Goal: Task Accomplishment & Management: Complete application form

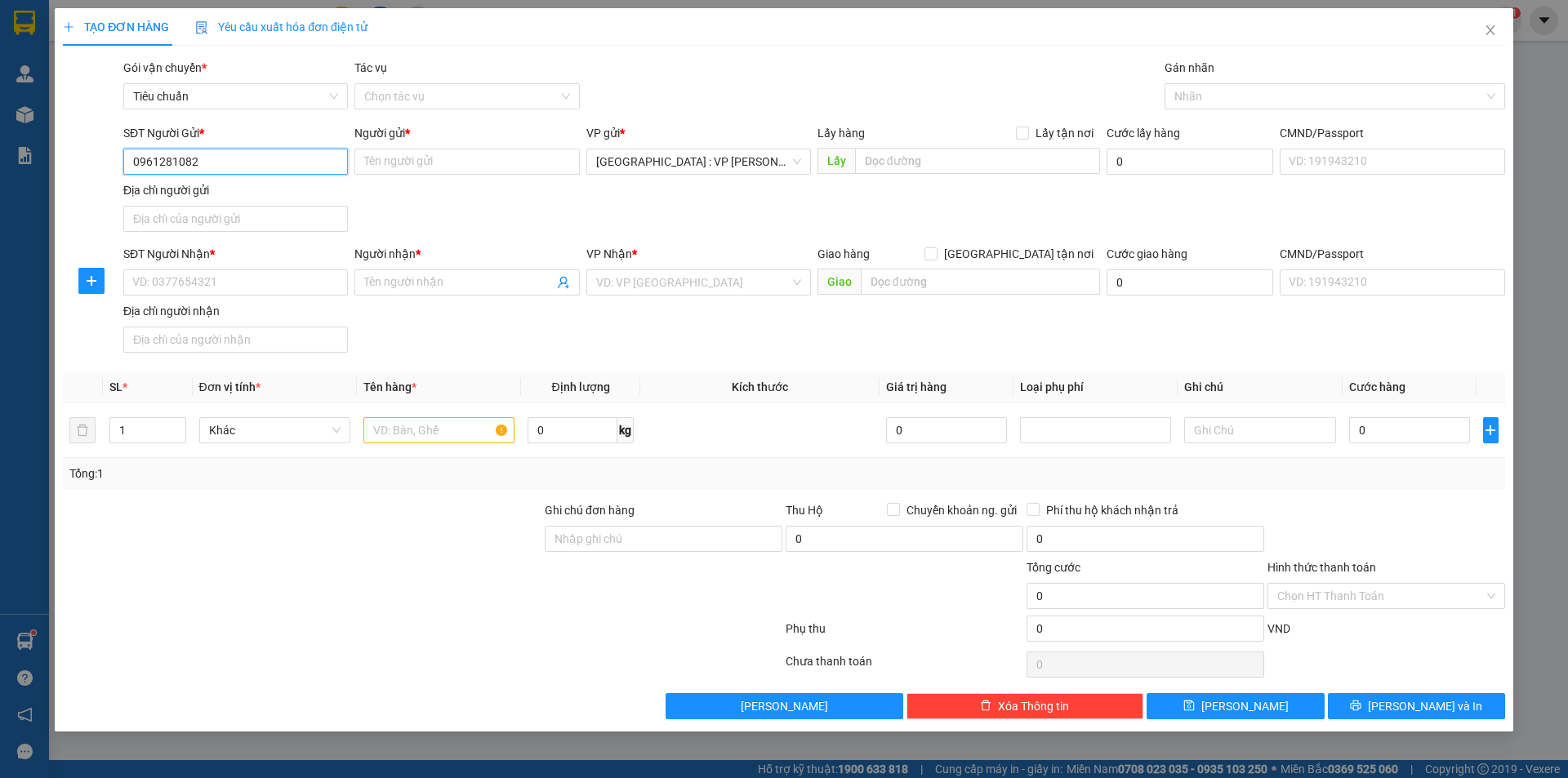
click at [242, 163] on input "0961281082" at bounding box center [236, 161] width 224 height 26
type input "0961281082"
click at [438, 157] on input "Người gửi *" at bounding box center [467, 161] width 224 height 26
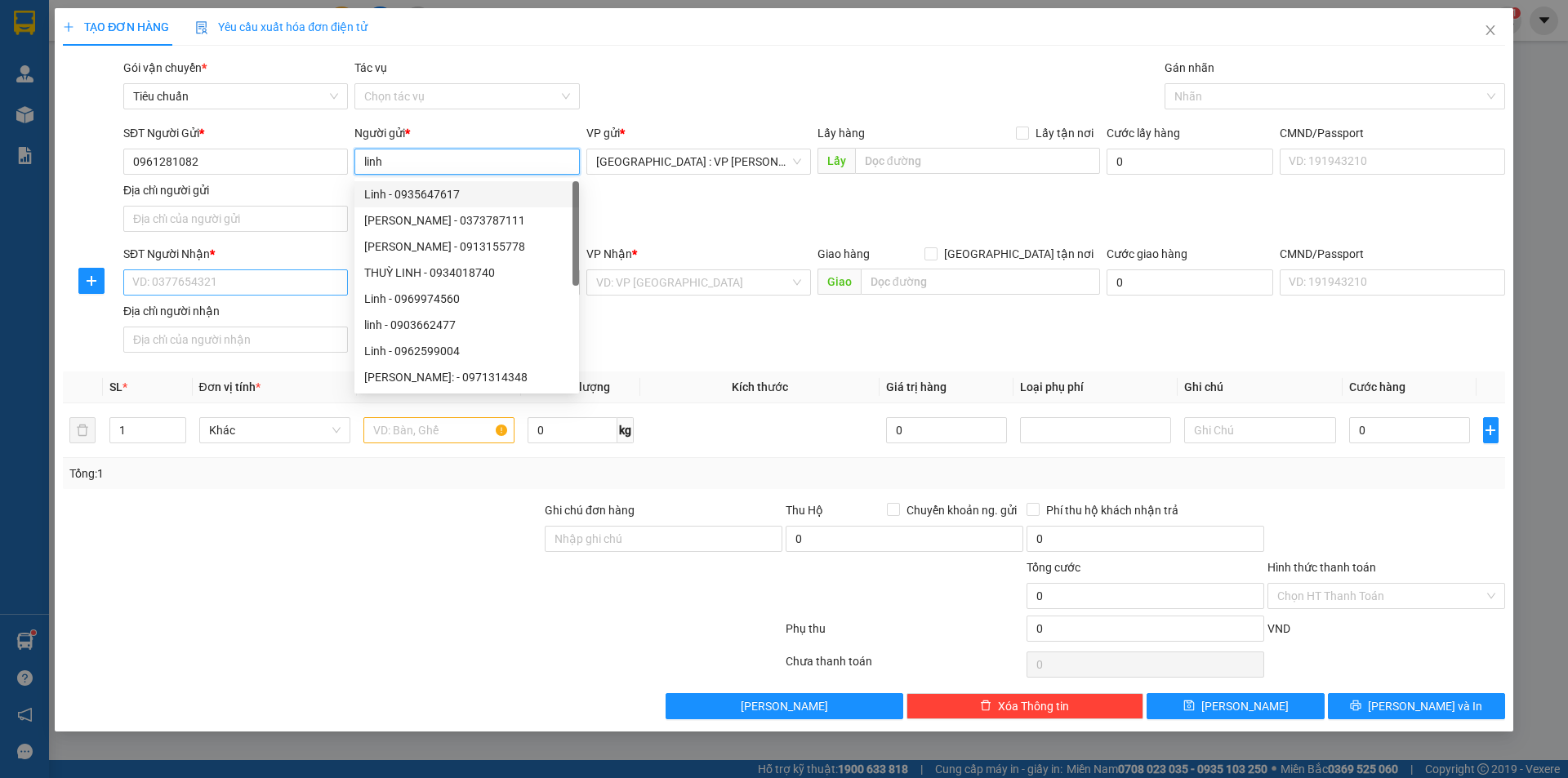
type input "linh"
click at [198, 276] on input "SĐT Người Nhận *" at bounding box center [236, 282] width 224 height 26
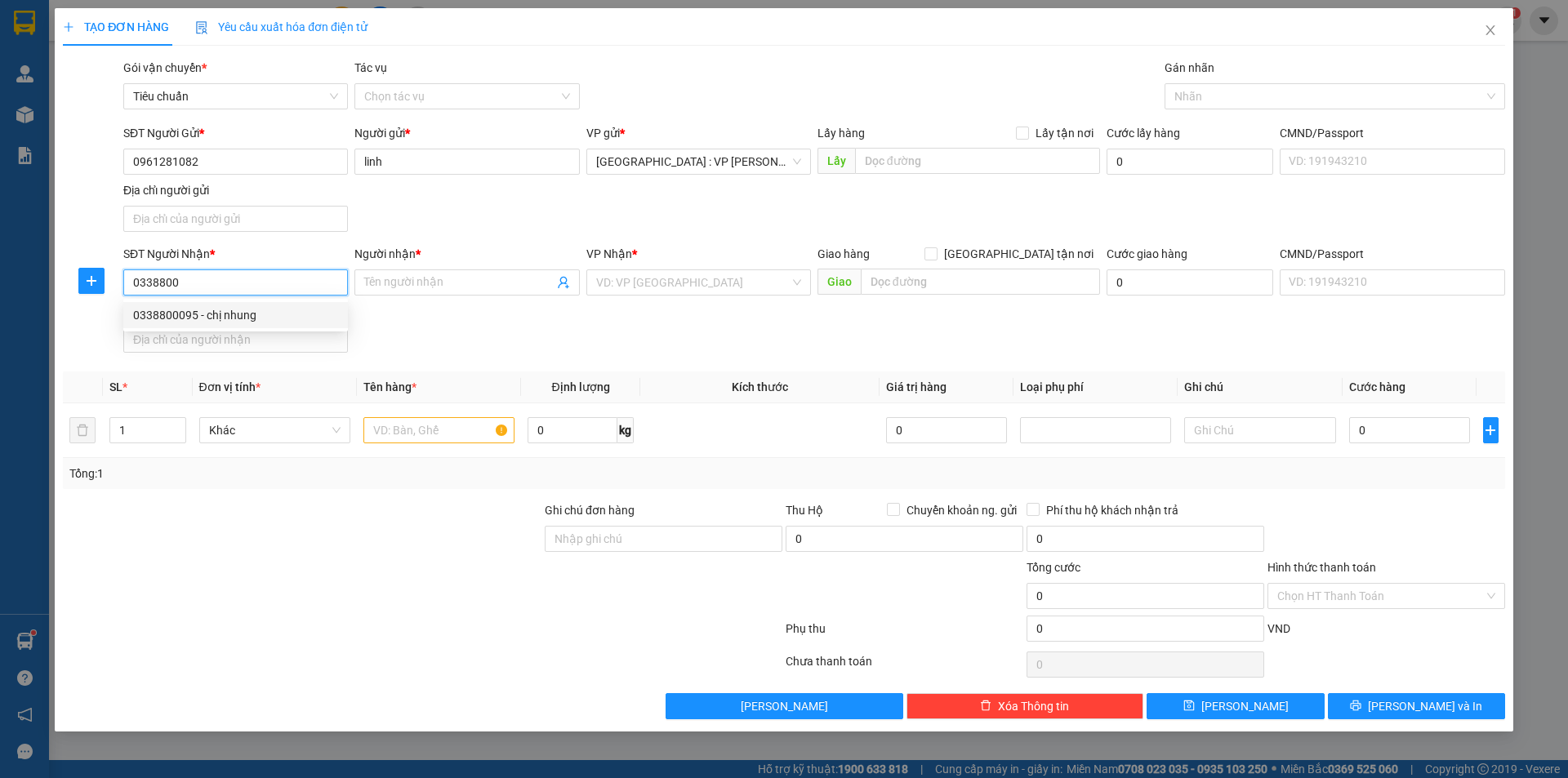
click at [288, 324] on div "0338800095 - chị nhung" at bounding box center [236, 314] width 224 height 26
type input "0338800095"
type input "chị nhung"
checkbox input "true"
type input "đối diện nhà hàng hồng phát,thích quảng đức,hà quang 2,phước hải,nha trang"
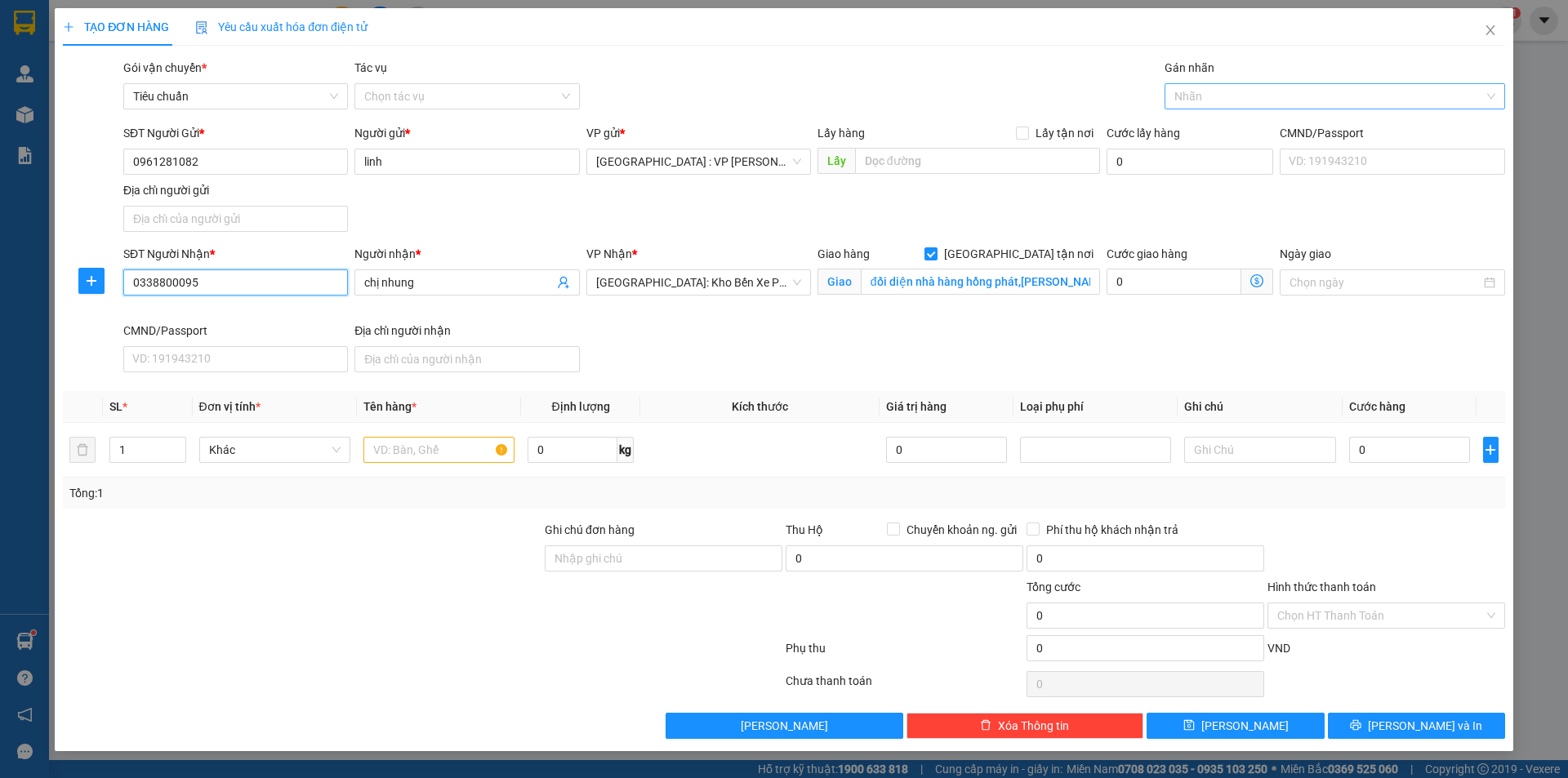
click at [1214, 90] on div at bounding box center [1327, 96] width 316 height 20
type input "0338800095"
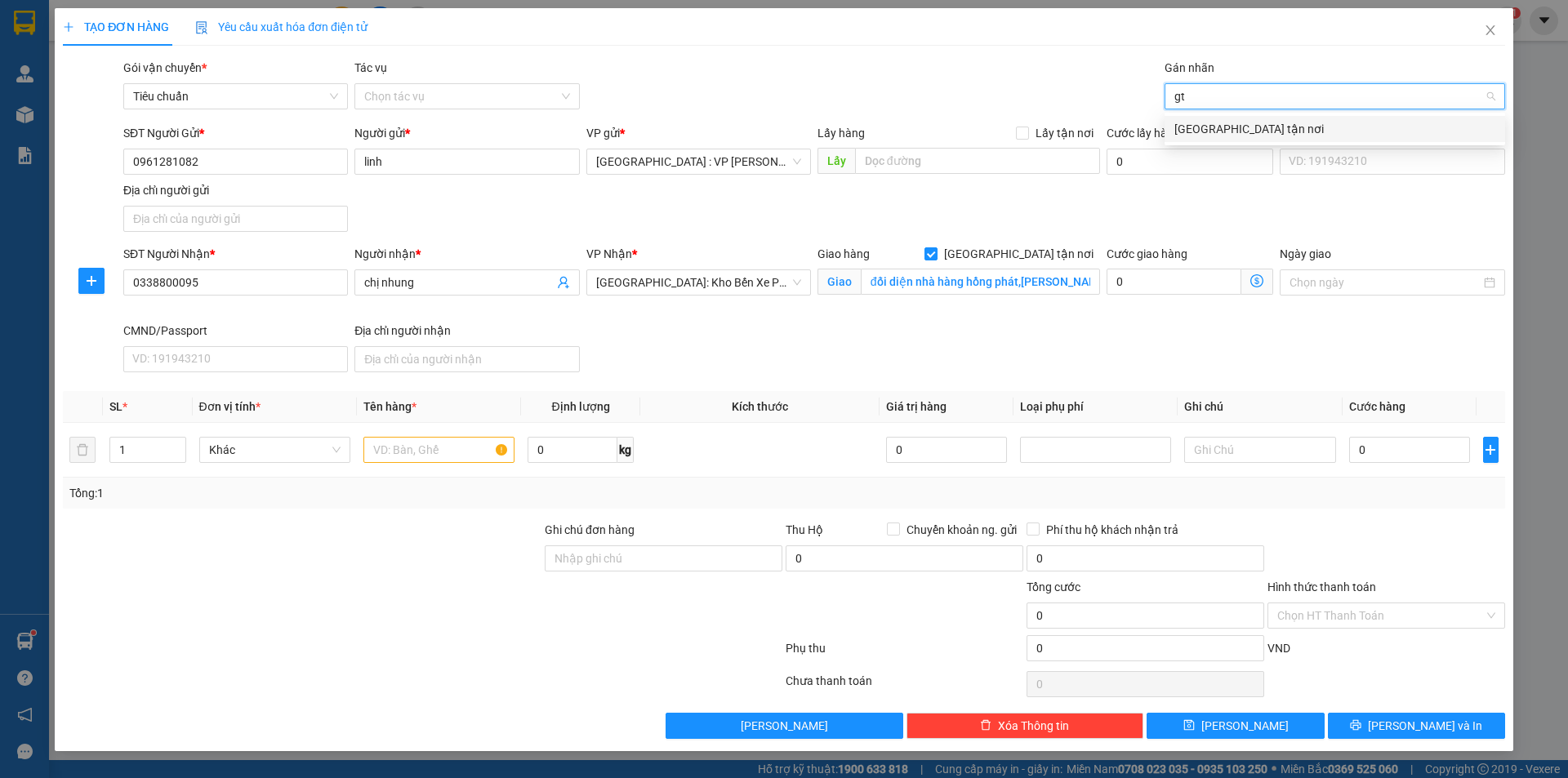
type input "gtn"
click at [1177, 124] on div "[GEOGRAPHIC_DATA] tận nơi" at bounding box center [1335, 128] width 321 height 18
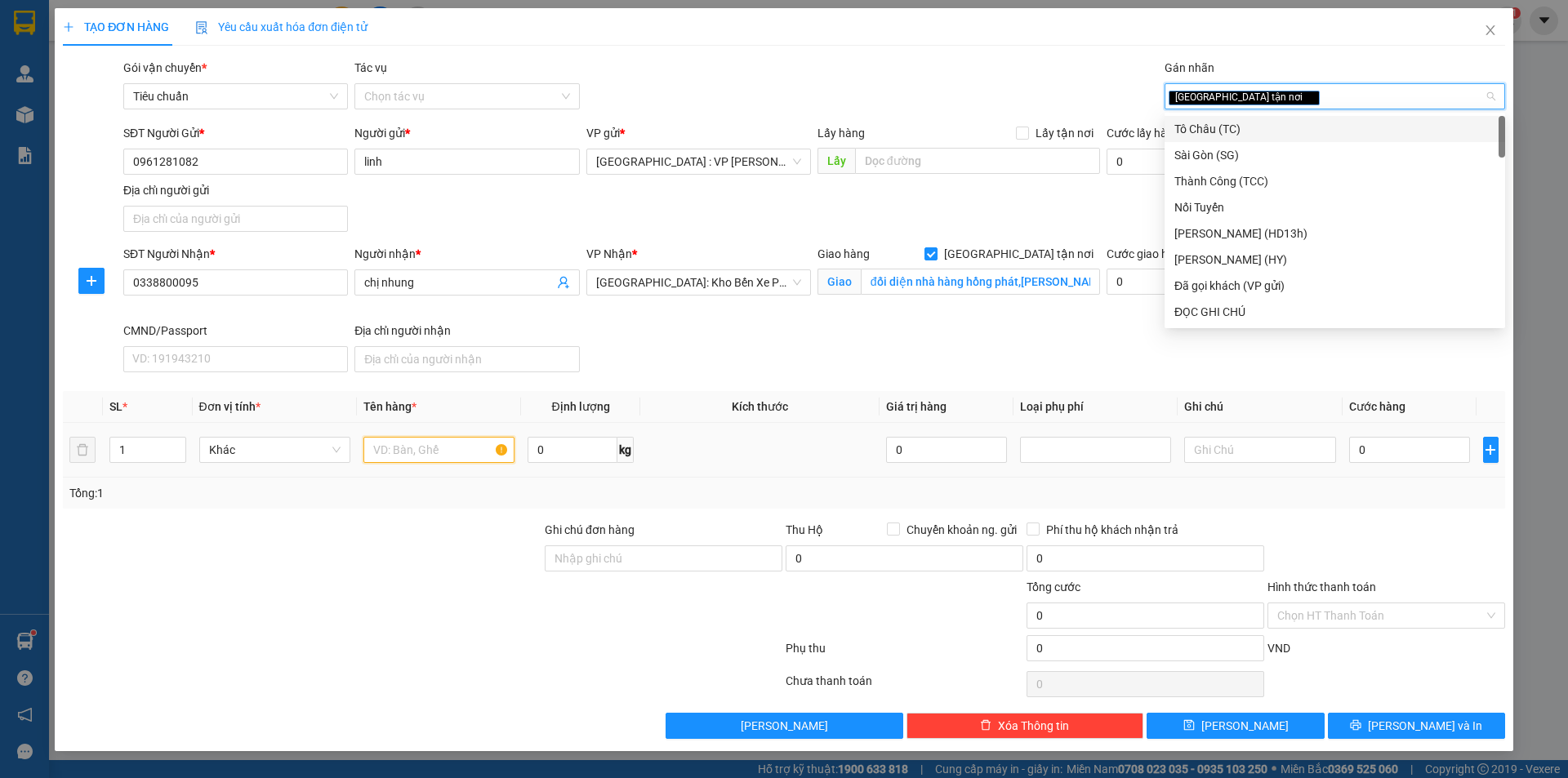
click at [473, 446] on input "text" at bounding box center [438, 449] width 151 height 26
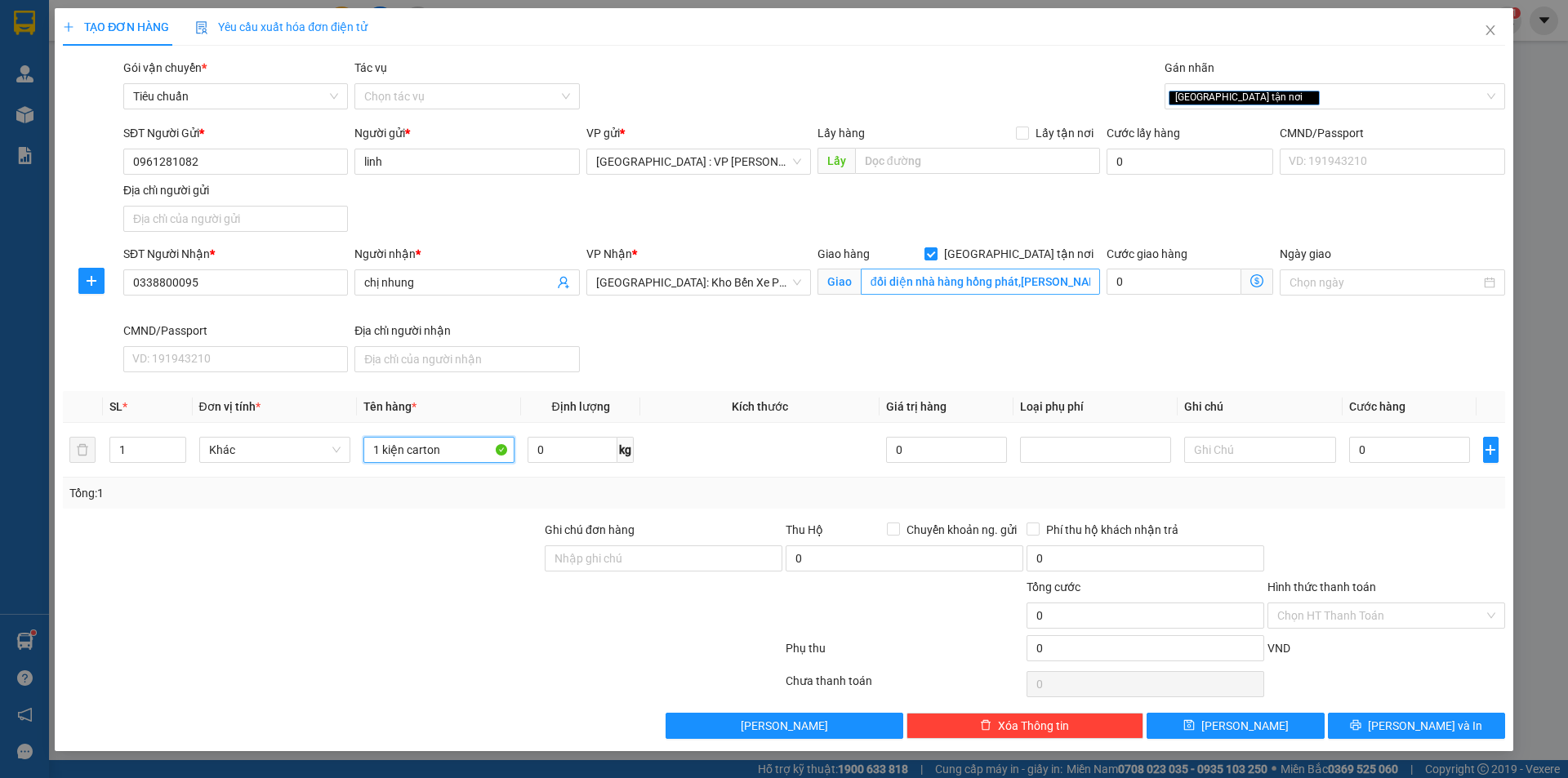
type input "1 kiện carton"
click at [992, 283] on input "đối diện nhà hàng hồng phát,thích quảng đức,hà quang 2,phước hải,nha trang" at bounding box center [981, 281] width 239 height 26
type input "sth41-loo1,đường số 4,khu đô thị mới lê hồng phong 2,p phước hải,nha trang"
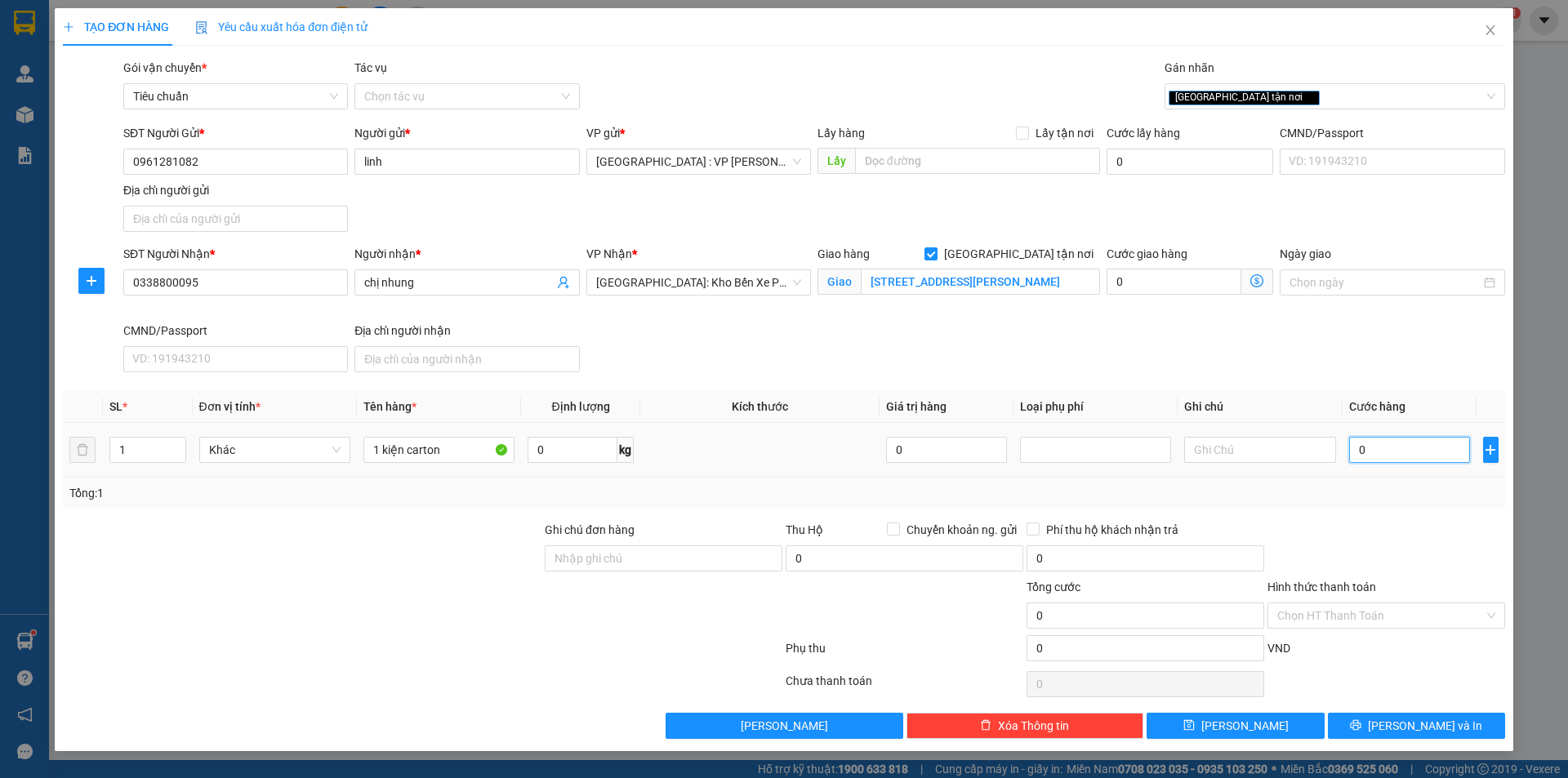
click at [1406, 444] on input "0" at bounding box center [1410, 449] width 122 height 26
type input "1"
type input "11"
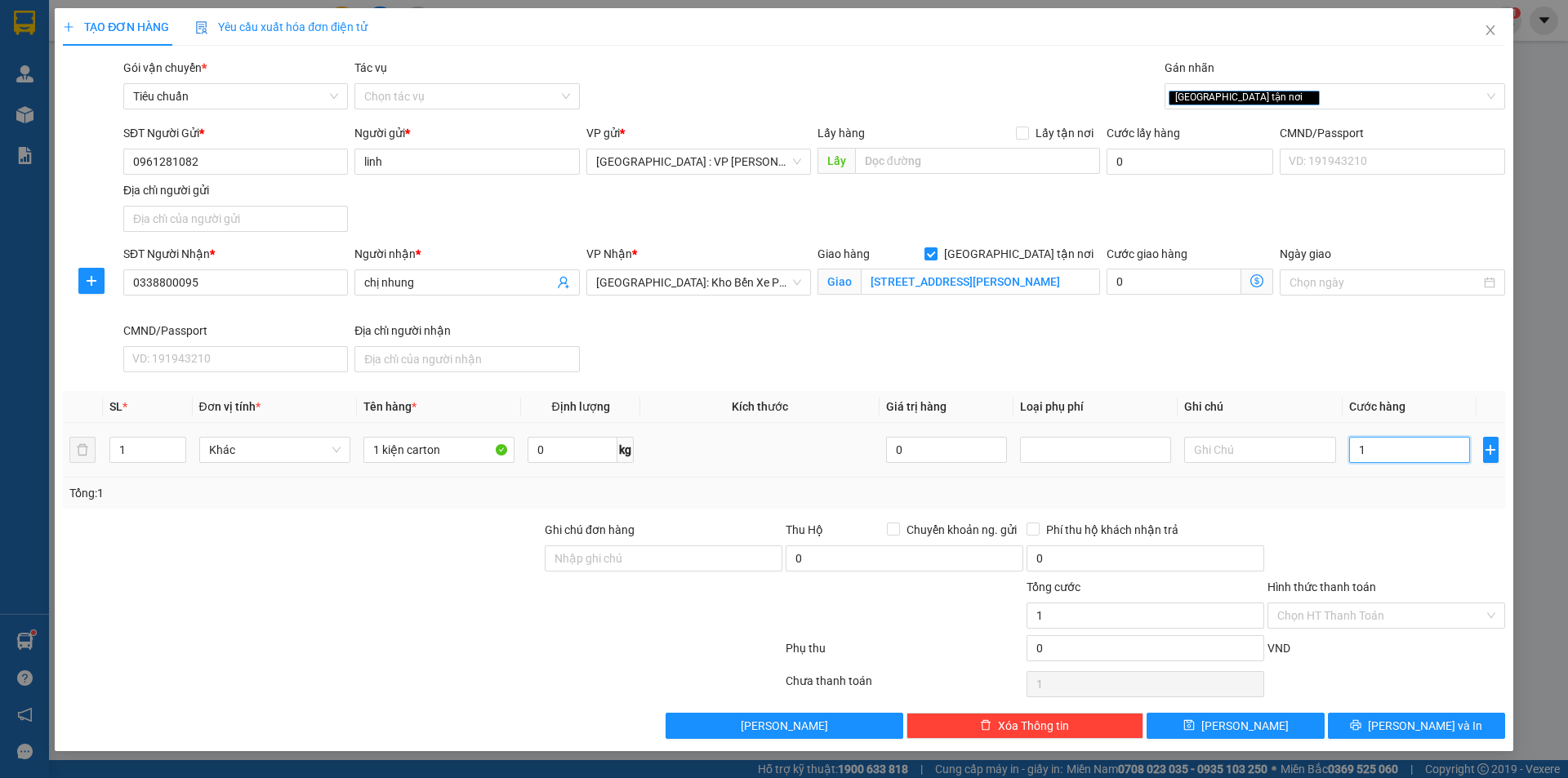
type input "11"
type input "115"
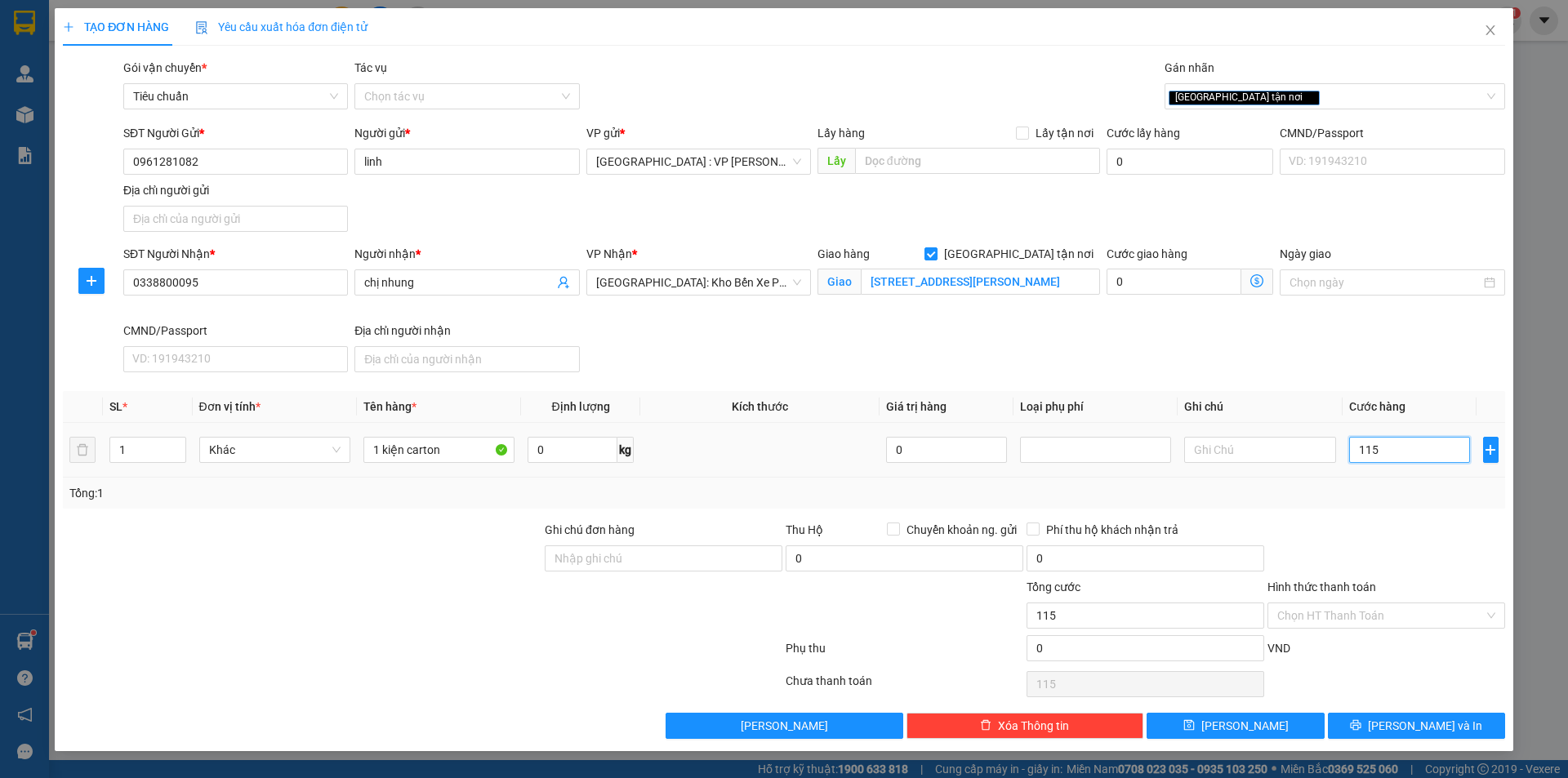
type input "11"
type input "1"
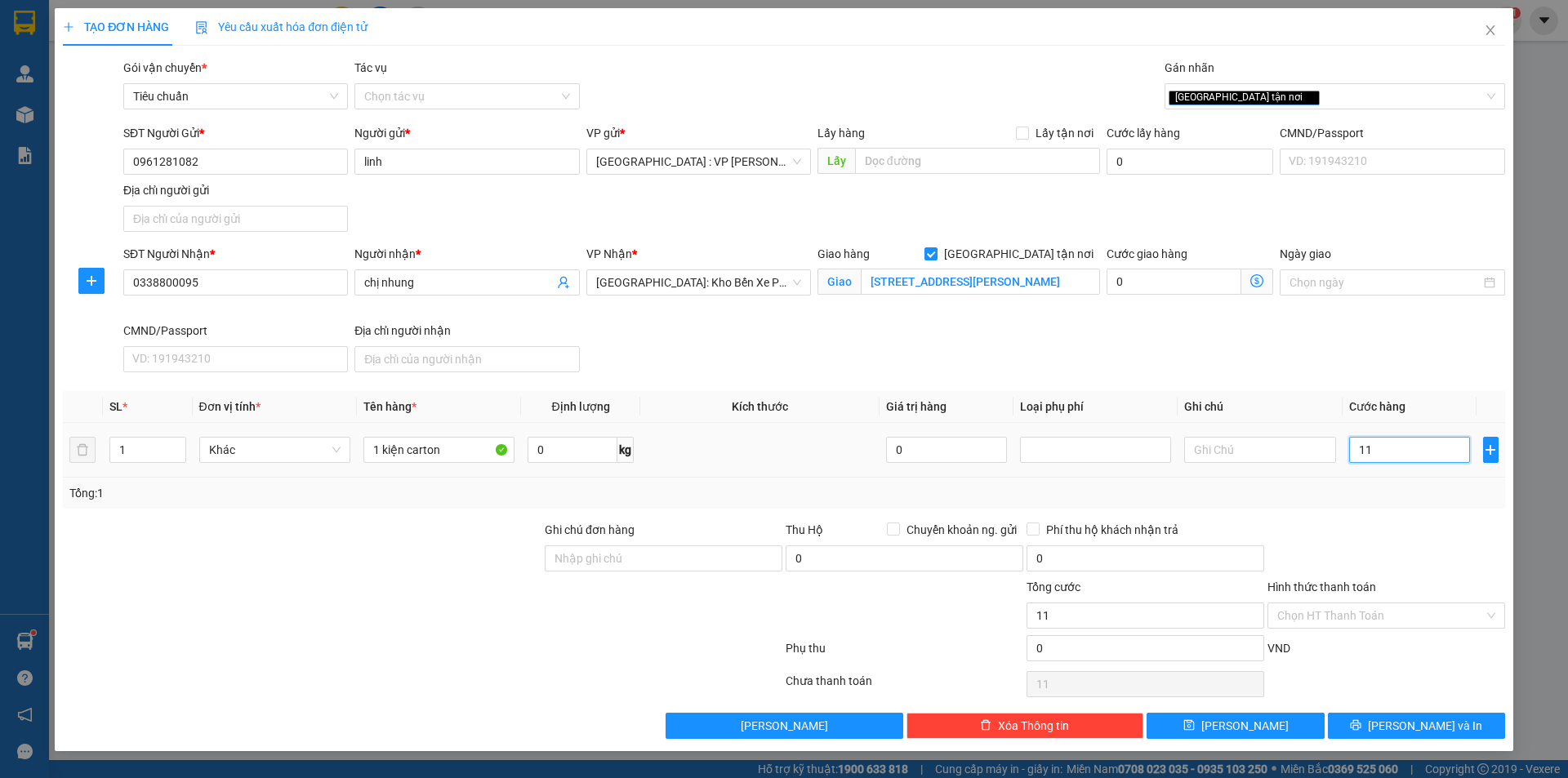
type input "1"
type input "15"
type input "150"
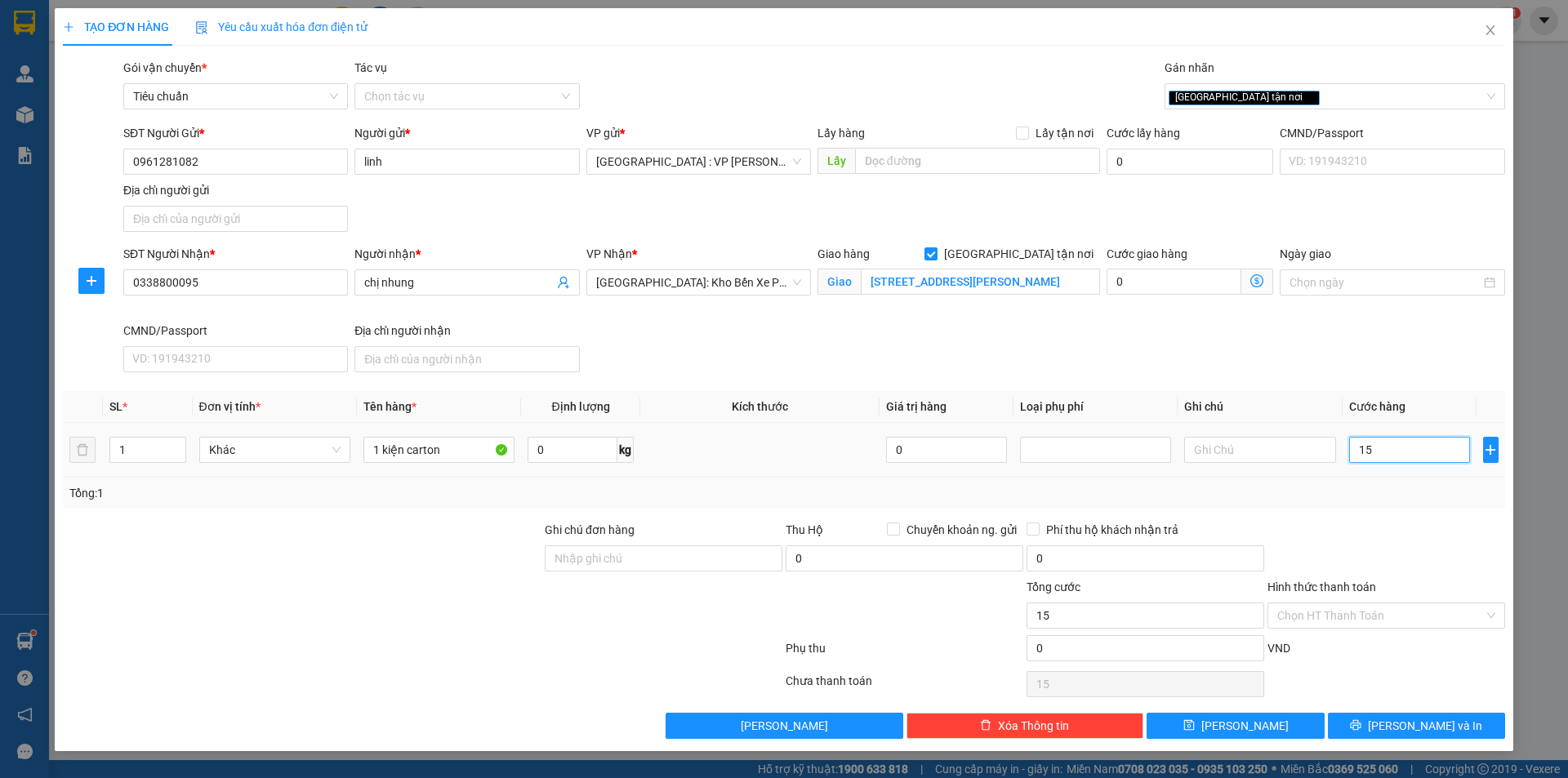
type input "150"
type input "1.500"
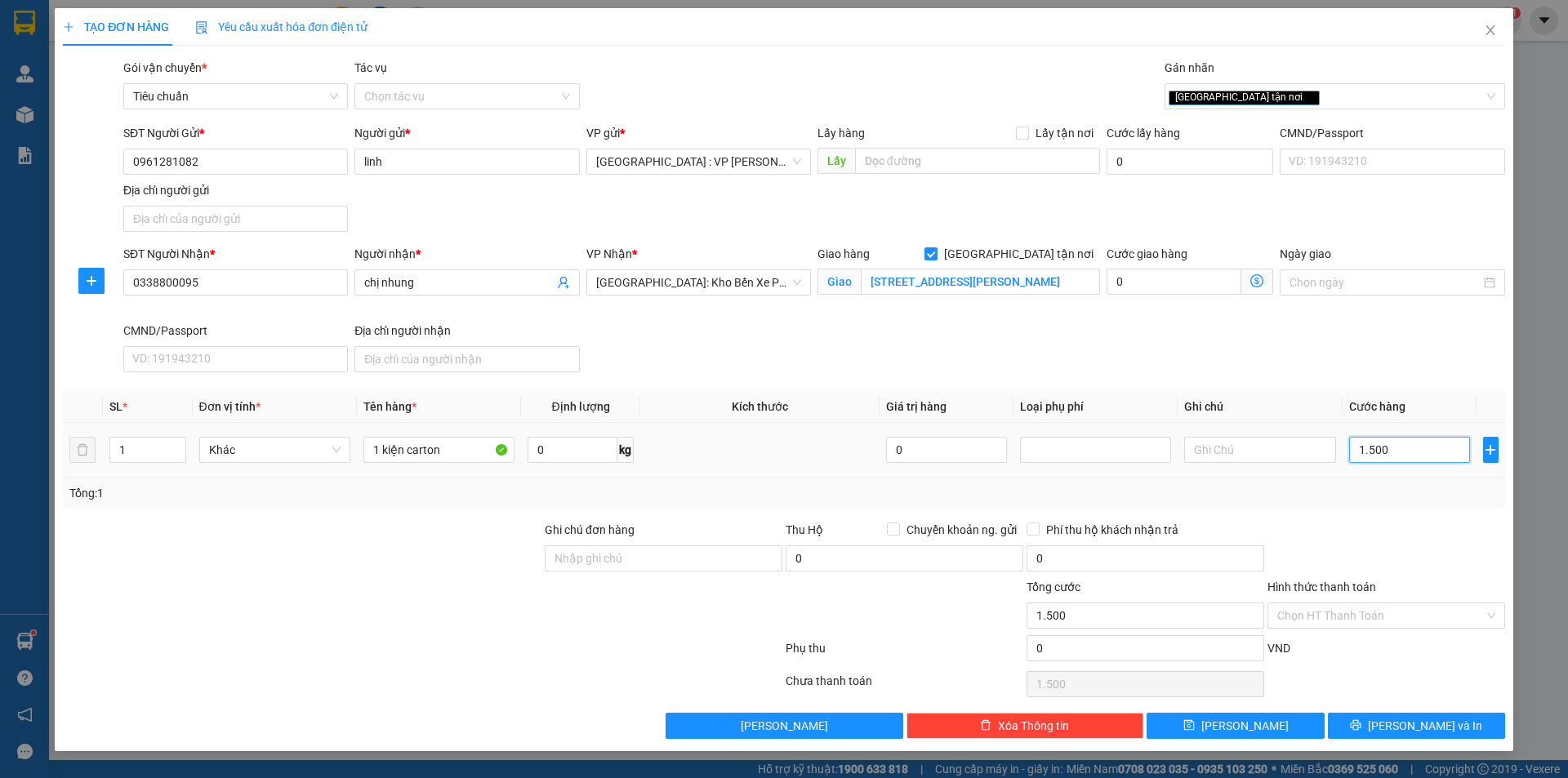
type input "15.000"
type input "150.000"
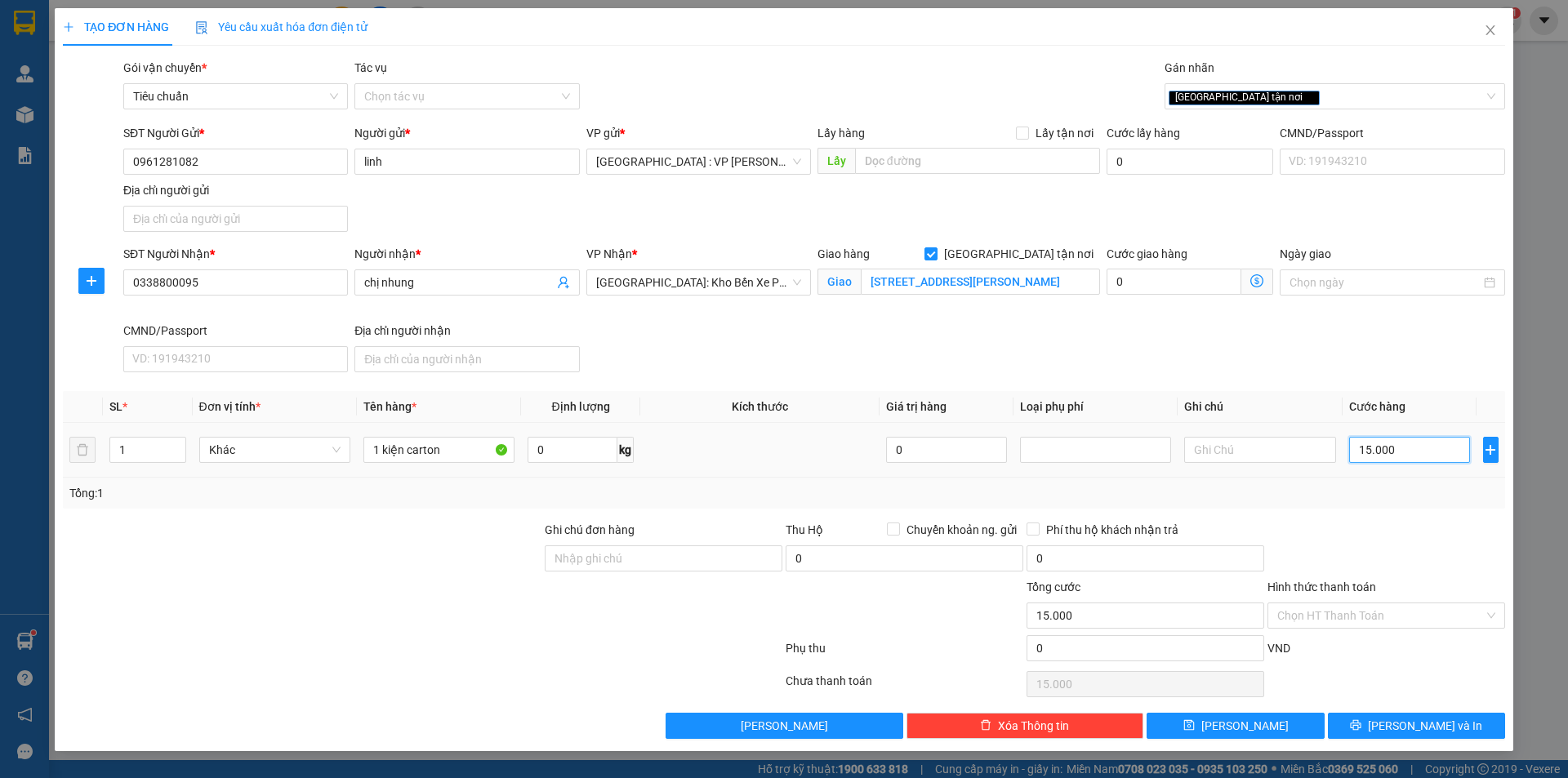
type input "150.000"
click at [1392, 737] on button "[PERSON_NAME] và In" at bounding box center [1416, 725] width 177 height 26
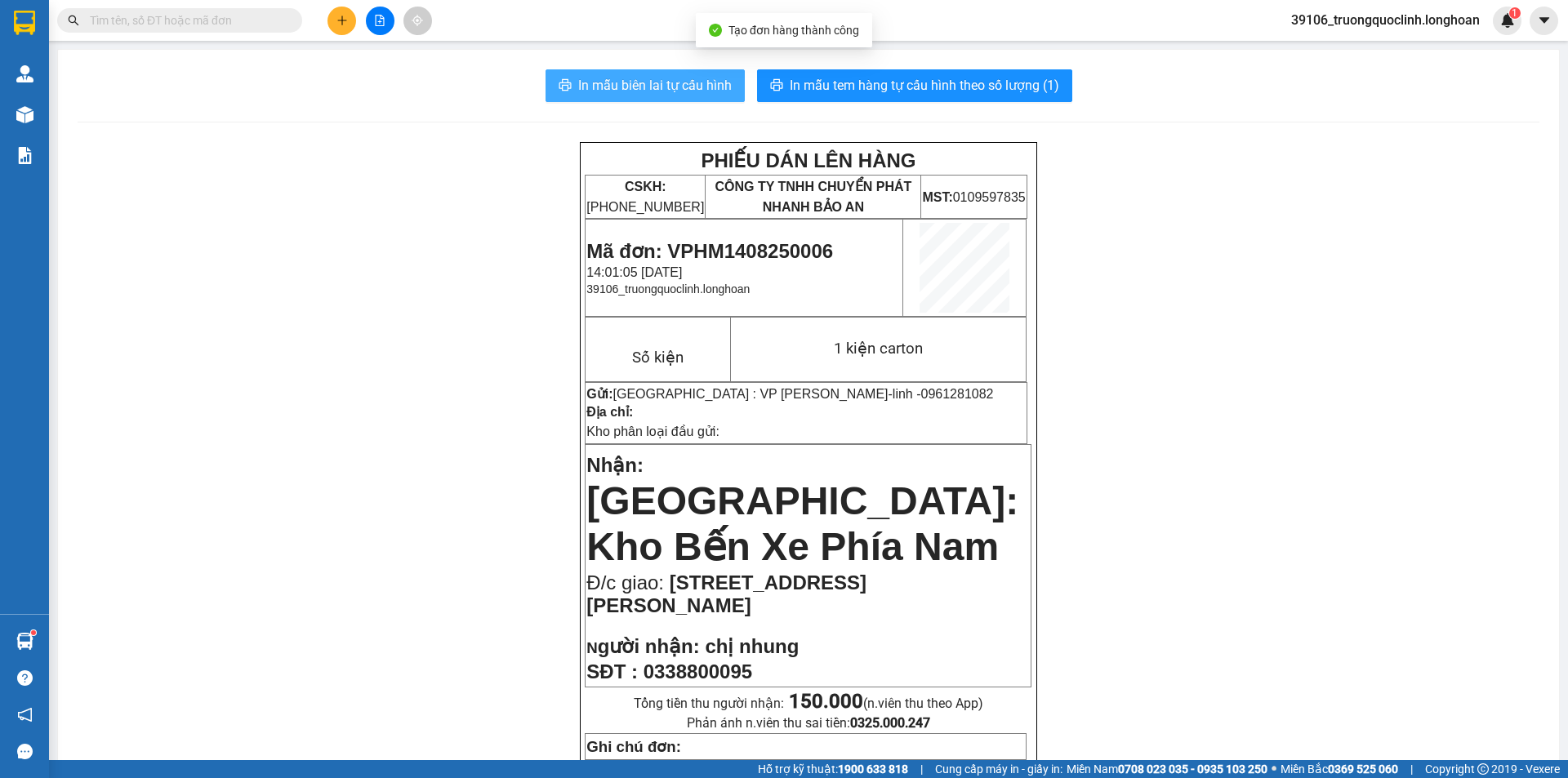
click at [666, 92] on span "In mẫu biên lai tự cấu hình" at bounding box center [655, 85] width 154 height 20
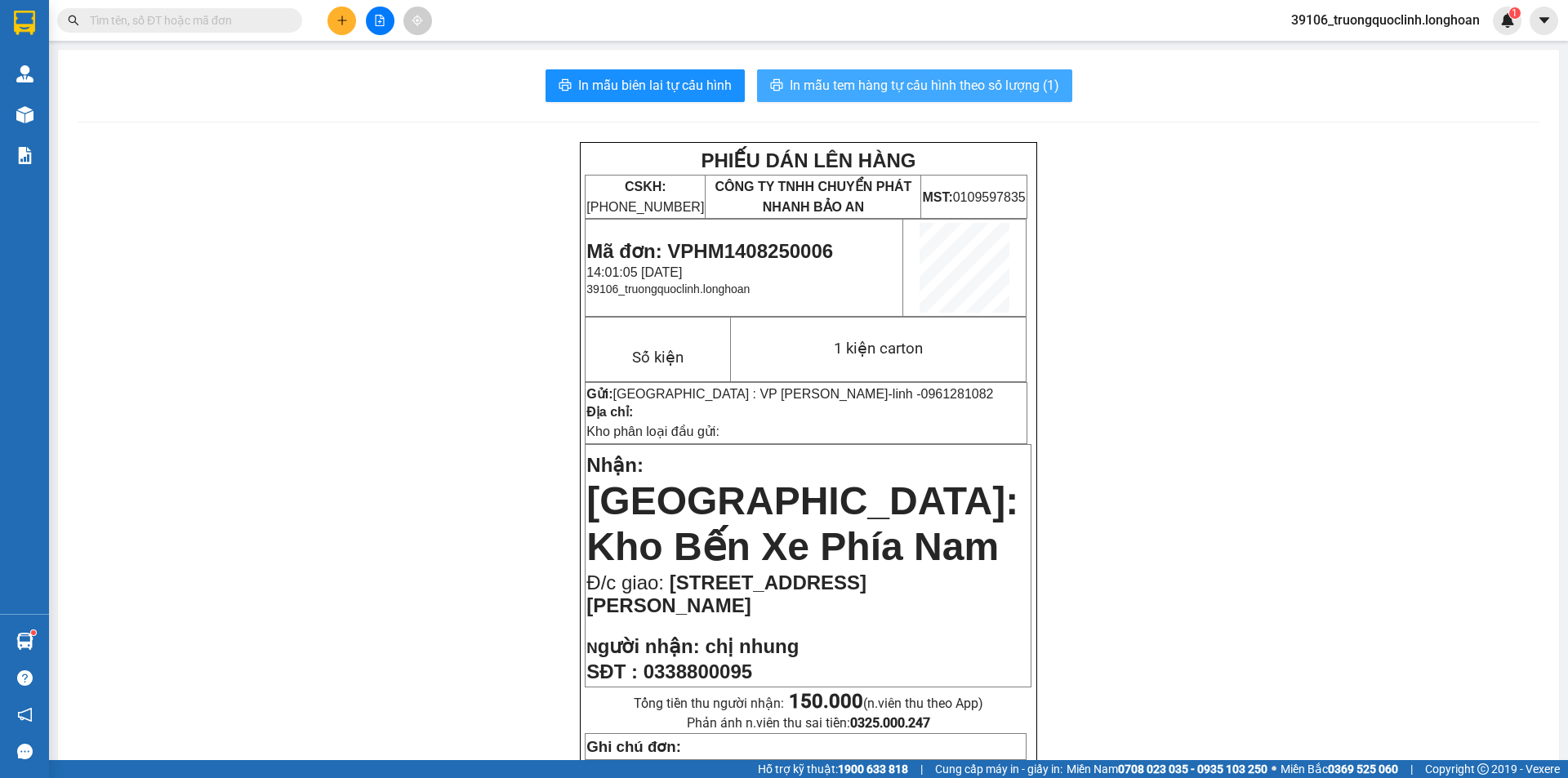
click at [964, 83] on span "In mẫu tem hàng tự cấu hình theo số lượng (1)" at bounding box center [925, 85] width 270 height 20
click at [786, 252] on span "Mã đơn: VPHM1408250006" at bounding box center [710, 251] width 247 height 22
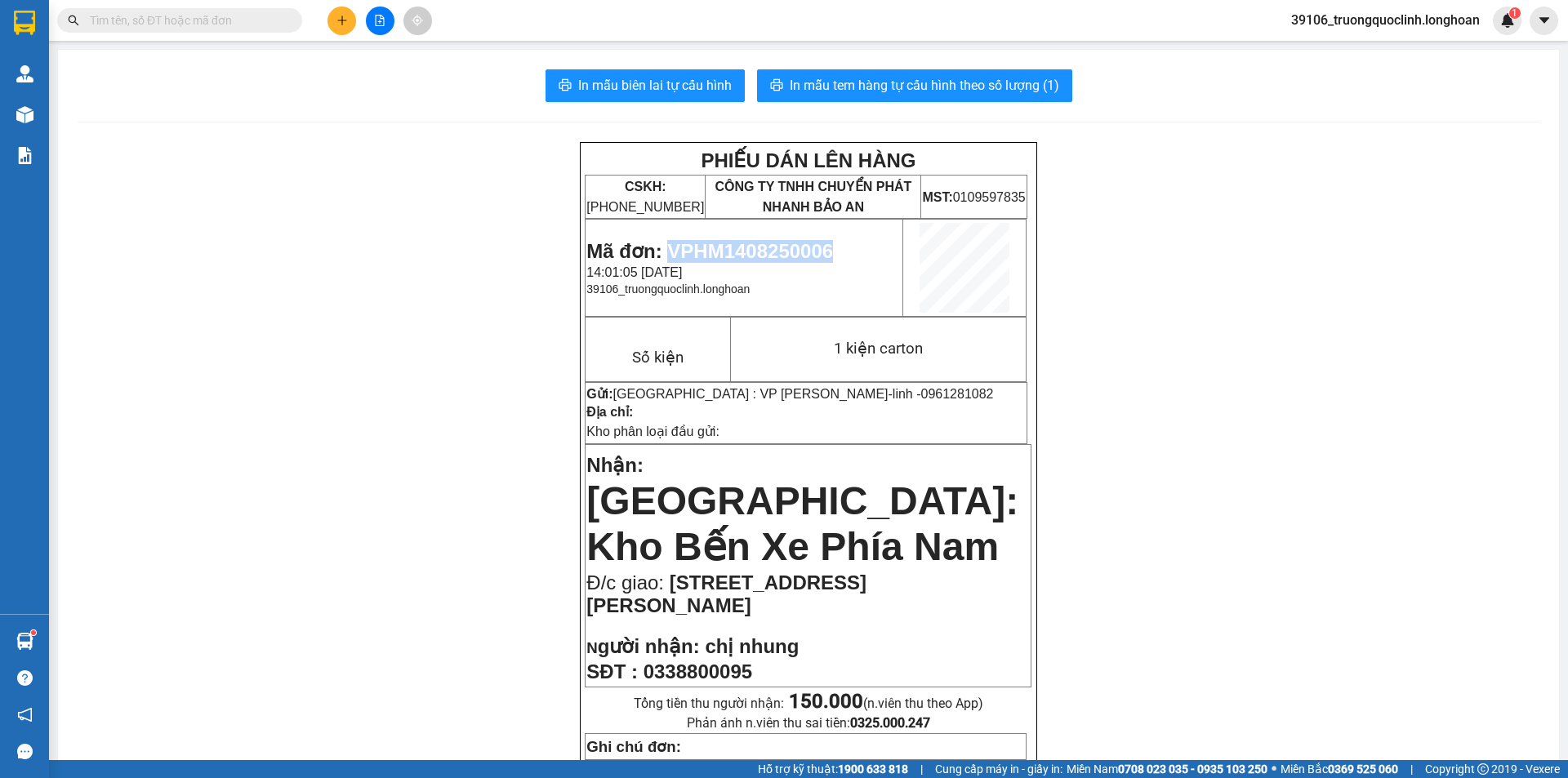
click at [786, 252] on span "Mã đơn: VPHM1408250006" at bounding box center [710, 251] width 247 height 22
copy span "VPHM1408250006"
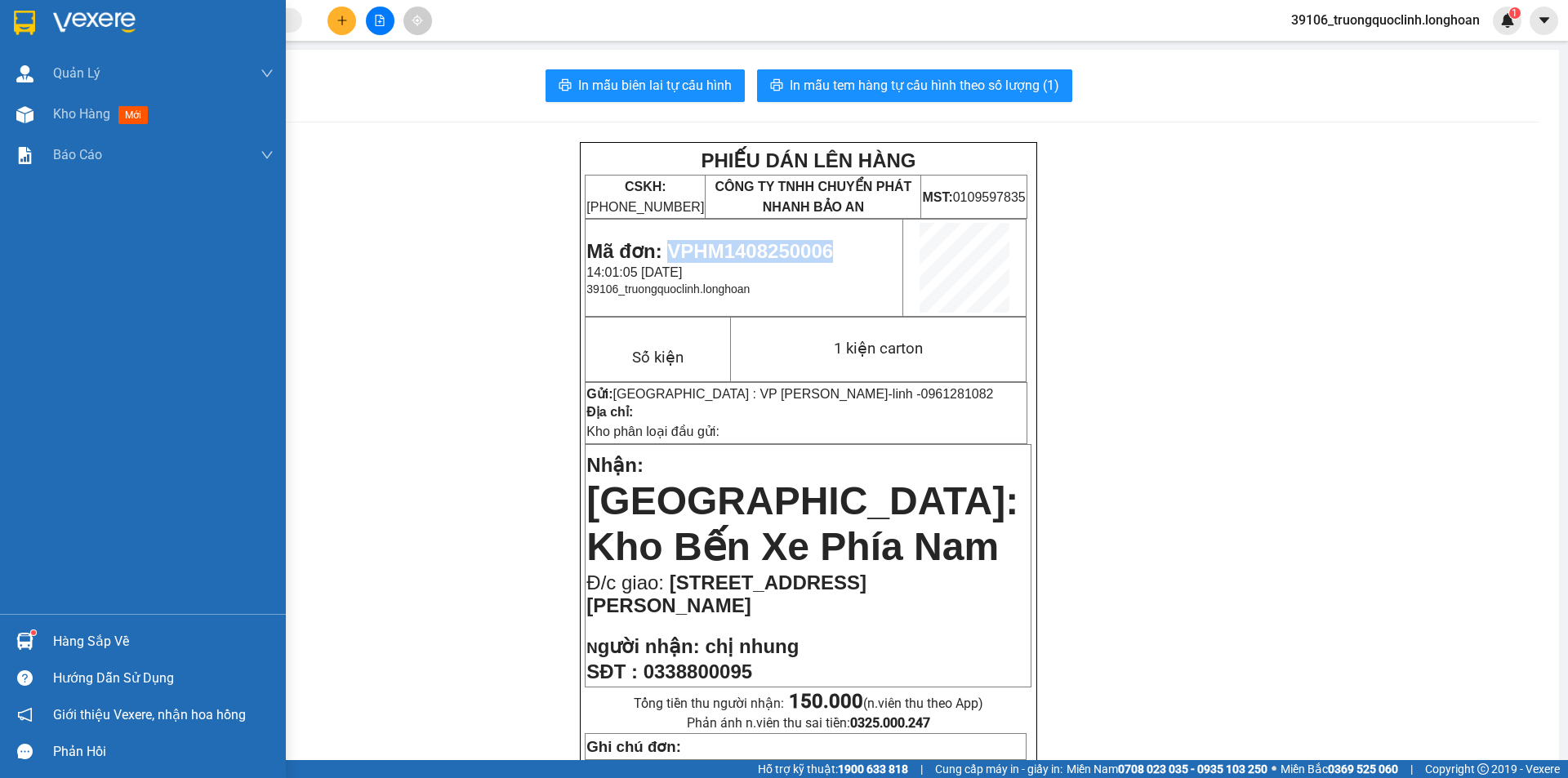
click at [31, 21] on img at bounding box center [25, 23] width 21 height 25
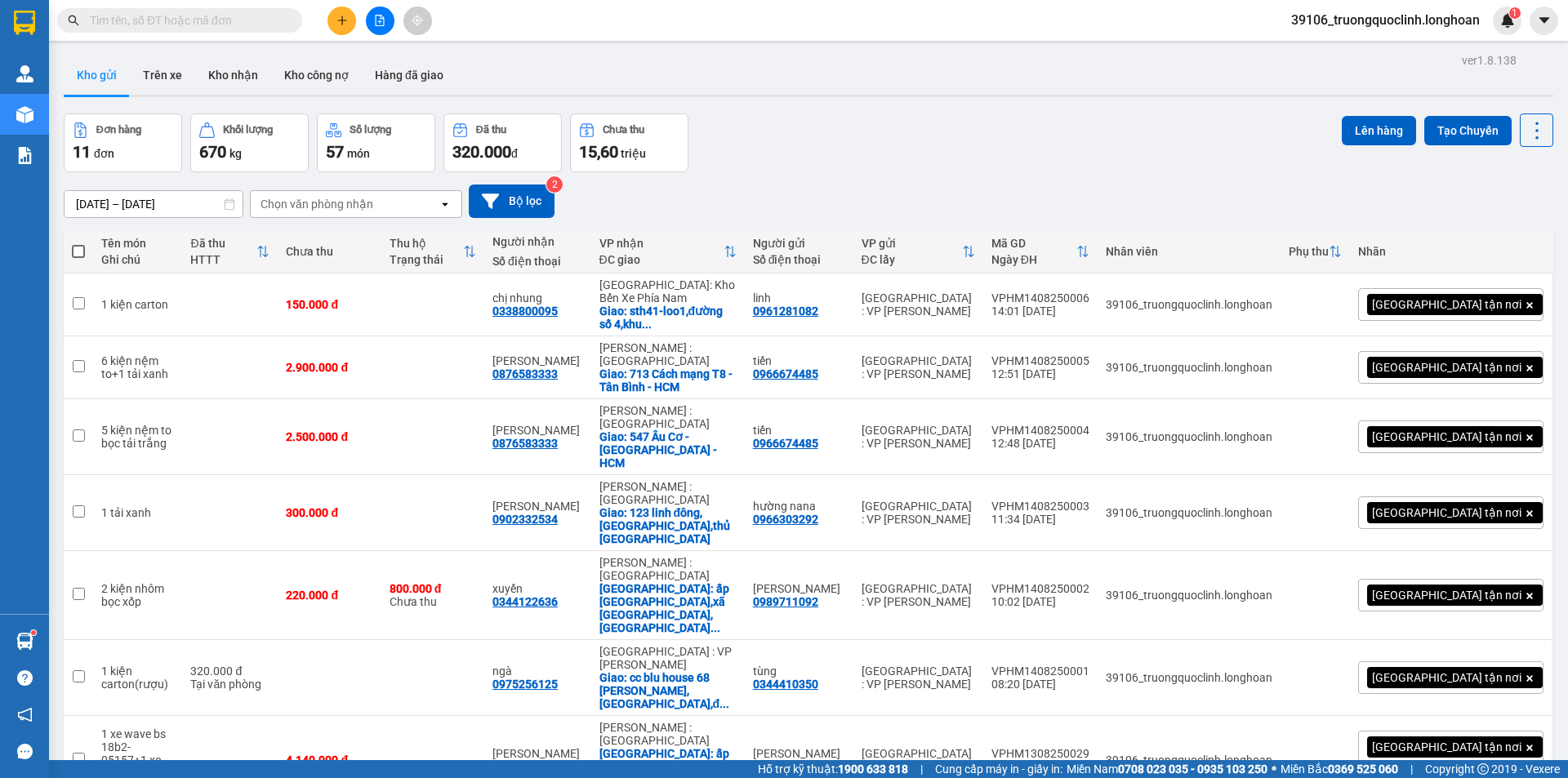
click at [352, 22] on button at bounding box center [342, 21] width 29 height 28
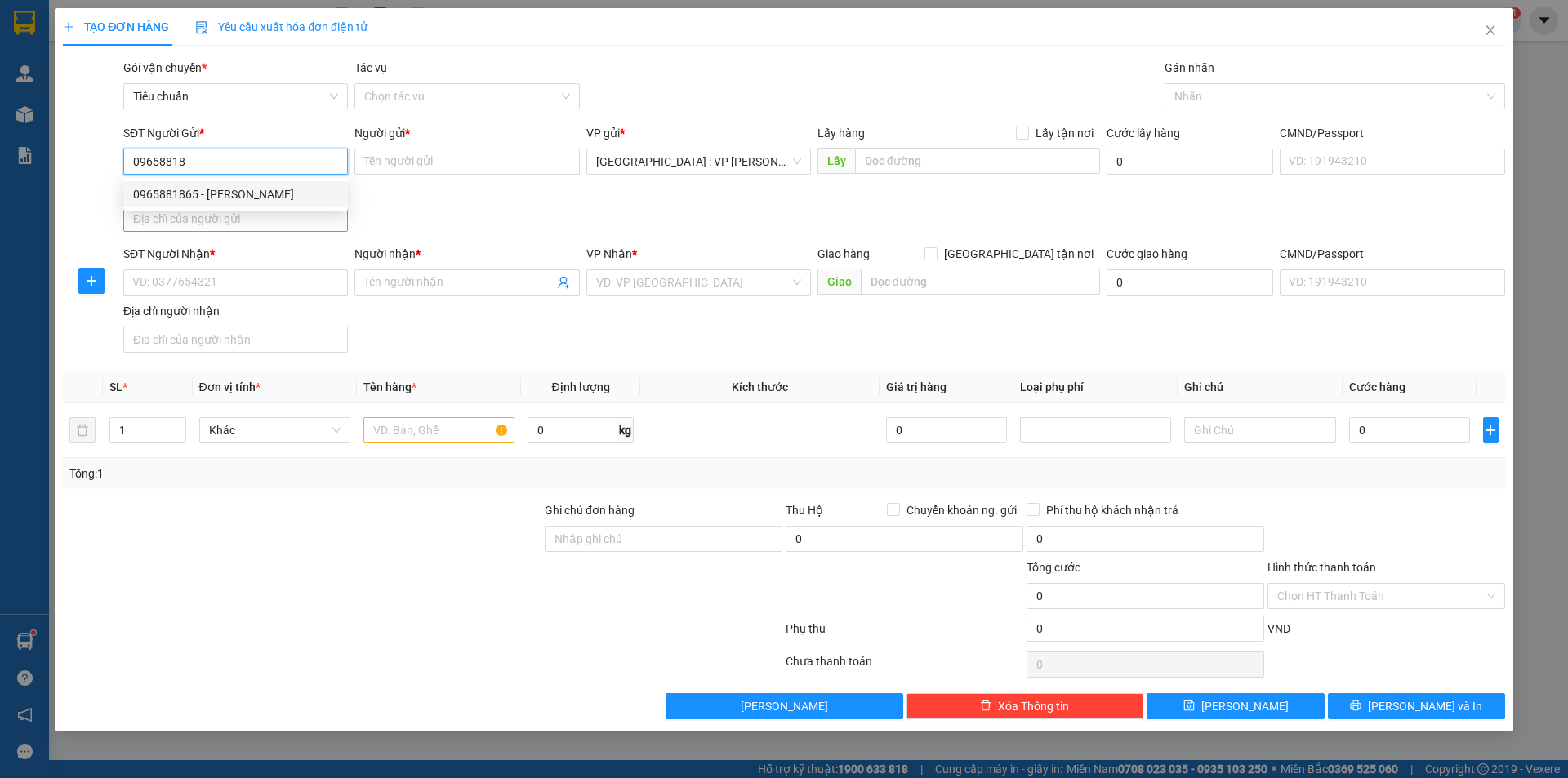
drag, startPoint x: 247, startPoint y: 194, endPoint x: 341, endPoint y: 230, distance: 100.7
click at [249, 194] on div "0965881865 - hoàng anh" at bounding box center [236, 194] width 205 height 18
type input "0965881865"
type input "hoàng anh"
checkbox input "true"
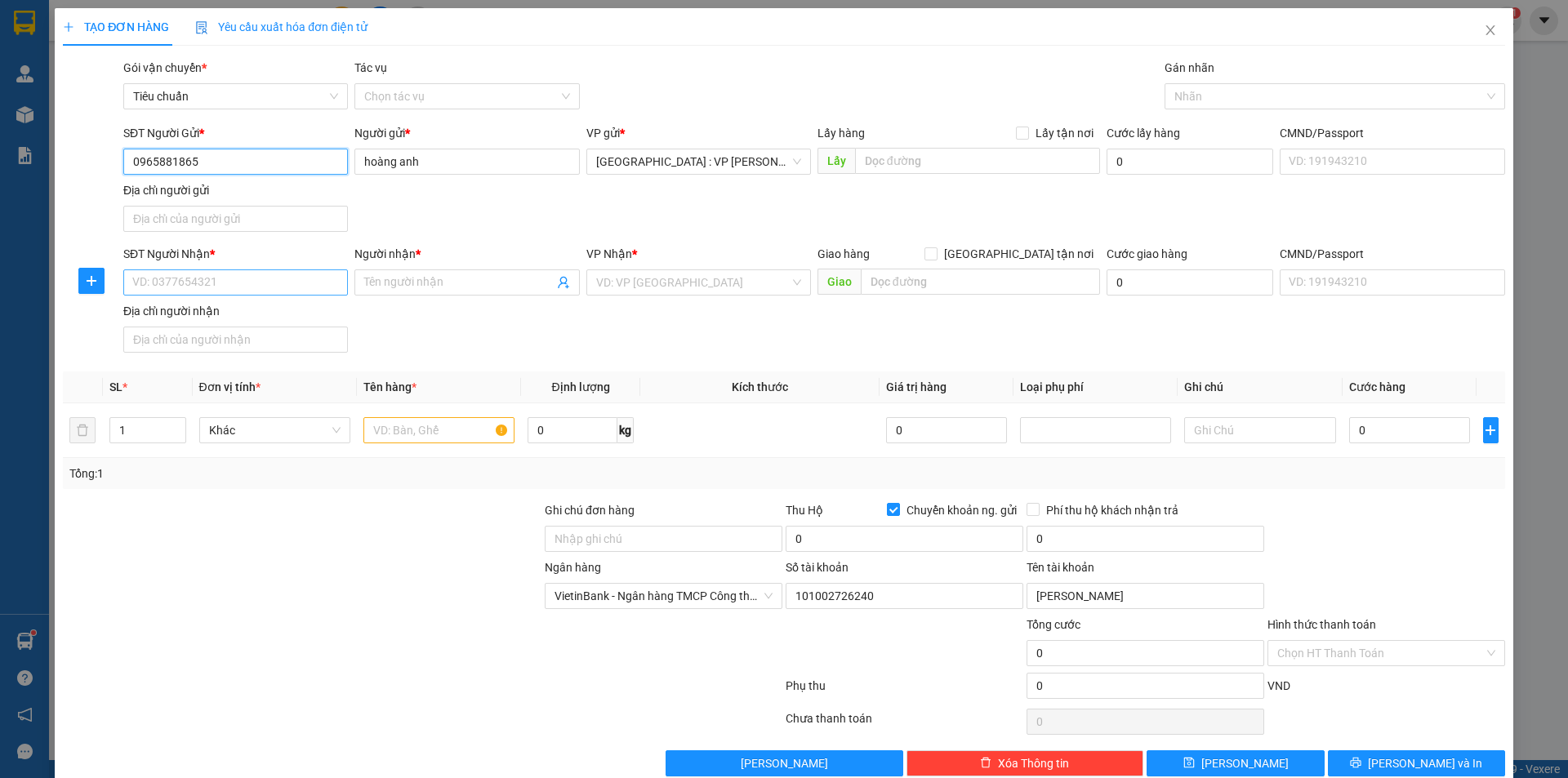
type input "0965881865"
click at [282, 287] on input "SĐT Người Nhận *" at bounding box center [236, 282] width 224 height 26
type input "0983393844"
click at [420, 287] on input "Người nhận *" at bounding box center [458, 282] width 189 height 18
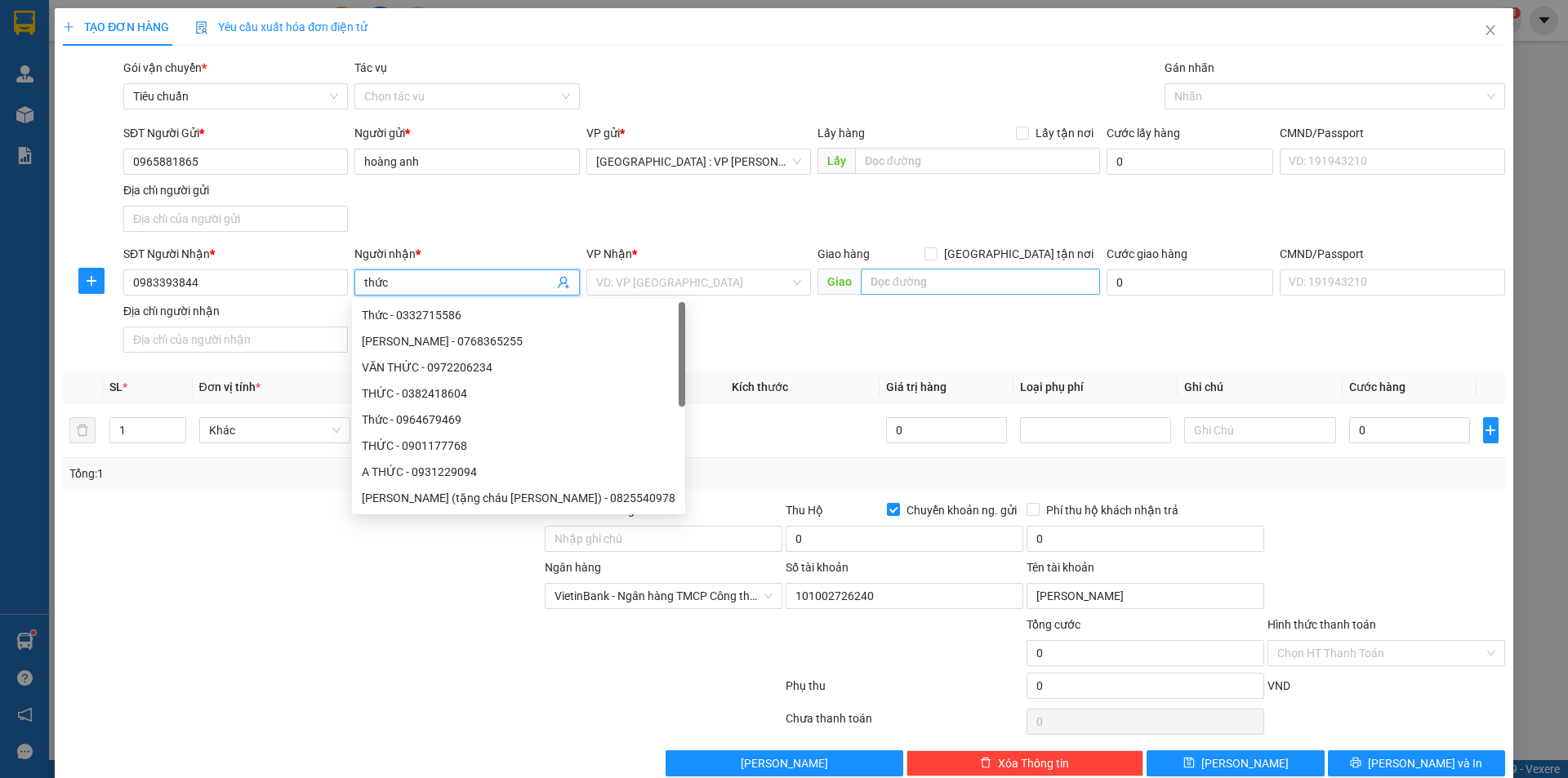
type input "thức"
click at [912, 284] on input "text" at bounding box center [981, 281] width 239 height 26
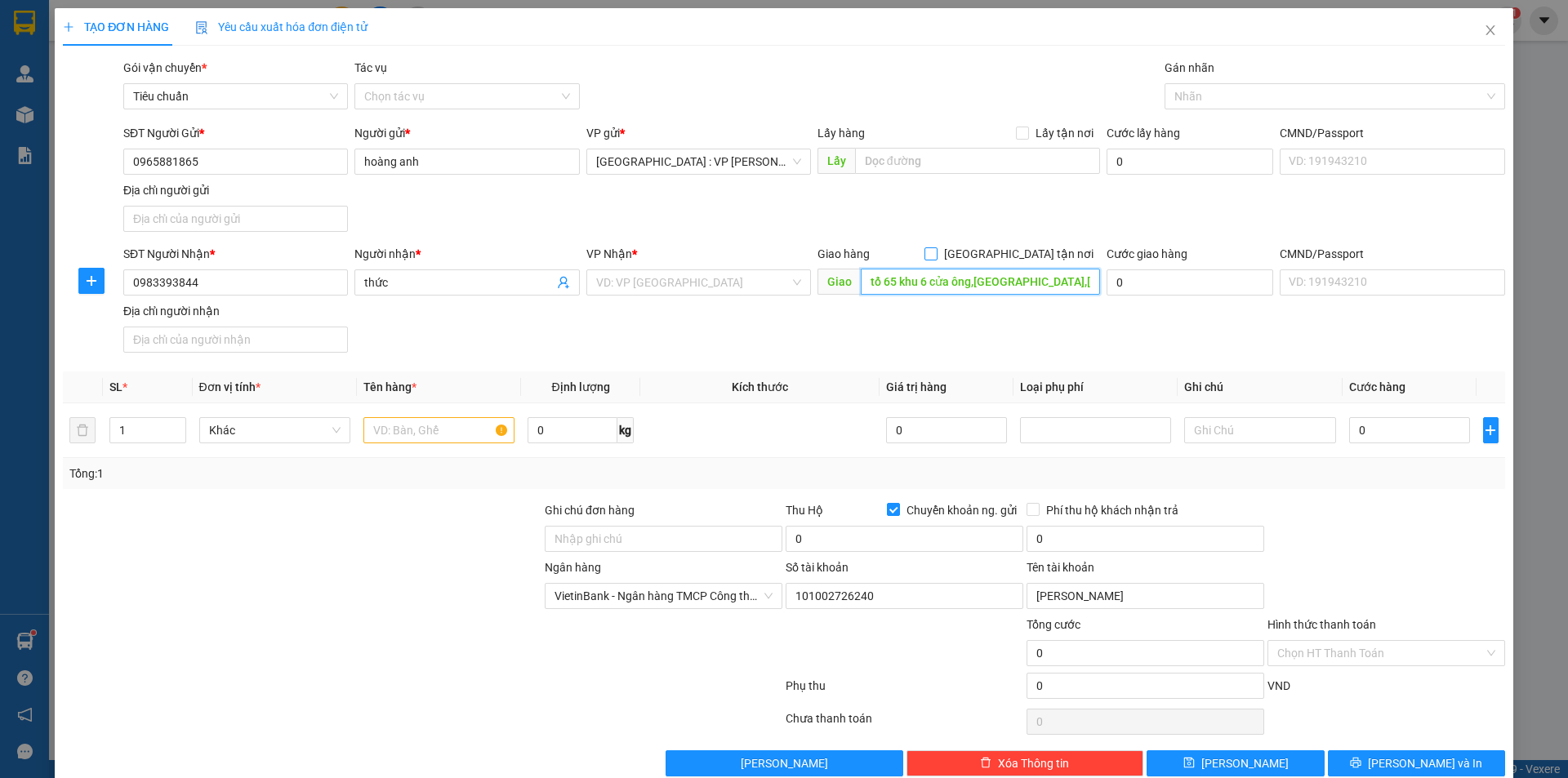
type input "tổ 65 khu 6 cửa ông,cẩm phả,quảng ninh"
click at [1030, 257] on span "[GEOGRAPHIC_DATA] tận nơi" at bounding box center [1019, 254] width 163 height 18
click at [936, 257] on input "[GEOGRAPHIC_DATA] tận nơi" at bounding box center [930, 253] width 11 height 11
checkbox input "true"
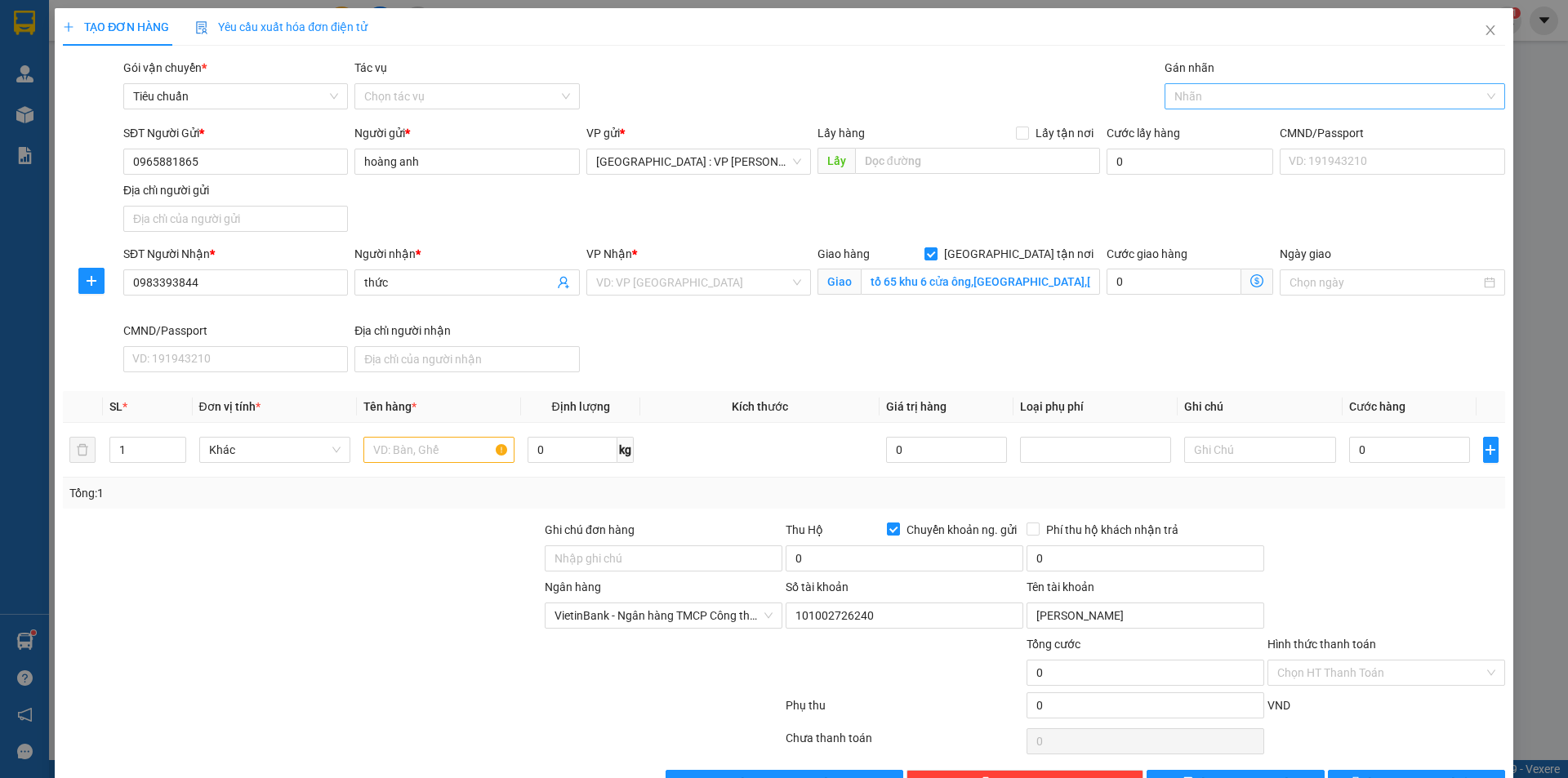
click at [1242, 107] on div "Nhãn" at bounding box center [1334, 96] width 340 height 26
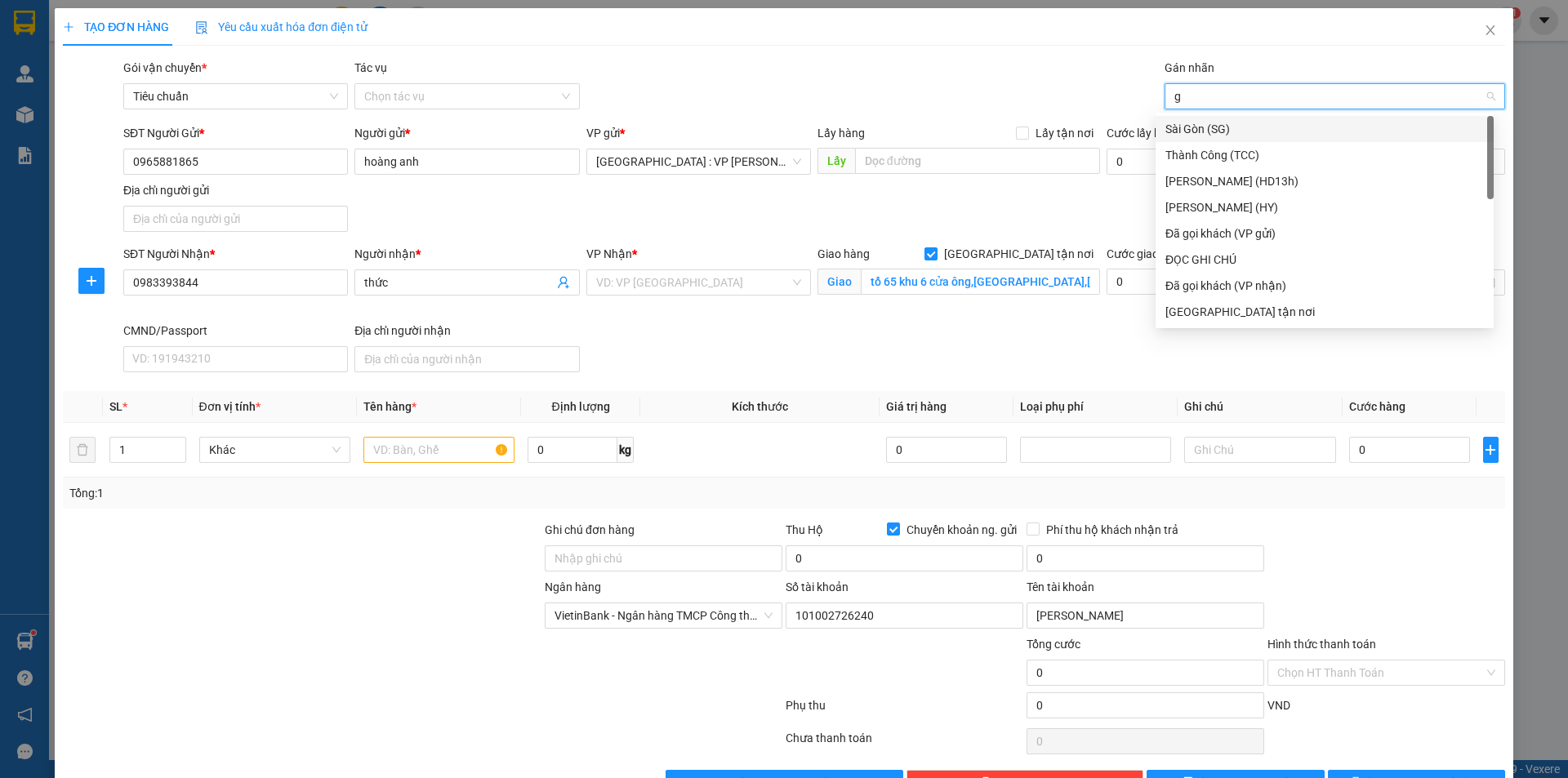
type input "gt"
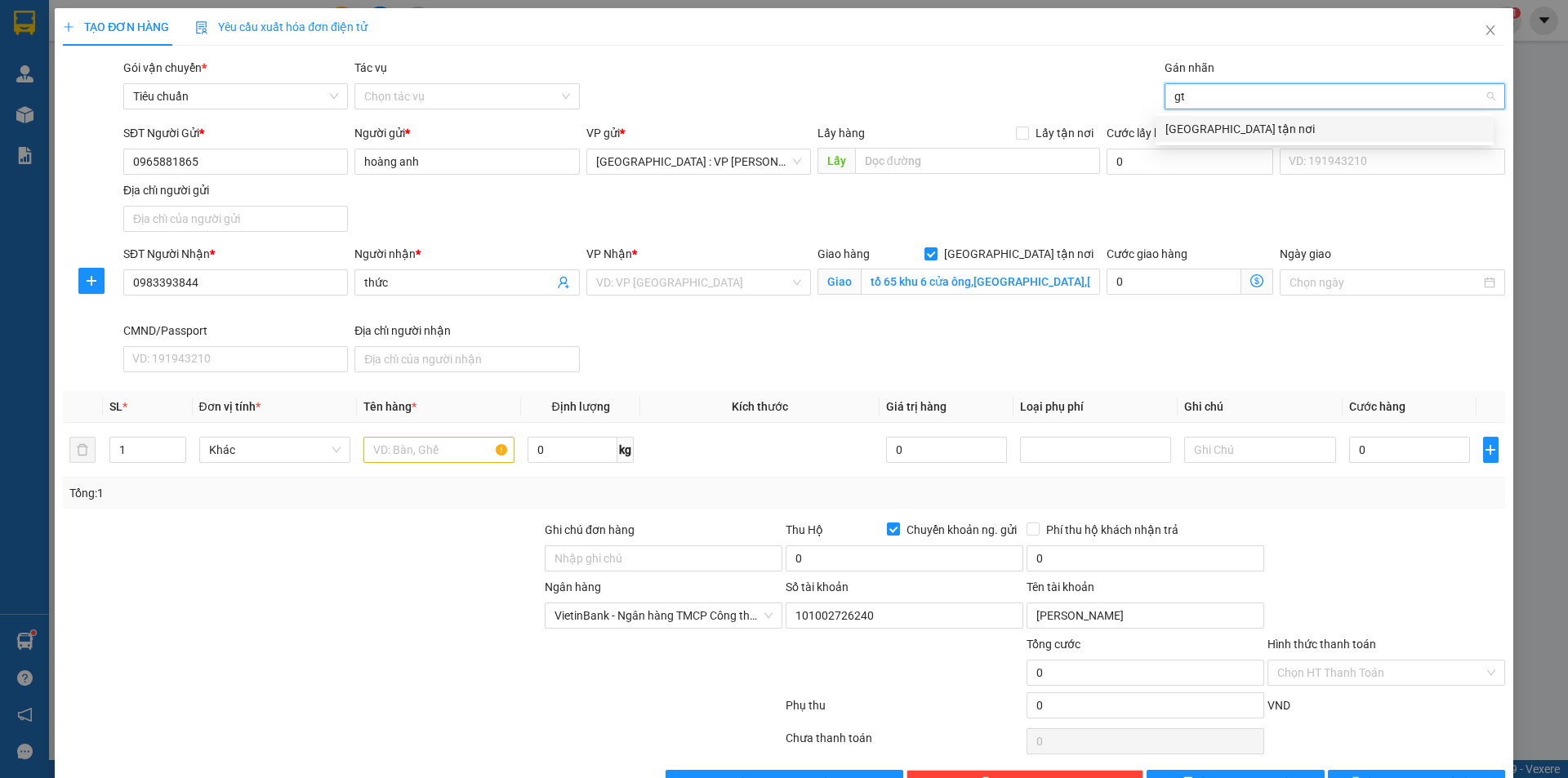
click at [1224, 124] on div "[GEOGRAPHIC_DATA] tận nơi" at bounding box center [1324, 128] width 318 height 18
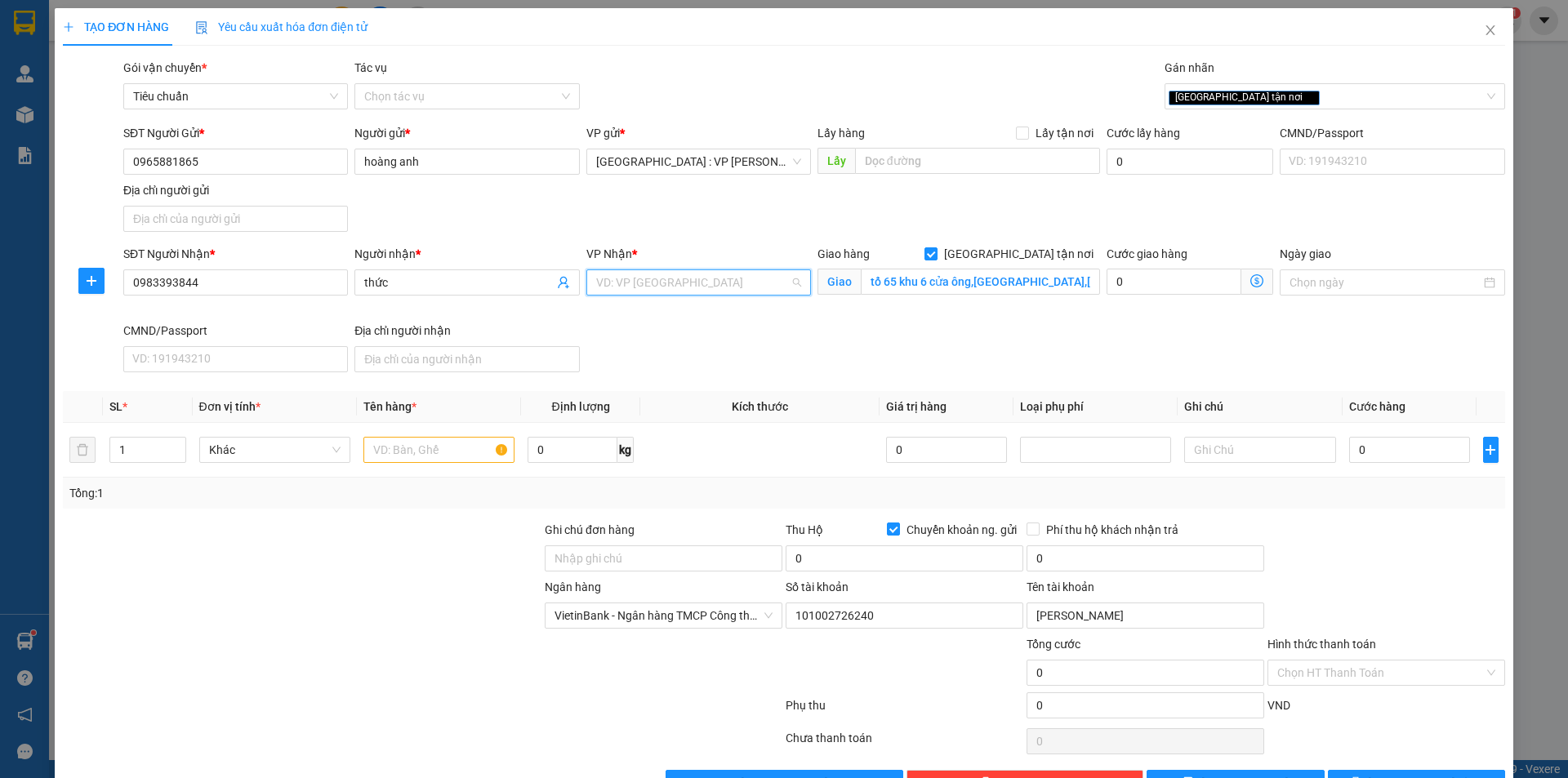
click at [719, 285] on input "search" at bounding box center [693, 282] width 194 height 25
type input "thượng"
click at [731, 322] on div "[GEOGRAPHIC_DATA]: Văn phòng Bến xe [GEOGRAPHIC_DATA]" at bounding box center [751, 314] width 319 height 18
click at [172, 444] on span "up" at bounding box center [177, 446] width 10 height 9
type input "2"
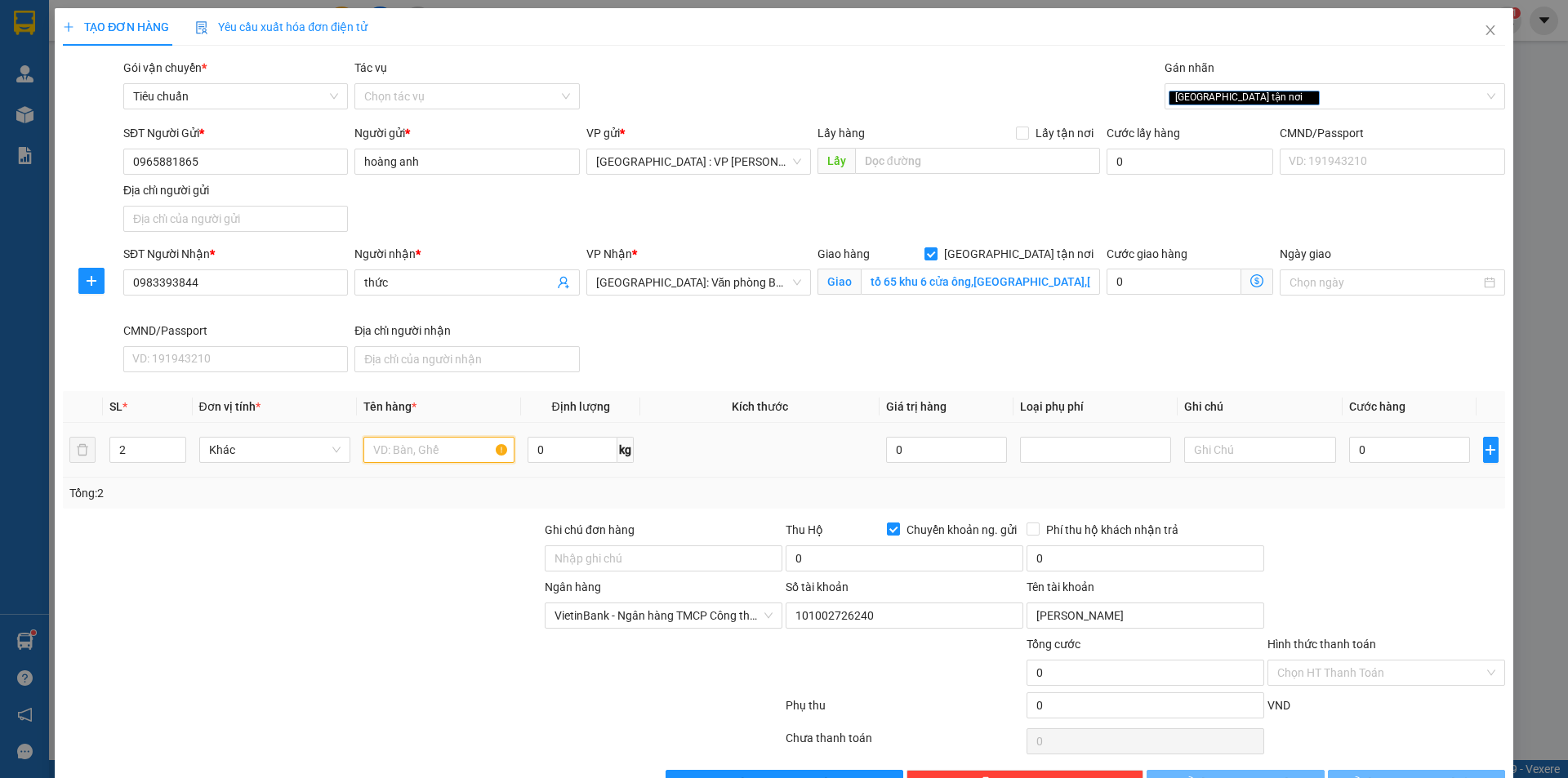
click at [469, 442] on input "text" at bounding box center [438, 449] width 151 height 26
type input "2 kiện bọc pe(điều hoà)"
click at [623, 560] on input "Ghi chú đơn hàng" at bounding box center [663, 558] width 238 height 26
type input "nhận nguyên kiện,giao nguyên kiện,bể vỡ k đền"
click at [433, 550] on div at bounding box center [301, 549] width 482 height 57
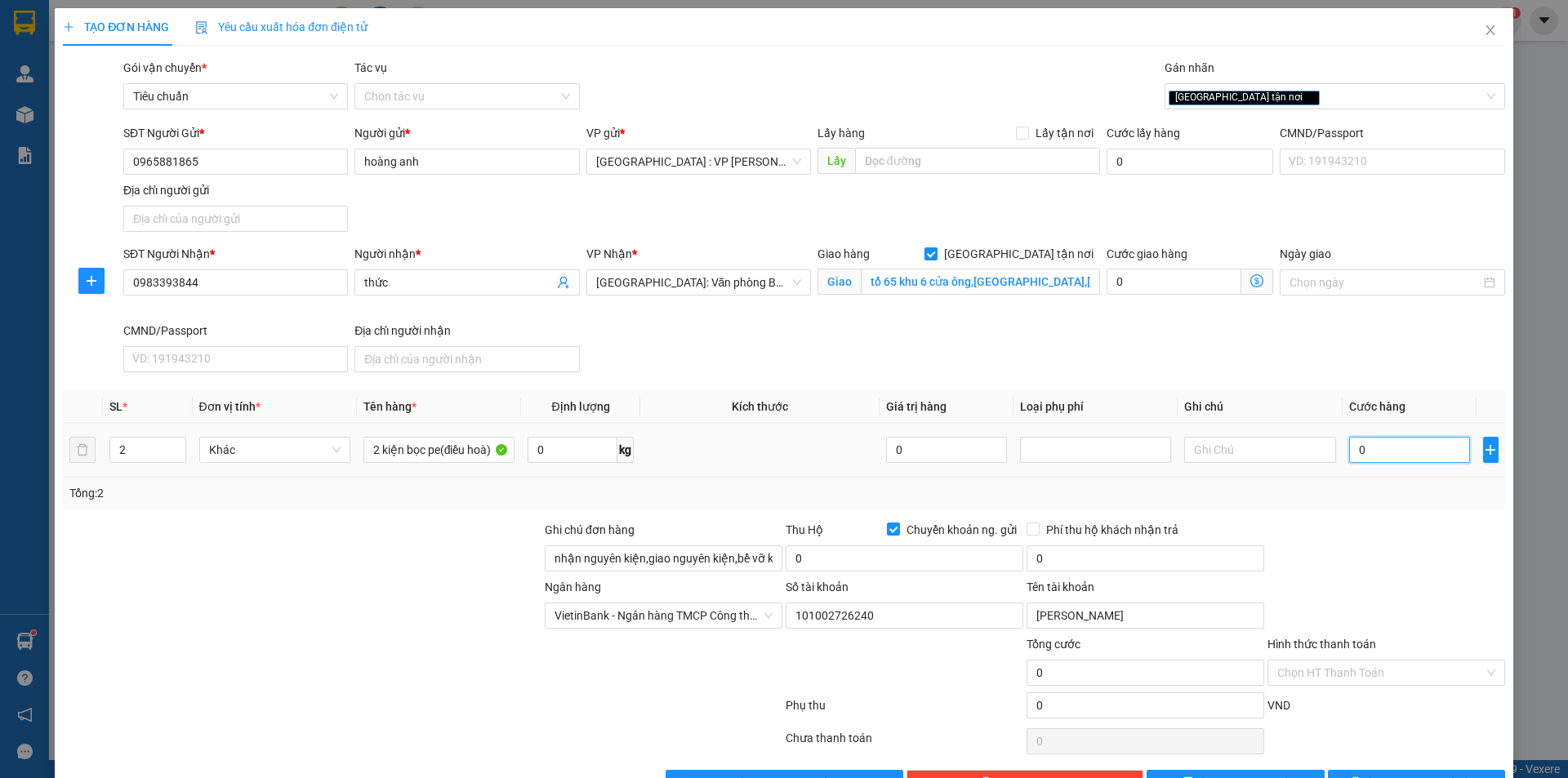
click at [1420, 455] on input "0" at bounding box center [1410, 449] width 122 height 26
type input "1"
type input "16"
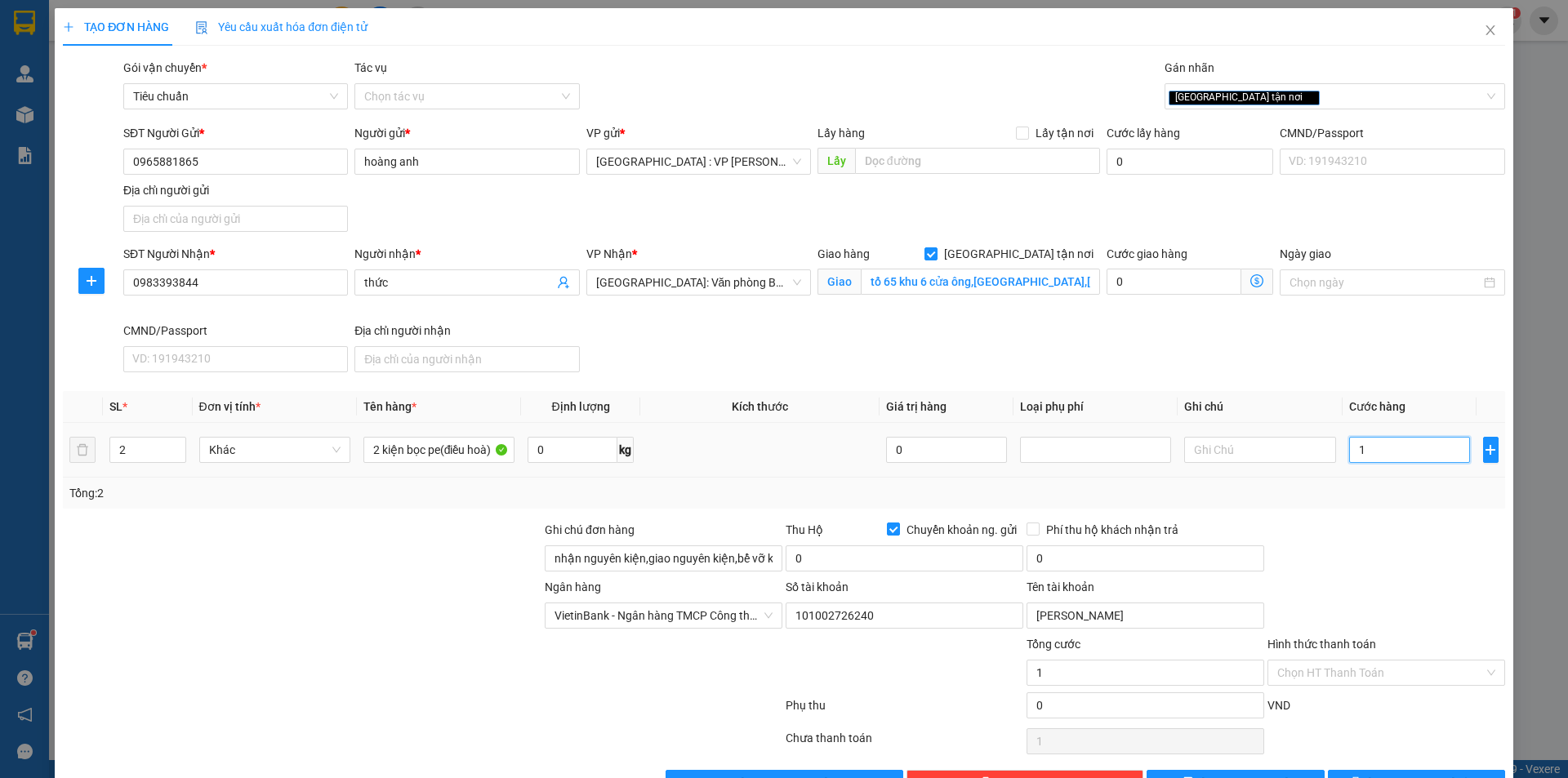
type input "16"
type input "160"
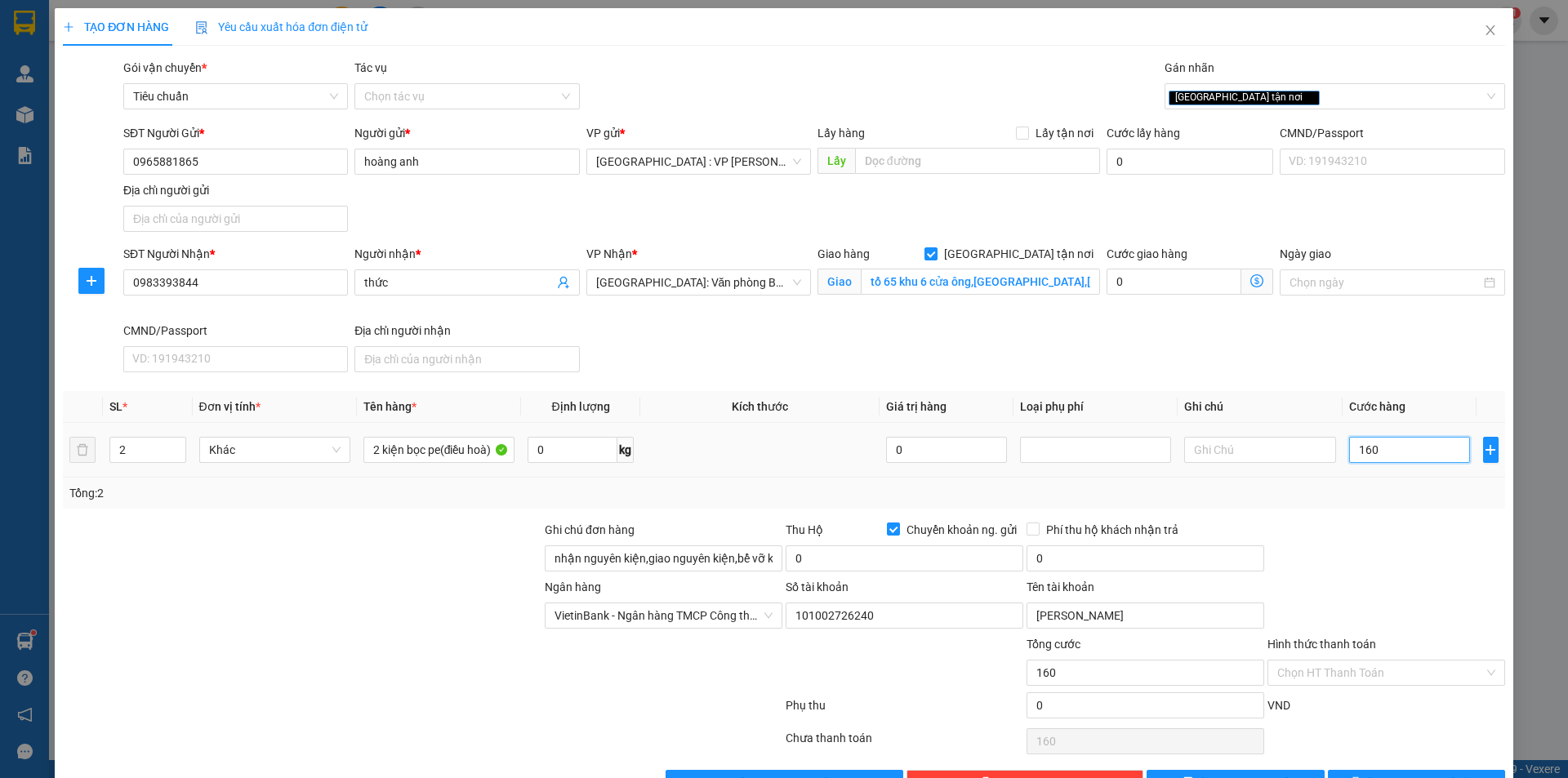
type input "1.600"
type input "16.000"
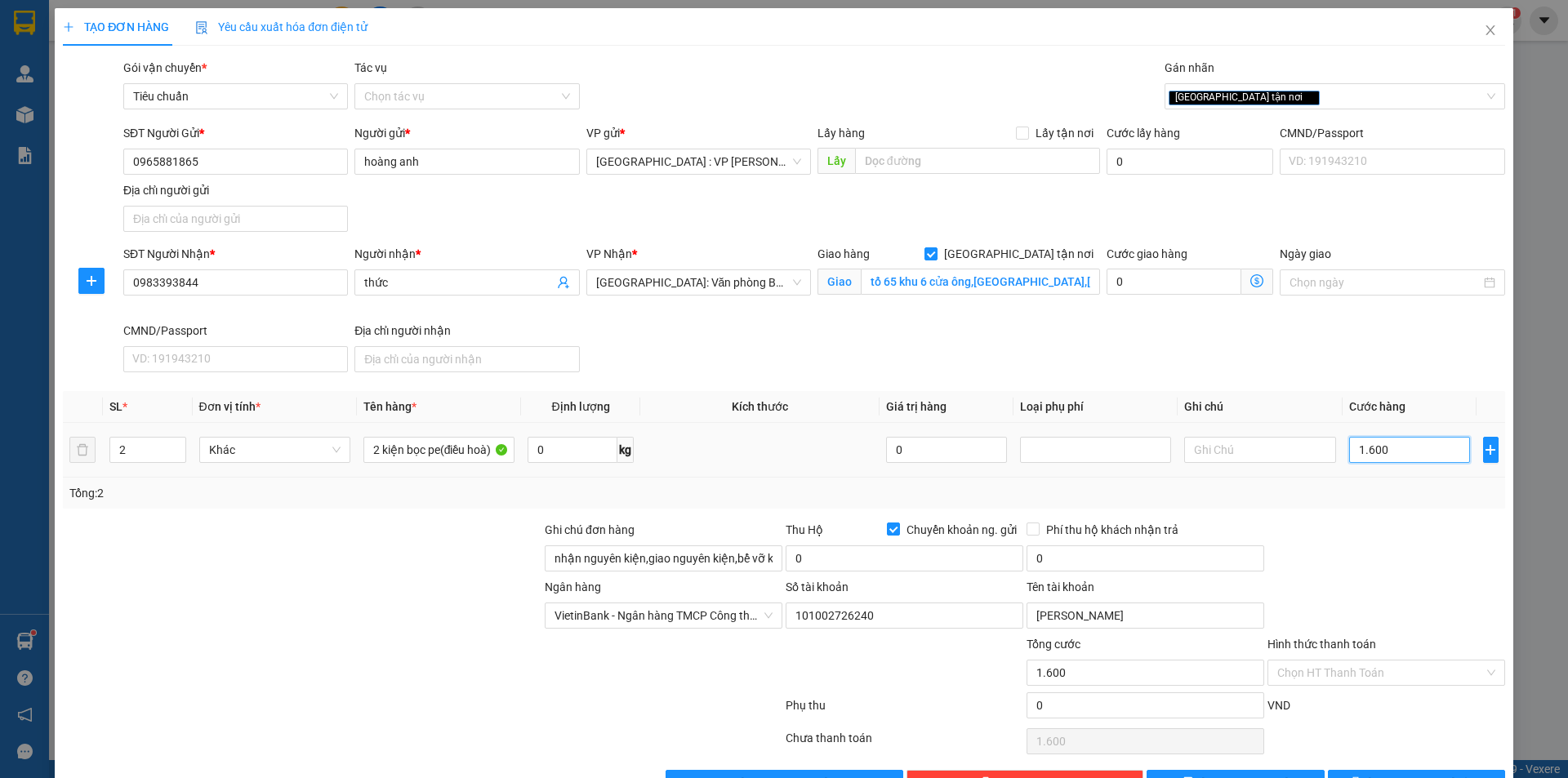
type input "16.000"
type input "160.000"
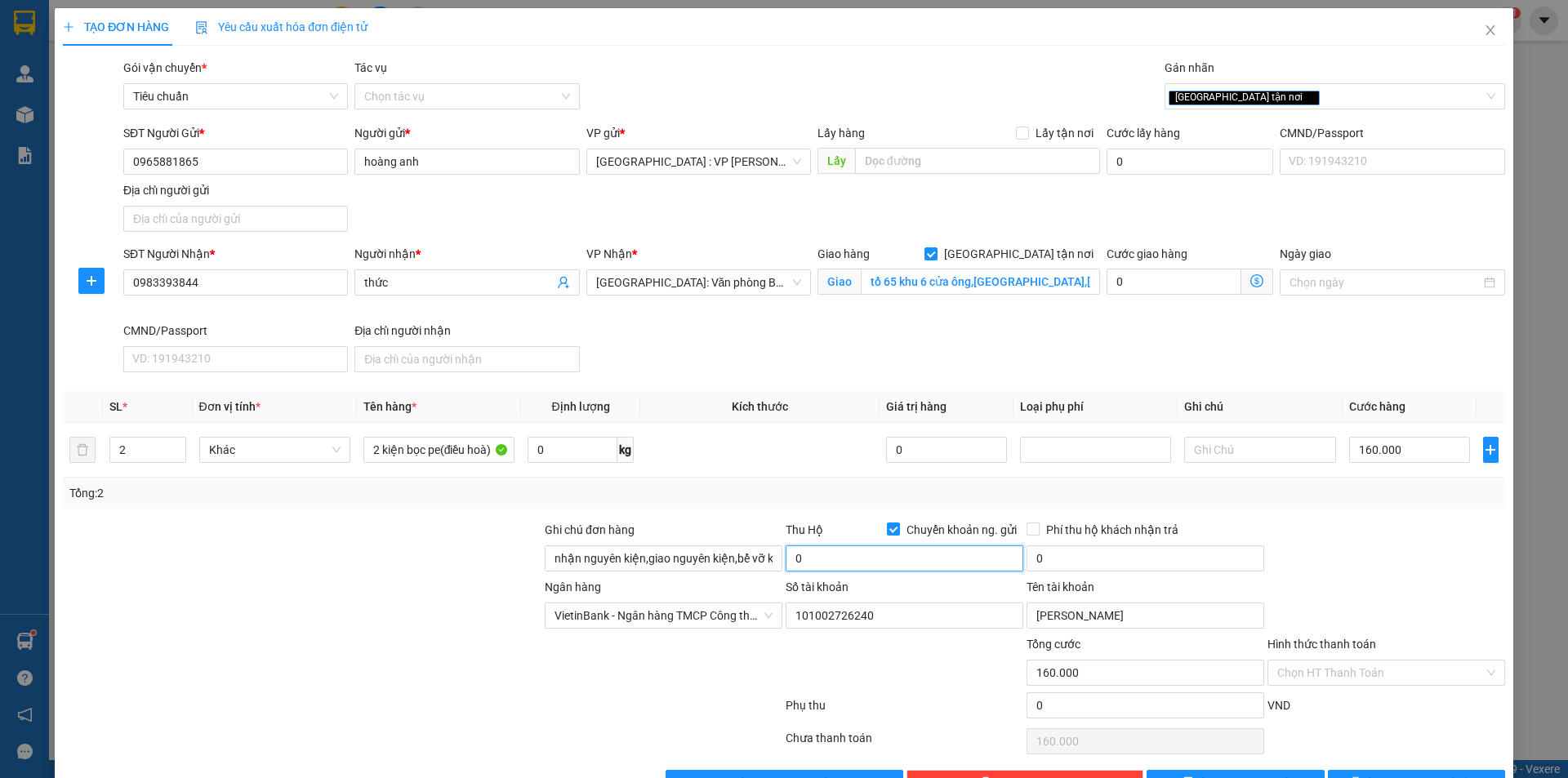
click at [864, 560] on input "0" at bounding box center [905, 558] width 238 height 26
type input "9.440.000"
click at [1082, 565] on input "0" at bounding box center [1145, 558] width 238 height 26
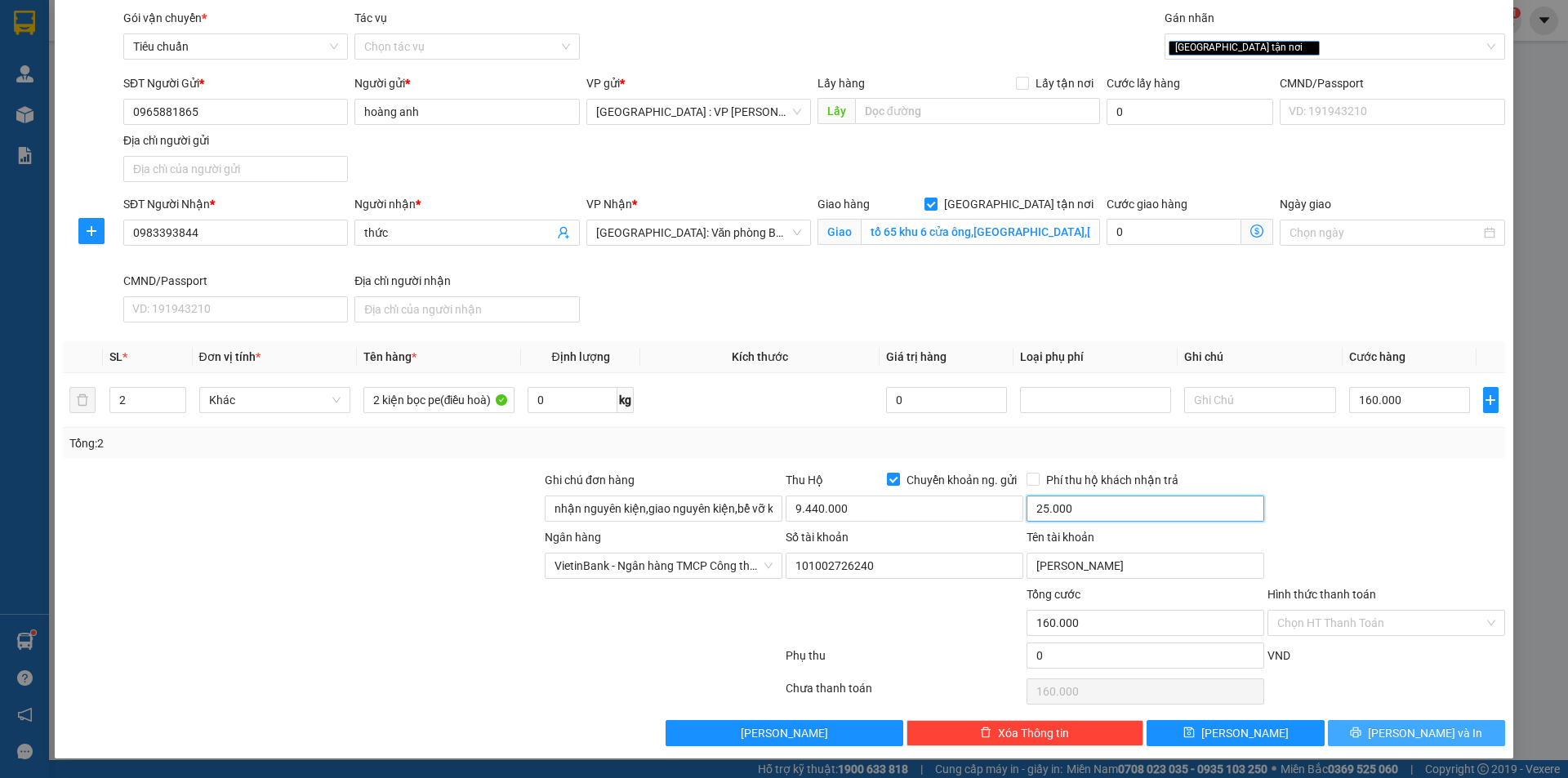
type input "25.000"
drag, startPoint x: 1373, startPoint y: 729, endPoint x: 1362, endPoint y: 733, distance: 11.7
click at [1362, 728] on icon "printer" at bounding box center [1355, 732] width 11 height 11
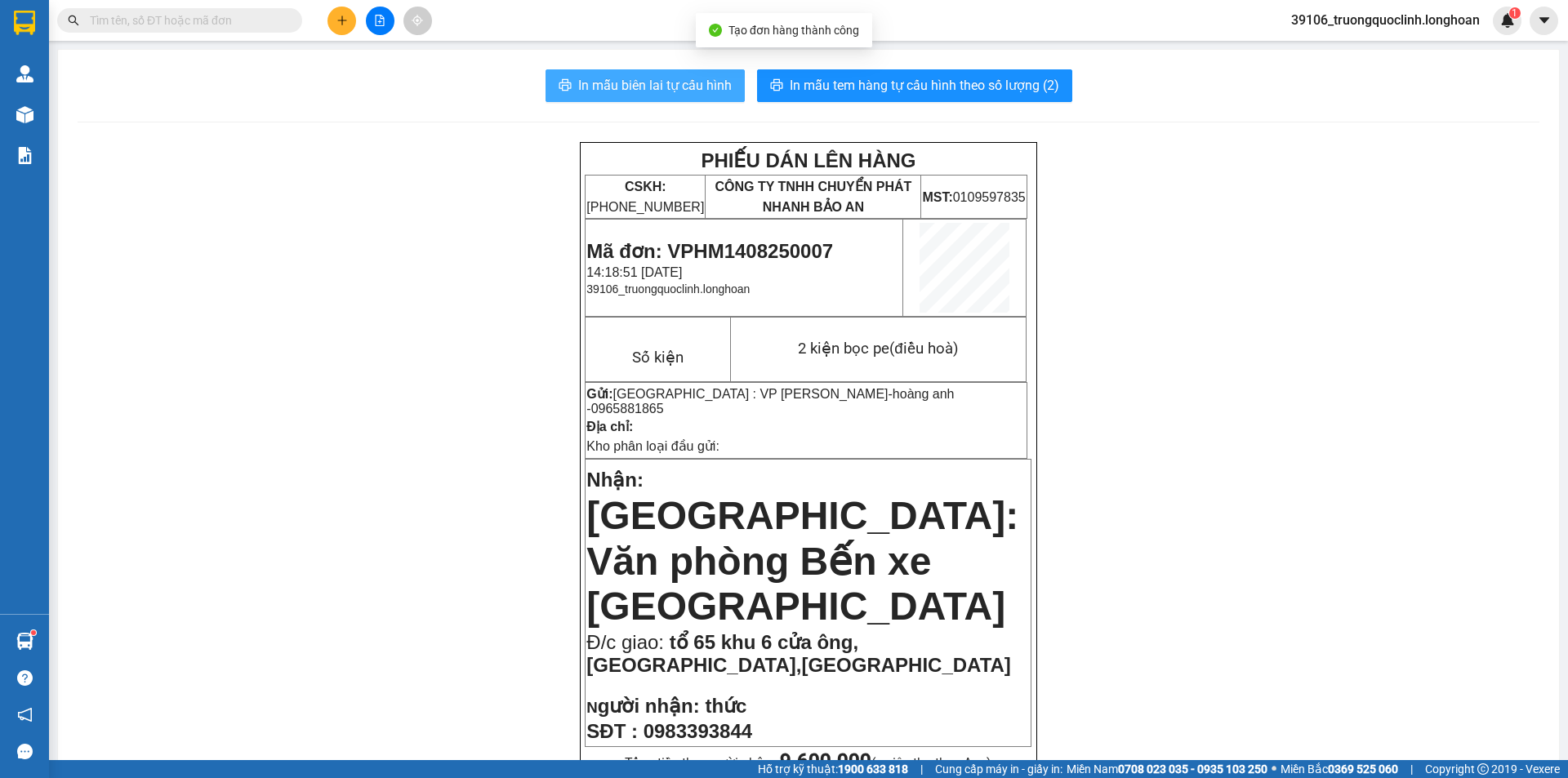
click at [669, 91] on span "In mẫu biên lai tự cấu hình" at bounding box center [655, 85] width 154 height 20
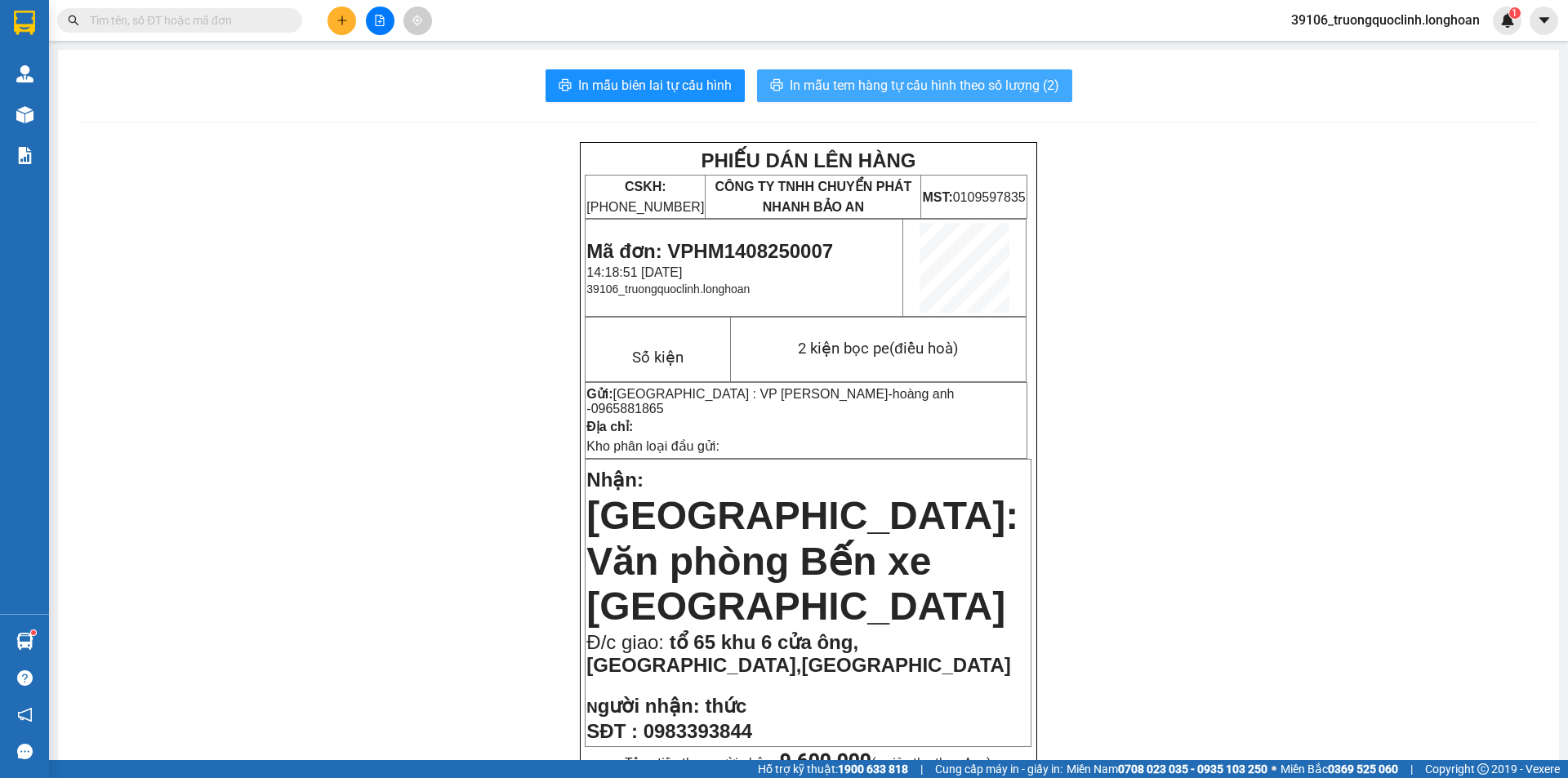
click at [915, 90] on span "In mẫu tem hàng tự cấu hình theo số lượng (2)" at bounding box center [925, 85] width 270 height 20
click at [740, 256] on span "Mã đơn: VPHM1408250007" at bounding box center [710, 251] width 247 height 22
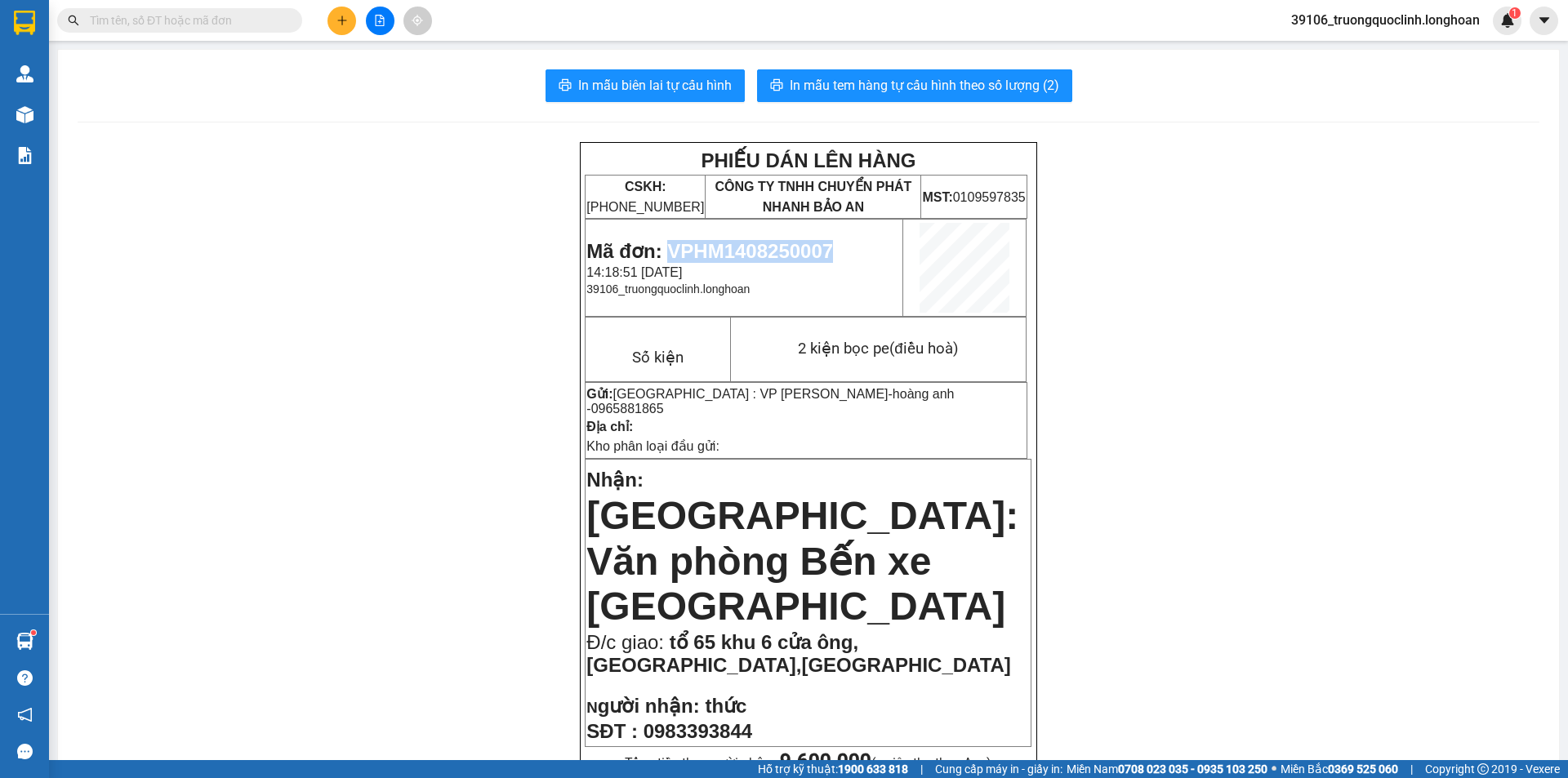
click at [740, 256] on span "Mã đơn: VPHM1408250007" at bounding box center [710, 251] width 247 height 22
copy span "VPHM1408250007"
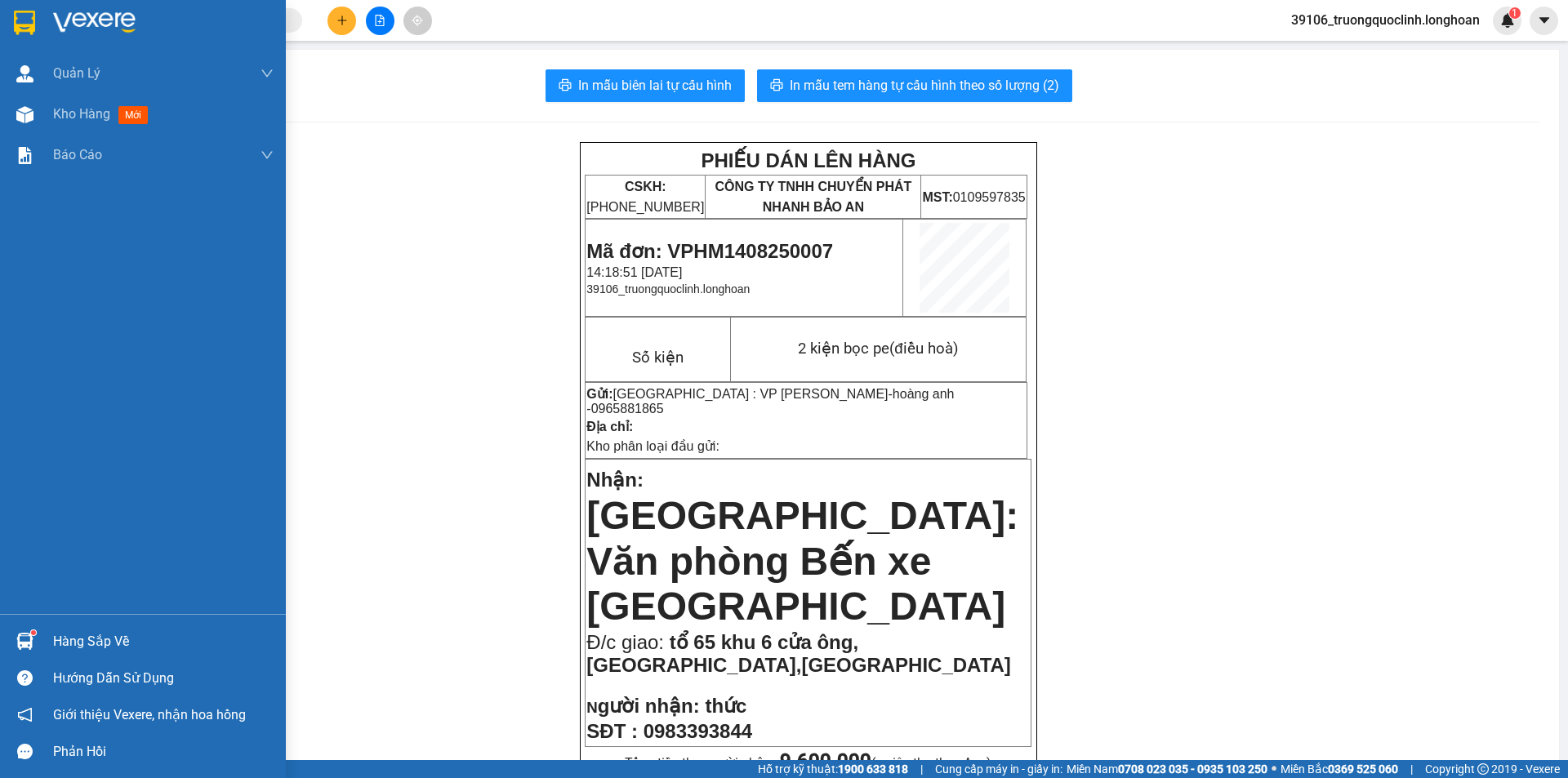
click at [19, 9] on div at bounding box center [25, 23] width 29 height 28
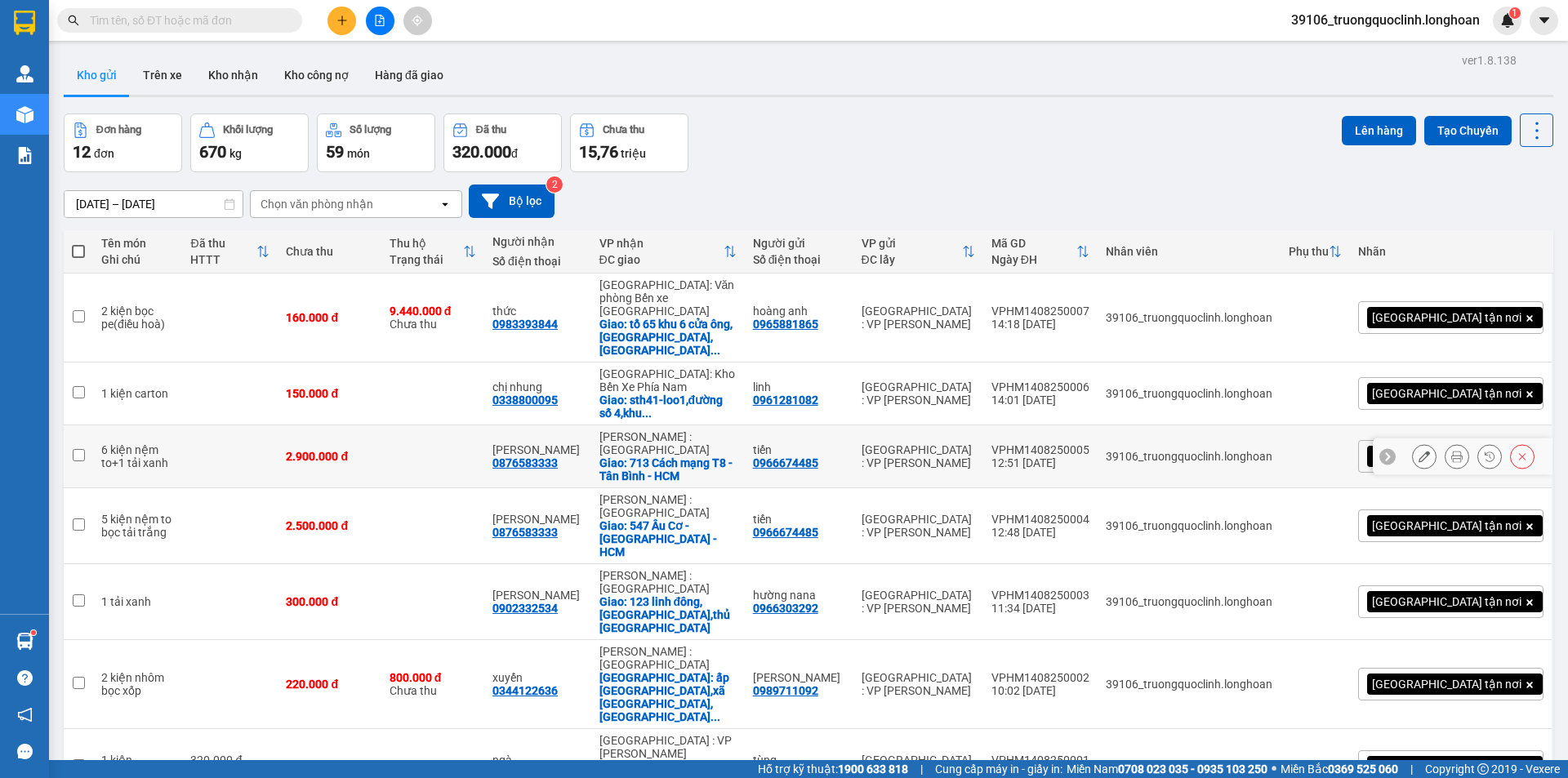
click at [1419, 450] on icon at bounding box center [1425, 456] width 11 height 11
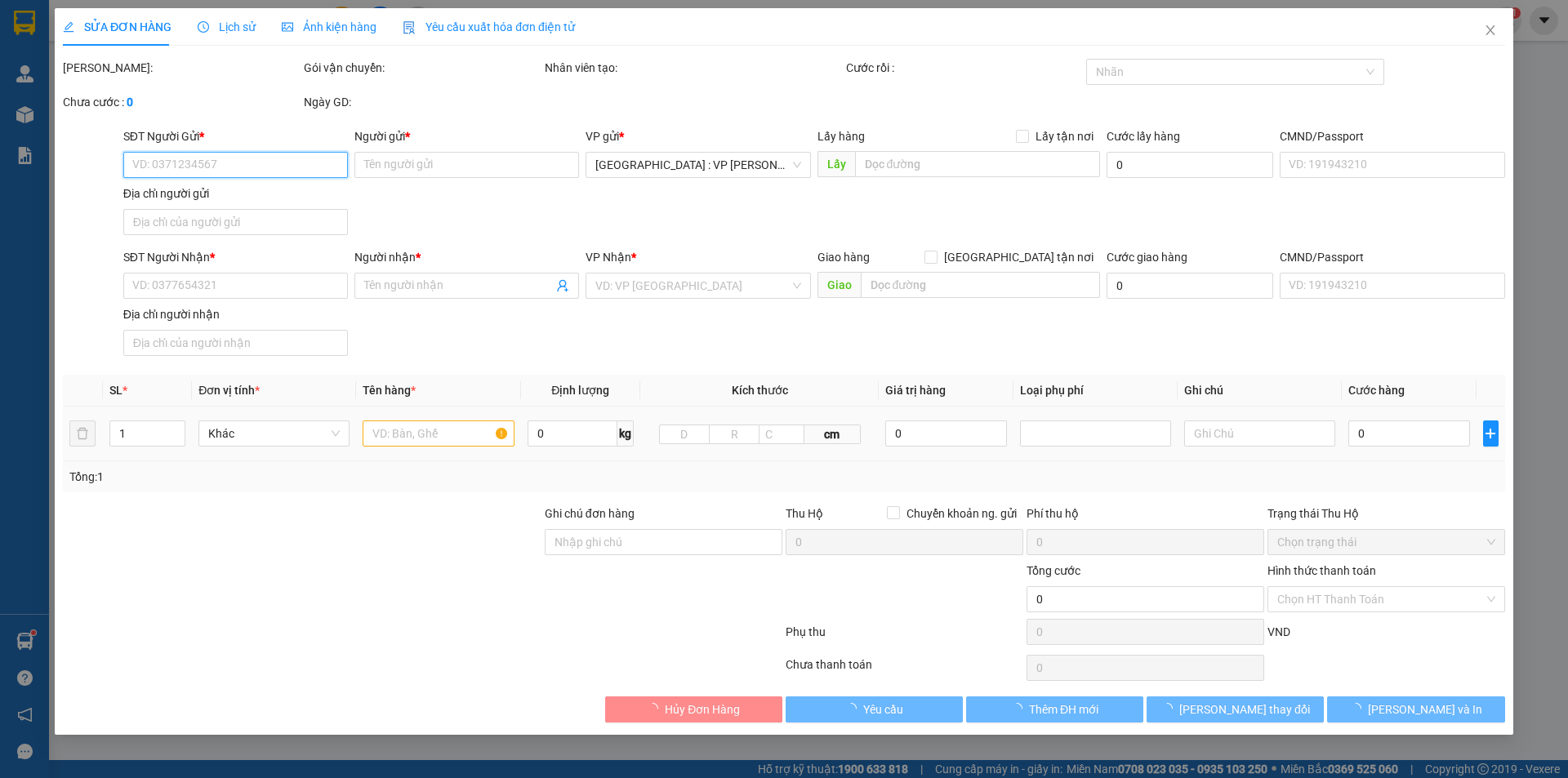
type input "0966674485"
type input "tiến"
type input "0876583333"
type input "[PERSON_NAME]"
checkbox input "true"
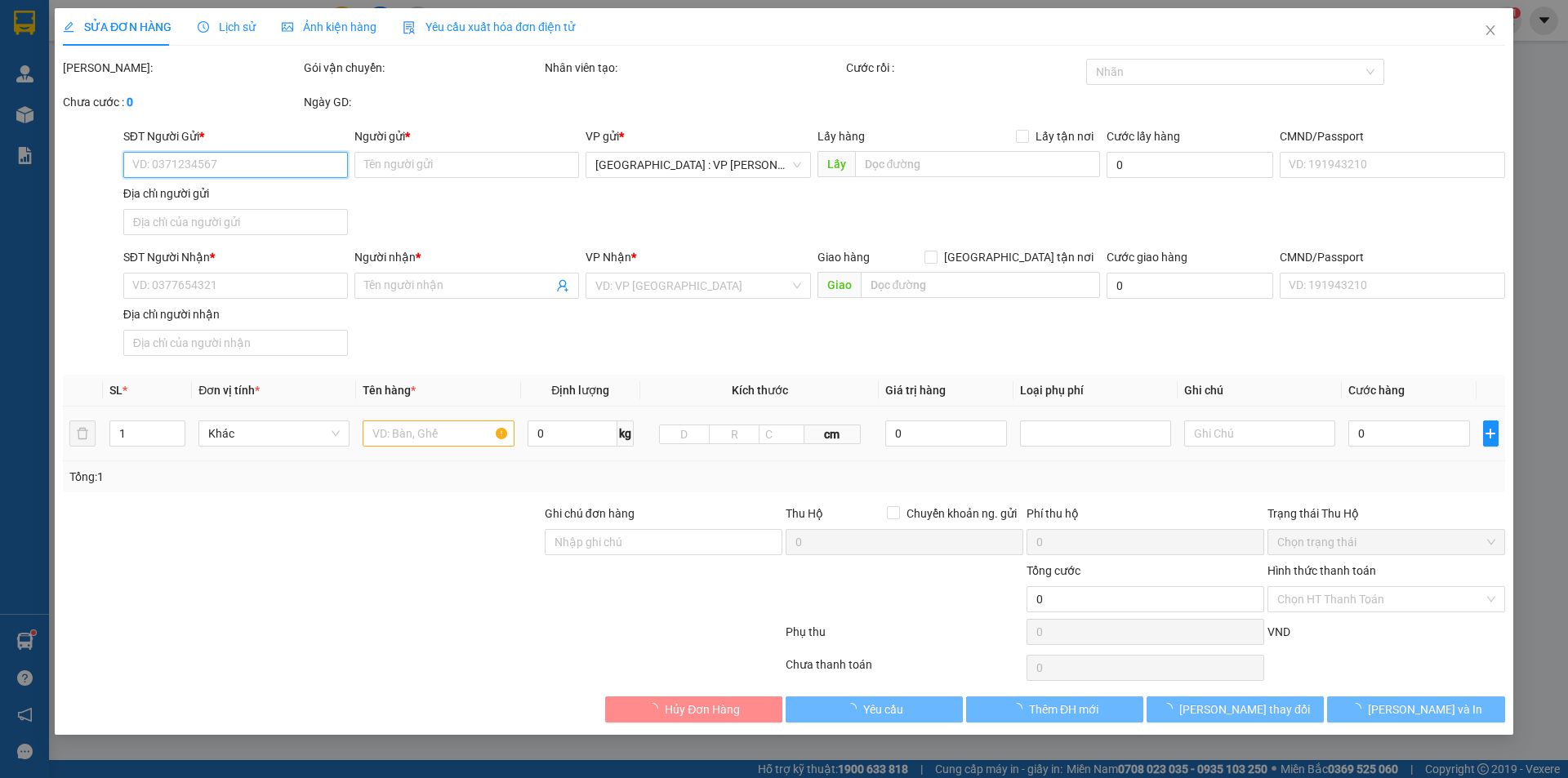
type input "713 Cách mạng T8 - Tân Bình - HCM"
type input "2.900.000"
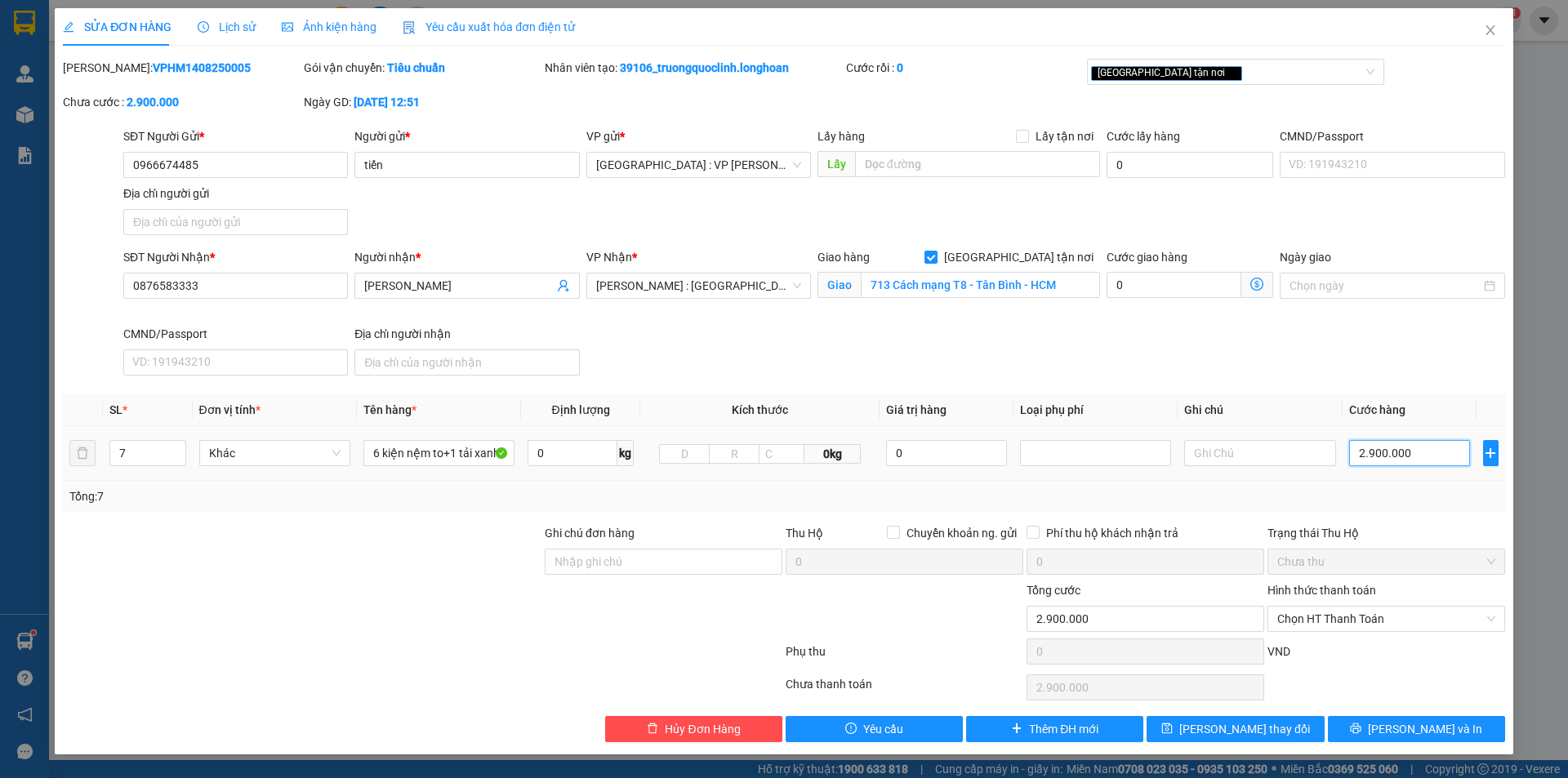
click at [1423, 455] on input "2.900.000" at bounding box center [1410, 452] width 122 height 26
type input "3"
type input "31"
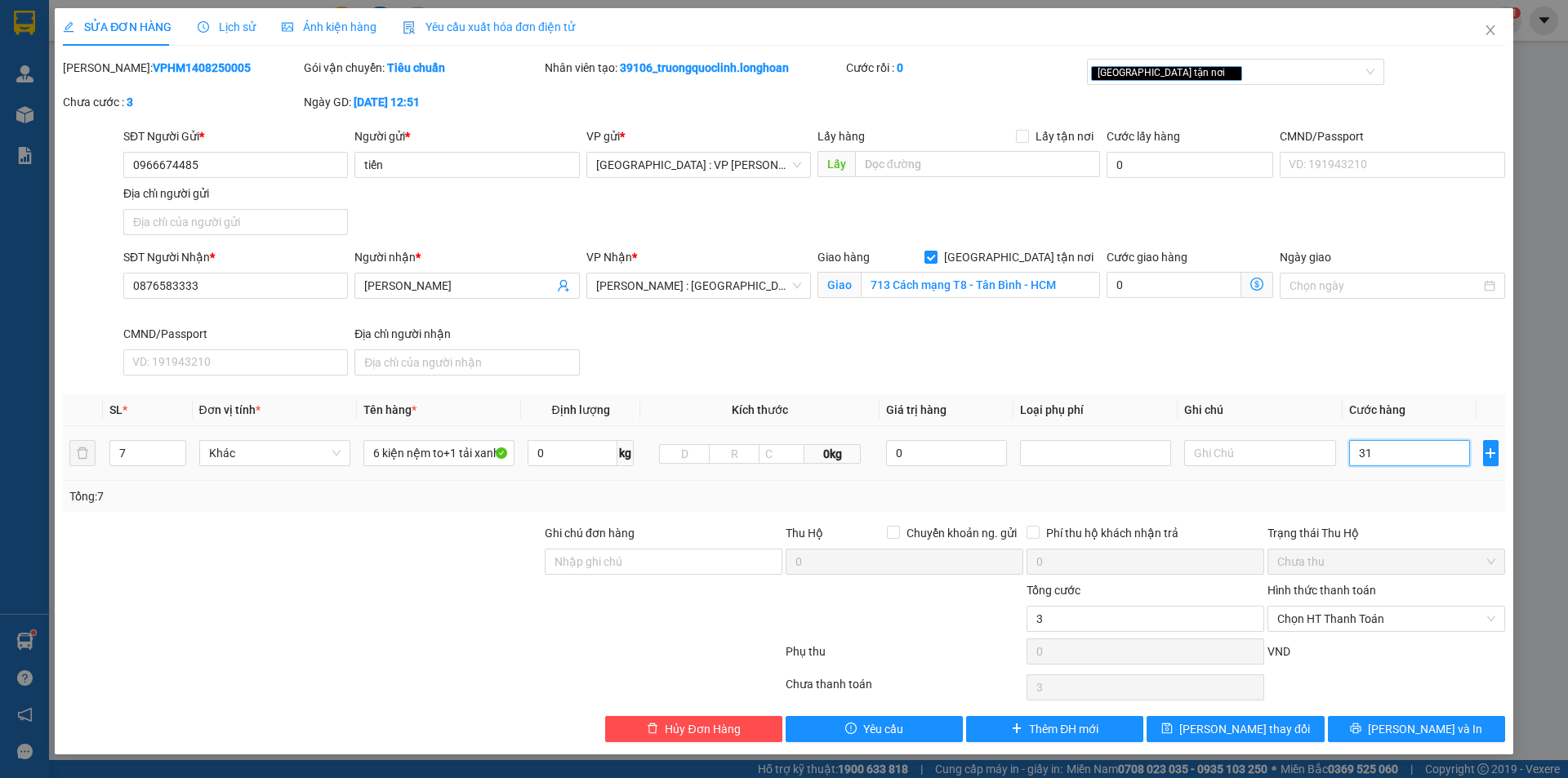
type input "31"
type input "310"
type input "3.100"
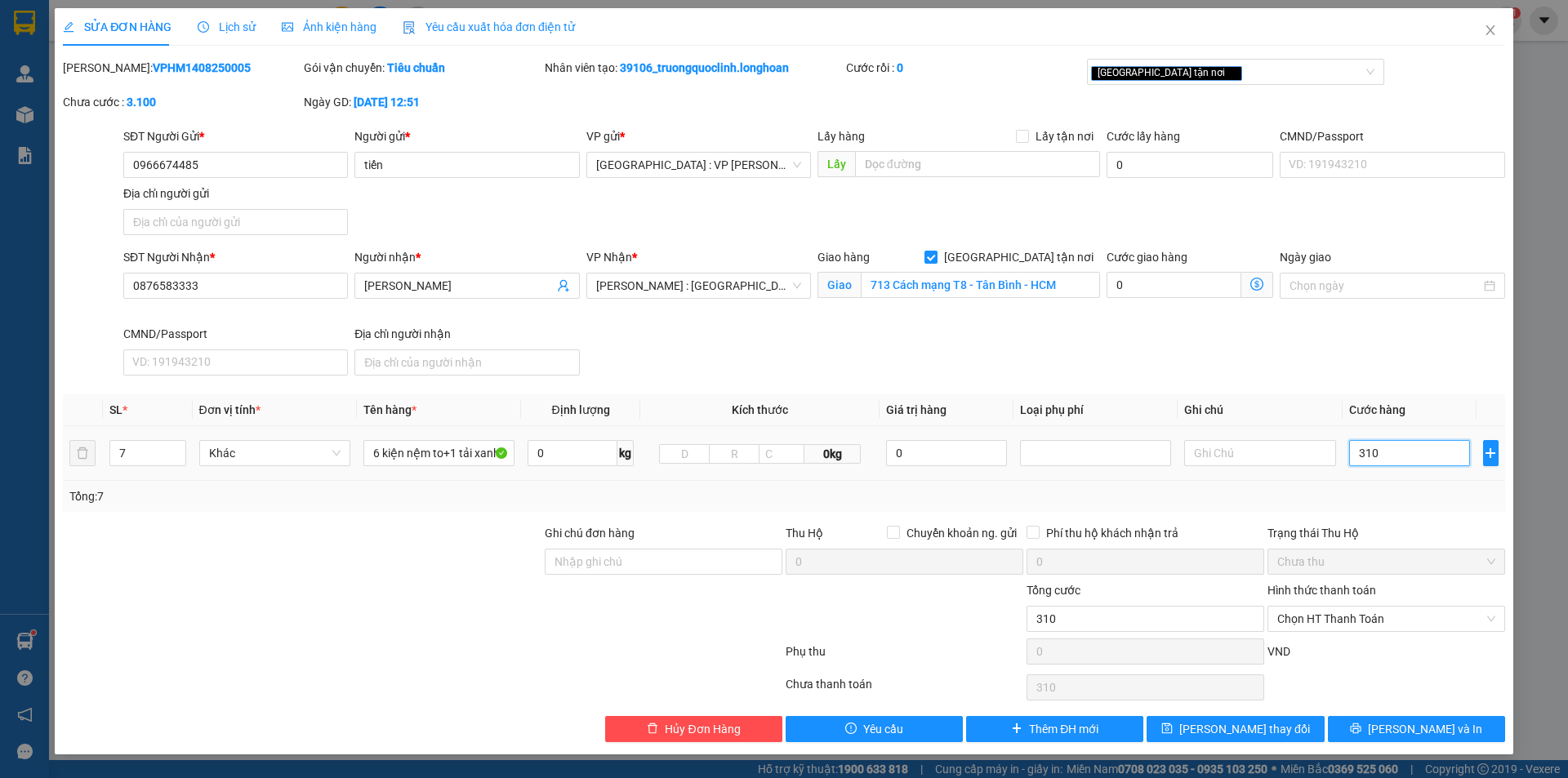
type input "3.100"
type input "31.000"
type input "310.000"
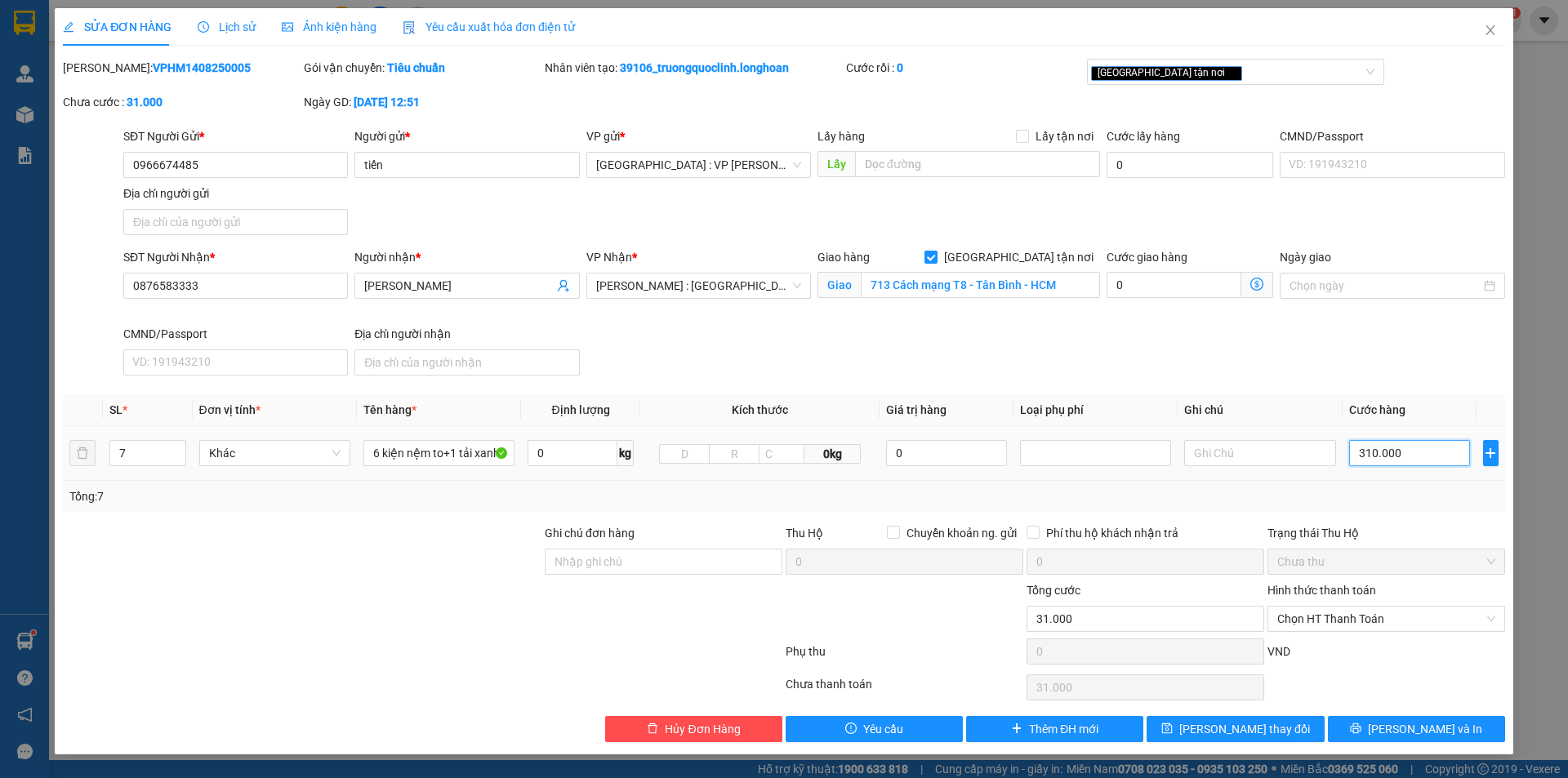
type input "310.000"
type input "3.100.000"
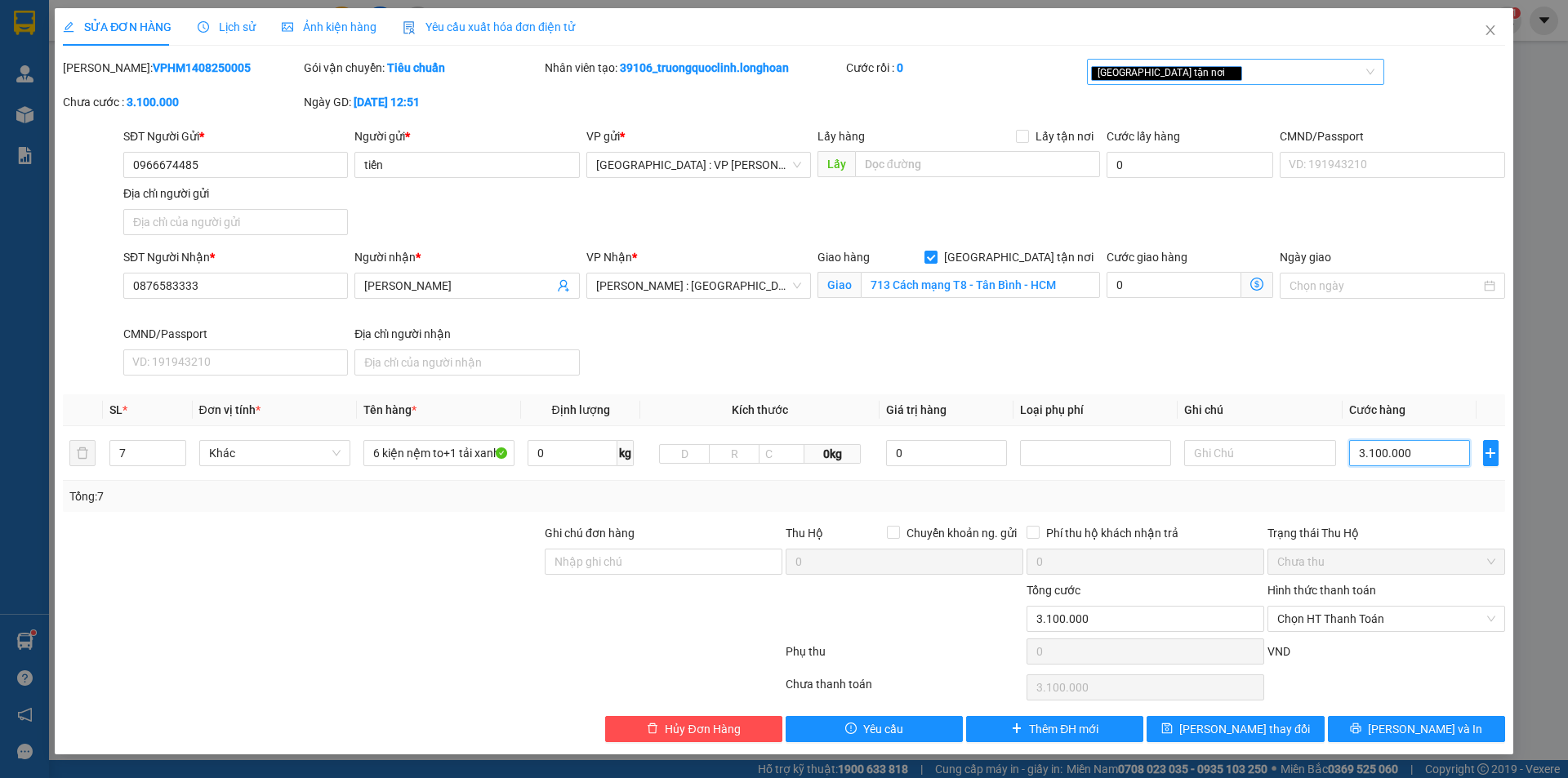
click at [1202, 69] on div "[GEOGRAPHIC_DATA] tận nơi" at bounding box center [1228, 71] width 274 height 20
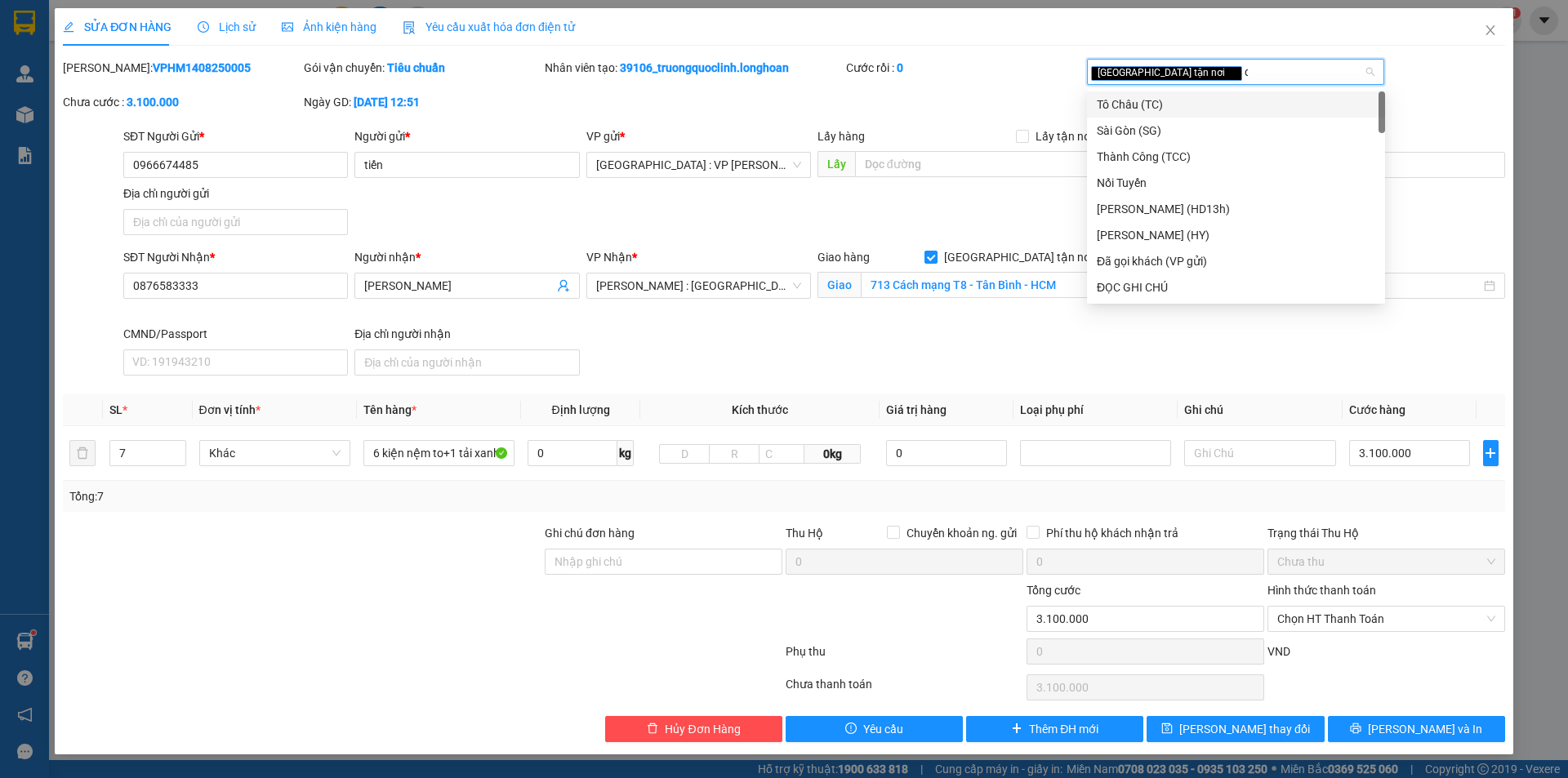
type input "d"
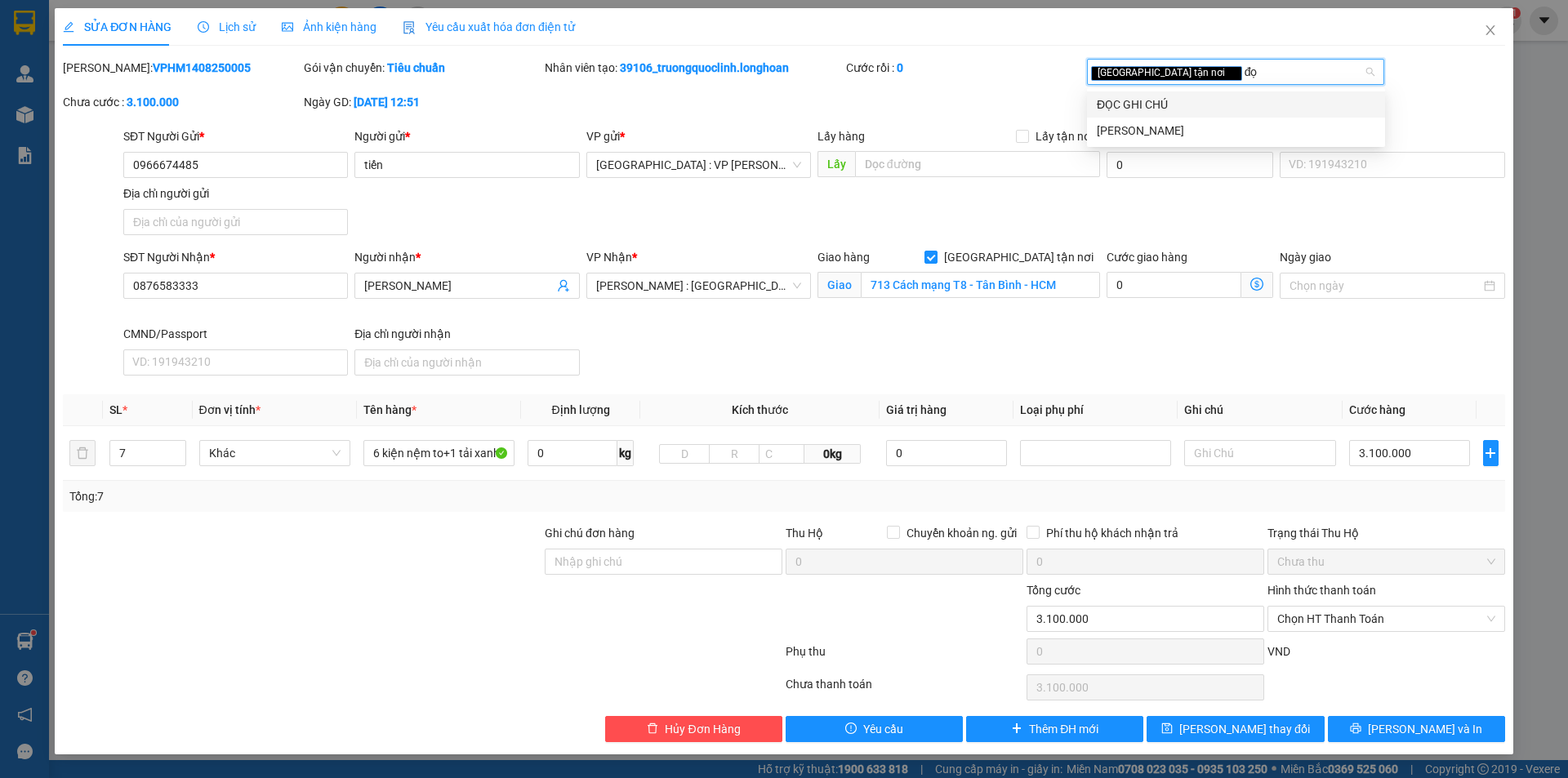
type input "đọc"
click at [1176, 99] on div "ĐỌC GHI CHÚ" at bounding box center [1235, 104] width 278 height 18
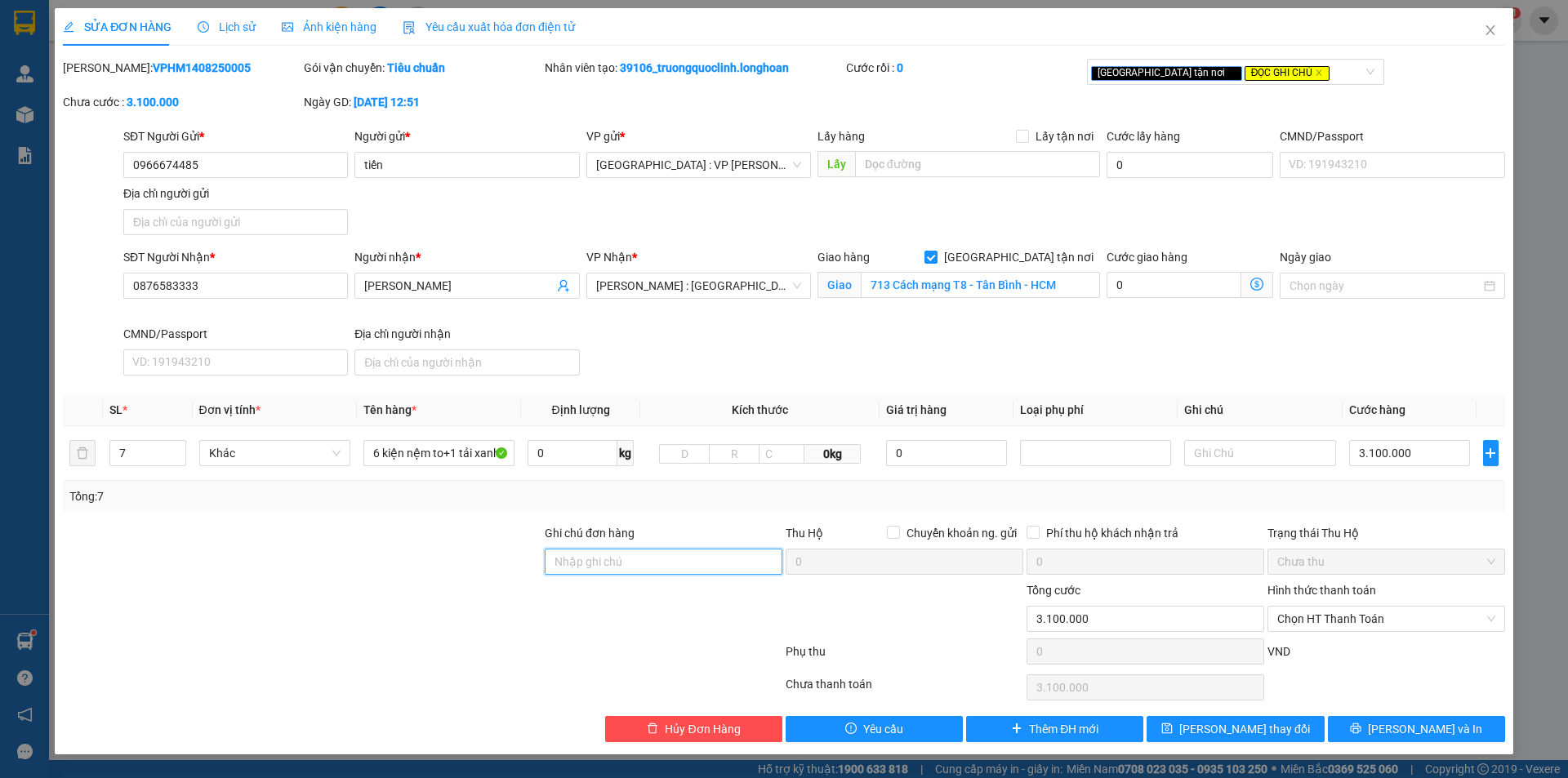
click at [695, 556] on input "Ghi chú đơn hàng" at bounding box center [663, 560] width 238 height 26
type input "thu cước trên app hộ e nhé"
click at [1447, 726] on span "[PERSON_NAME] và In" at bounding box center [1425, 729] width 114 height 18
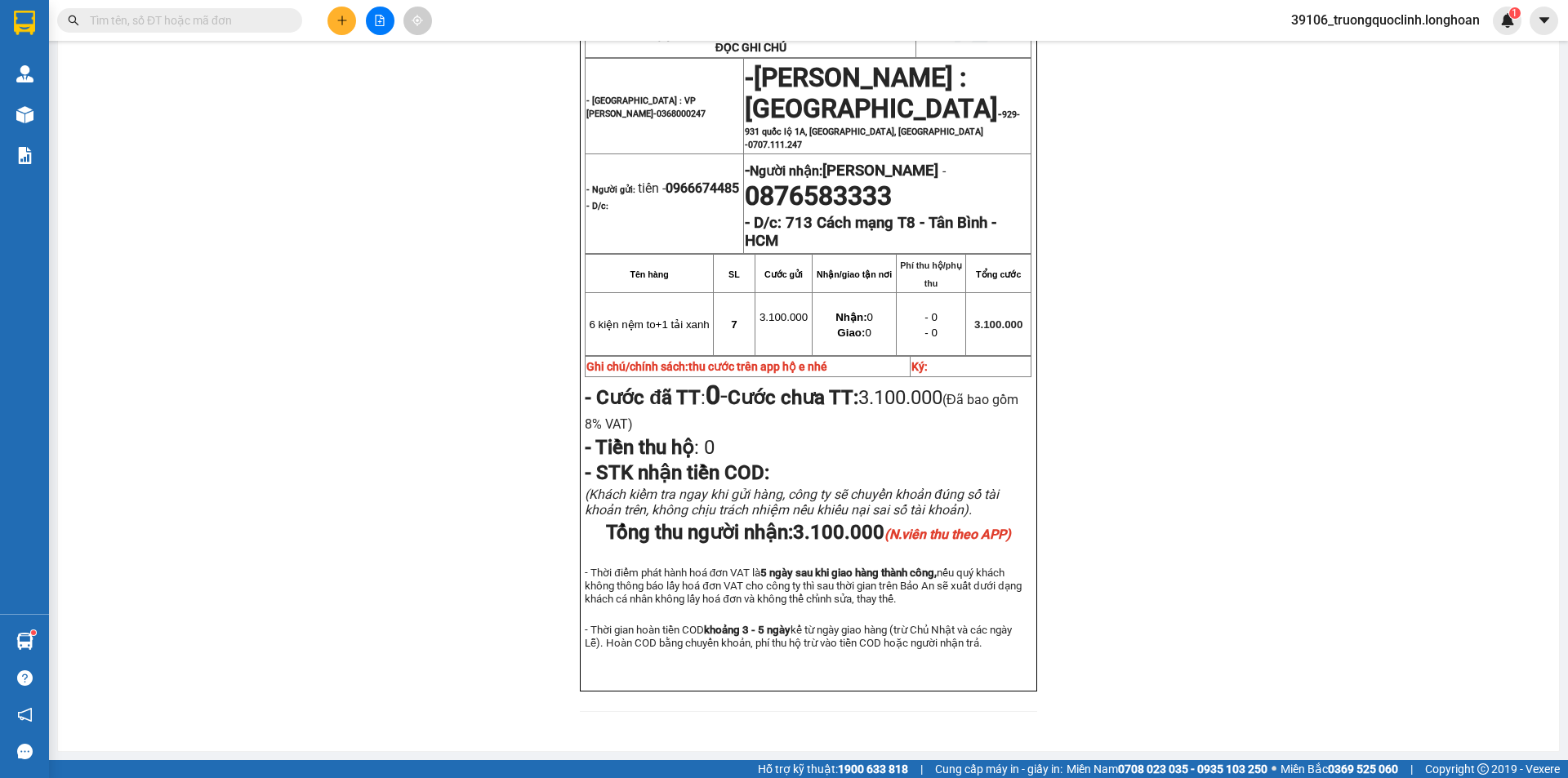
scroll to position [816, 0]
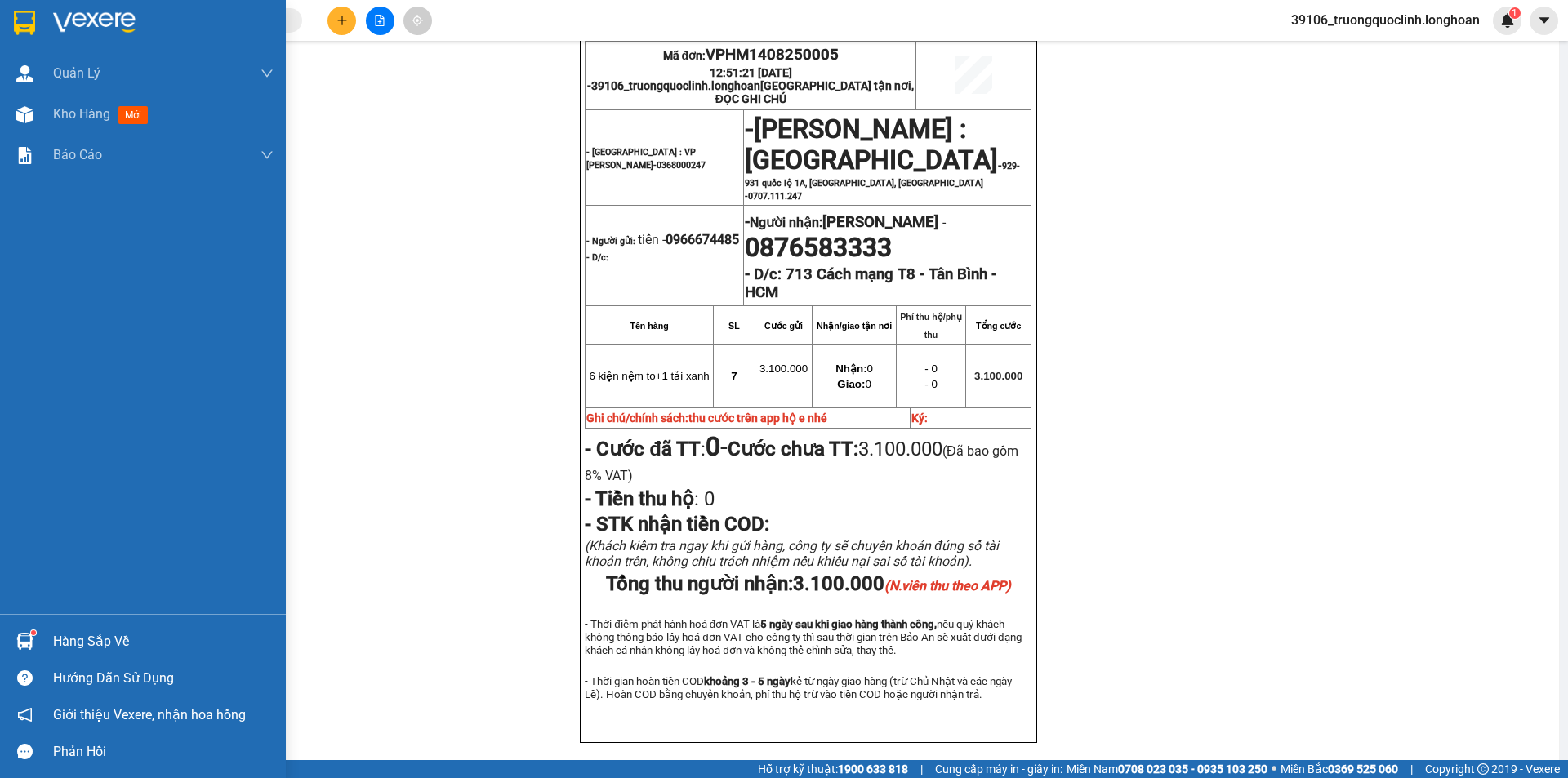
click at [38, 14] on div at bounding box center [25, 23] width 29 height 28
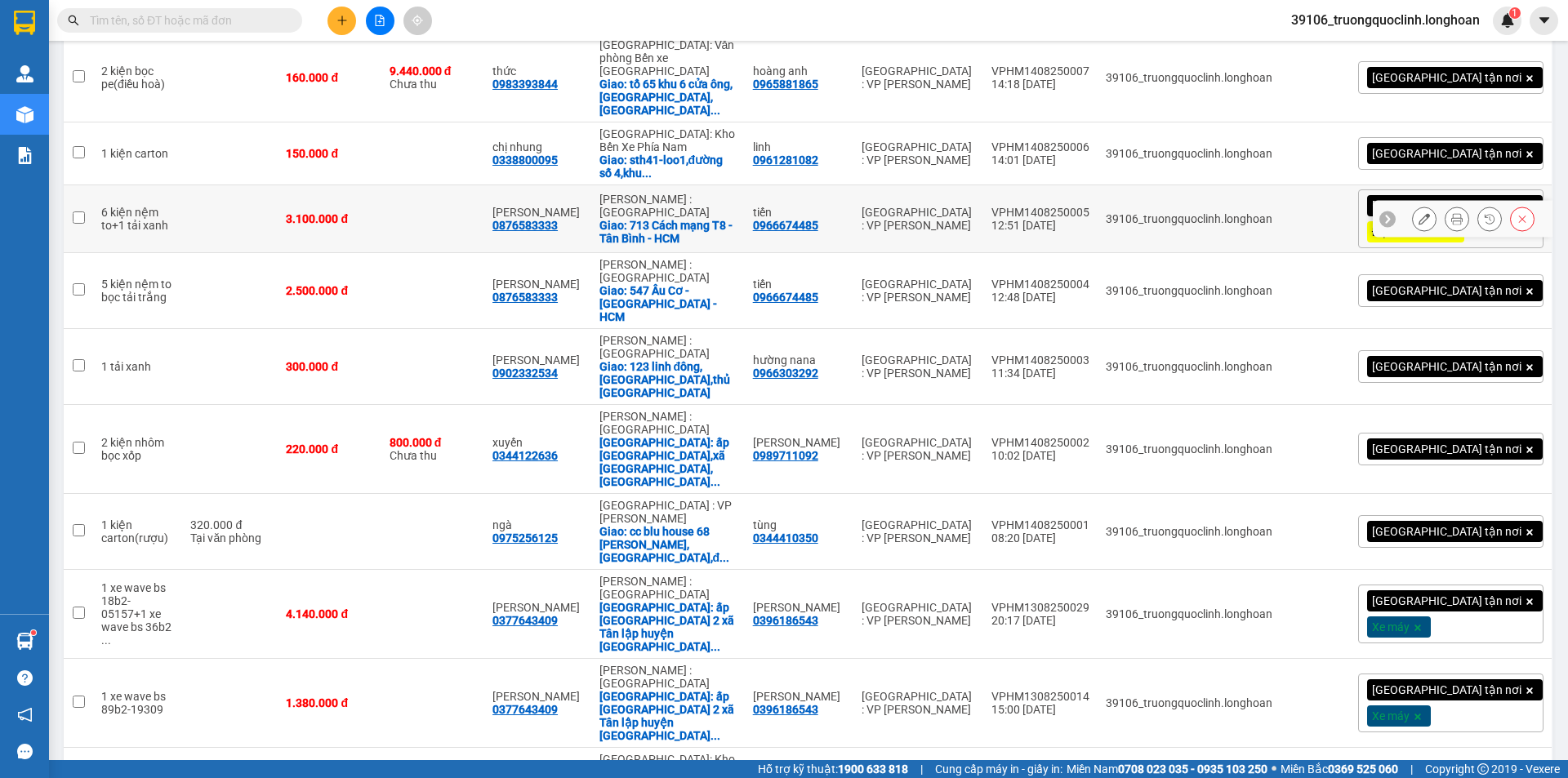
scroll to position [77, 0]
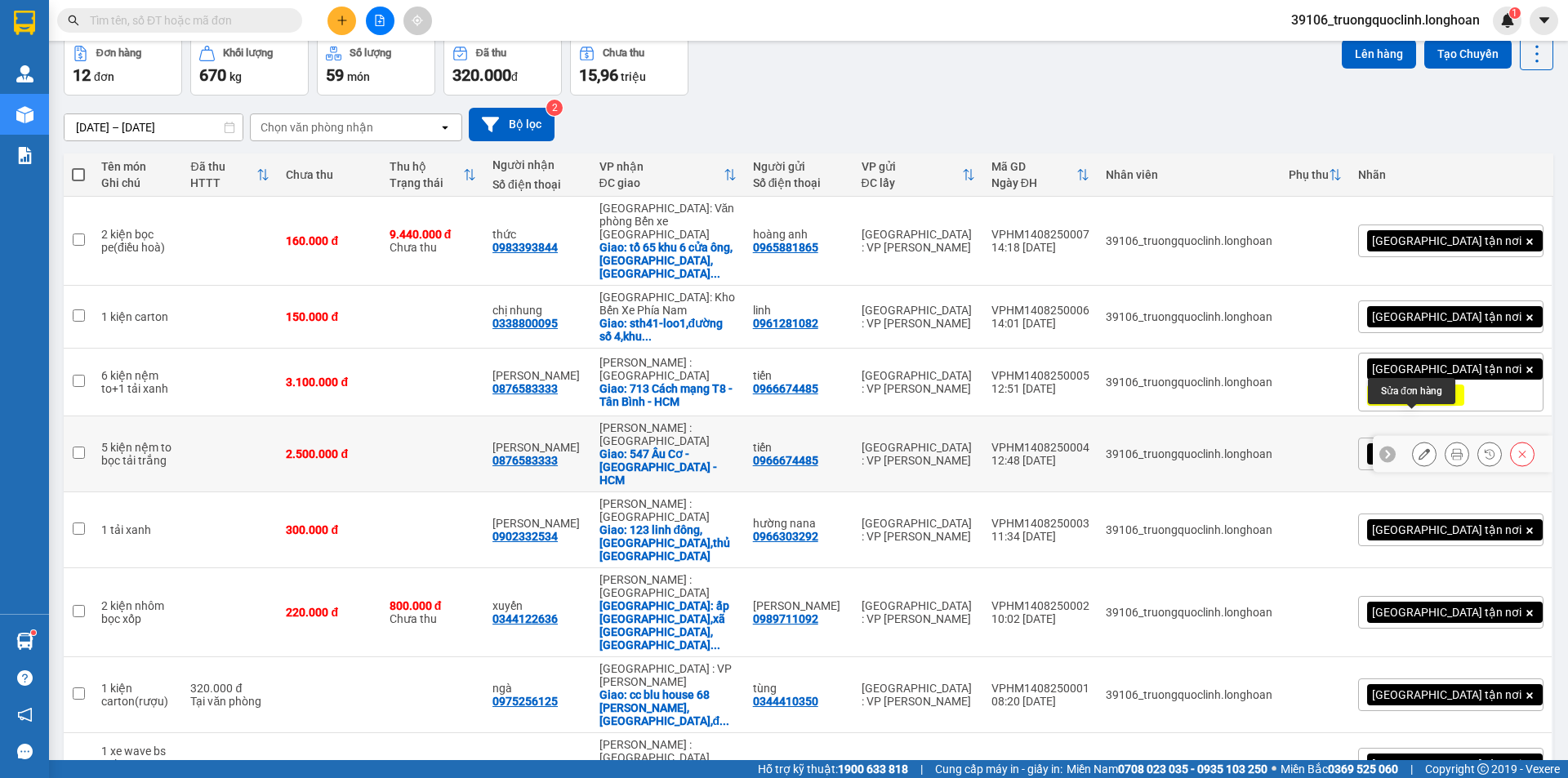
click at [1419, 448] on icon at bounding box center [1425, 454] width 11 height 11
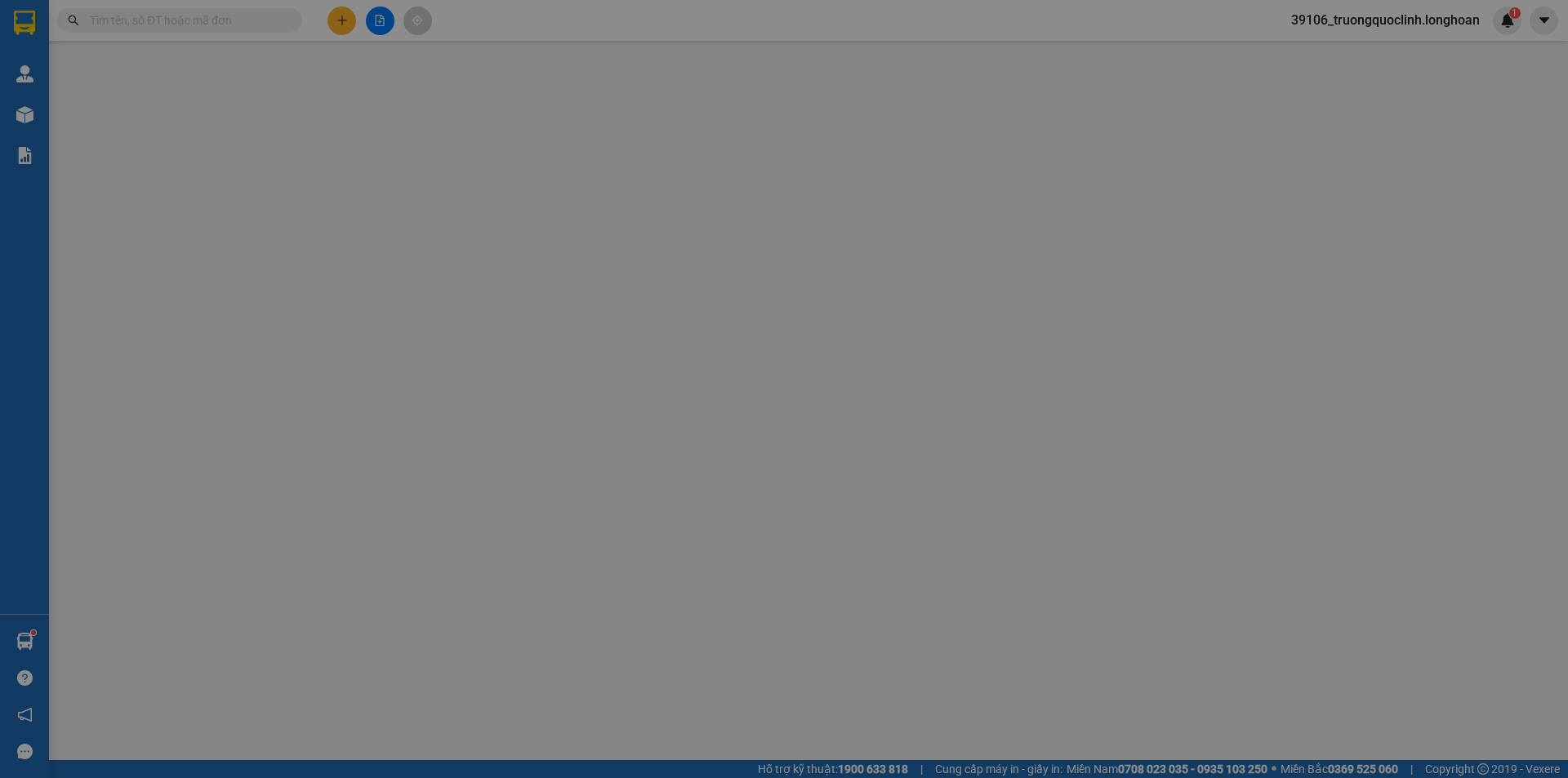
type input "0966674485"
type input "tiến"
type input "0876583333"
type input "[PERSON_NAME]"
checkbox input "true"
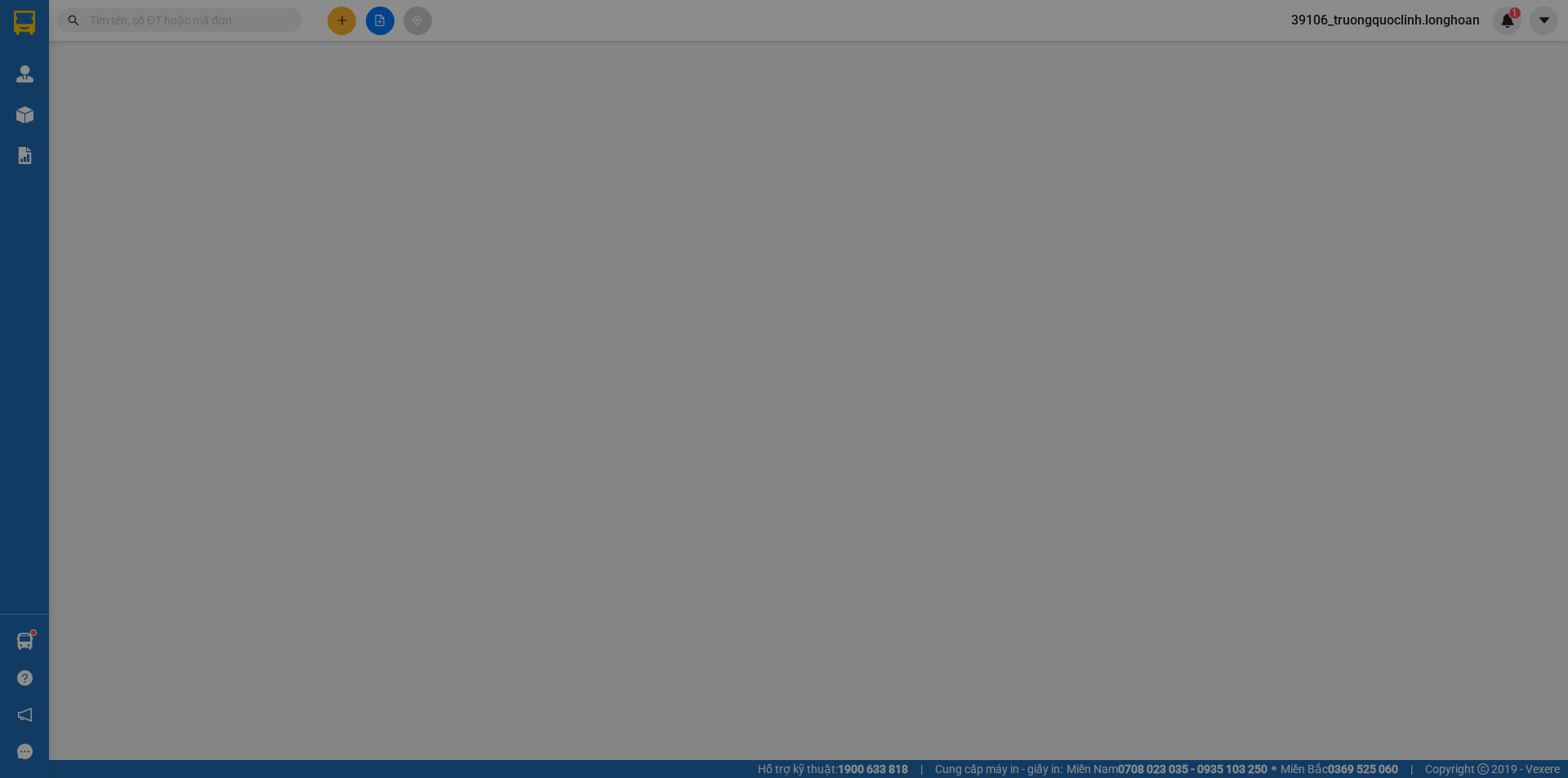
type input "547 Âu Cơ - Tân Phú - HCM"
type input "2.500.000"
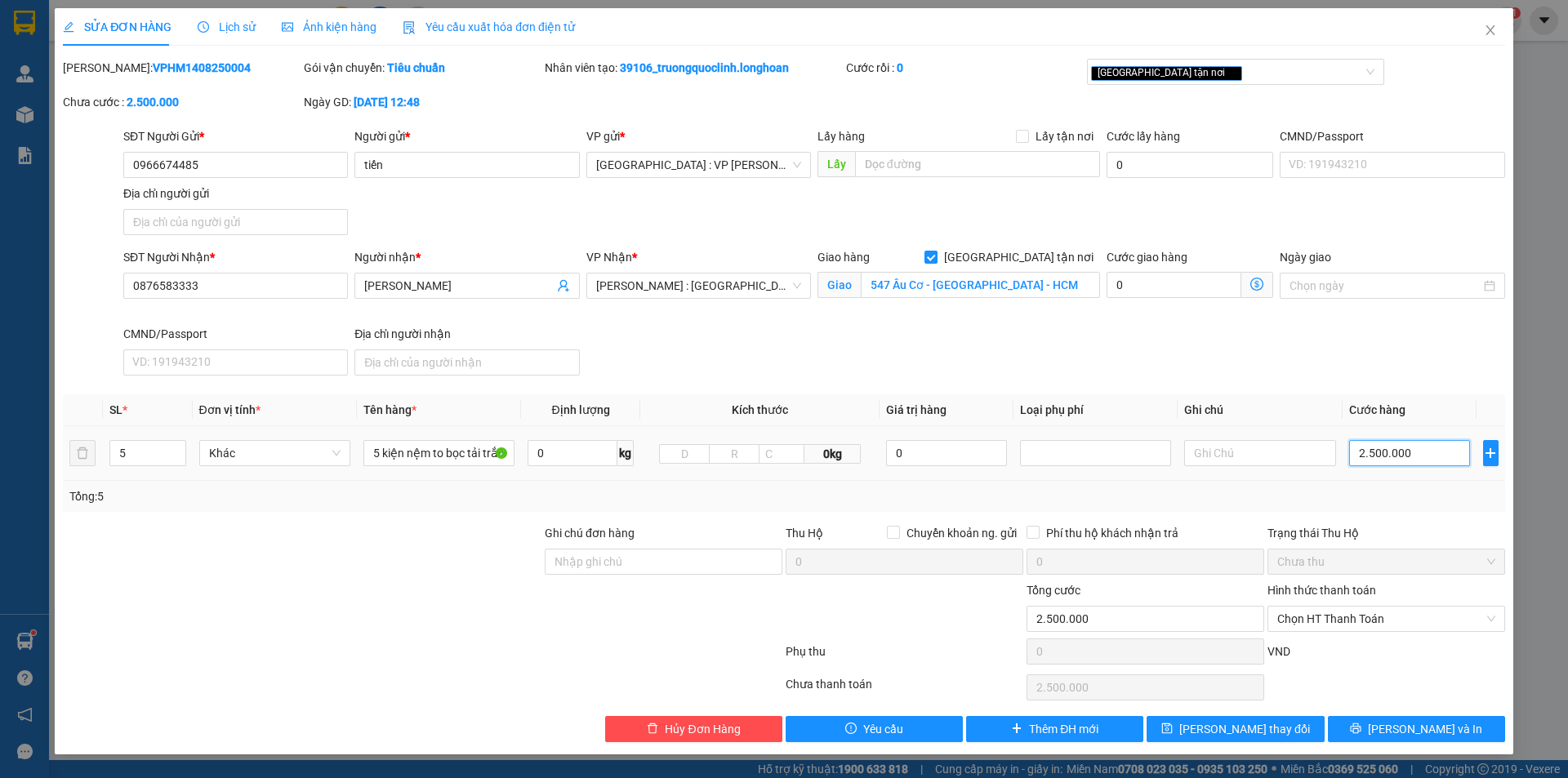
click at [1414, 452] on input "2.500.000" at bounding box center [1410, 452] width 122 height 26
type input "2"
type input "27"
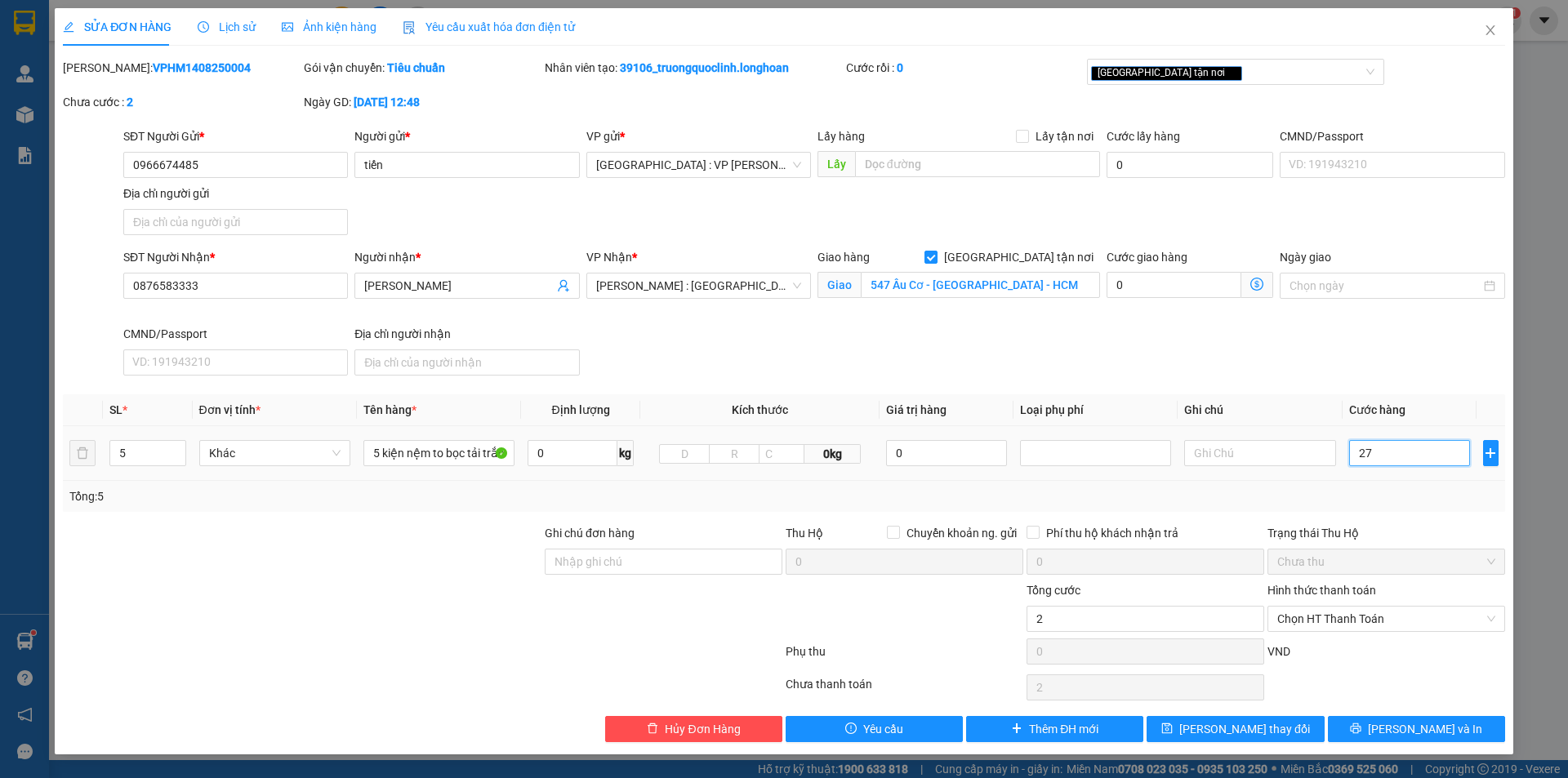
type input "27"
type input "270"
type input "2.700"
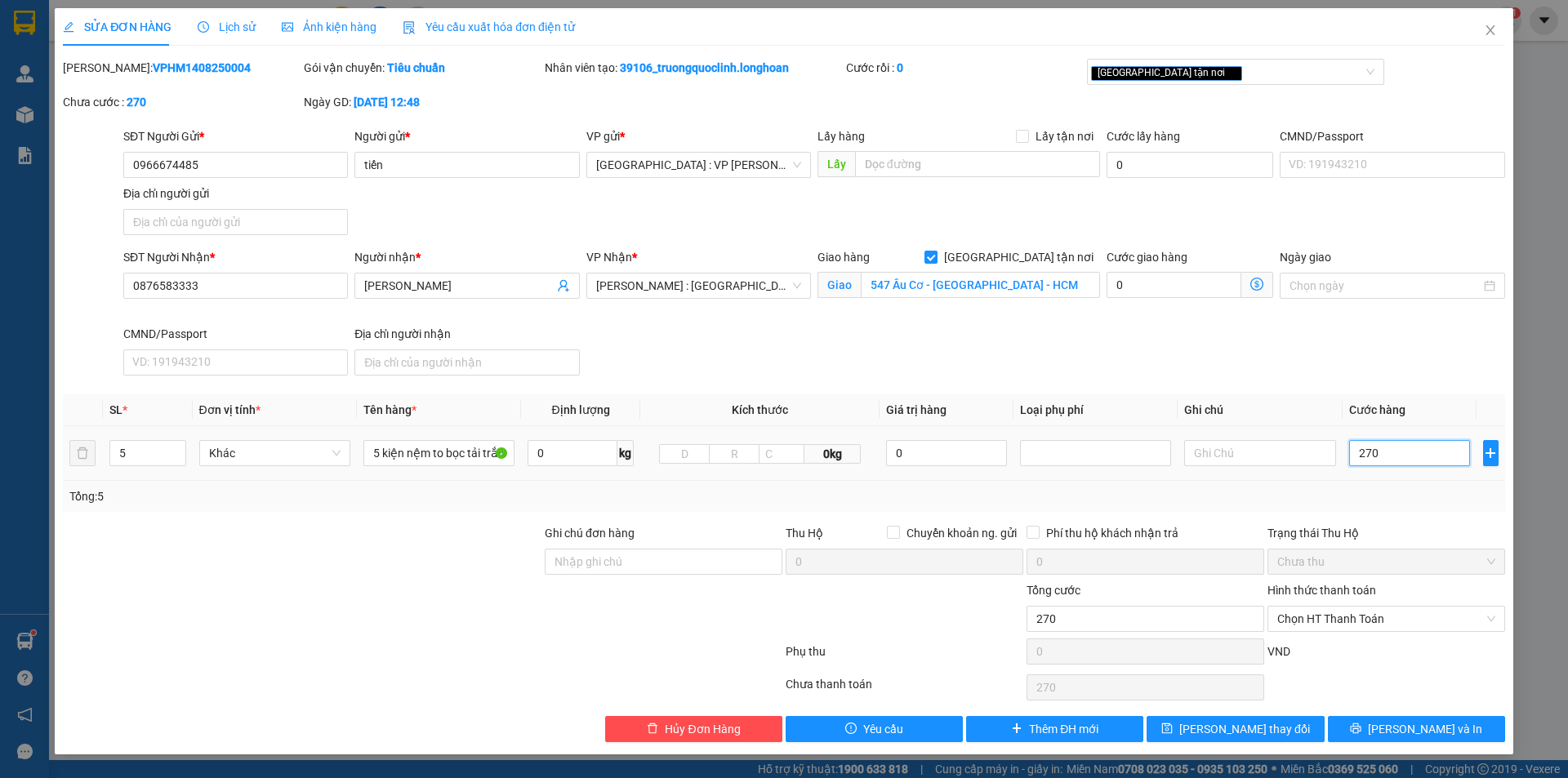
type input "2.700"
type input "27.000"
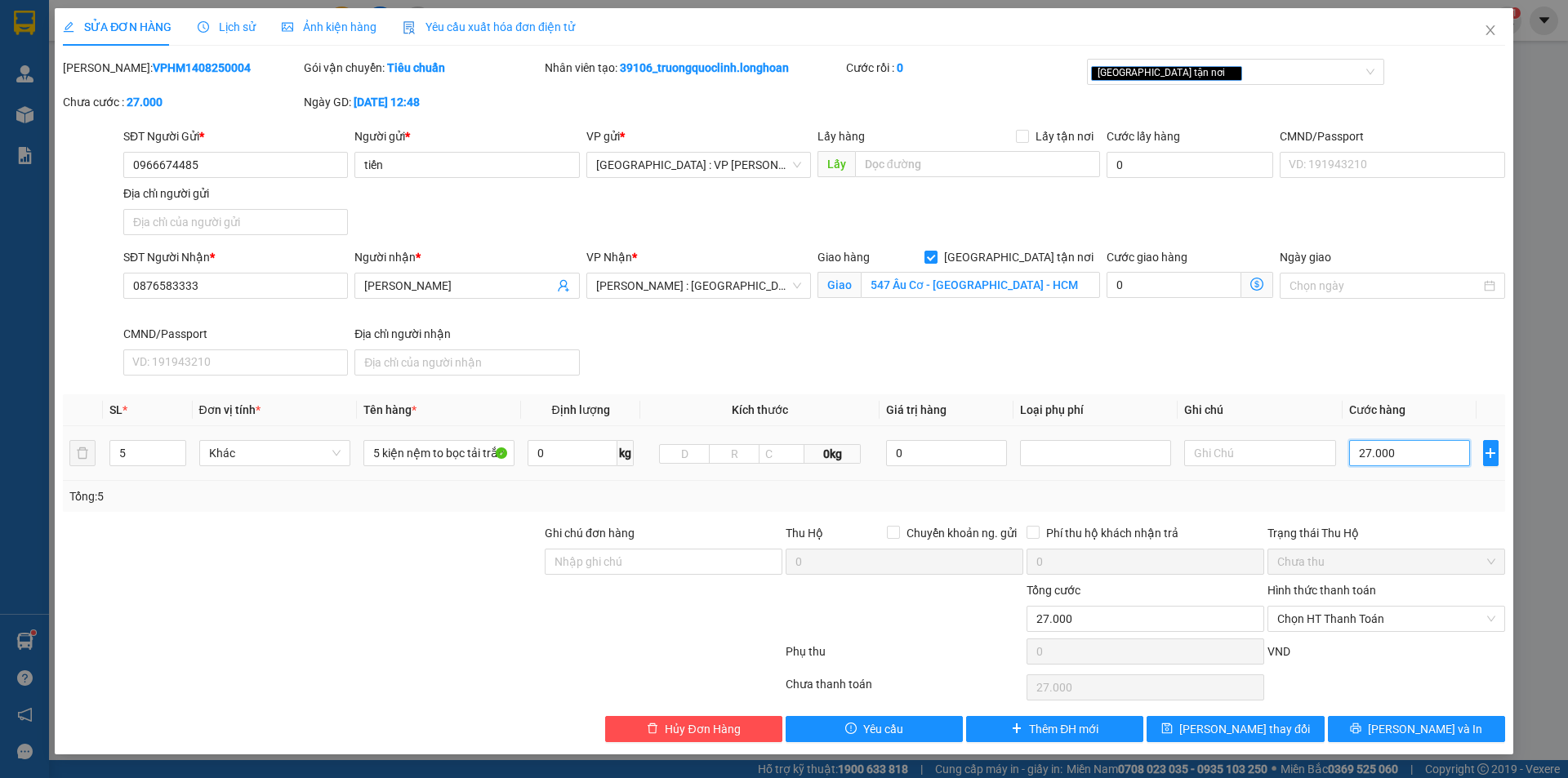
type input "270.000"
type input "2.700.000"
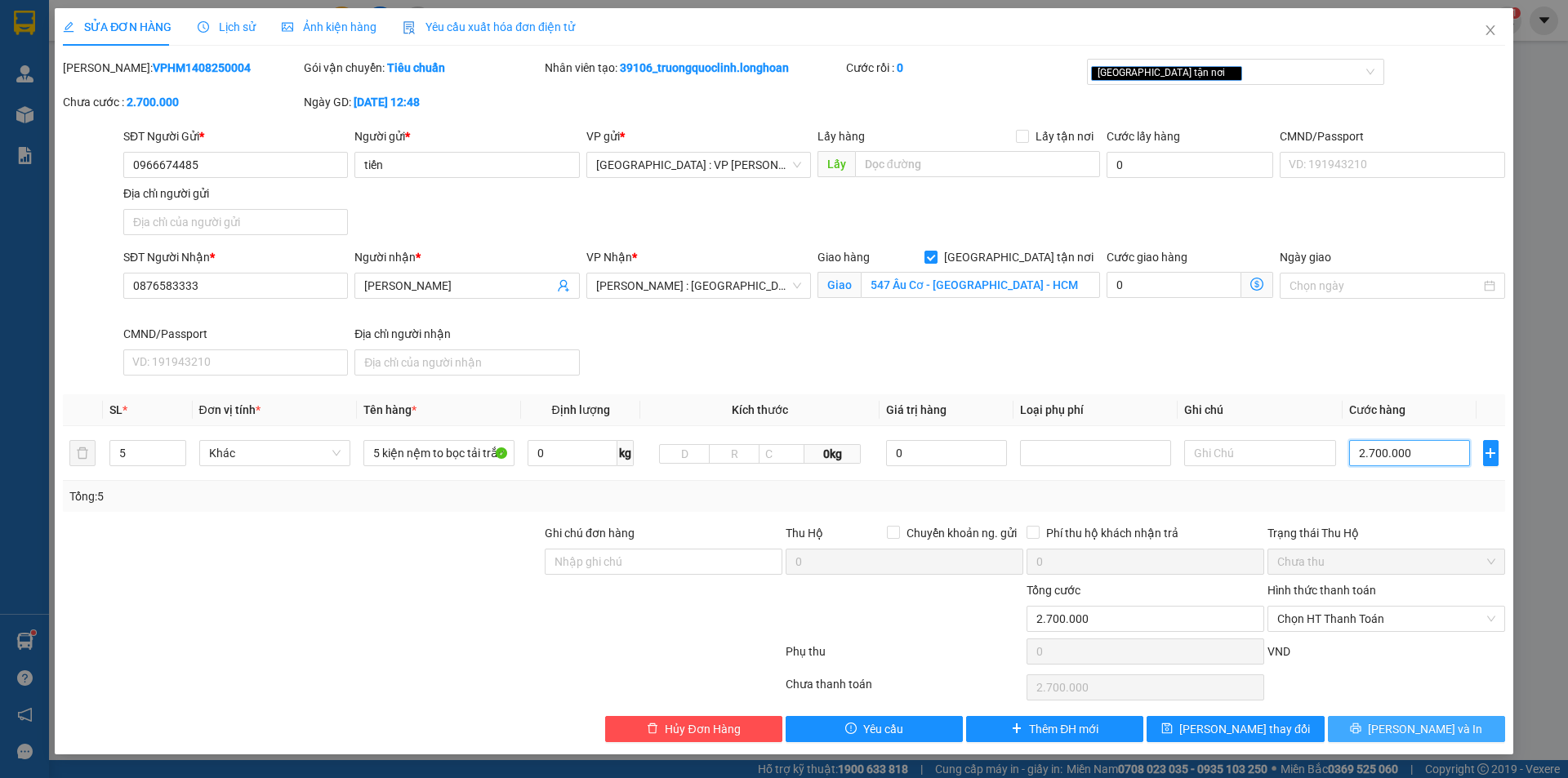
type input "2.700.000"
click at [1417, 726] on span "[PERSON_NAME] và In" at bounding box center [1425, 729] width 114 height 18
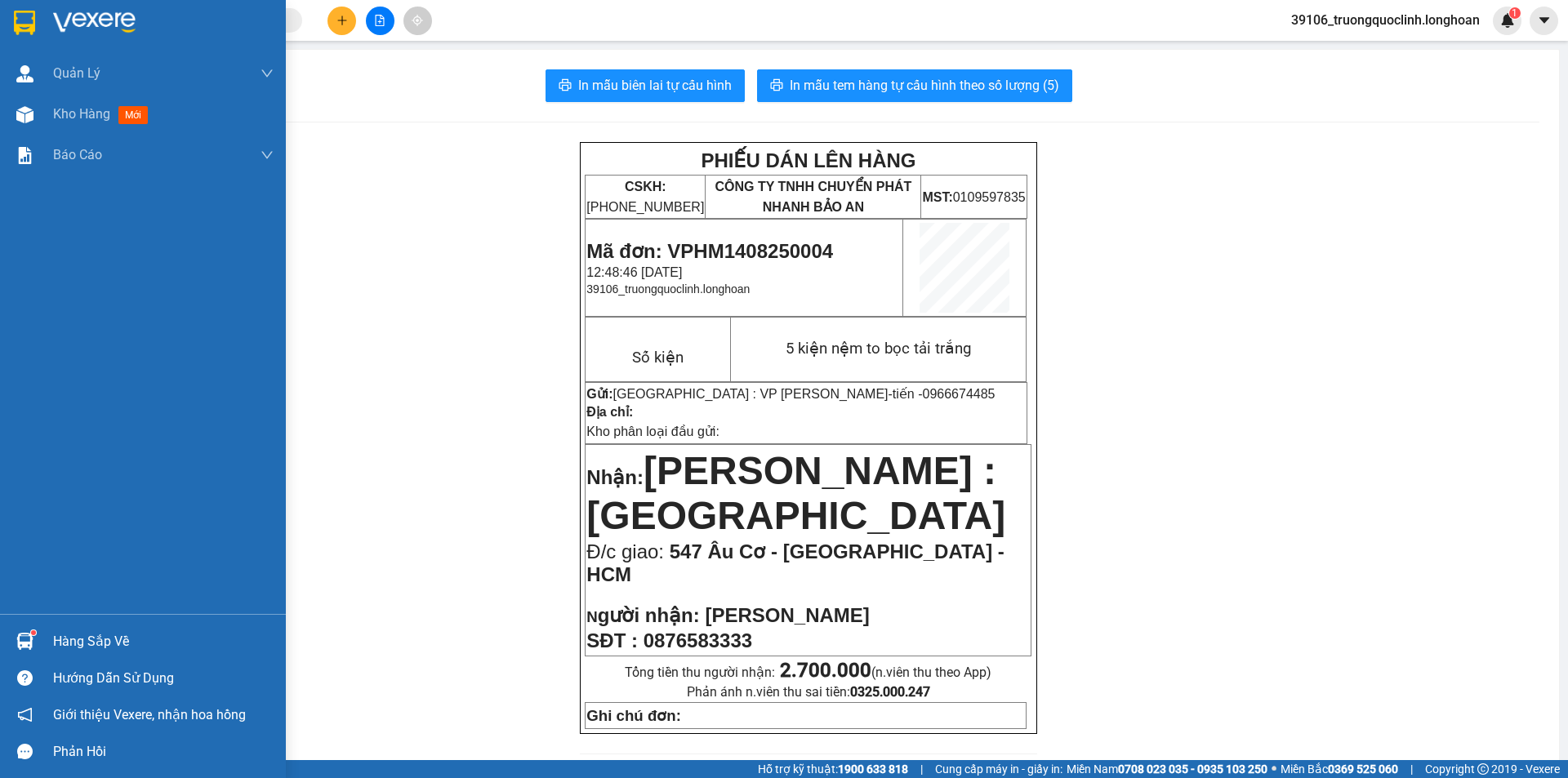
click at [22, 20] on img at bounding box center [25, 23] width 21 height 25
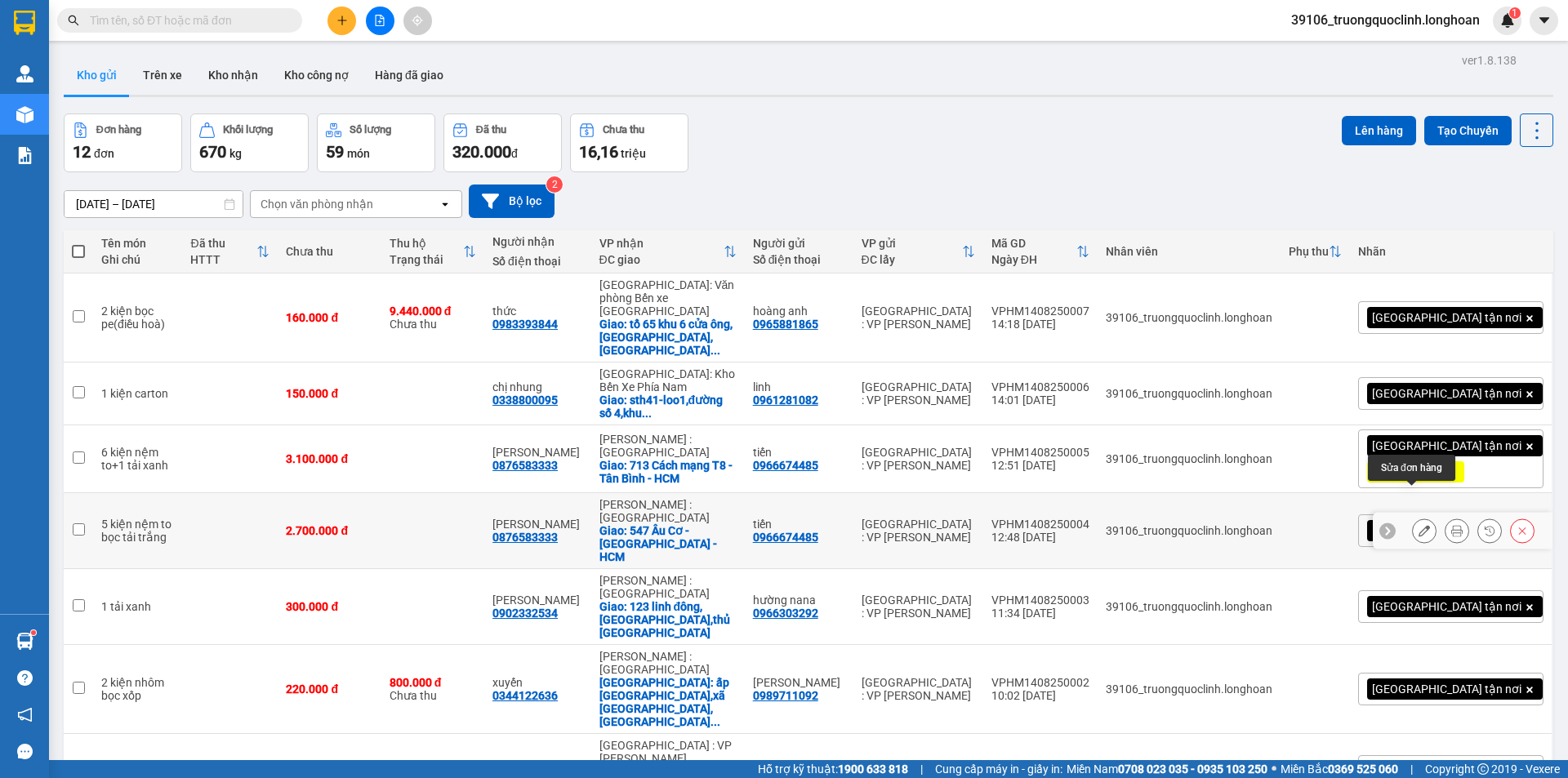
click at [1413, 517] on button at bounding box center [1425, 531] width 23 height 28
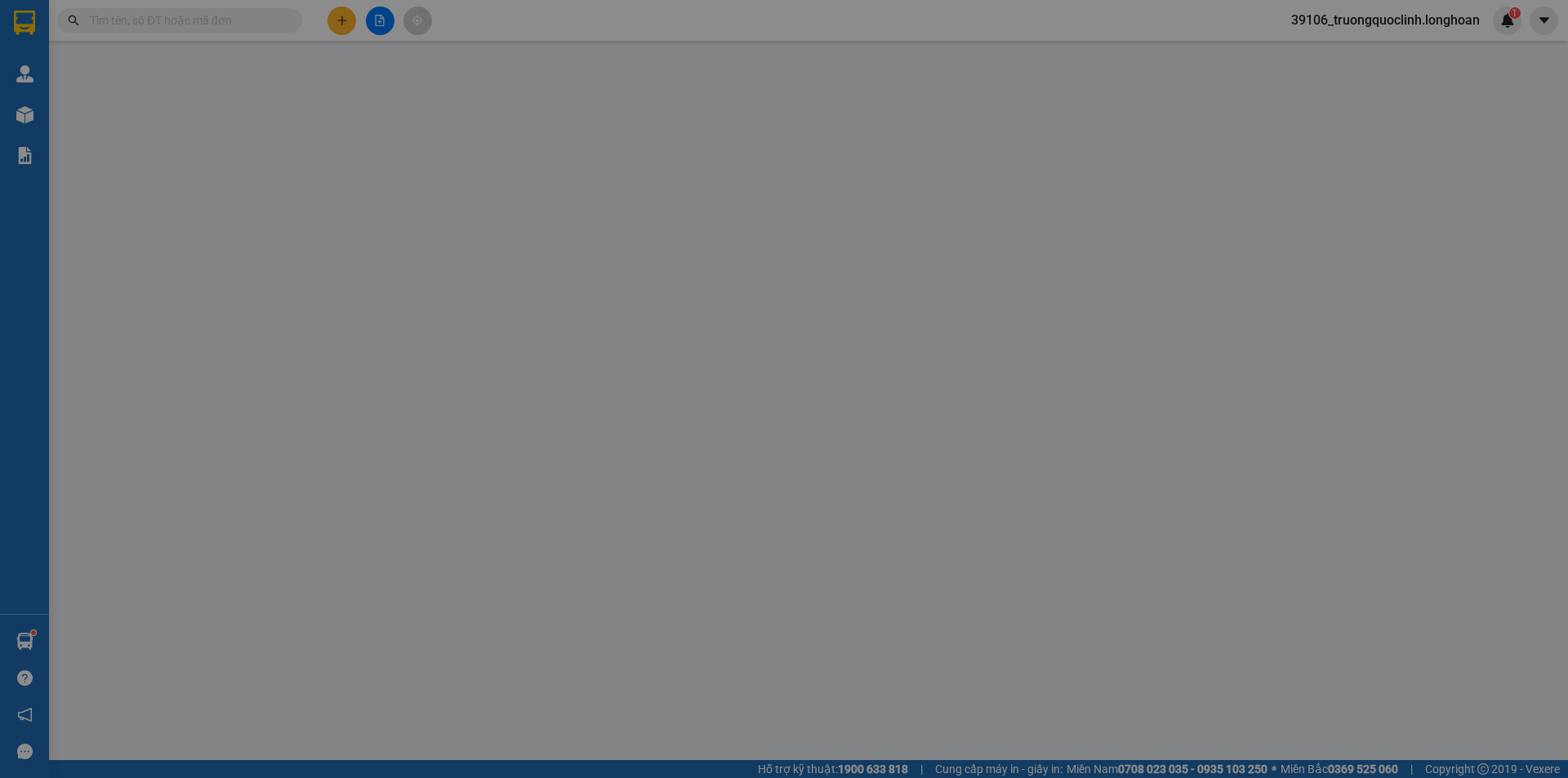
type input "0966674485"
type input "tiến"
type input "0876583333"
type input "[PERSON_NAME]"
checkbox input "true"
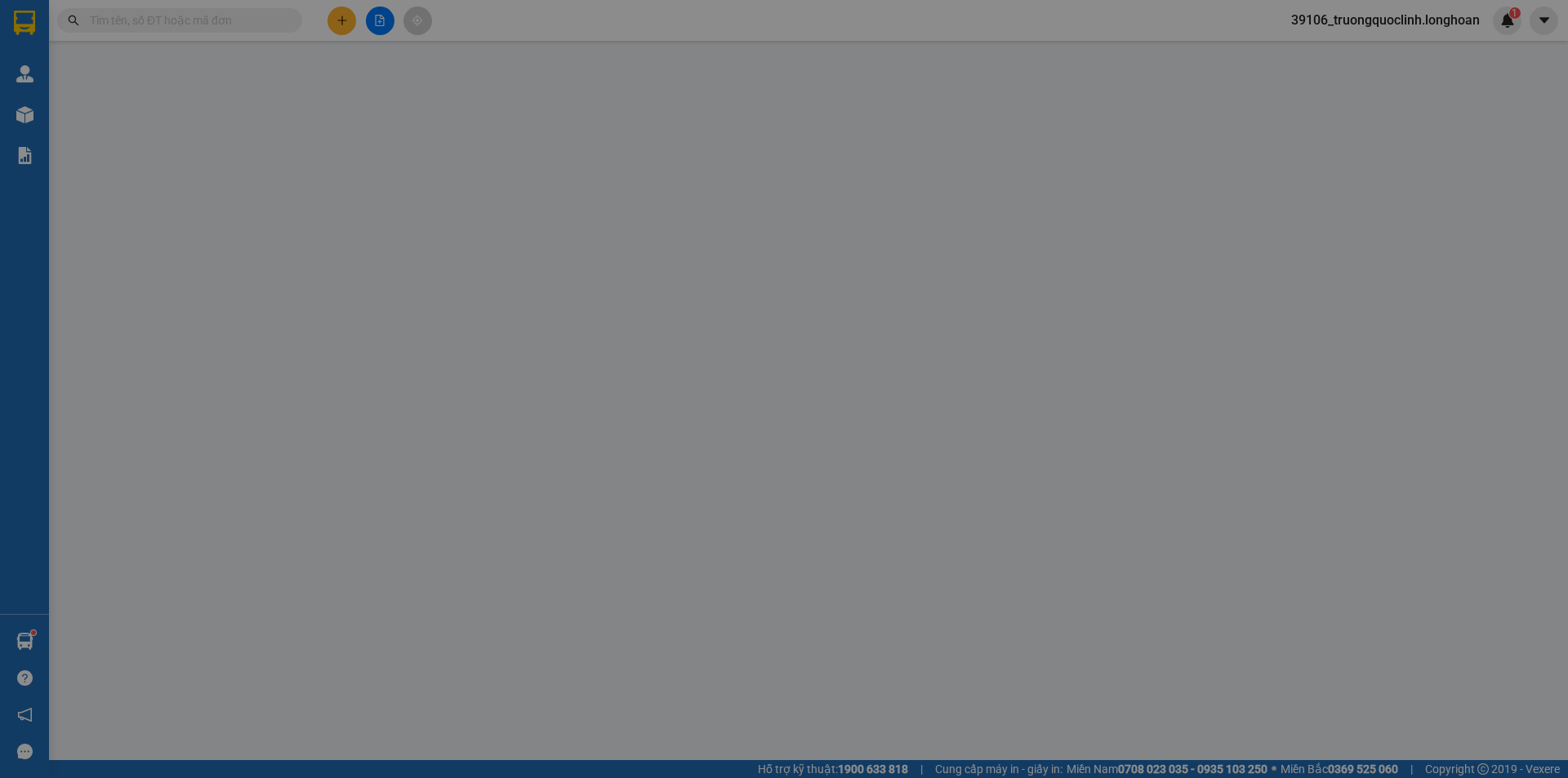
type input "547 Âu Cơ - Tân Phú - HCM"
type input "2.700.000"
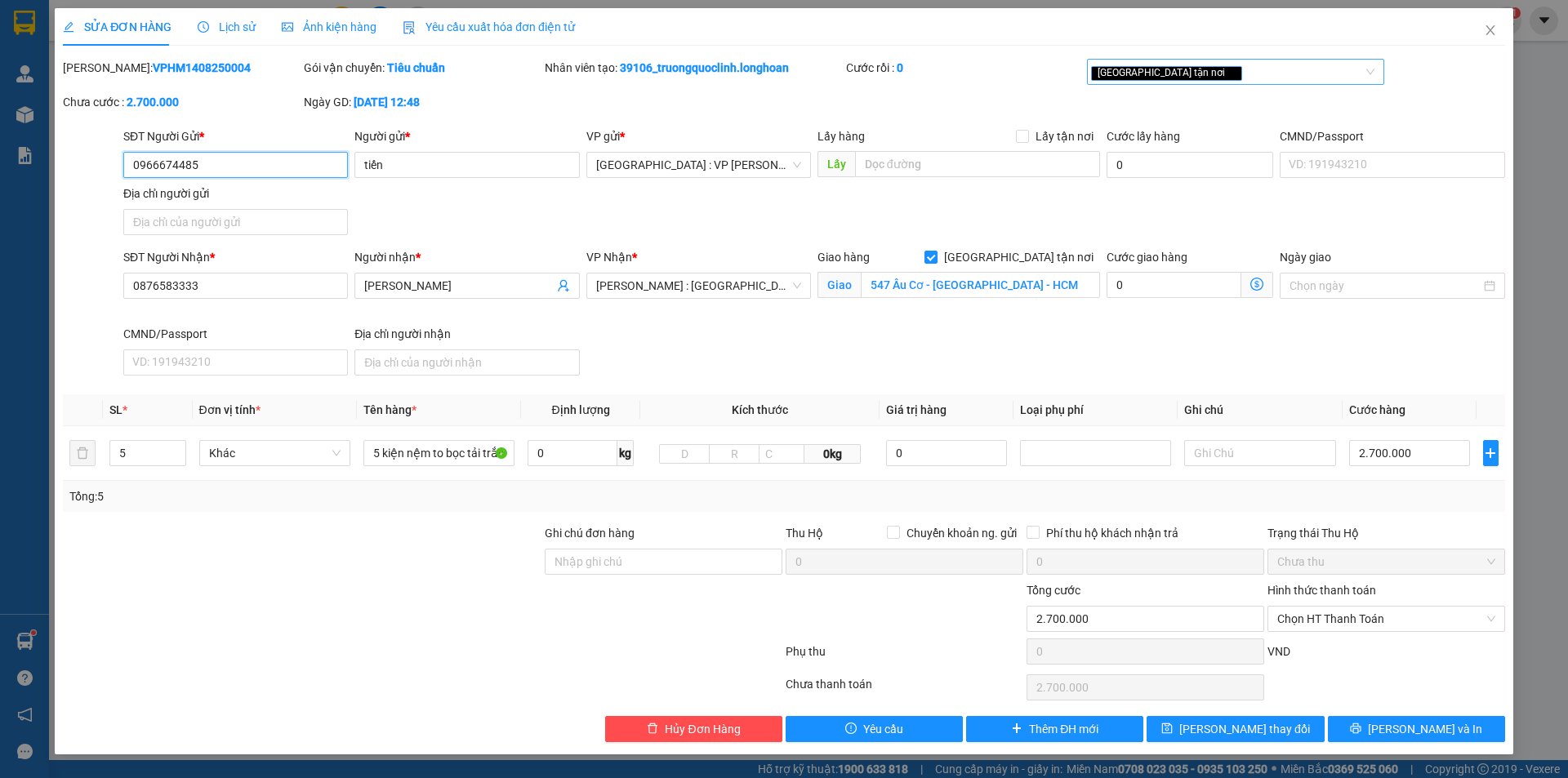
click at [1207, 82] on div "[GEOGRAPHIC_DATA] tận nơi" at bounding box center [1236, 71] width 298 height 26
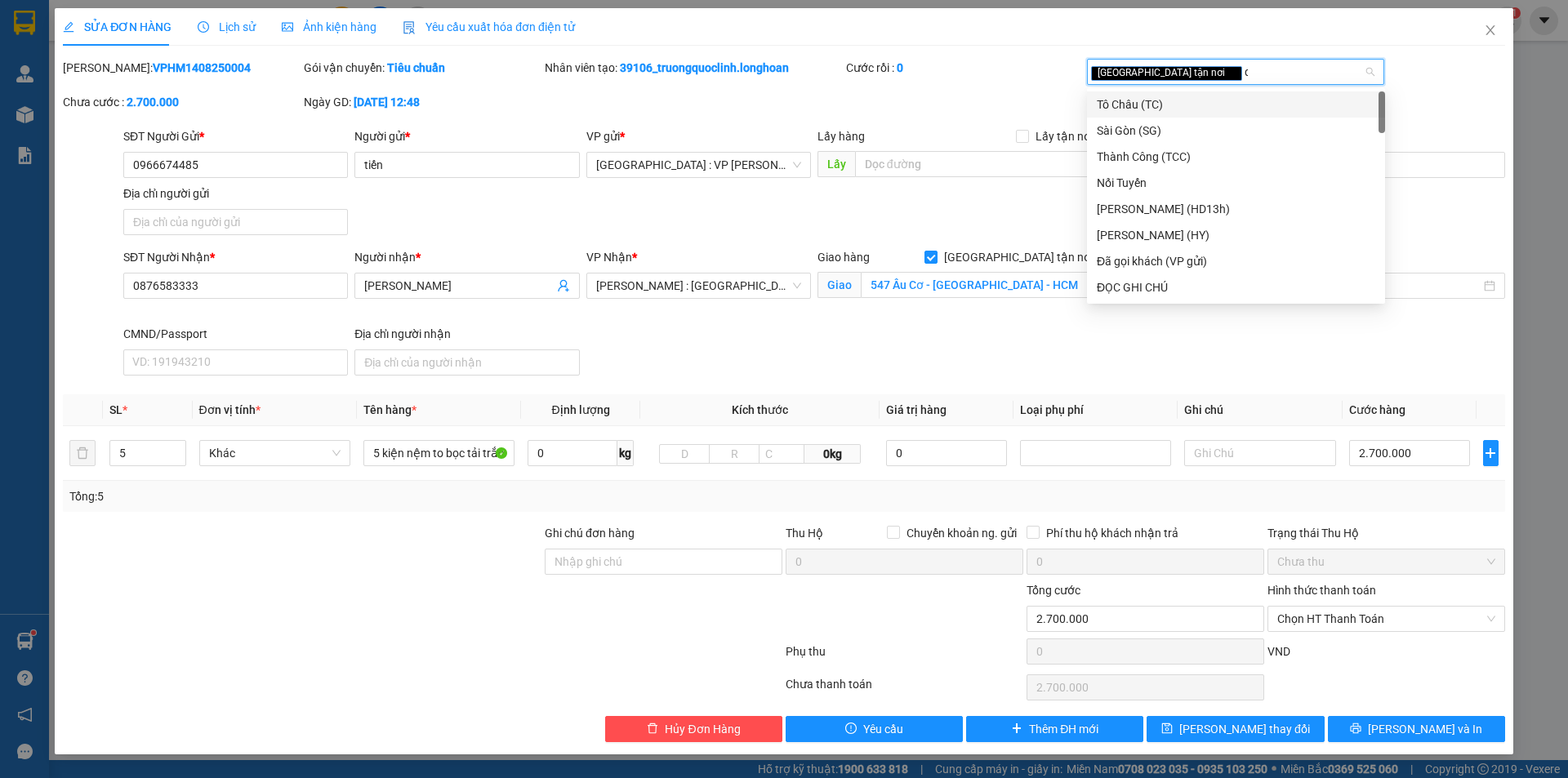
type input "d"
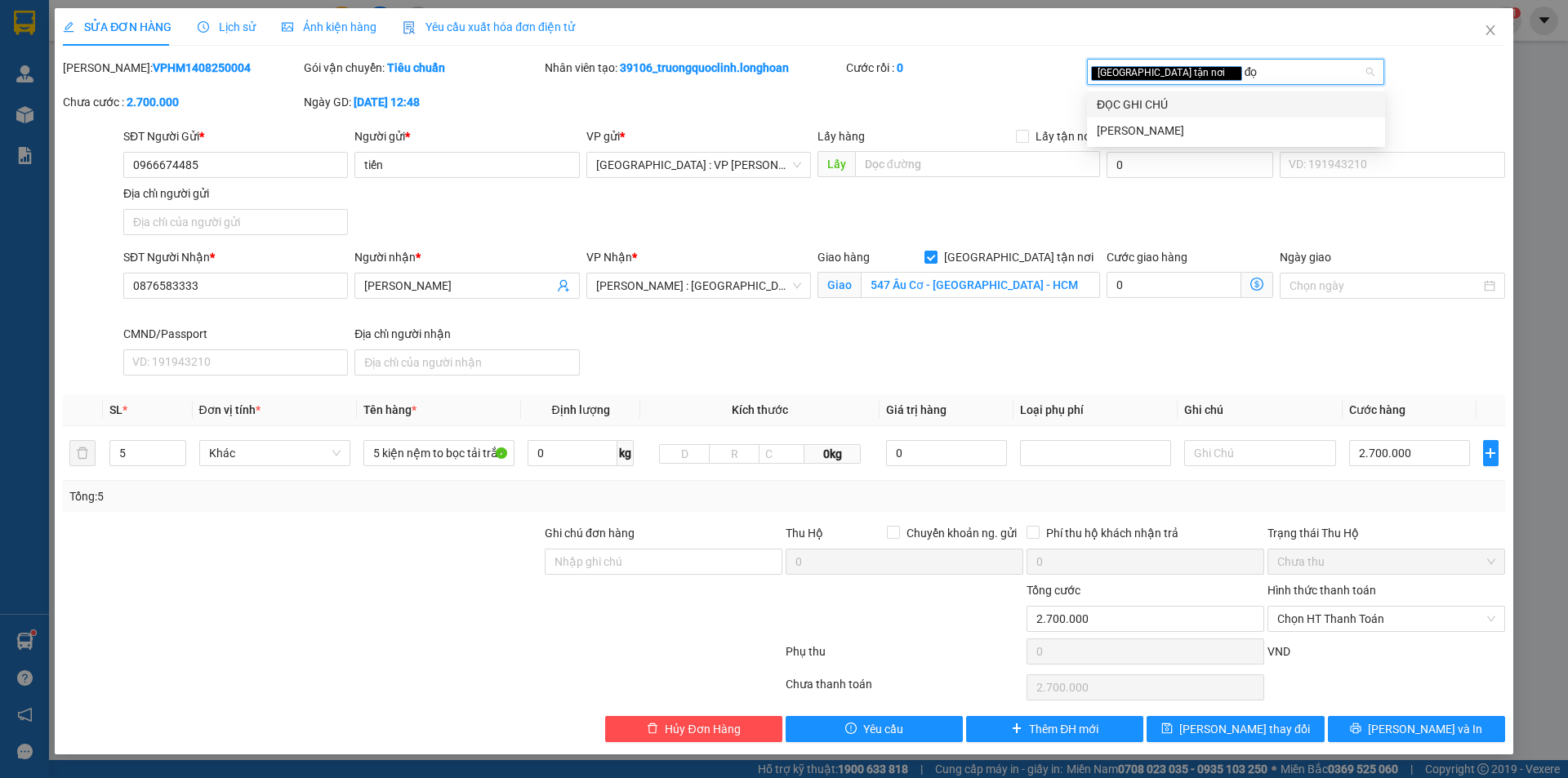
type input "đọc"
click at [1166, 99] on div "ĐỌC GHI CHÚ" at bounding box center [1235, 104] width 278 height 18
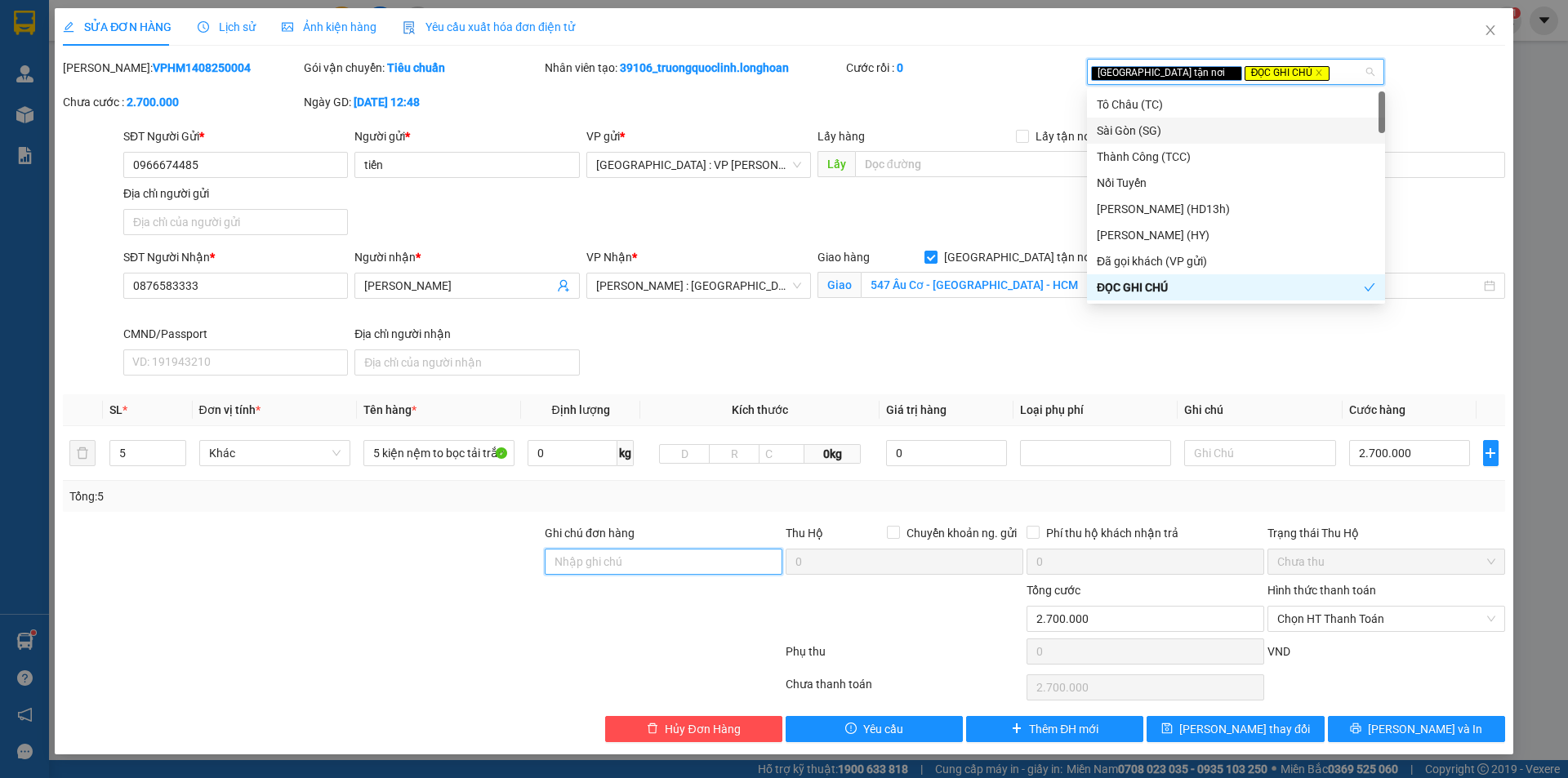
click at [703, 562] on input "Ghi chú đơn hàng" at bounding box center [663, 560] width 238 height 26
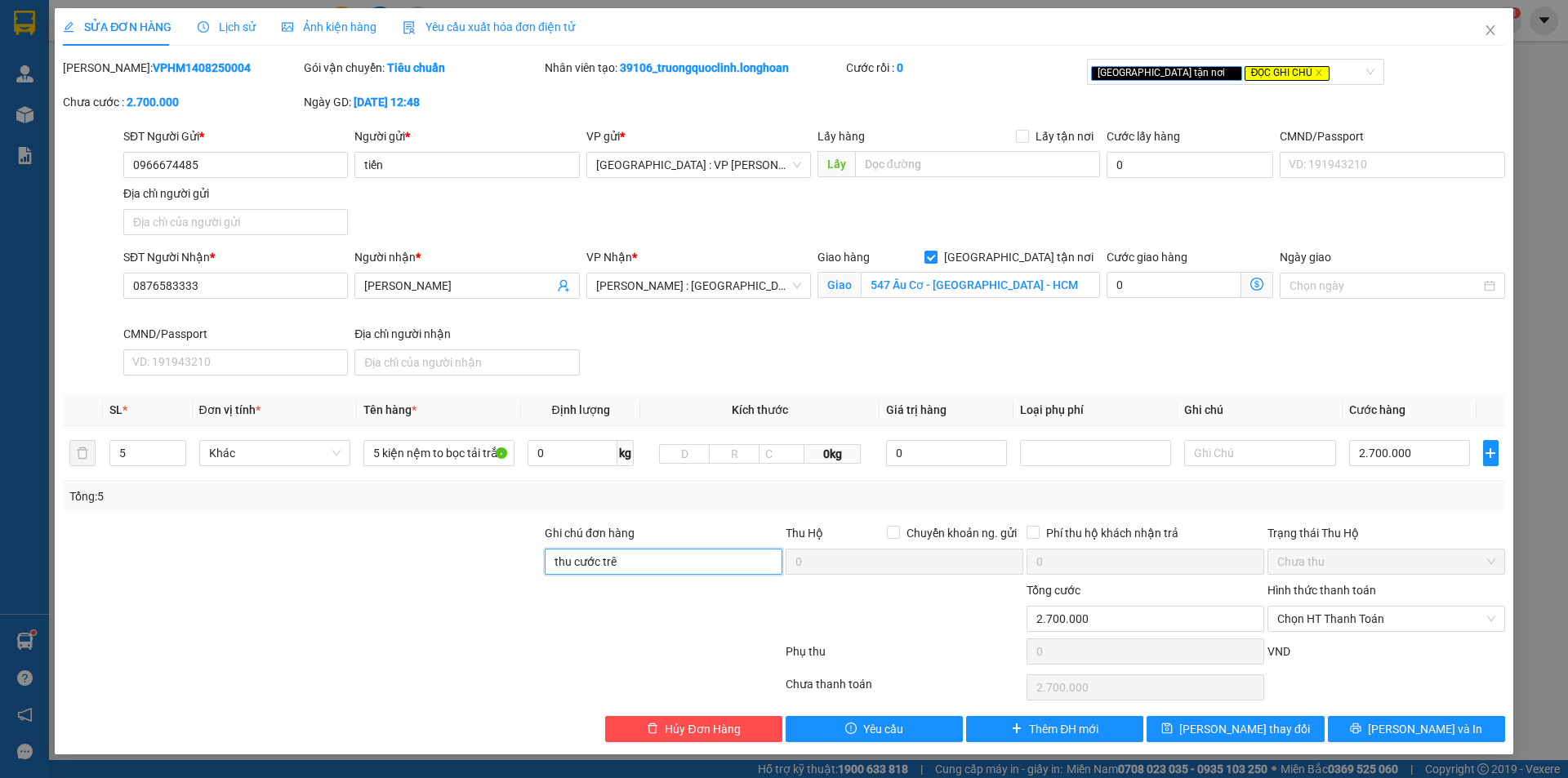
type input "thu cước trên app hộ e nhé"
click at [1436, 734] on span "[PERSON_NAME] và In" at bounding box center [1425, 729] width 114 height 18
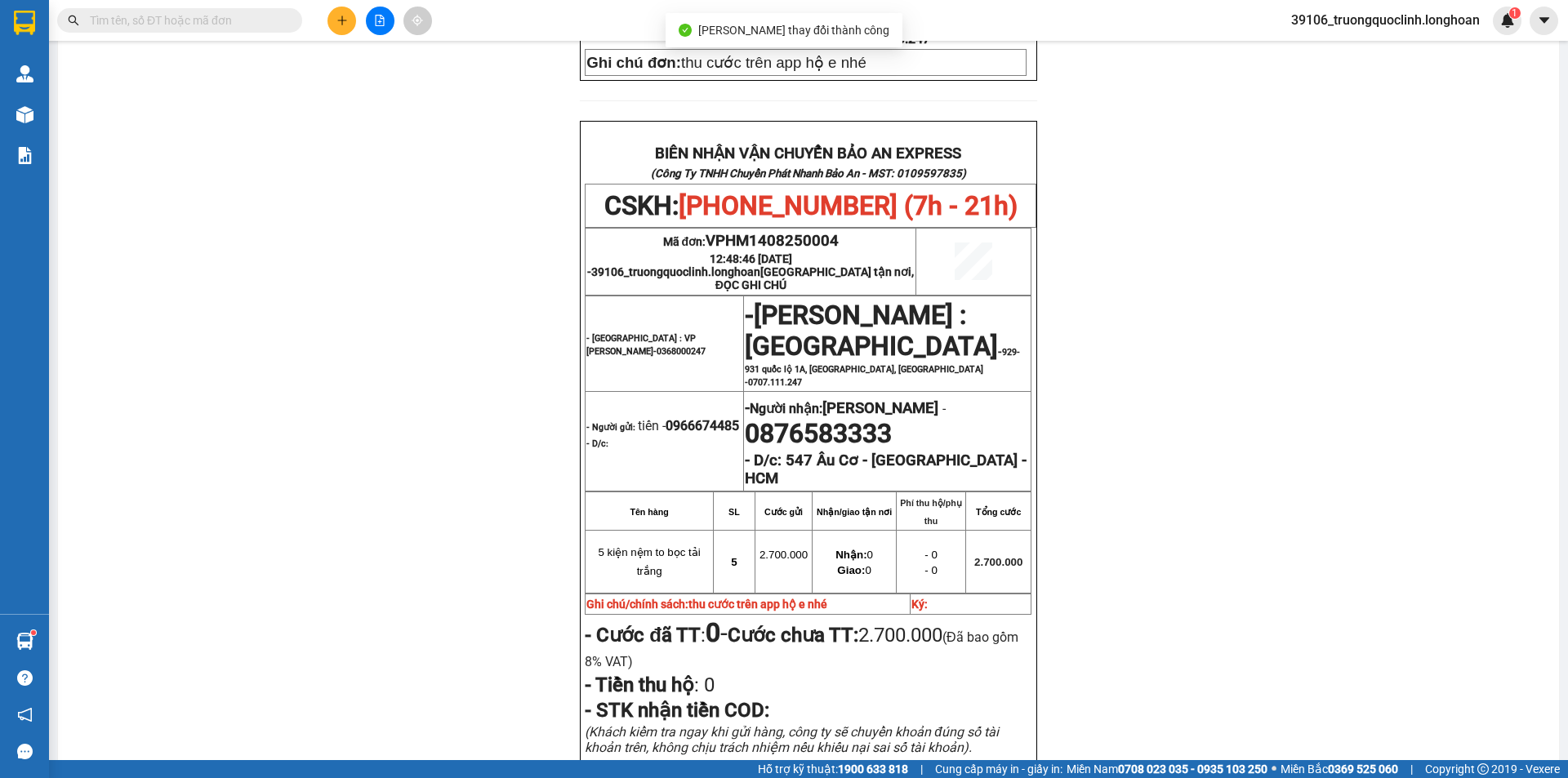
scroll to position [734, 0]
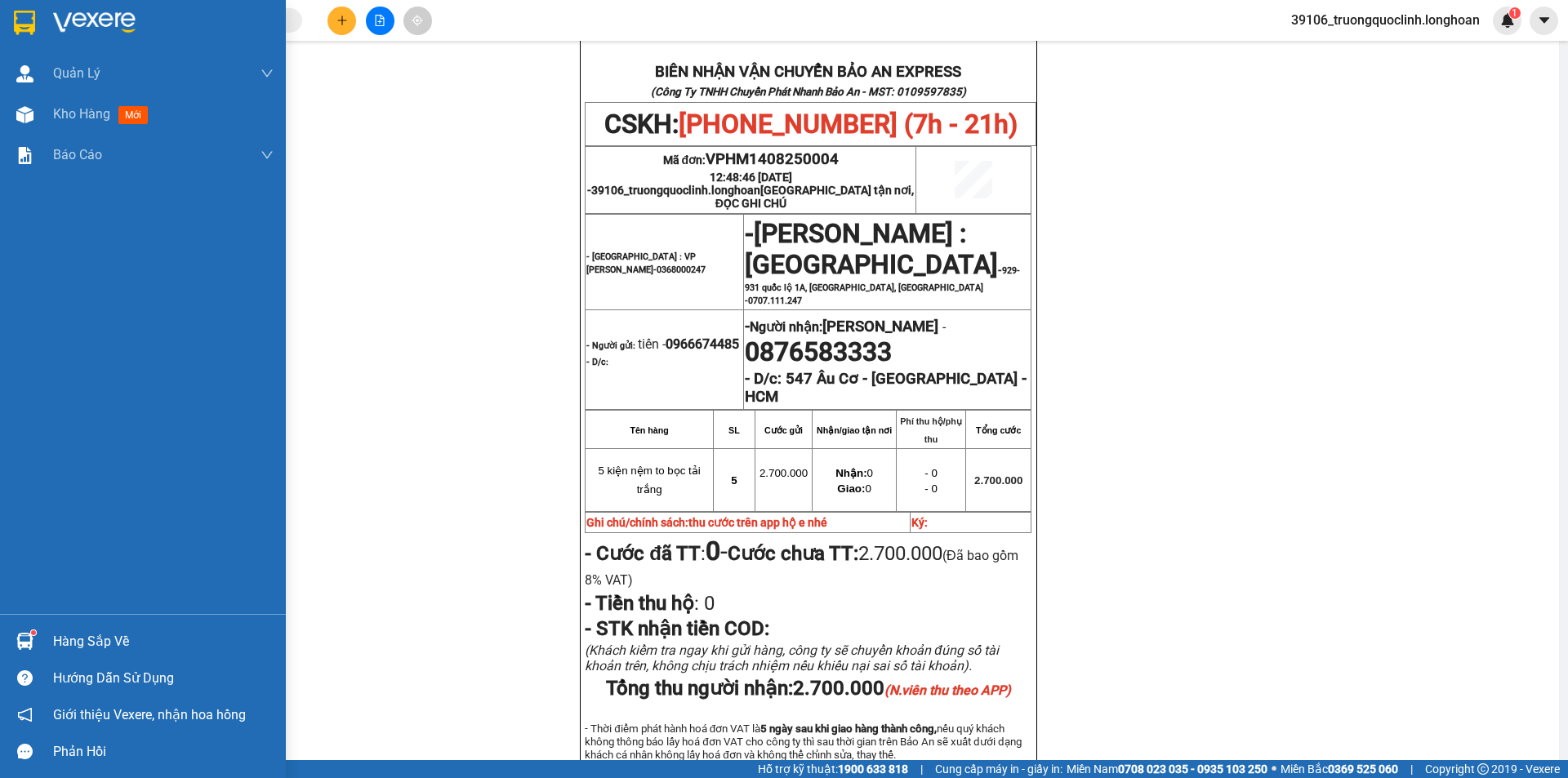
click at [15, 26] on img at bounding box center [25, 23] width 21 height 25
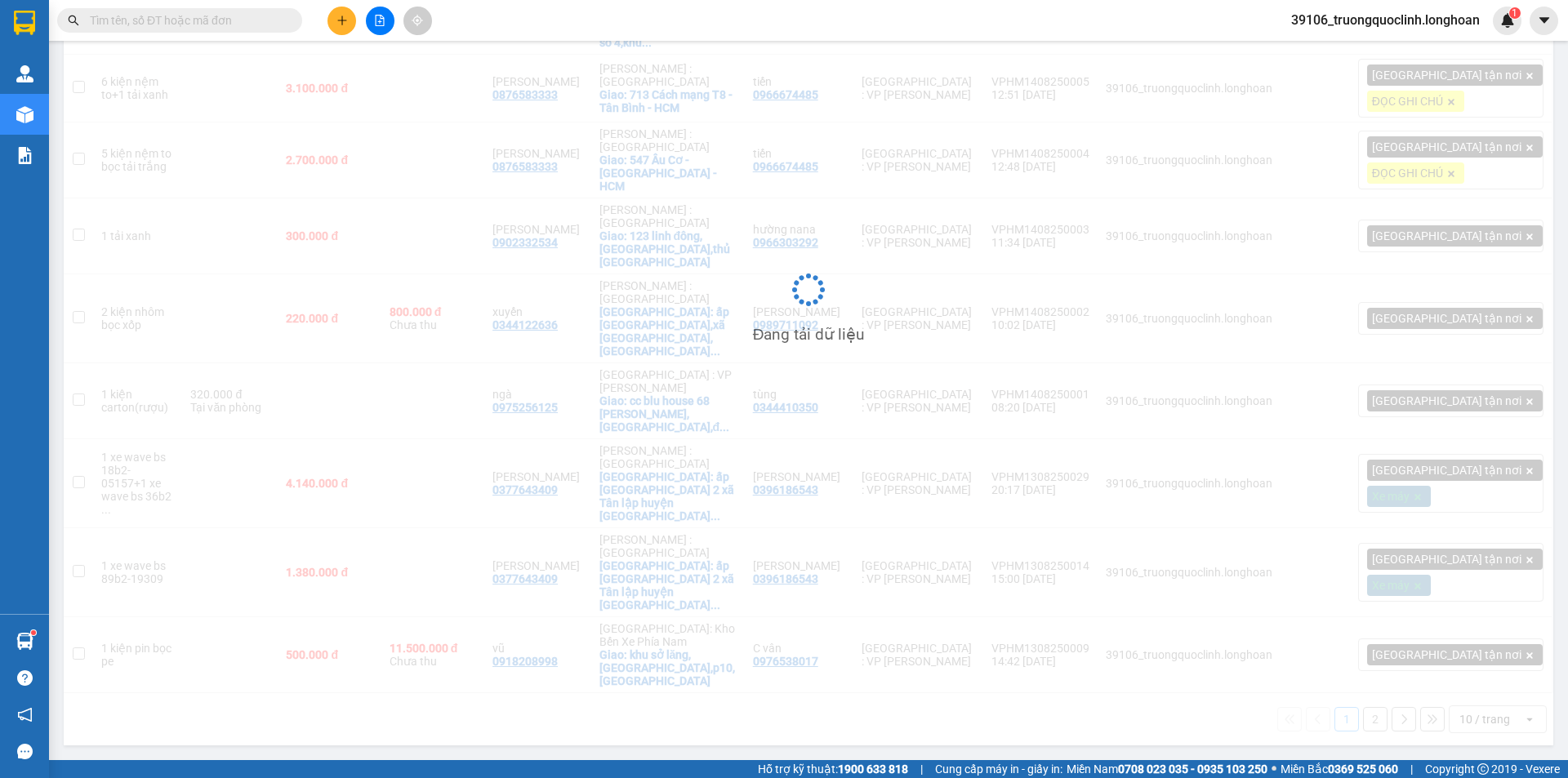
scroll to position [237, 0]
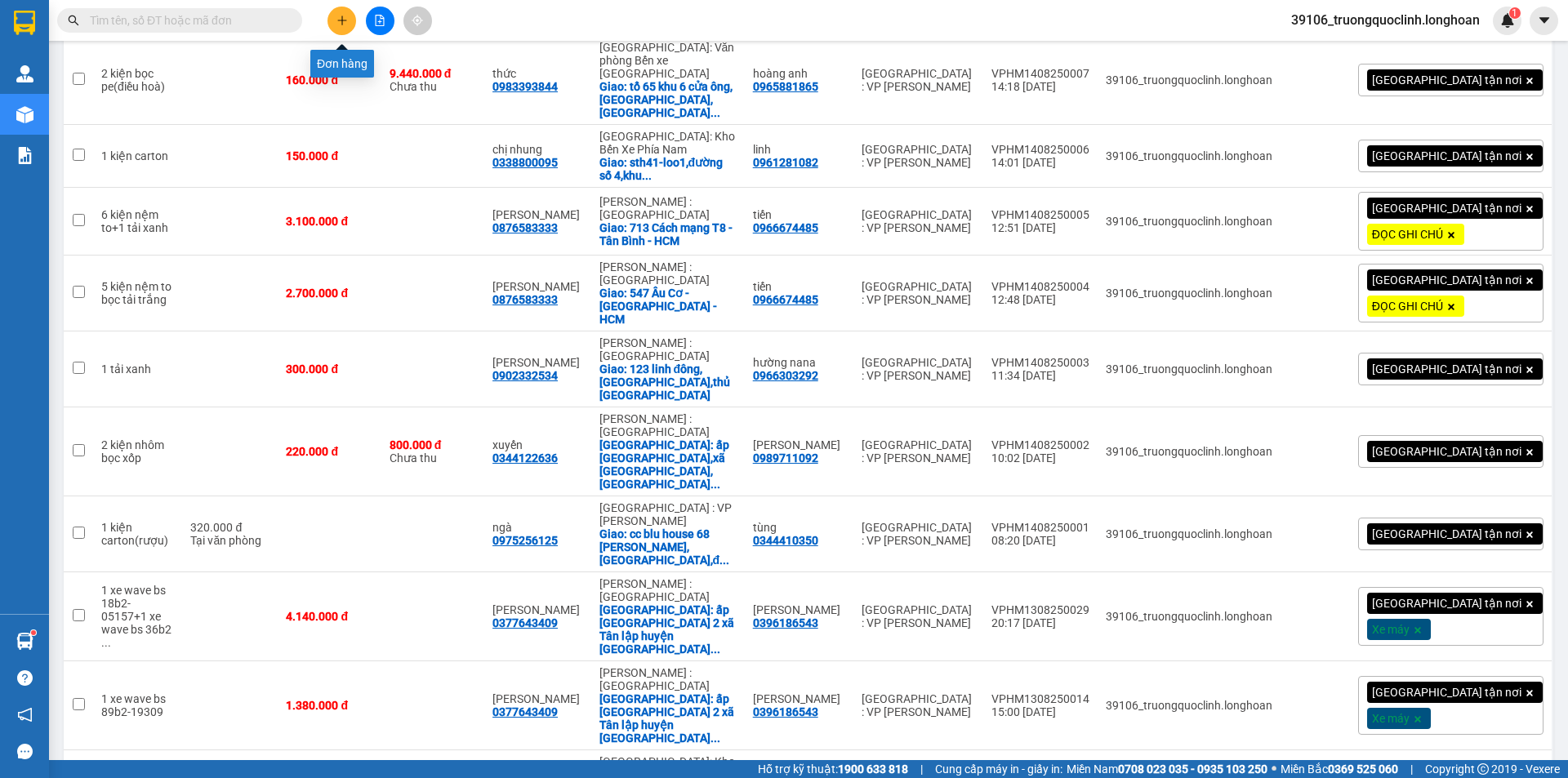
click at [339, 19] on icon "plus" at bounding box center [342, 20] width 11 height 11
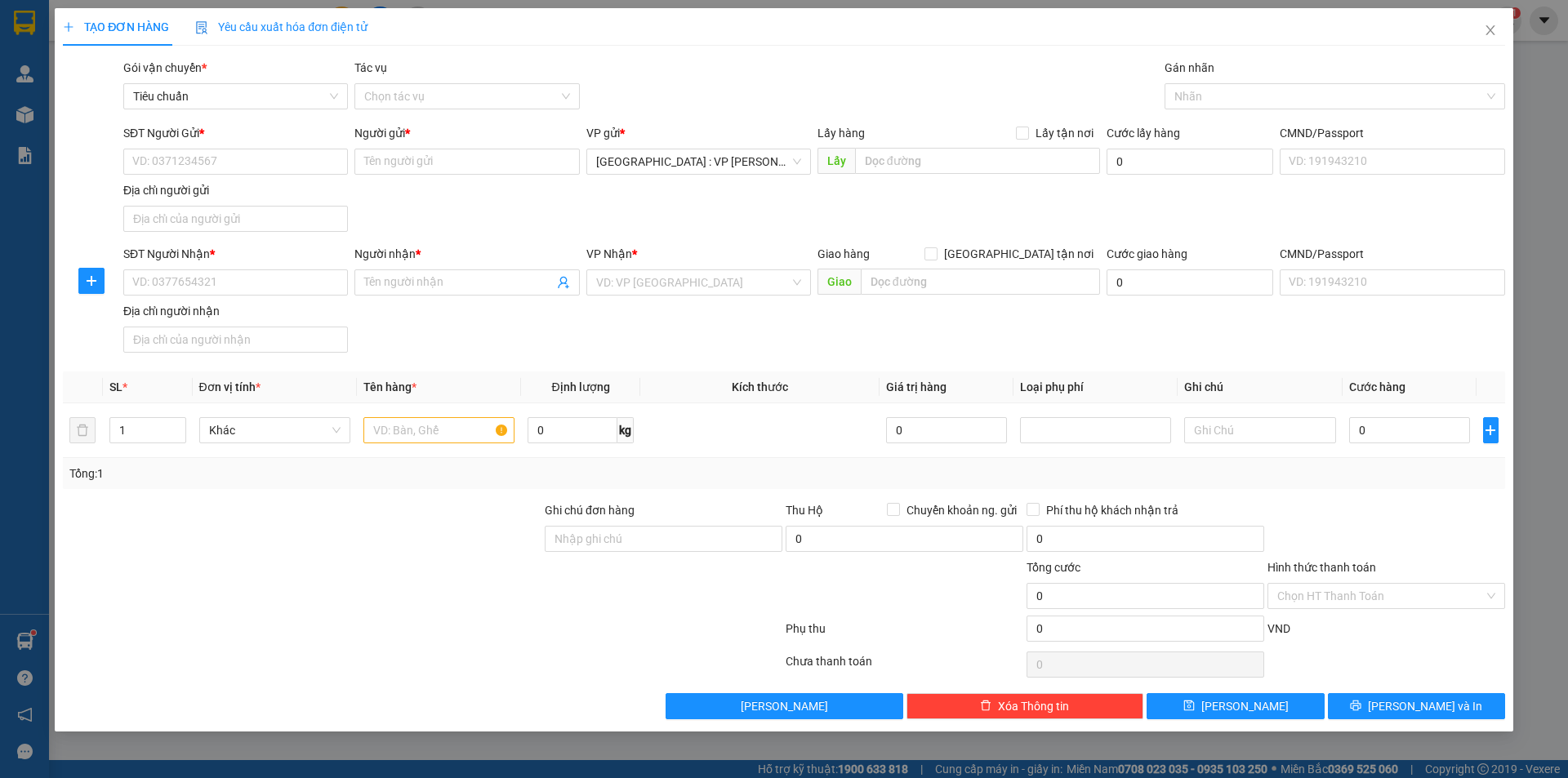
drag, startPoint x: 346, startPoint y: 30, endPoint x: 351, endPoint y: 40, distance: 11.2
drag, startPoint x: 351, startPoint y: 40, endPoint x: 243, endPoint y: 521, distance: 493.0
click at [253, 562] on div at bounding box center [301, 587] width 482 height 57
click at [241, 171] on input "SĐT Người Gửi *" at bounding box center [236, 161] width 224 height 26
click at [170, 419] on span "Increase Value" at bounding box center [176, 425] width 18 height 14
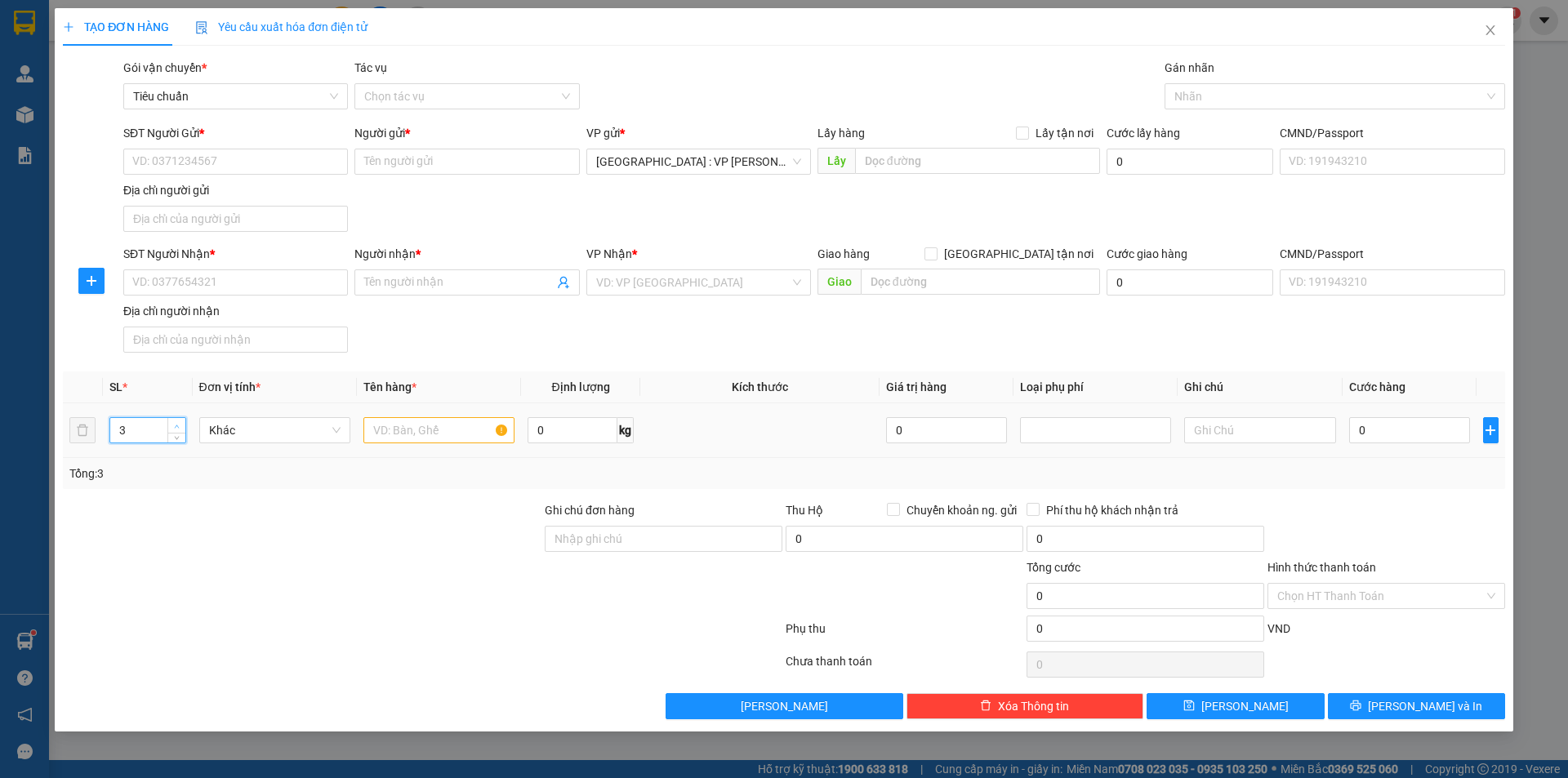
click at [170, 419] on span "Increase Value" at bounding box center [176, 425] width 18 height 14
type input "4"
click at [170, 419] on span "Increase Value" at bounding box center [176, 425] width 18 height 14
click at [384, 439] on input "text" at bounding box center [438, 429] width 151 height 26
type input "4 kiện carton(quạt)"
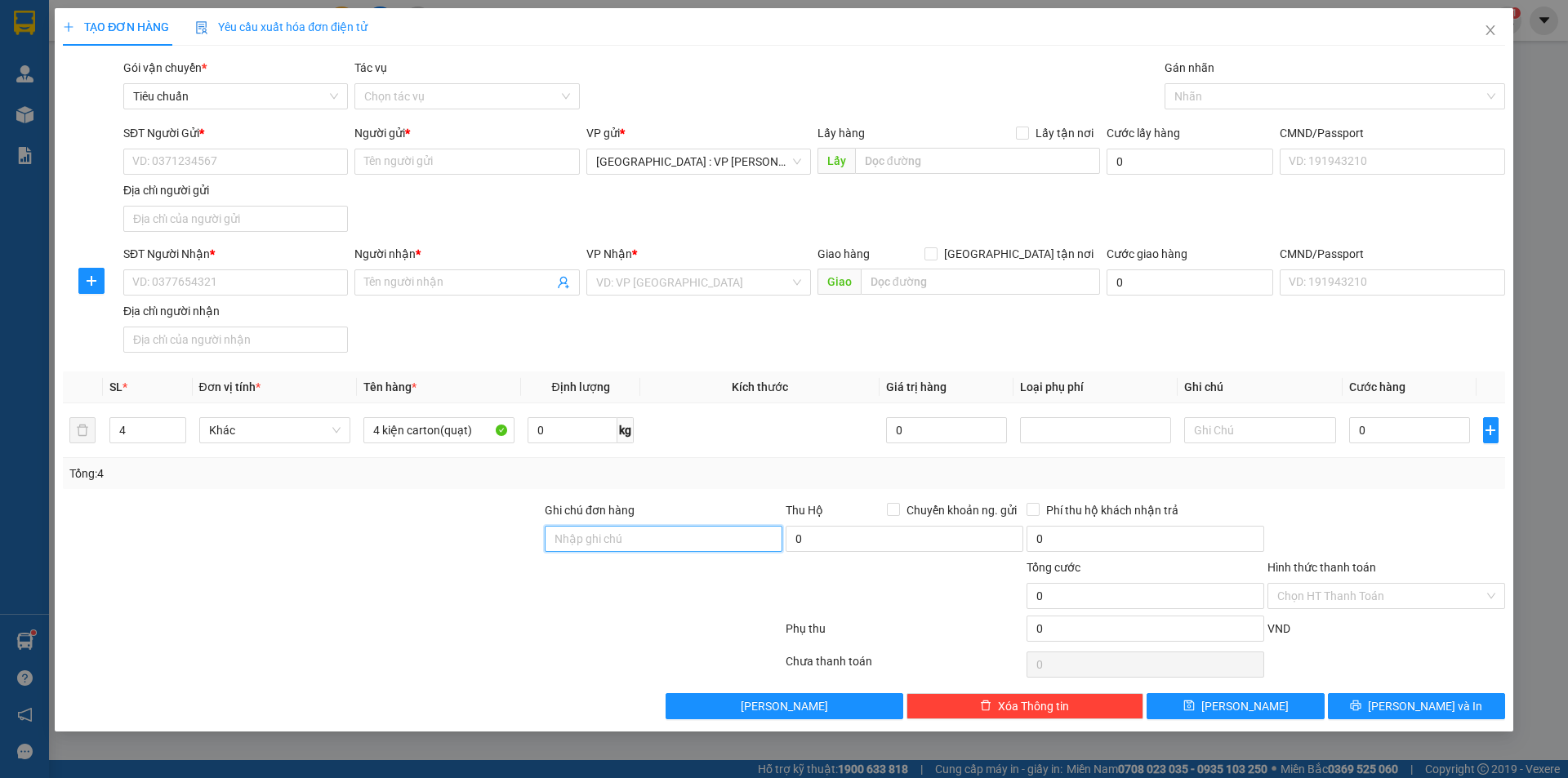
click at [635, 541] on input "Ghi chú đơn hàng" at bounding box center [663, 538] width 238 height 26
type input "nhận nguyên kiện,giao nguyên kiện,bể vỡ k đền"
click at [432, 566] on div at bounding box center [301, 587] width 482 height 57
click at [272, 160] on input "SĐT Người Gửi *" at bounding box center [236, 161] width 224 height 26
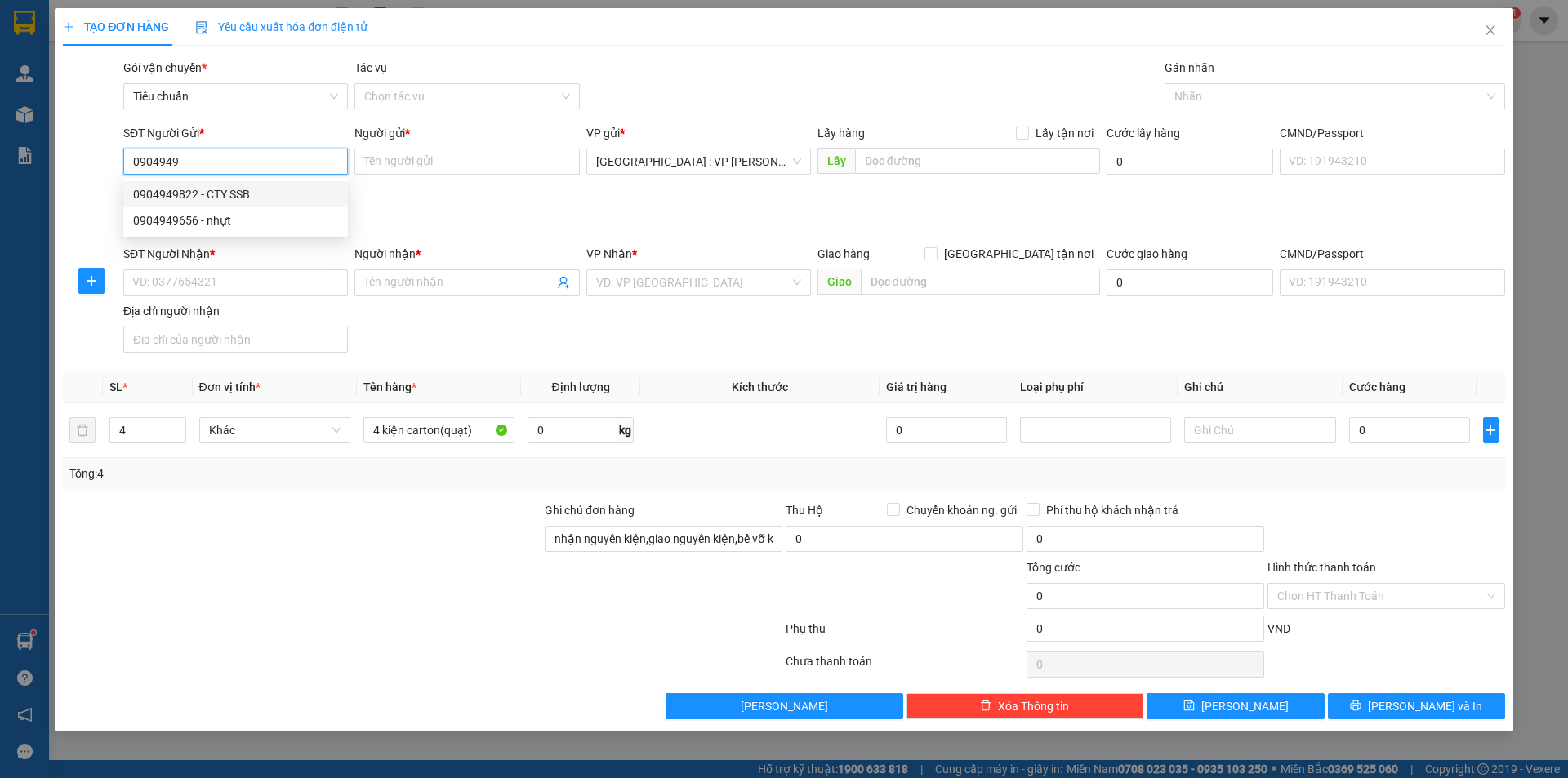
click at [240, 195] on div "0904949822 - CTY SSB" at bounding box center [236, 194] width 205 height 18
type input "0904949822"
type input "CTY SSB"
type input "0904949822"
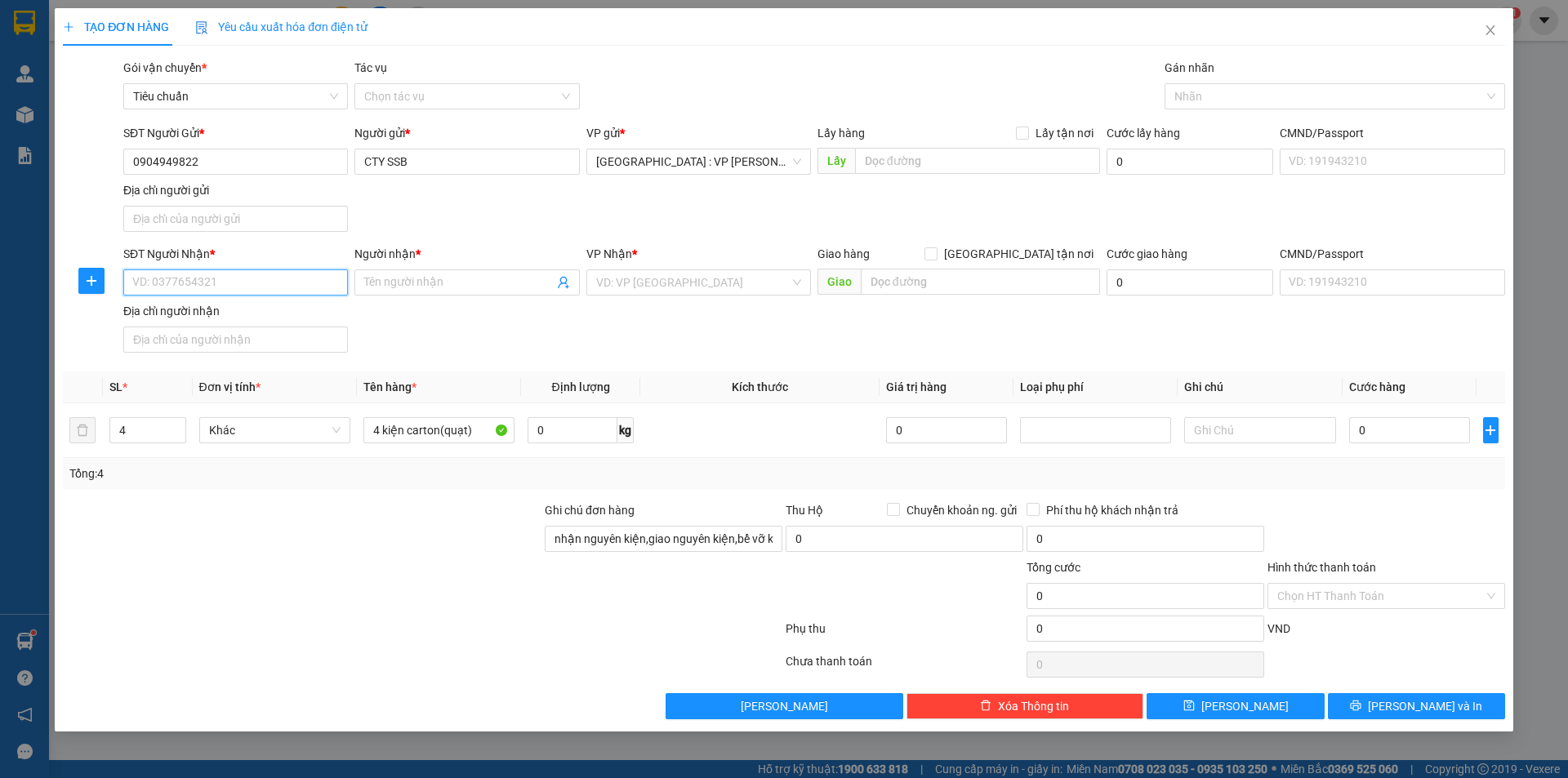
drag, startPoint x: 295, startPoint y: 285, endPoint x: 281, endPoint y: 281, distance: 14.6
click at [294, 286] on input "SĐT Người Nhận *" at bounding box center [236, 282] width 224 height 26
click at [253, 322] on div "0906501819 - a tiến" at bounding box center [236, 314] width 205 height 18
type input "0906501819"
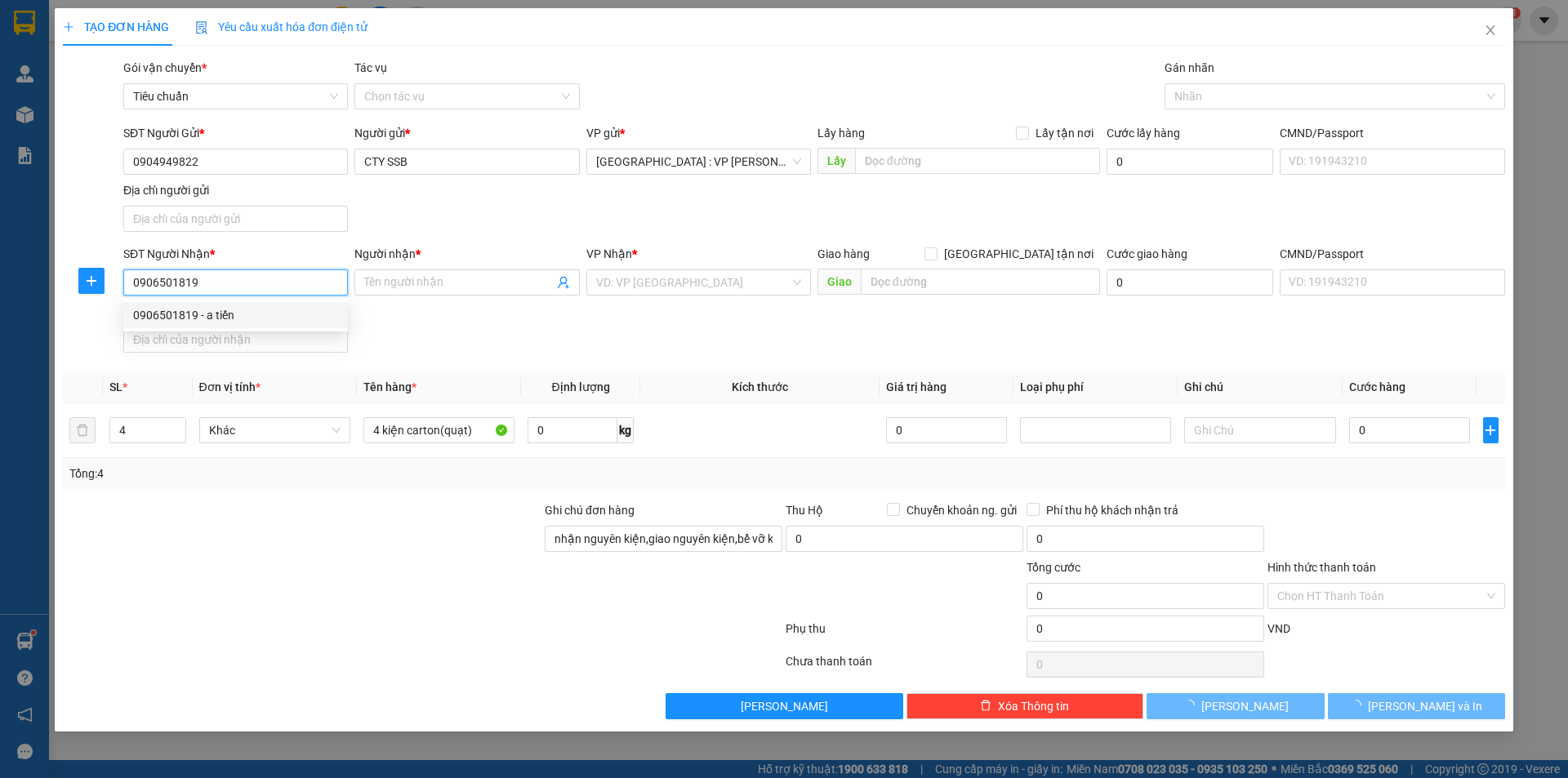
type input "a tiến"
checkbox input "true"
type input "35a phan huy ích,khu phố thắng lợi 2,p dĩ an,bình dương"
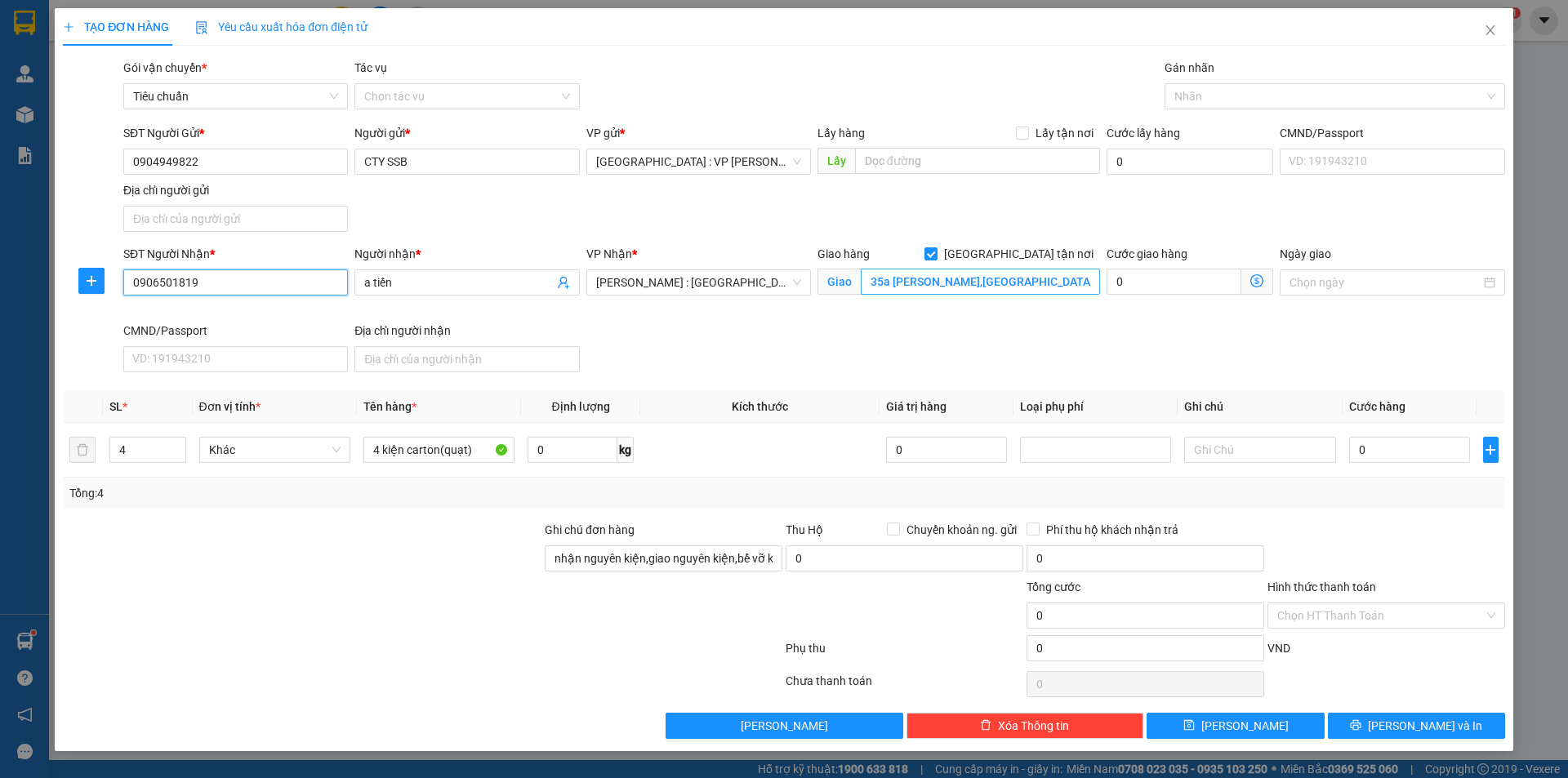
type input "0906501819"
click at [1034, 282] on input "35a phan huy ích,khu phố thắng lợi 2,p dĩ an,bình dương" at bounding box center [981, 281] width 239 height 26
click at [1219, 92] on div at bounding box center [1327, 96] width 316 height 20
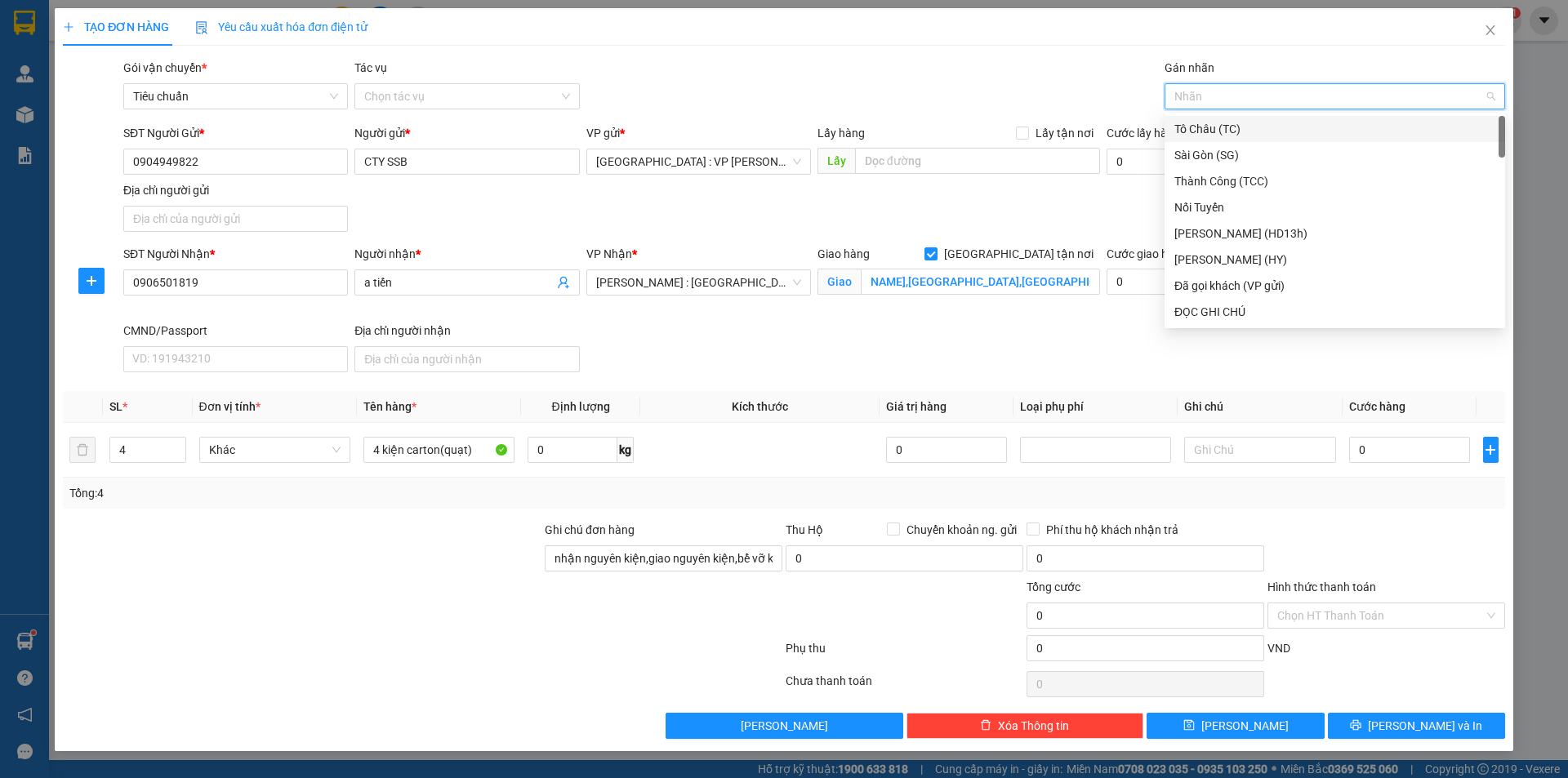
scroll to position [0, 0]
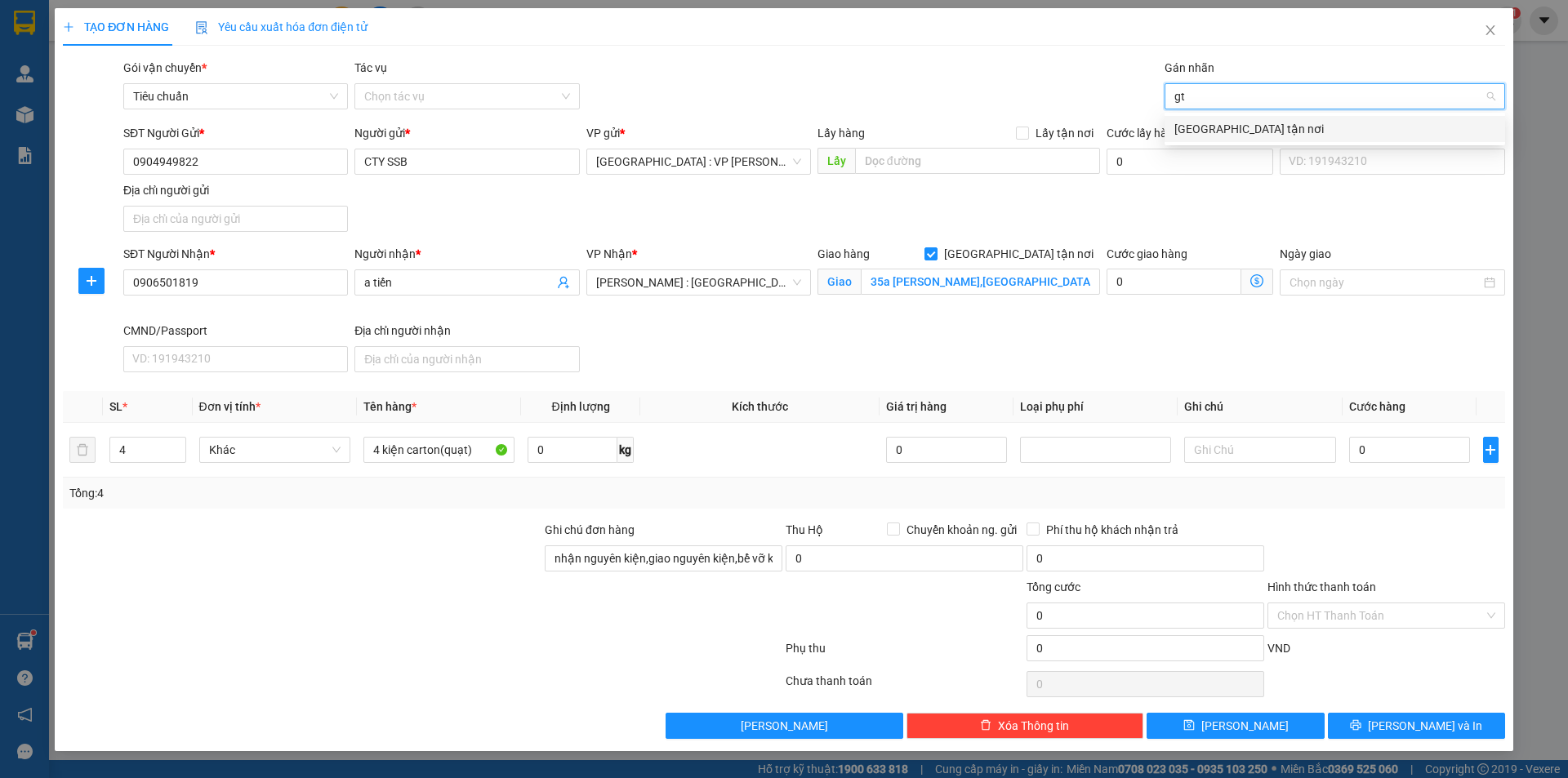
type input "gtn"
click at [1215, 126] on div "[GEOGRAPHIC_DATA] tận nơi" at bounding box center [1335, 128] width 321 height 18
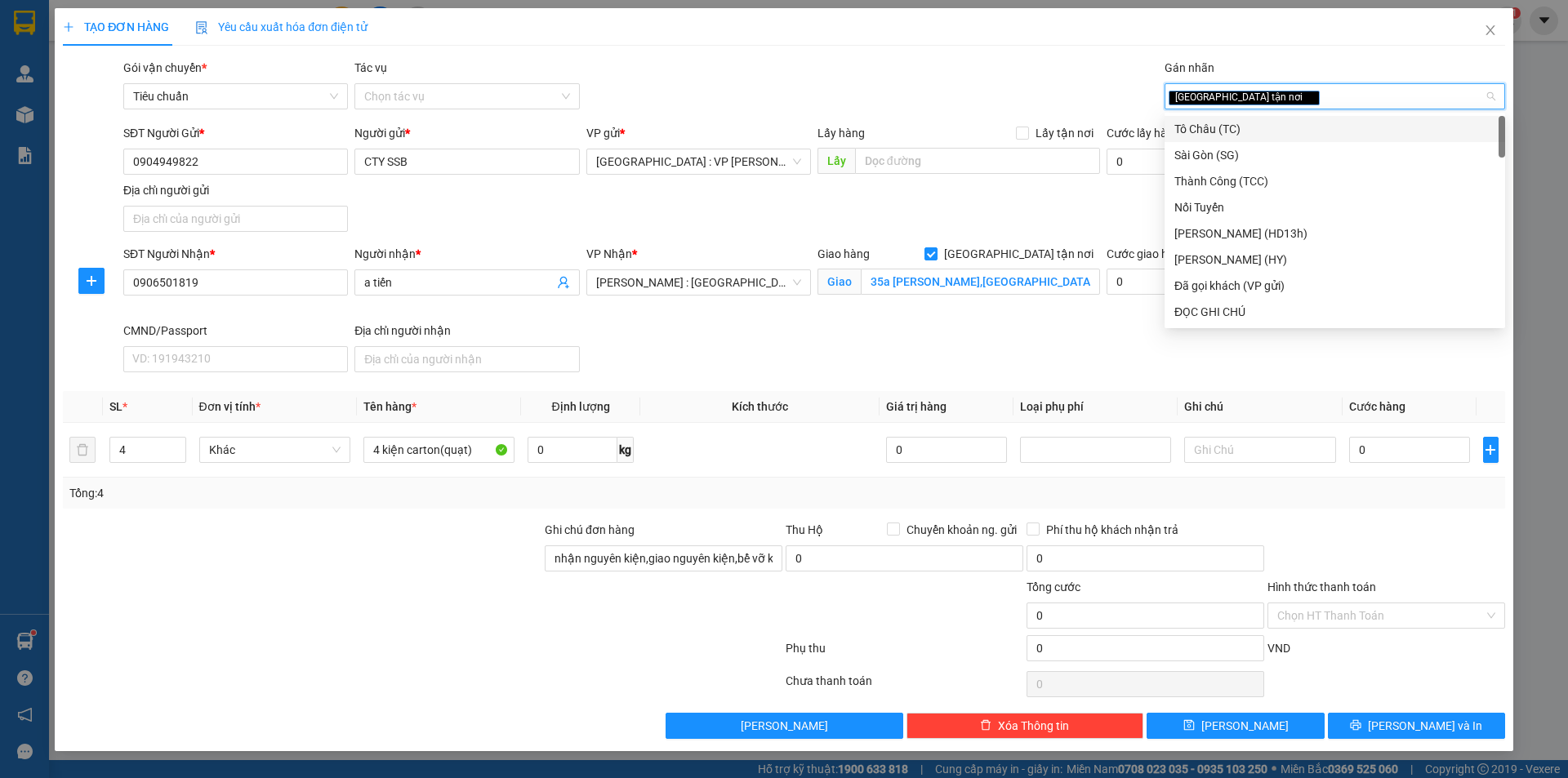
click at [977, 63] on div "Gói vận chuyển * Tiêu chuẩn Tác vụ Chọn tác vụ Gán nhãn Giao tận nơi" at bounding box center [813, 87] width 1388 height 57
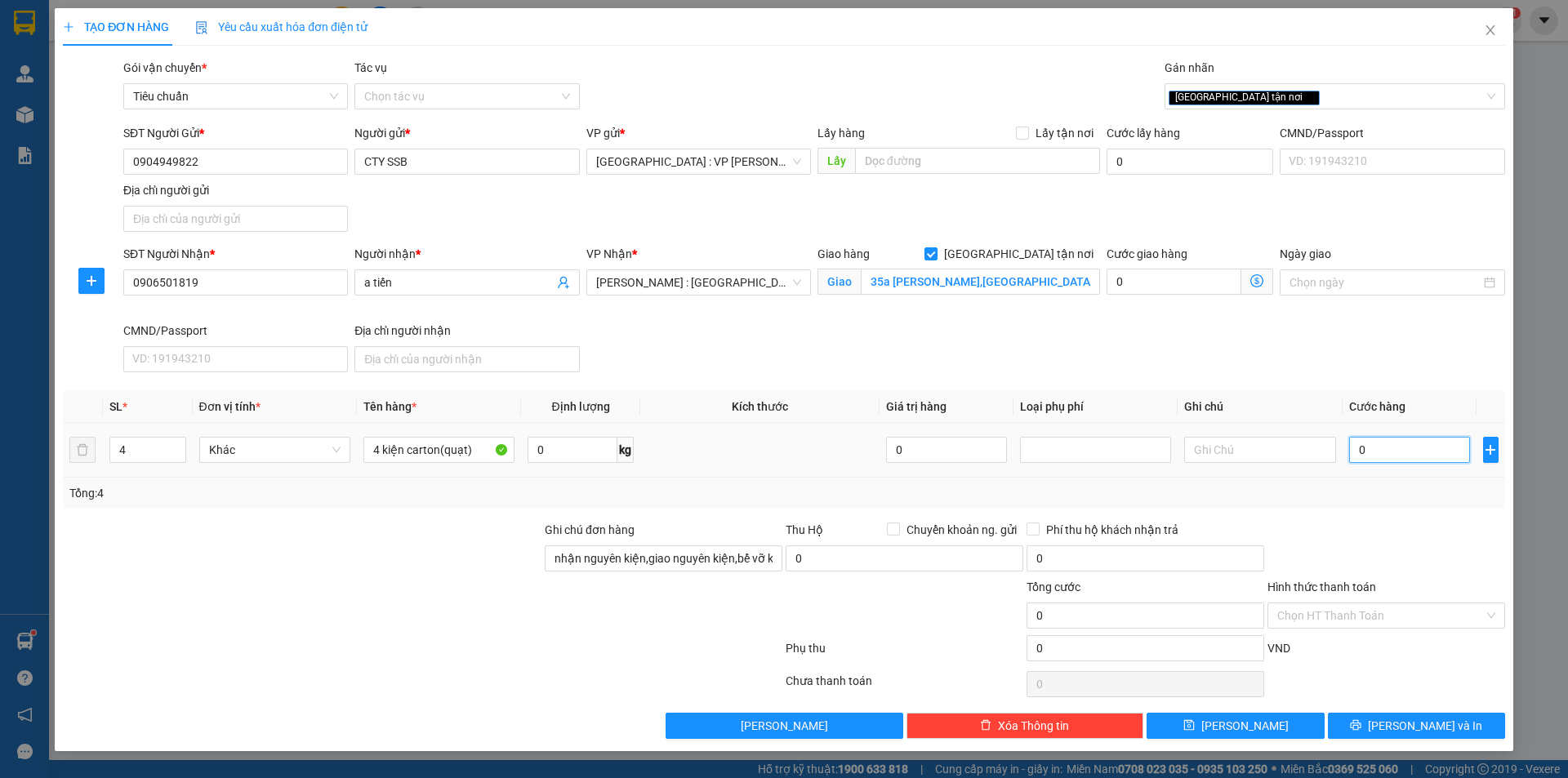
click at [1424, 447] on input "0" at bounding box center [1410, 449] width 122 height 26
type input "7"
type input "70"
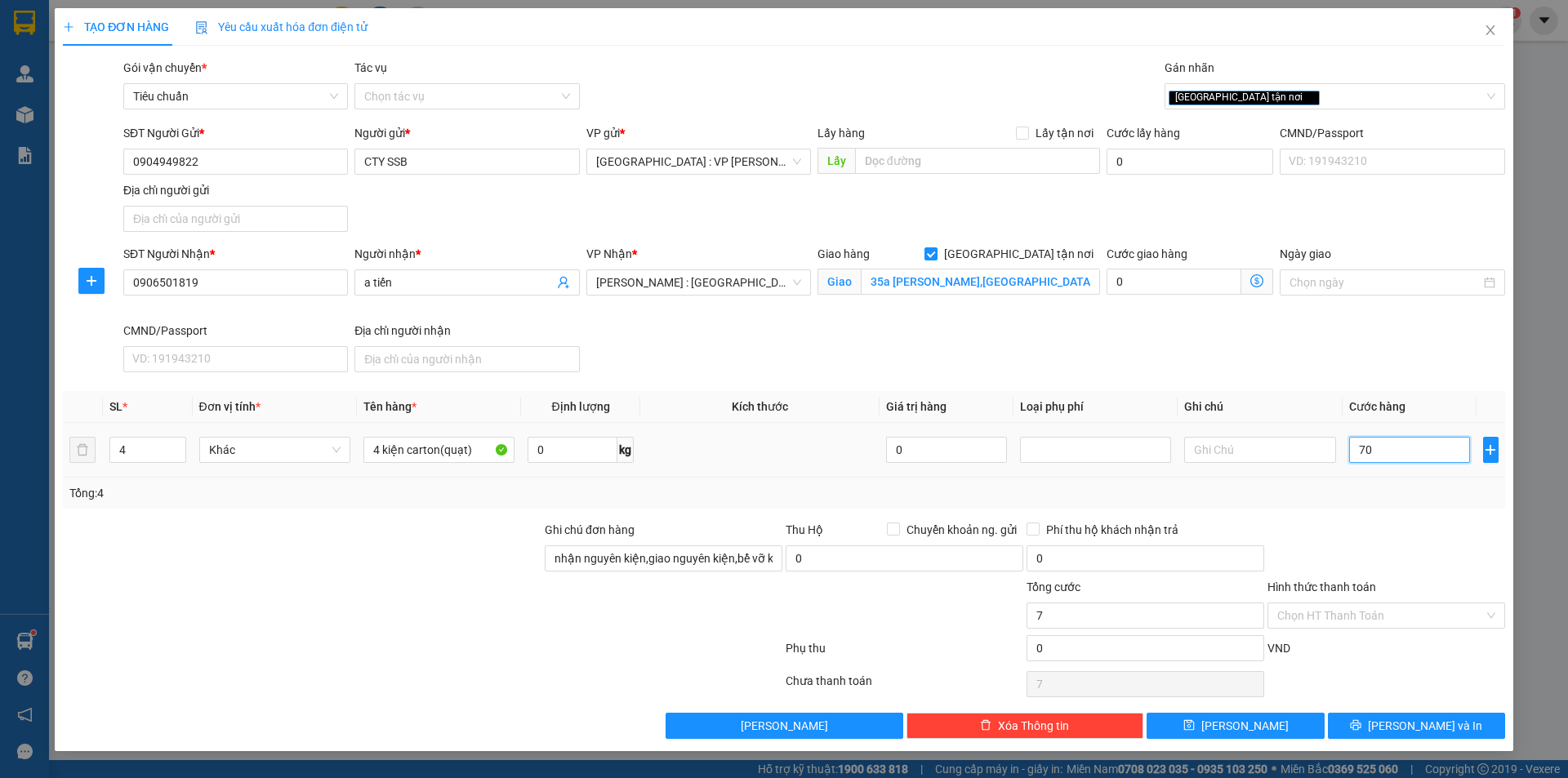
type input "70"
type input "700"
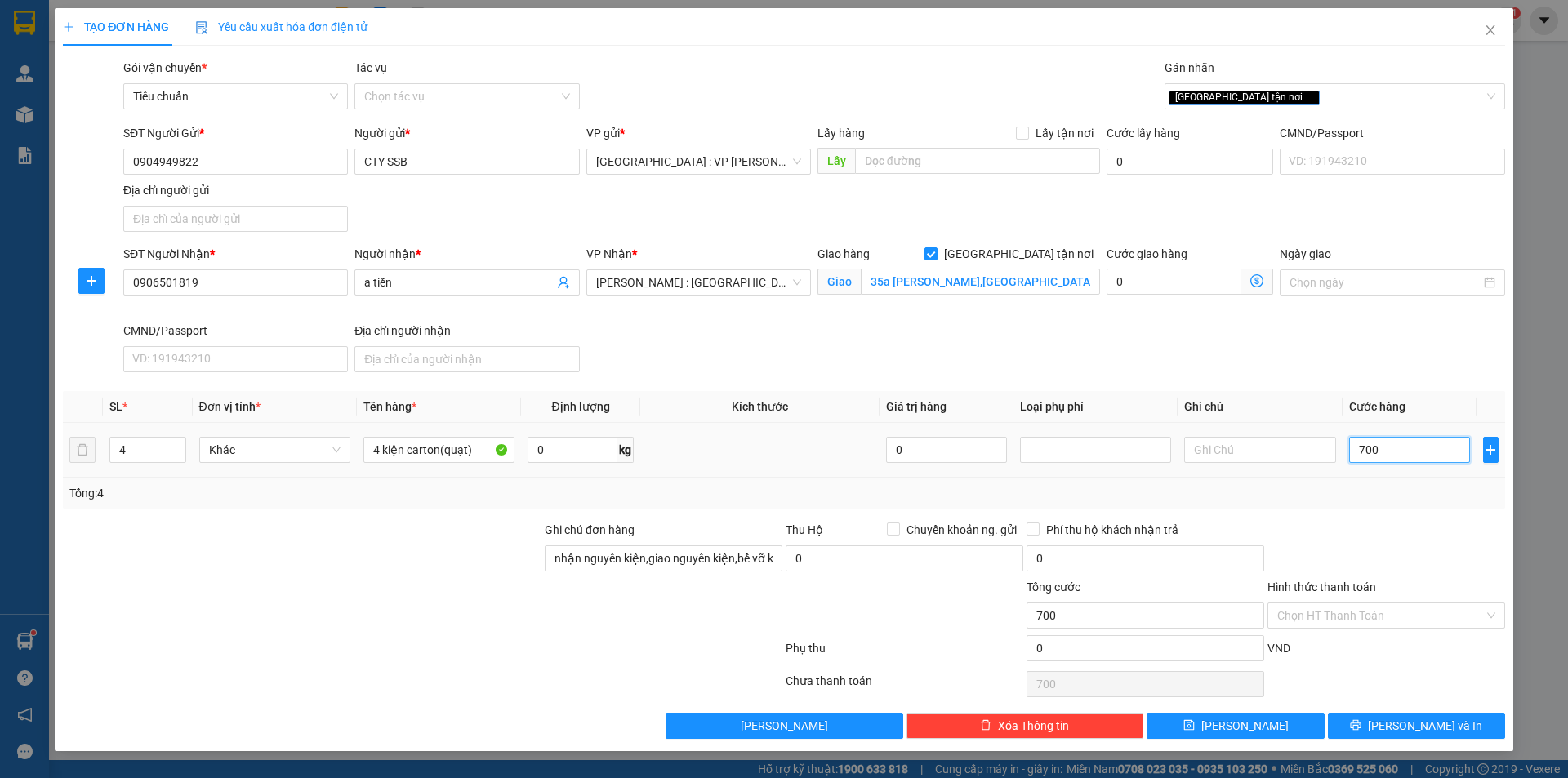
type input "7.000"
type input "70.000"
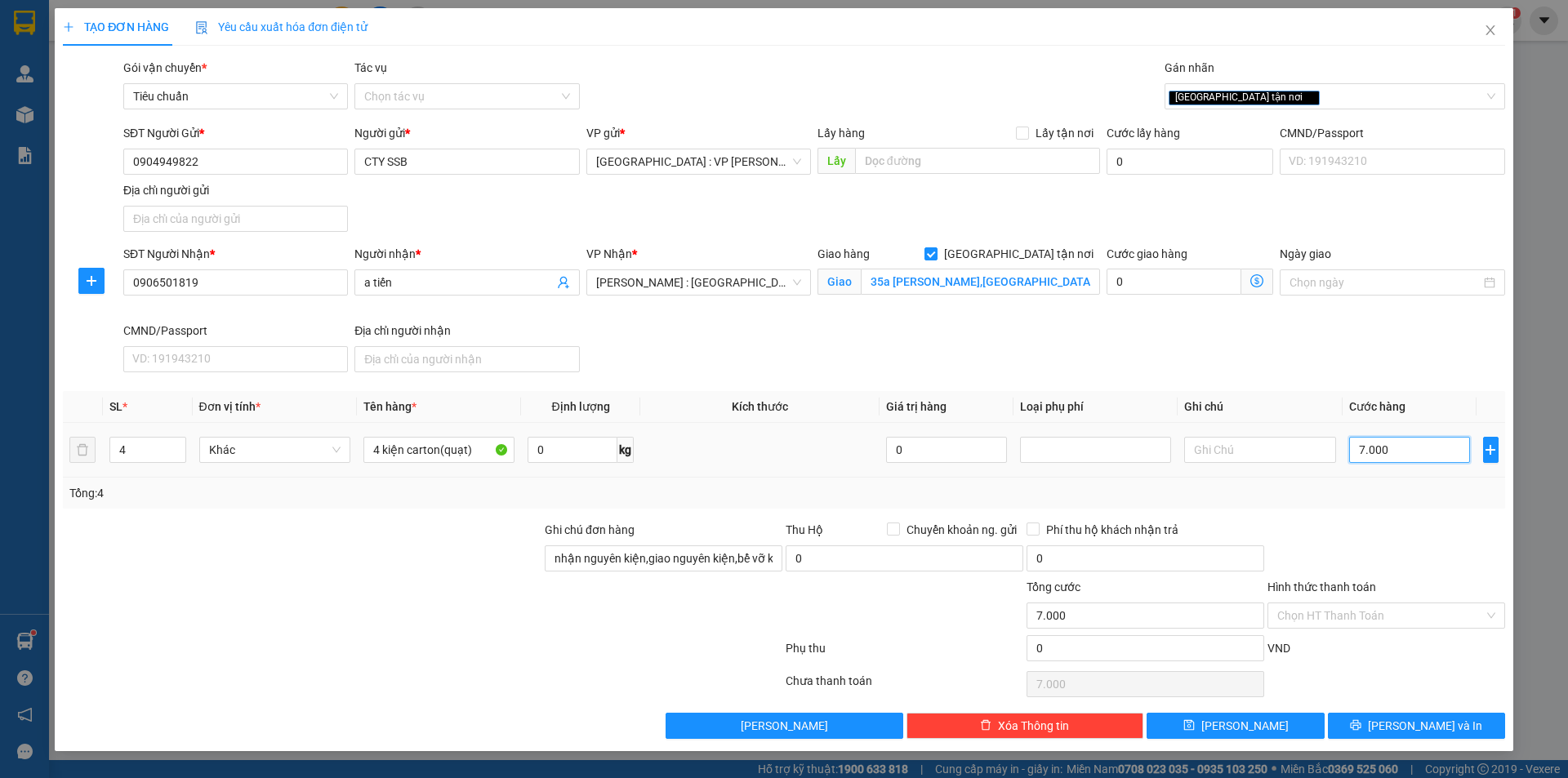
type input "70.000"
type input "700.000"
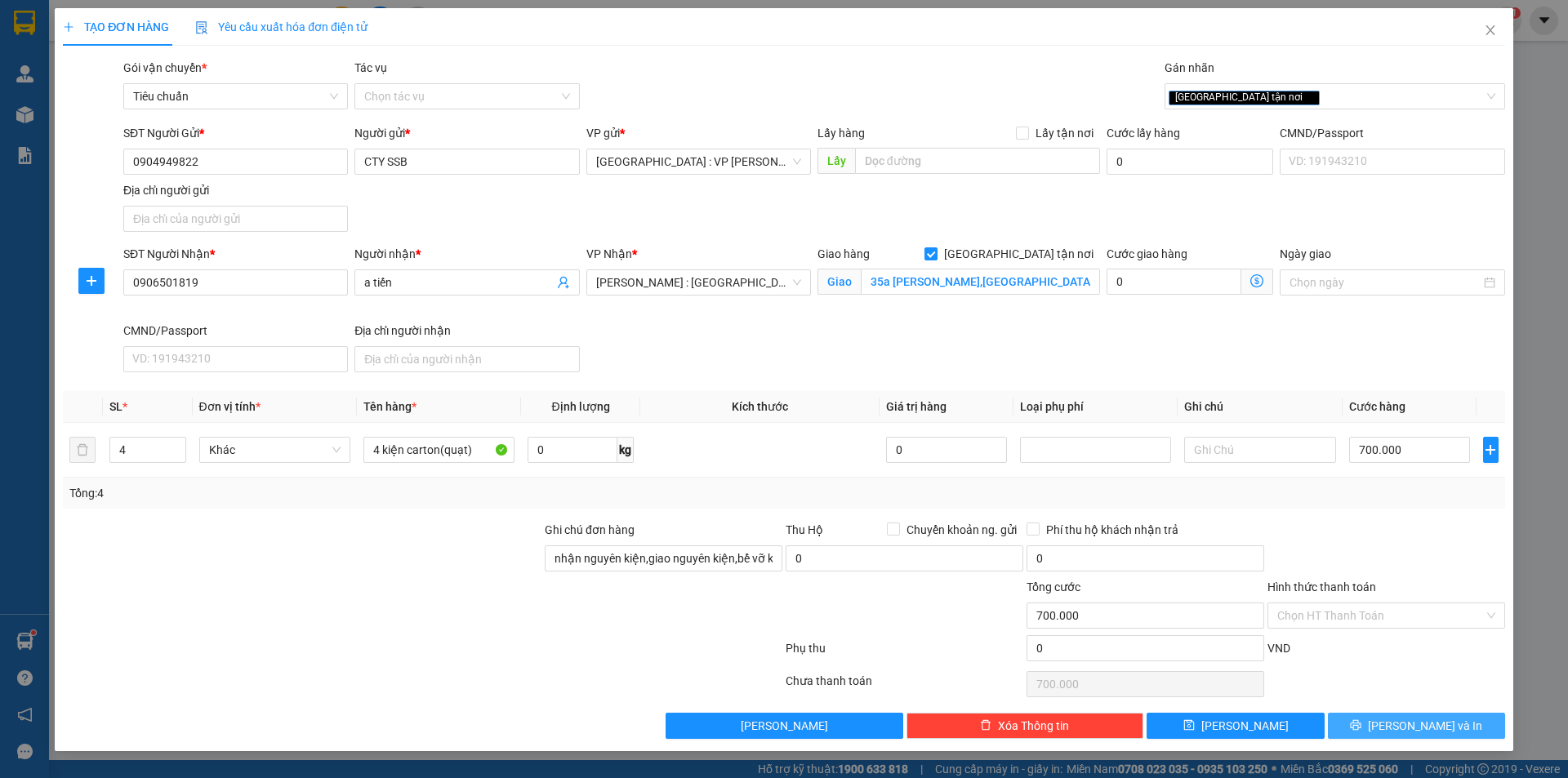
click at [1423, 731] on span "[PERSON_NAME] và In" at bounding box center [1425, 725] width 114 height 18
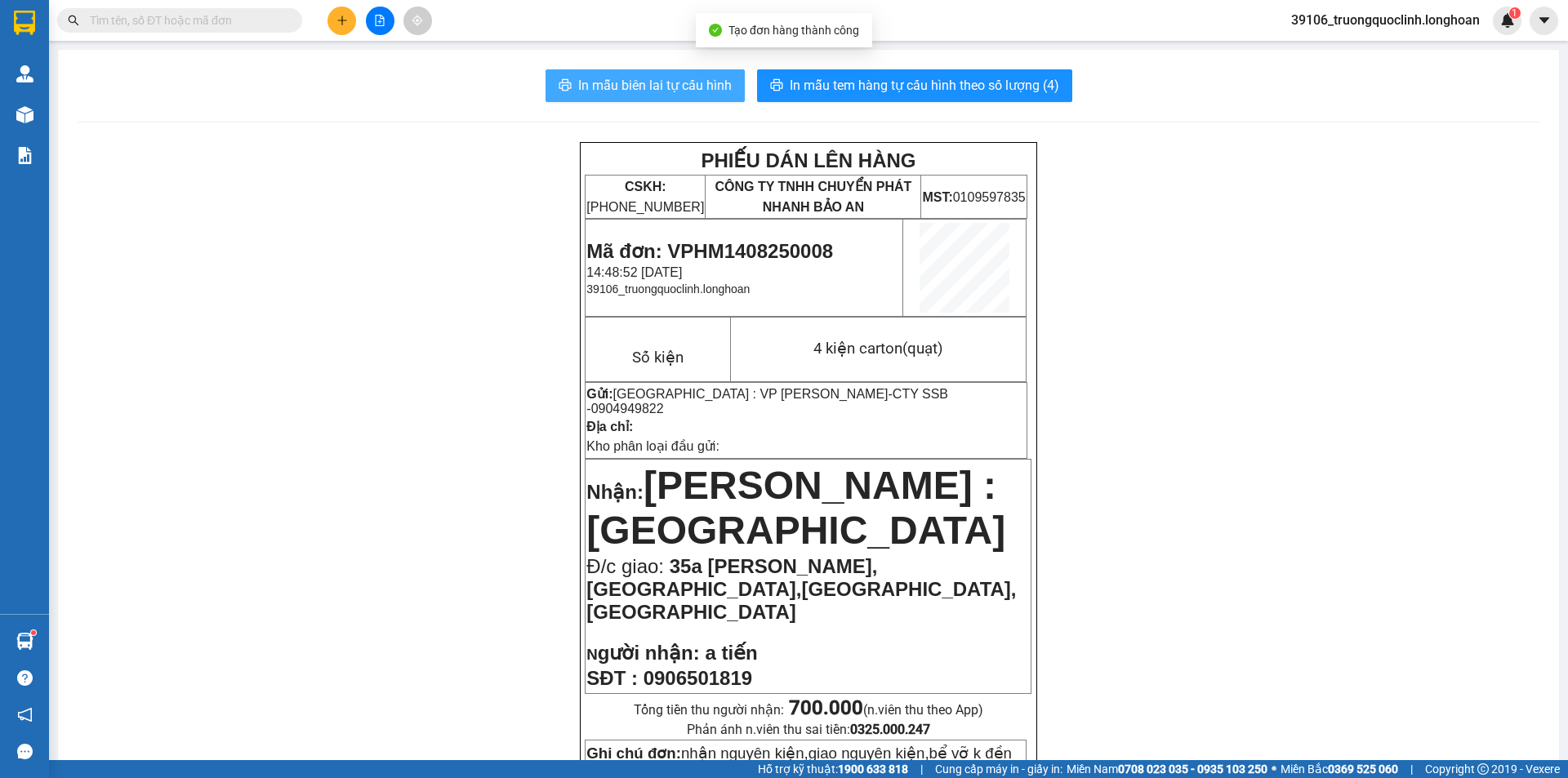
click at [659, 78] on span "In mẫu biên lai tự cấu hình" at bounding box center [655, 85] width 154 height 20
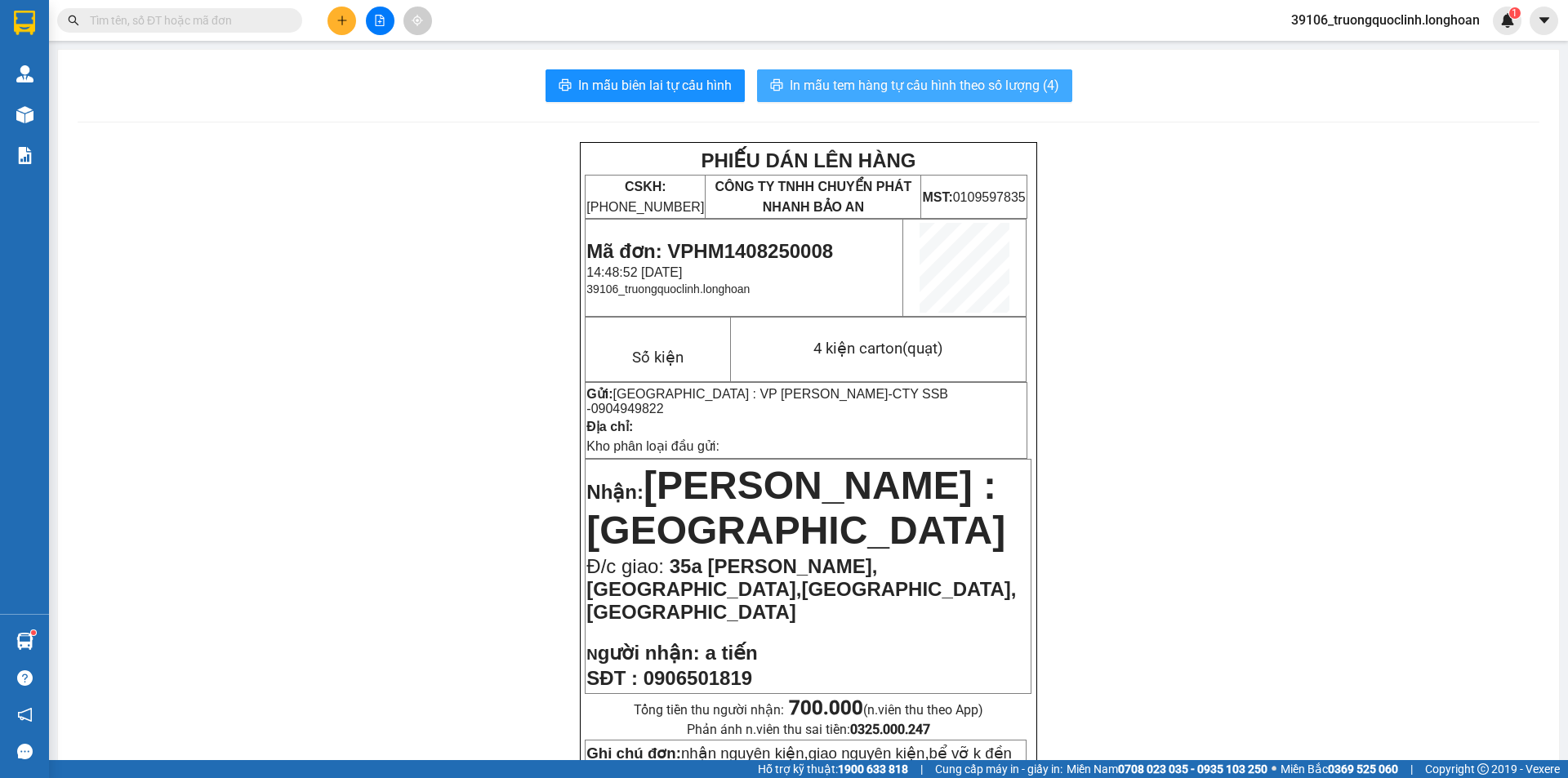
click at [984, 92] on span "In mẫu tem hàng tự cấu hình theo số lượng (4)" at bounding box center [925, 85] width 270 height 20
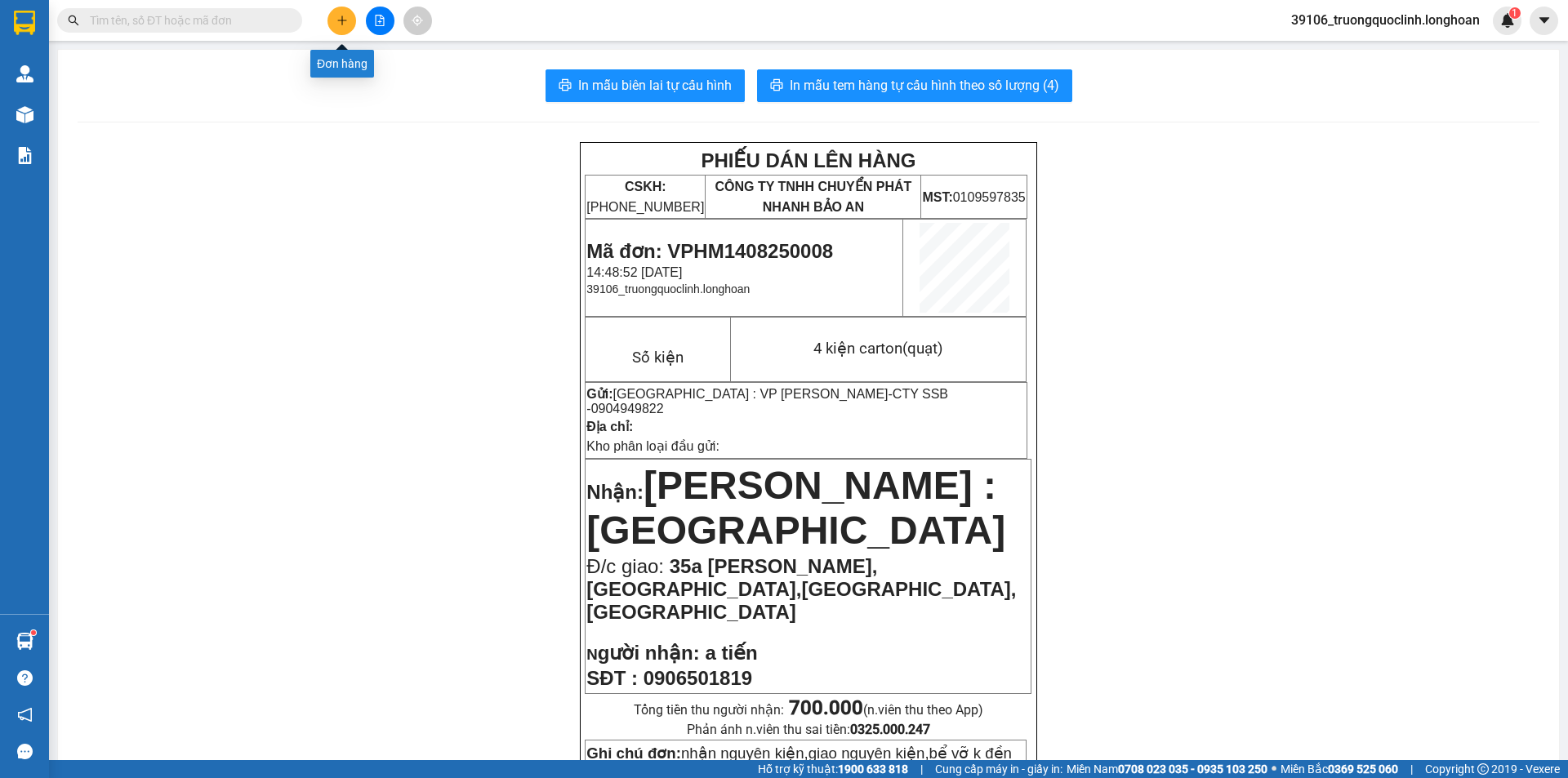
click at [342, 26] on button at bounding box center [342, 21] width 29 height 28
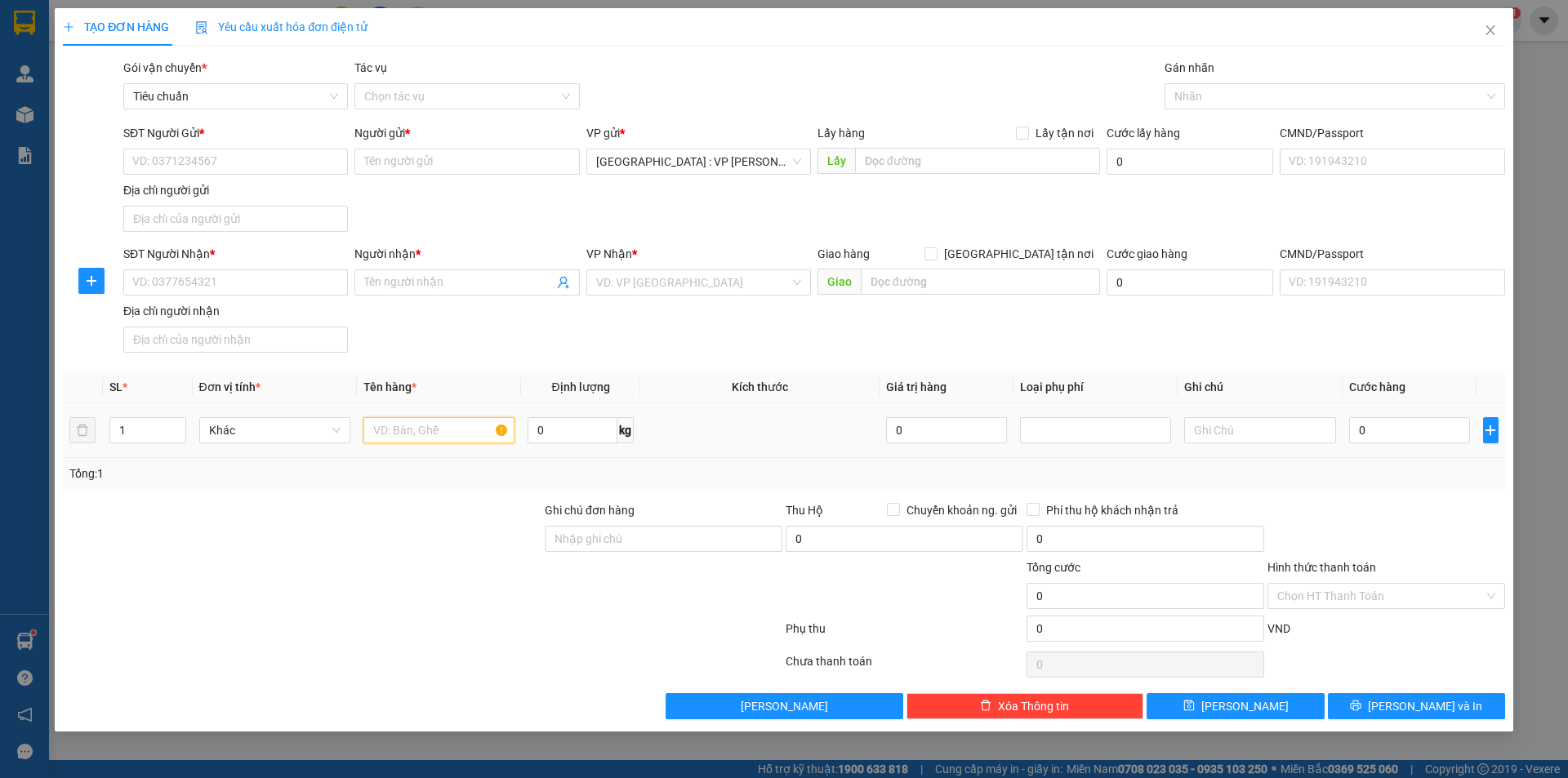
click at [410, 440] on input "text" at bounding box center [438, 429] width 151 height 26
type input "1 kiện máy bọc pe có bánh xe"
click at [457, 497] on div "Transit Pickup Surcharge Ids Transit Deliver Surcharge Ids Transit Deliver Surc…" at bounding box center [784, 389] width 1443 height 660
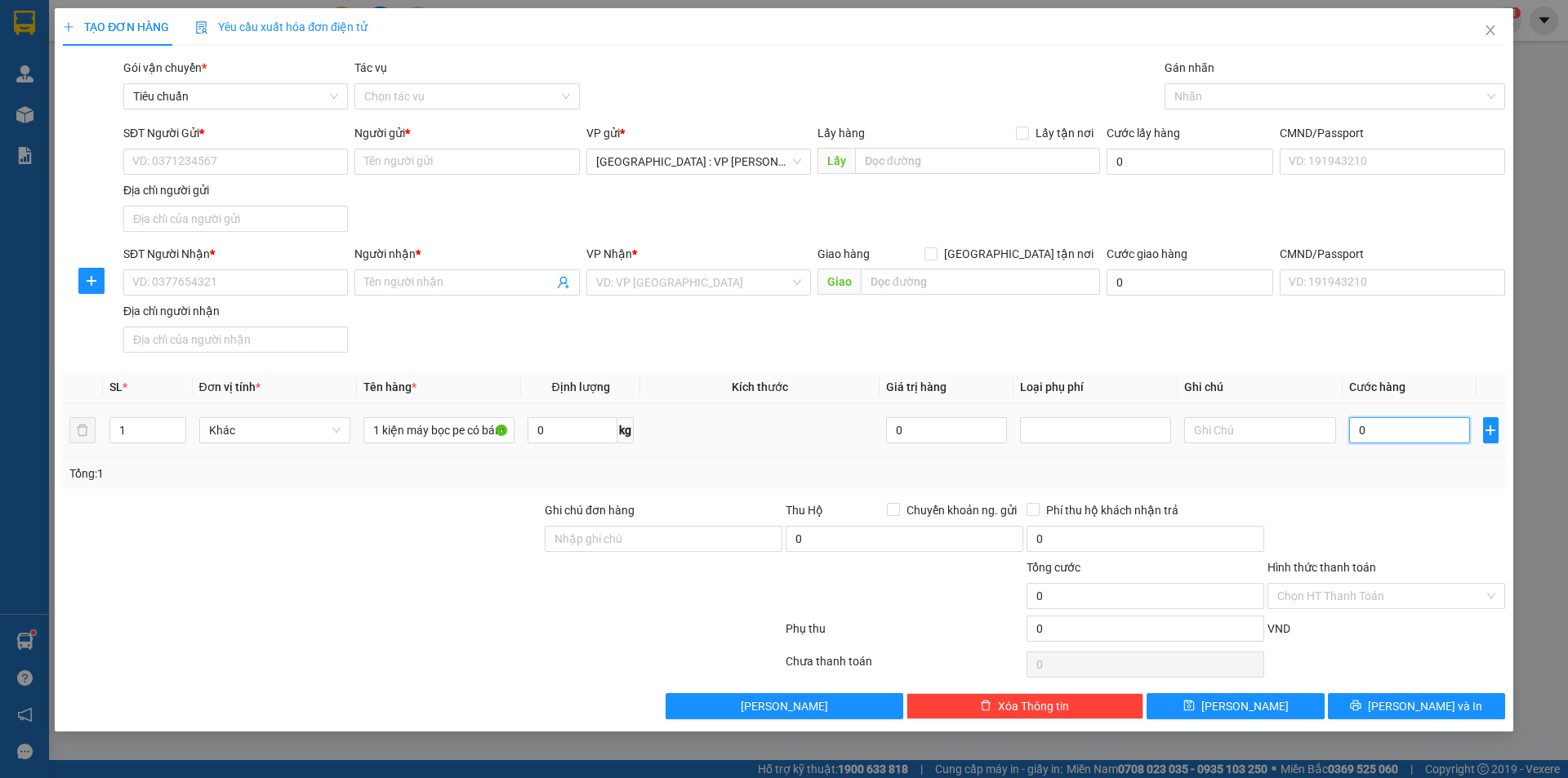
click at [1371, 431] on input "0" at bounding box center [1410, 429] width 122 height 26
type input "1"
type input "13"
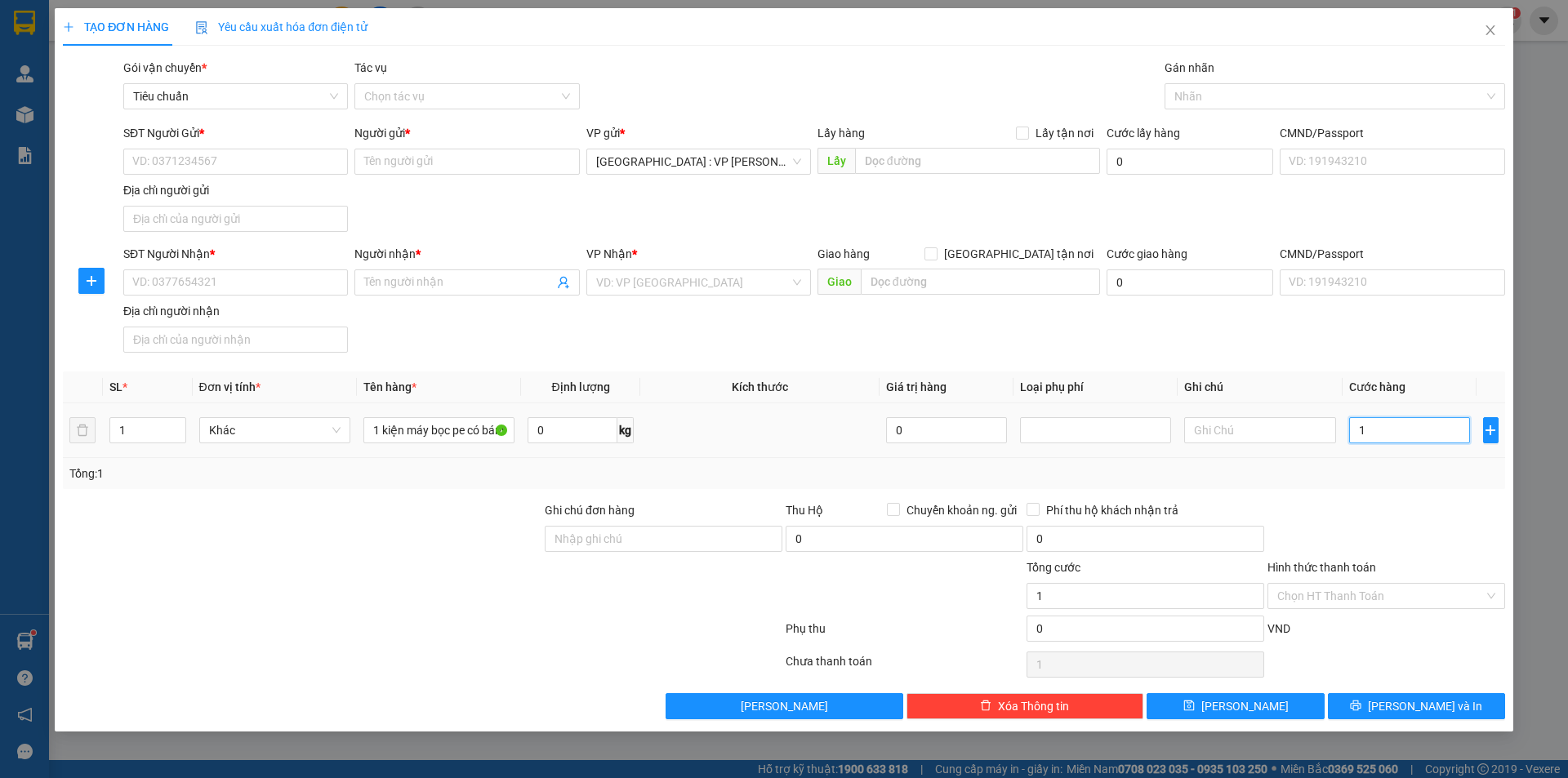
type input "13"
type input "13.000"
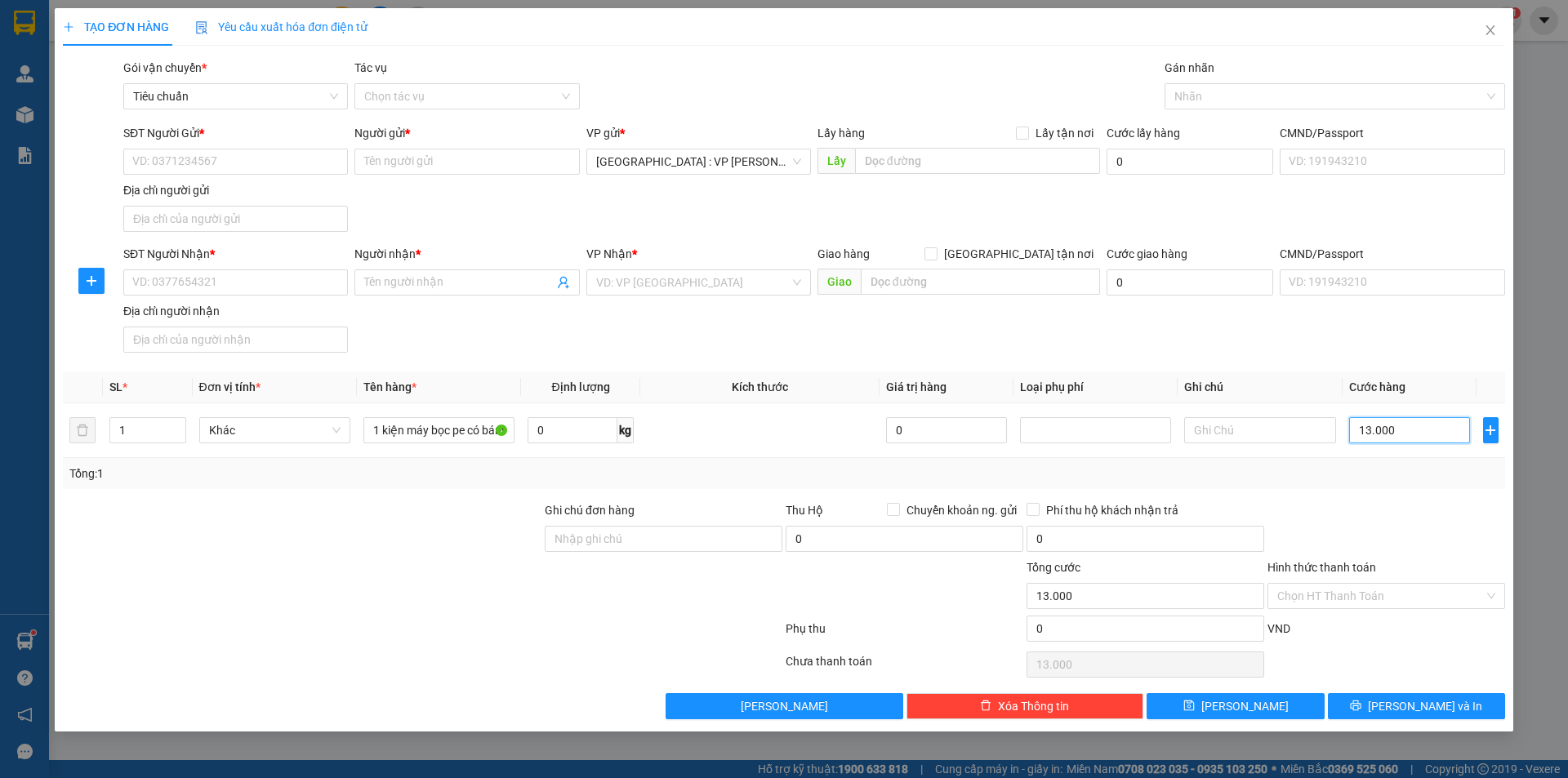
type input "0"
click at [276, 161] on input "SĐT Người Gửi *" at bounding box center [236, 161] width 224 height 26
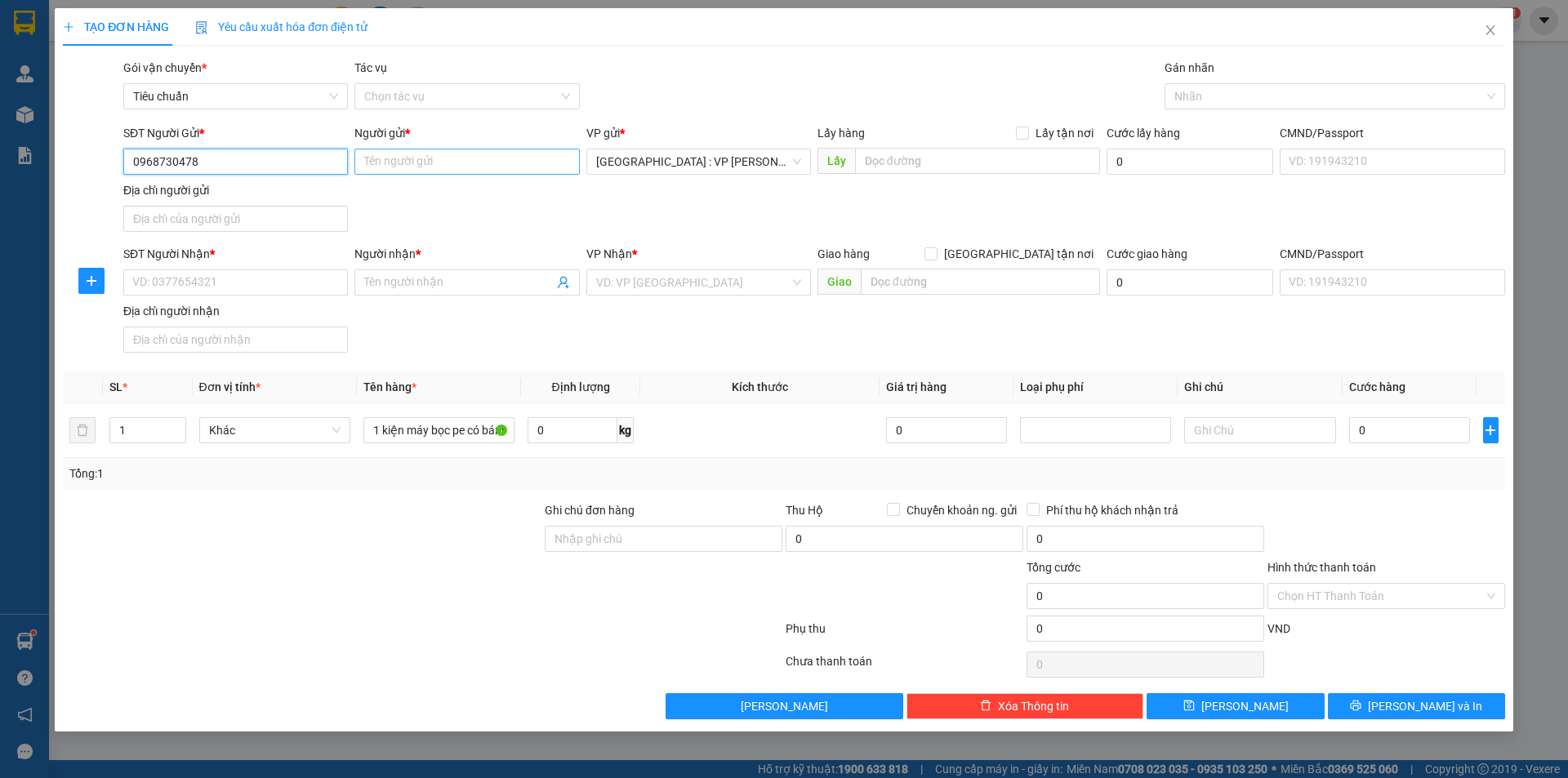
type input "0968730478"
click at [398, 168] on input "Người gửi *" at bounding box center [467, 161] width 224 height 26
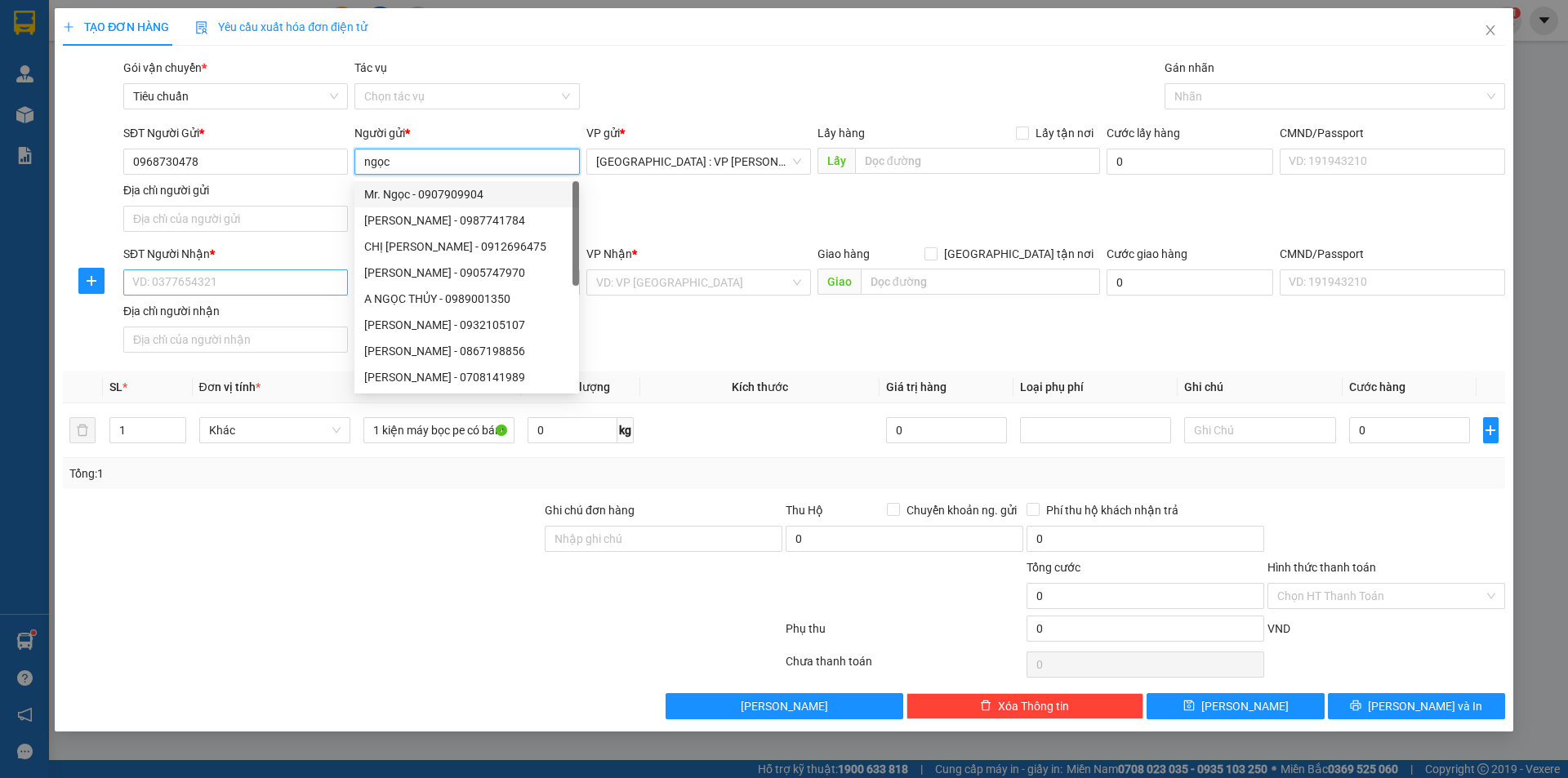
type input "ngọc"
click at [280, 283] on input "SĐT Người Nhận *" at bounding box center [236, 282] width 224 height 26
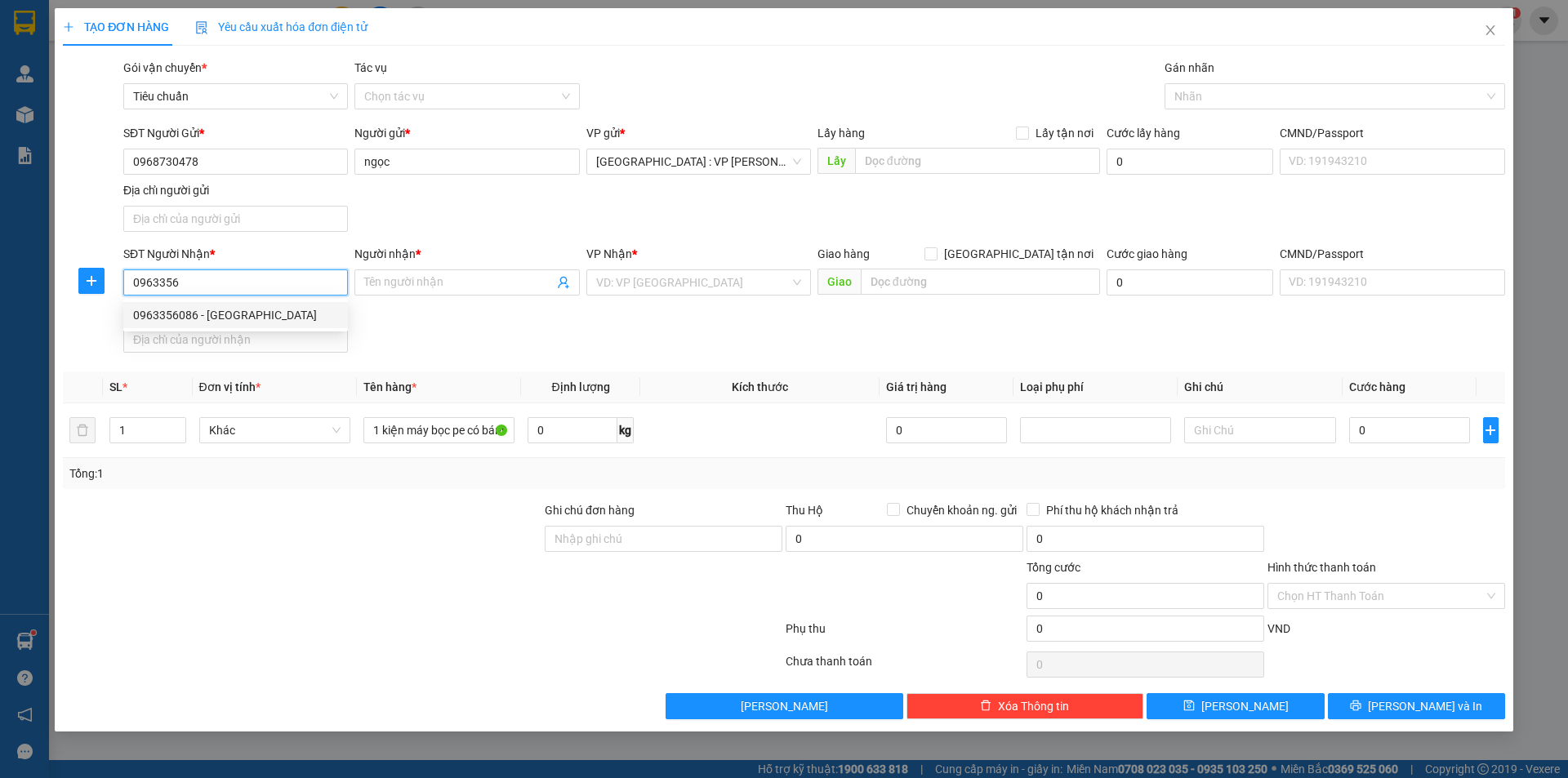
click at [237, 314] on div "0963356086 - Sakura Hà Nội" at bounding box center [236, 314] width 205 height 18
type input "0963356086"
type input "Sakura Hà Nội"
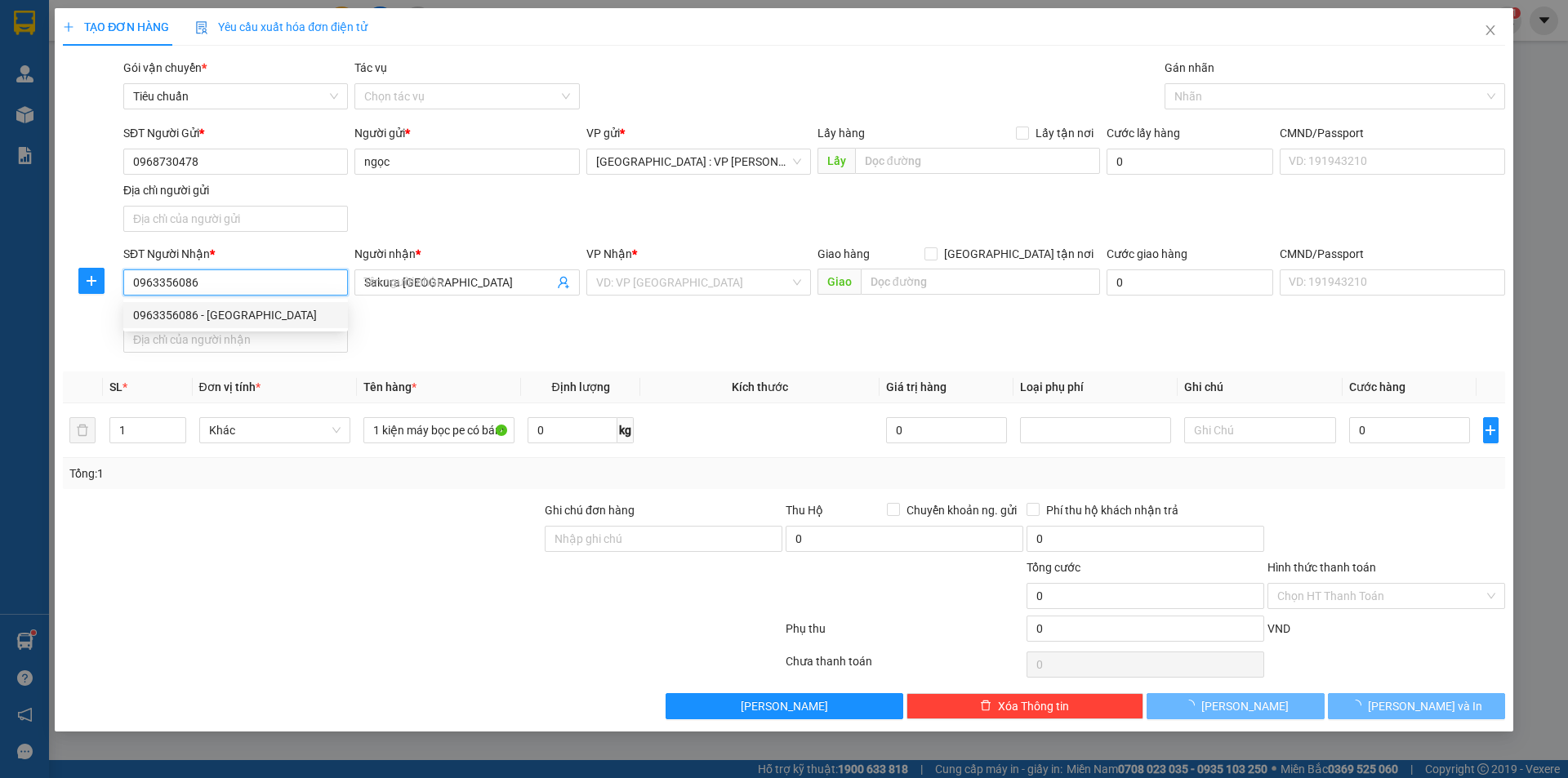
checkbox input "true"
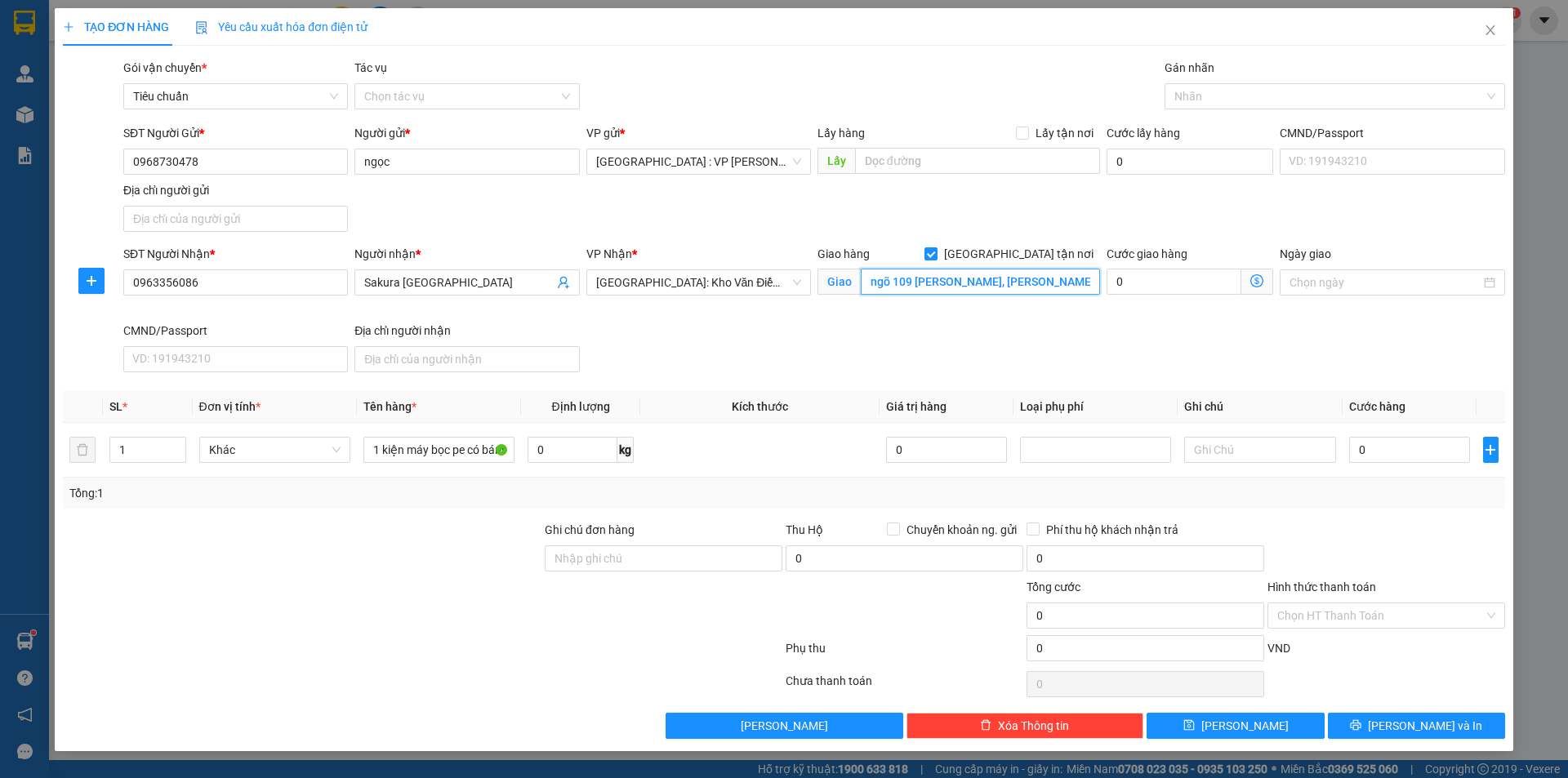
click at [954, 281] on input "ngõ 109 Trường Chinh, Phương Liệt, Thanh Xuân, Hà Nội" at bounding box center [981, 281] width 239 height 26
click at [978, 283] on input "ngõ 109 Trường Chinh, Phương Liệt, Thanh Xuân, Hà Nội" at bounding box center [981, 281] width 239 height 26
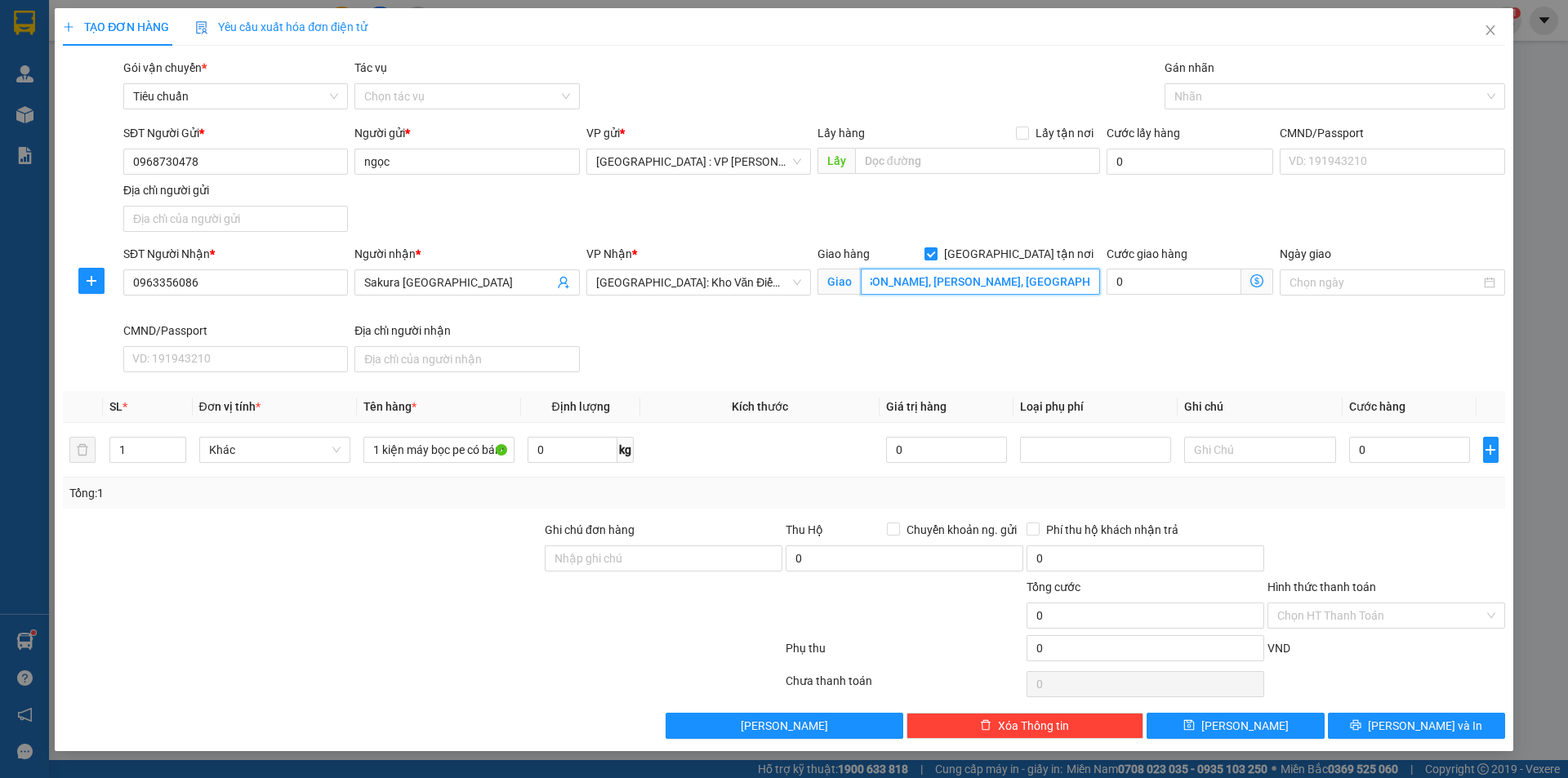
click at [978, 283] on input "ngõ 109 Trường Chinh, Phương Liệt, Thanh Xuân, Hà Nội" at bounding box center [981, 281] width 239 height 26
click at [1042, 278] on input "số 3 lô đất e-12,kcn long bình" at bounding box center [981, 281] width 239 height 26
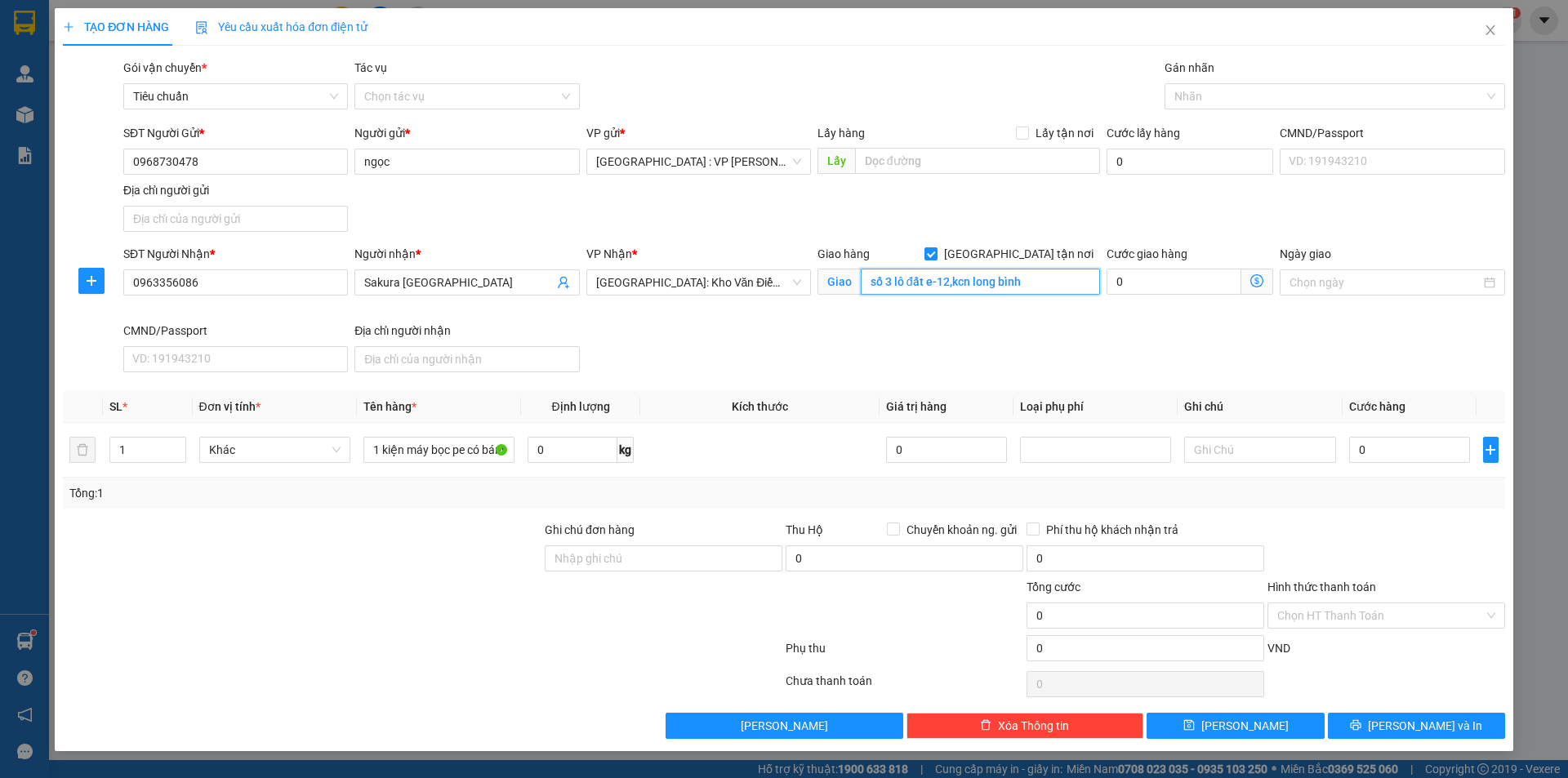
click at [1042, 278] on input "số 3 lô đất e-12,kcn long bình" at bounding box center [981, 281] width 239 height 26
click at [1075, 278] on input "số 3 lô đất e-12,kcn long bình" at bounding box center [981, 281] width 239 height 26
click at [1223, 93] on div at bounding box center [1327, 96] width 316 height 20
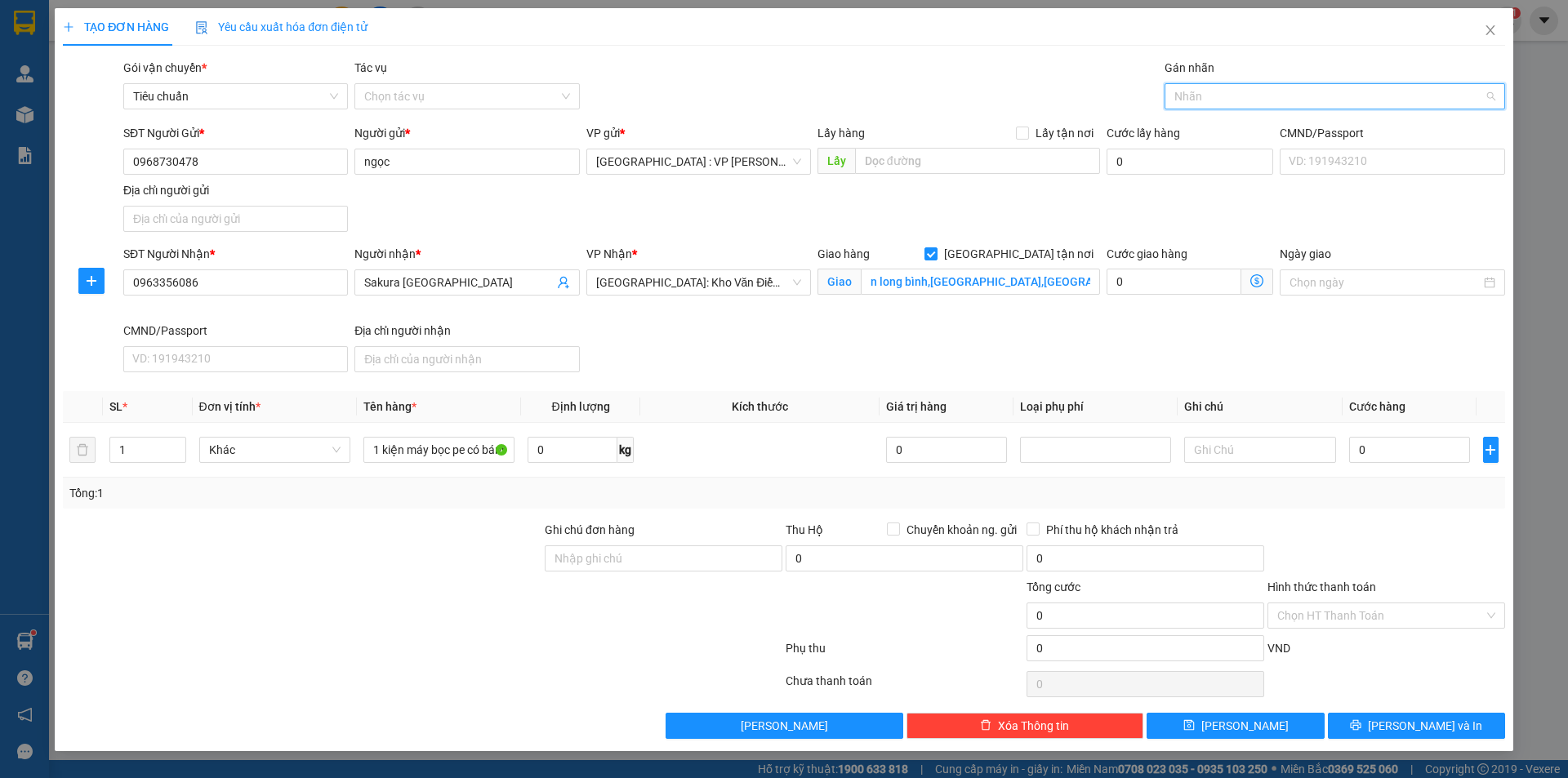
scroll to position [0, 0]
click at [1217, 129] on div "[GEOGRAPHIC_DATA] tận nơi" at bounding box center [1335, 128] width 321 height 18
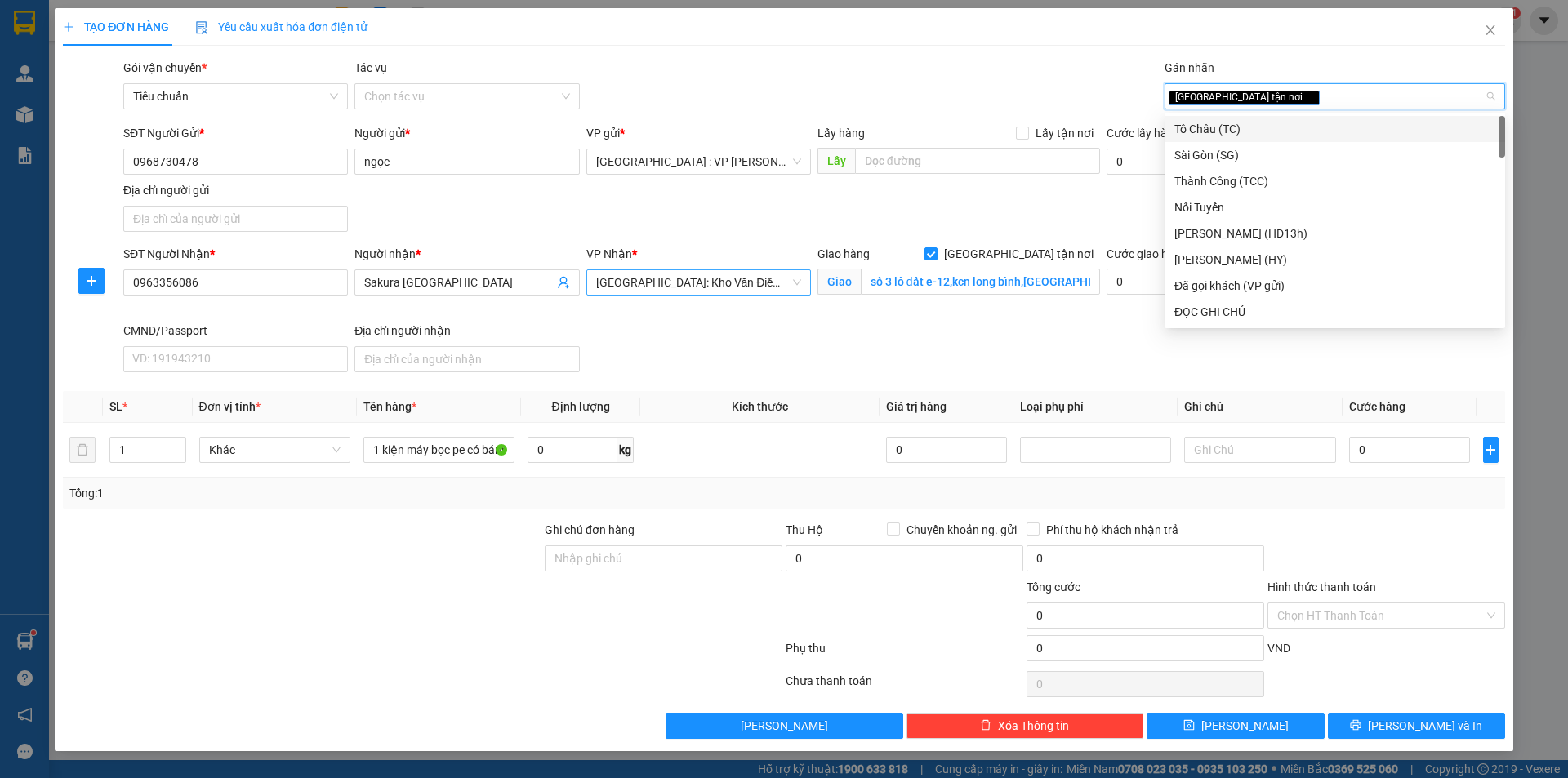
click at [750, 282] on span "Hà Nội: Kho Văn Điển Thanh Trì" at bounding box center [698, 282] width 205 height 25
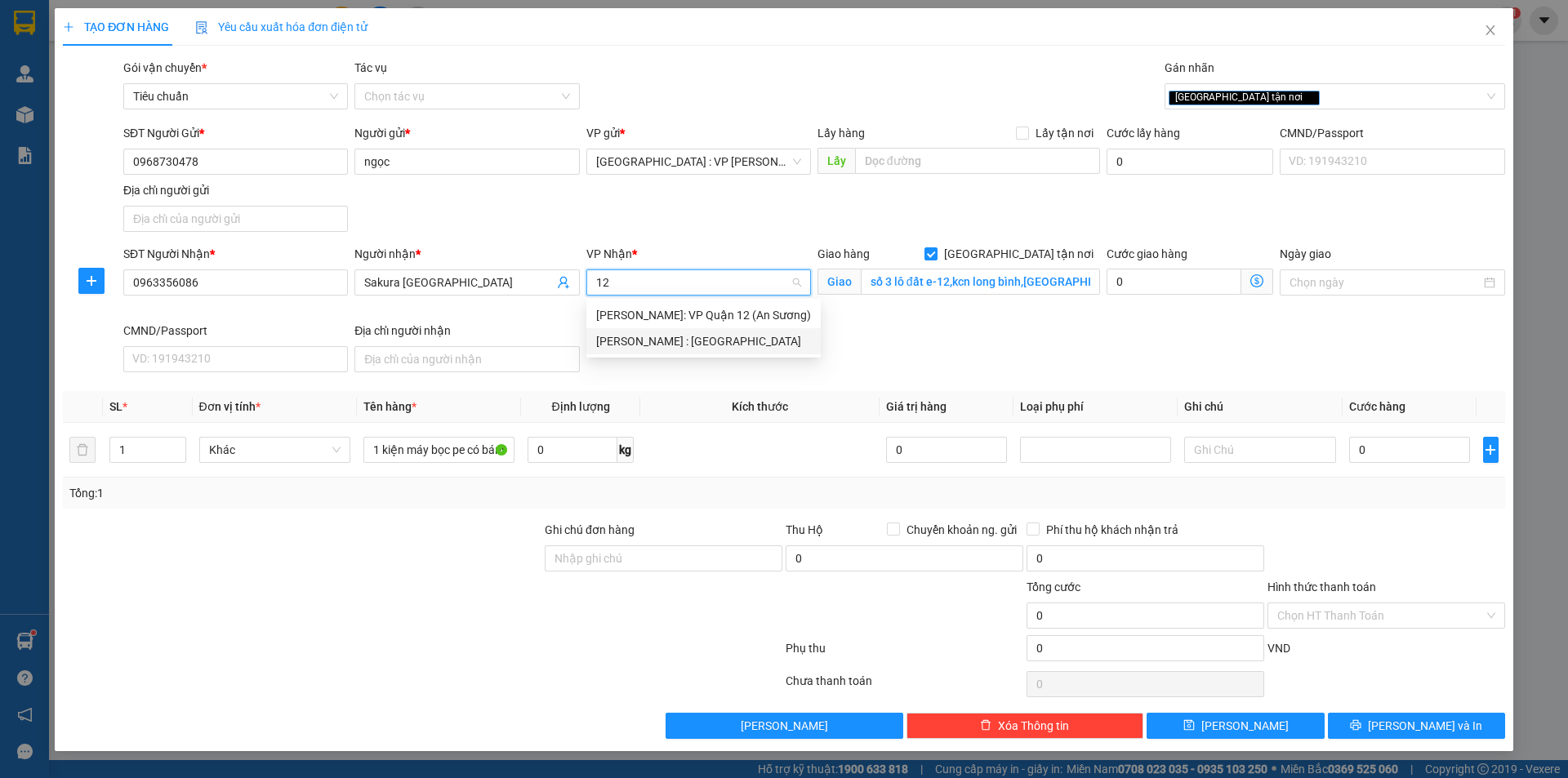
click at [727, 338] on div "[PERSON_NAME] : [GEOGRAPHIC_DATA]" at bounding box center [703, 341] width 215 height 18
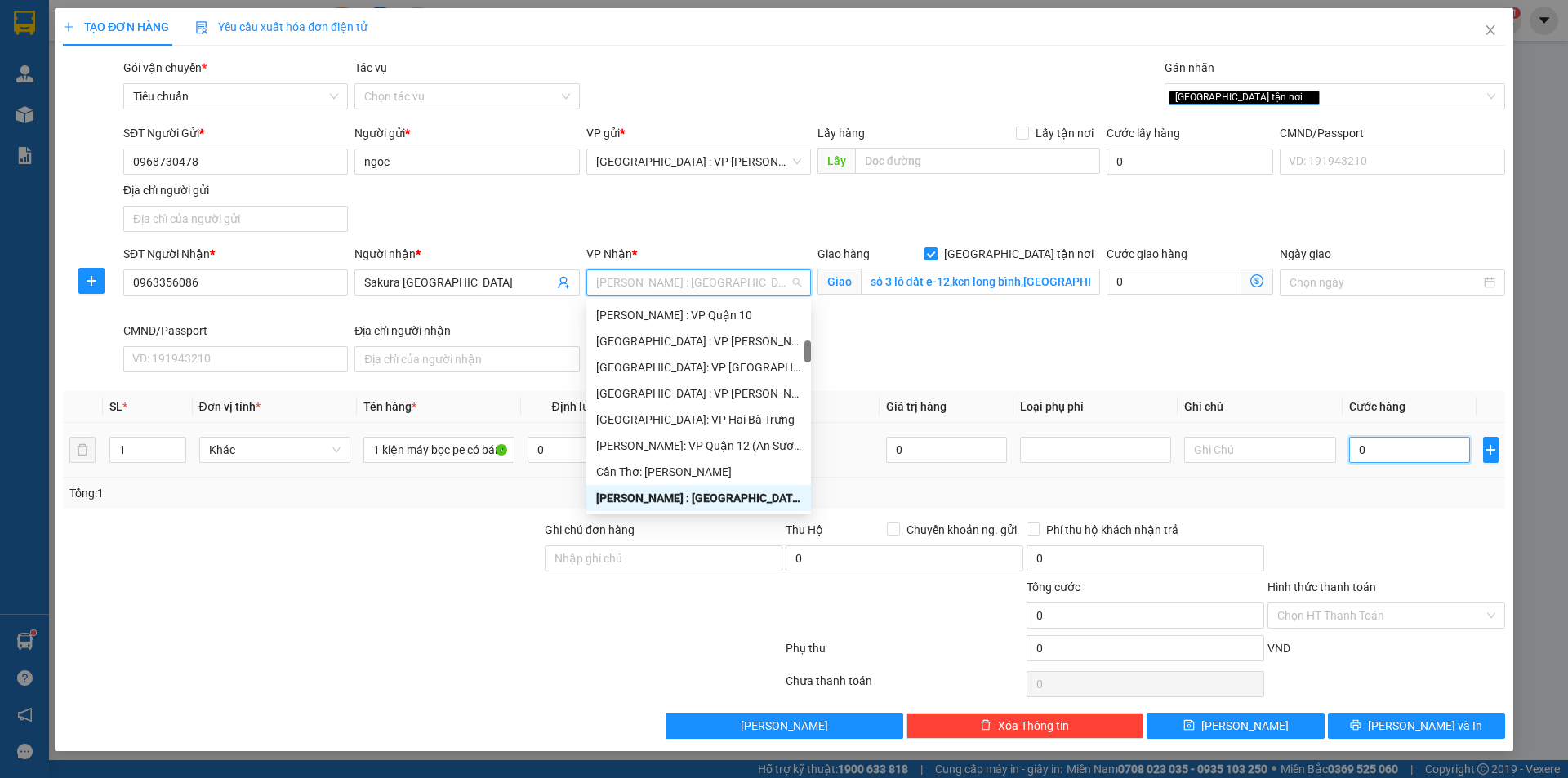
click at [1413, 445] on input "0" at bounding box center [1410, 449] width 122 height 26
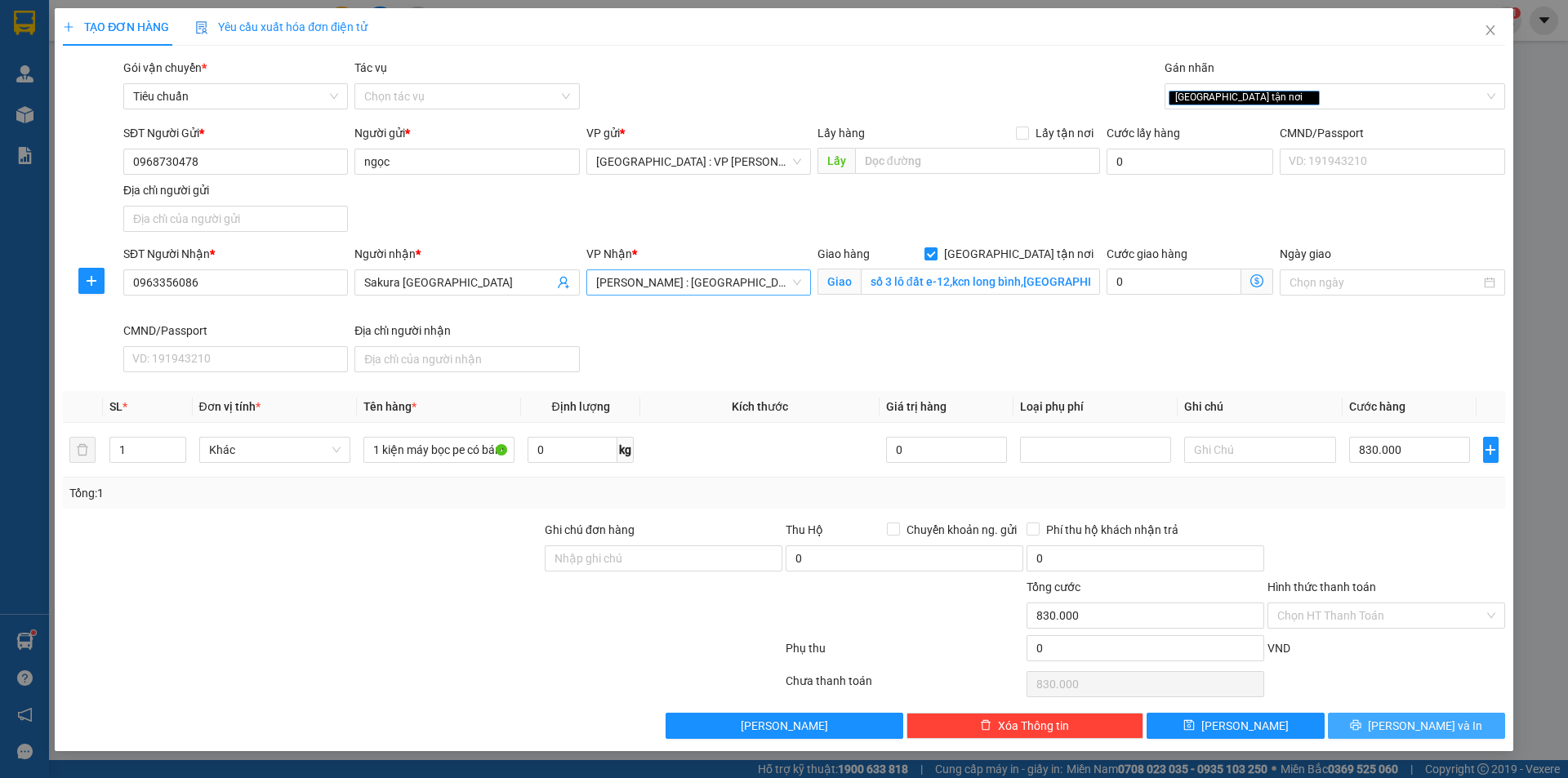
click at [1420, 728] on span "[PERSON_NAME] và In" at bounding box center [1425, 725] width 114 height 18
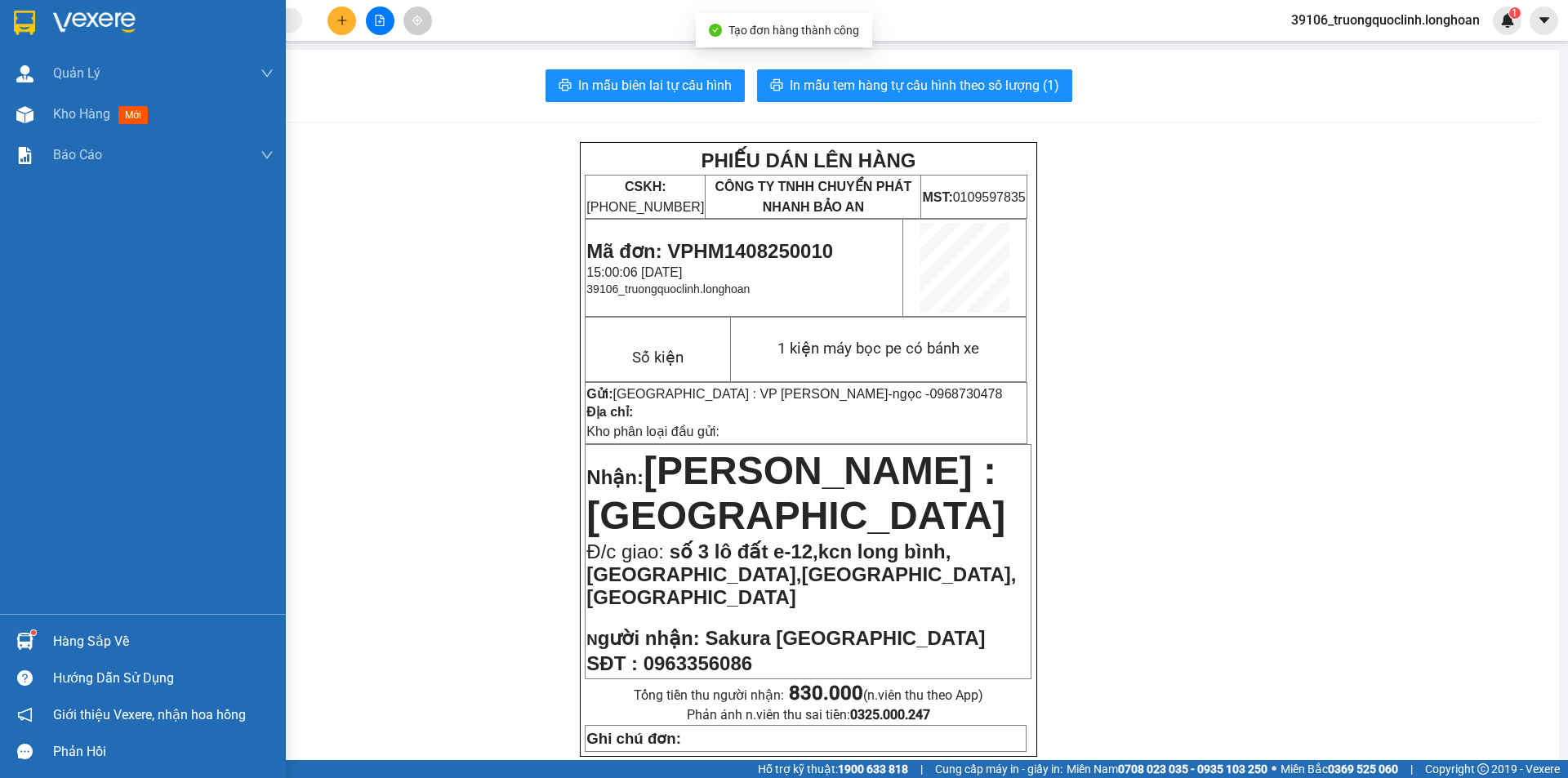
click at [29, 17] on img at bounding box center [25, 23] width 21 height 25
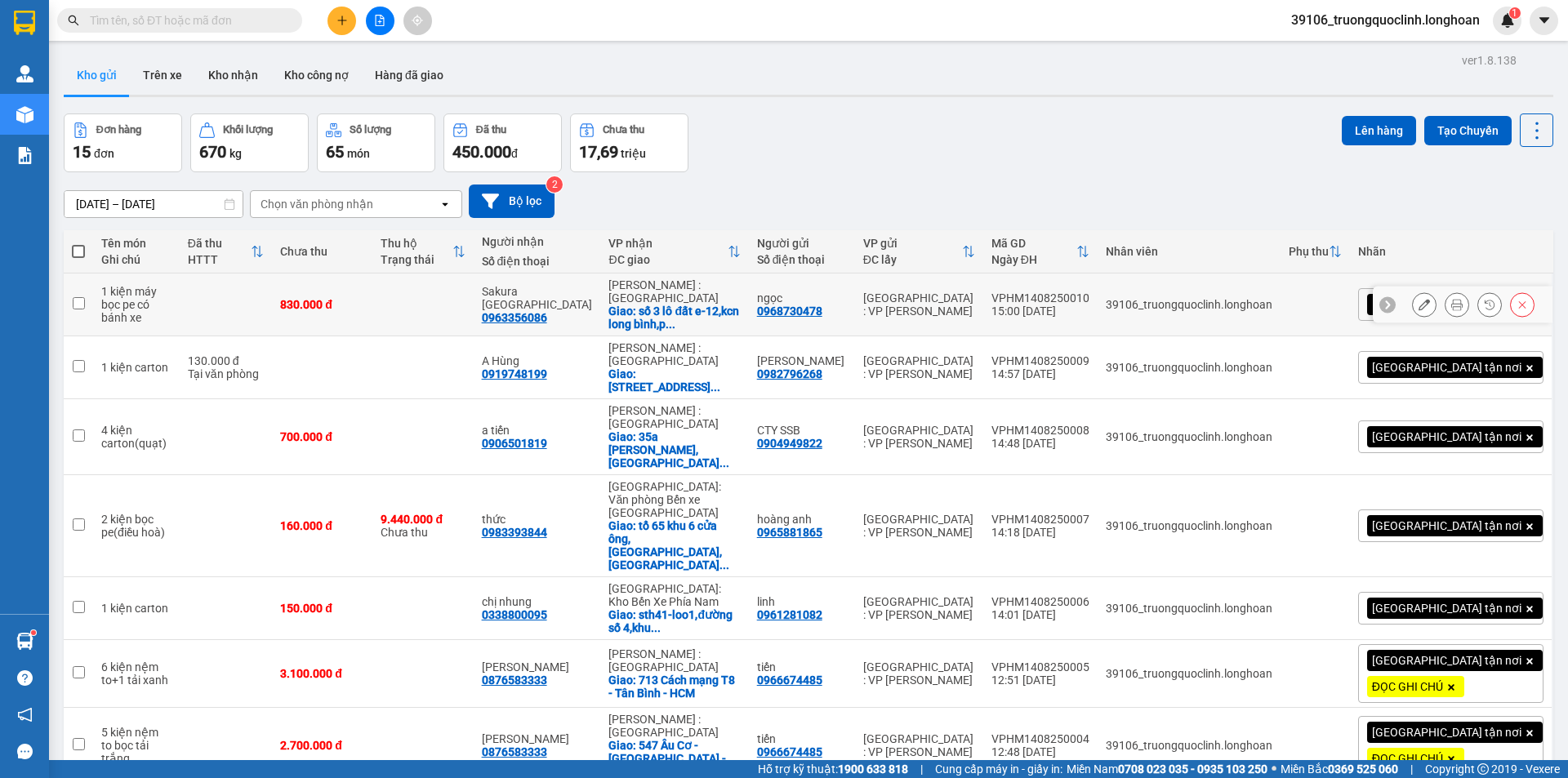
click at [1419, 305] on icon at bounding box center [1425, 305] width 11 height 11
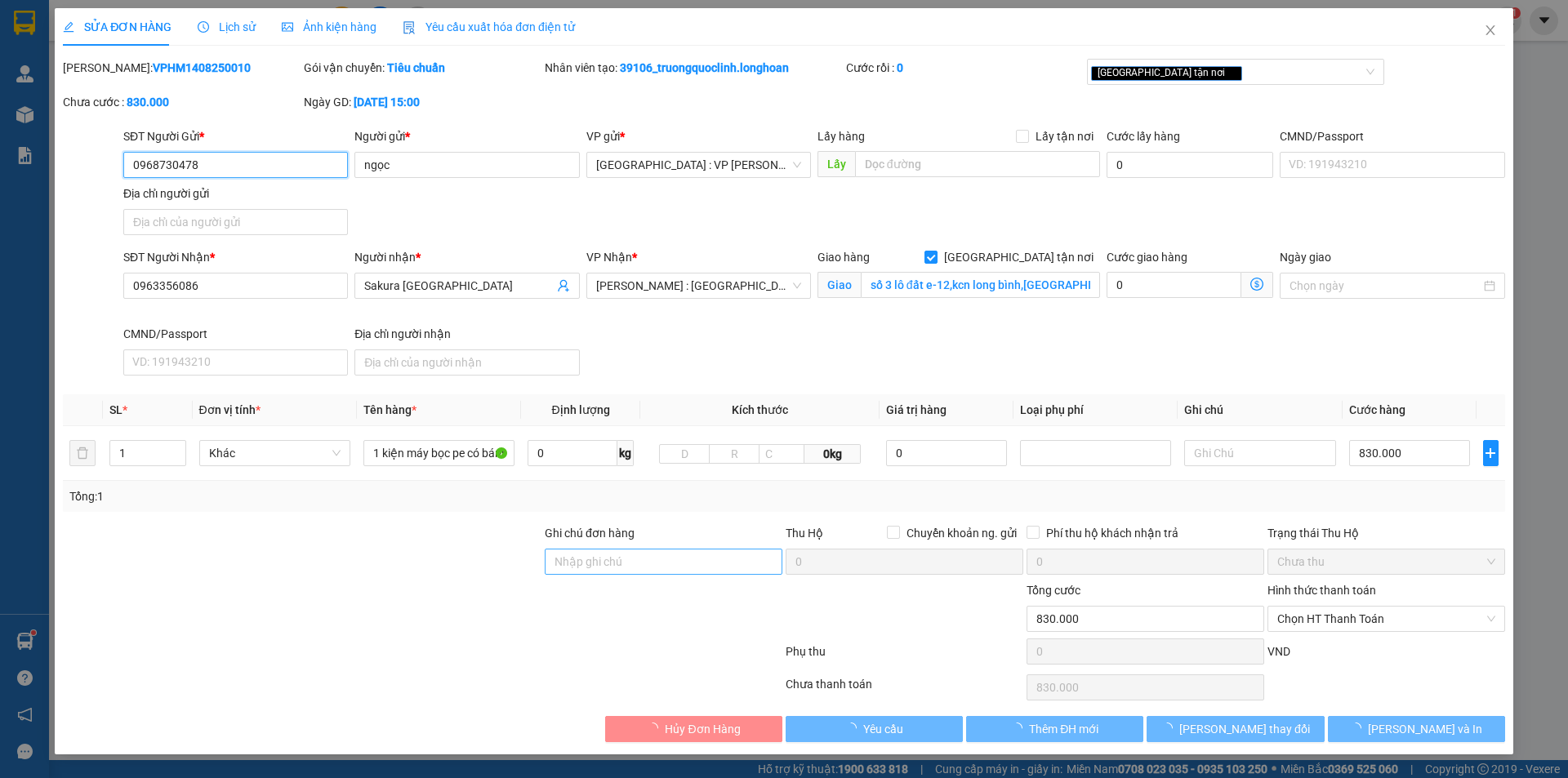
click at [627, 550] on input "Ghi chú đơn hàng" at bounding box center [663, 560] width 238 height 26
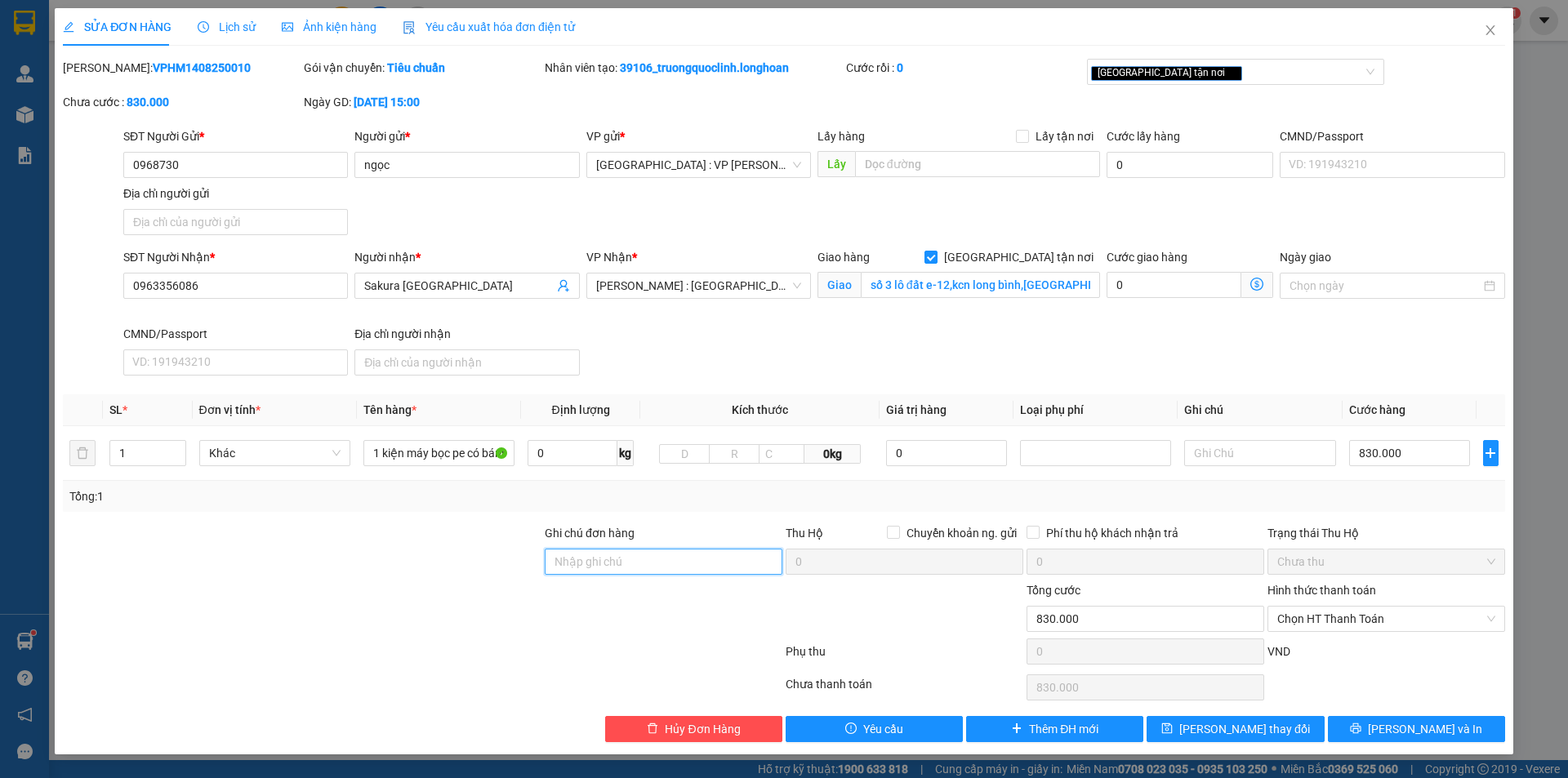
click at [630, 562] on input "Ghi chú đơn hàng" at bounding box center [663, 560] width 238 height 26
click at [1427, 732] on span "[PERSON_NAME] và In" at bounding box center [1425, 729] width 114 height 18
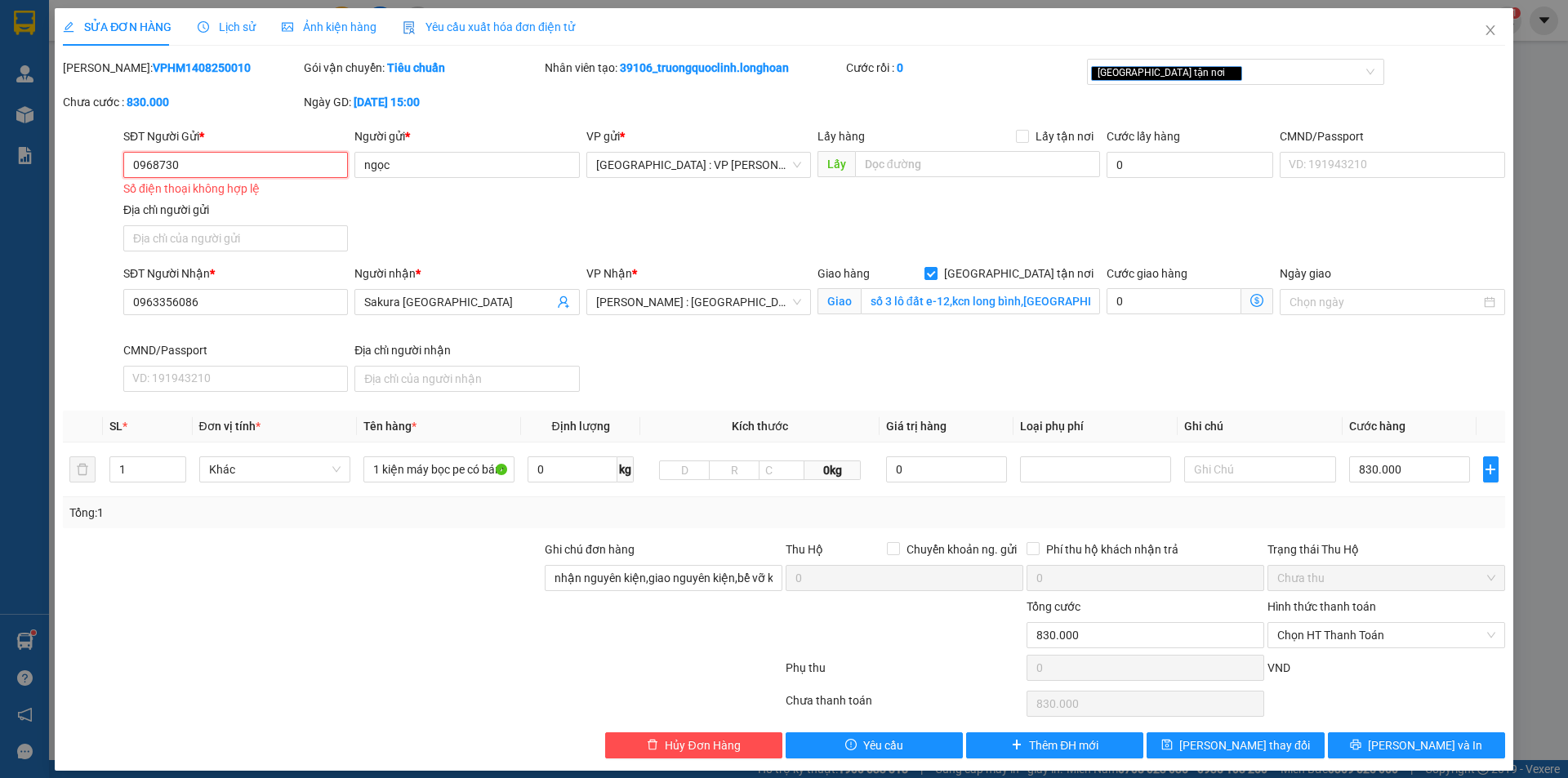
click at [228, 162] on input "0968730" at bounding box center [236, 164] width 224 height 26
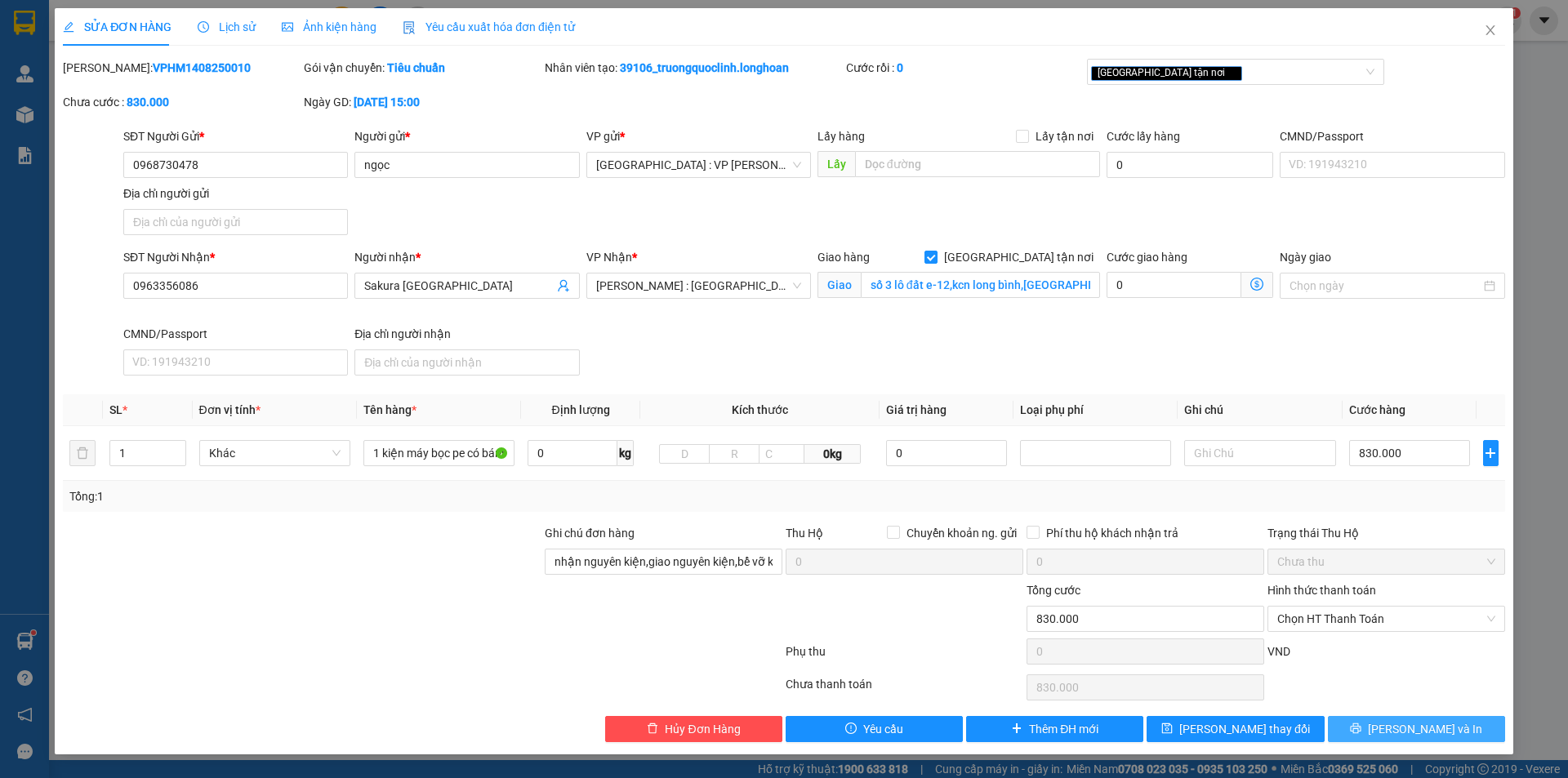
click at [1420, 723] on span "[PERSON_NAME] và In" at bounding box center [1425, 729] width 114 height 18
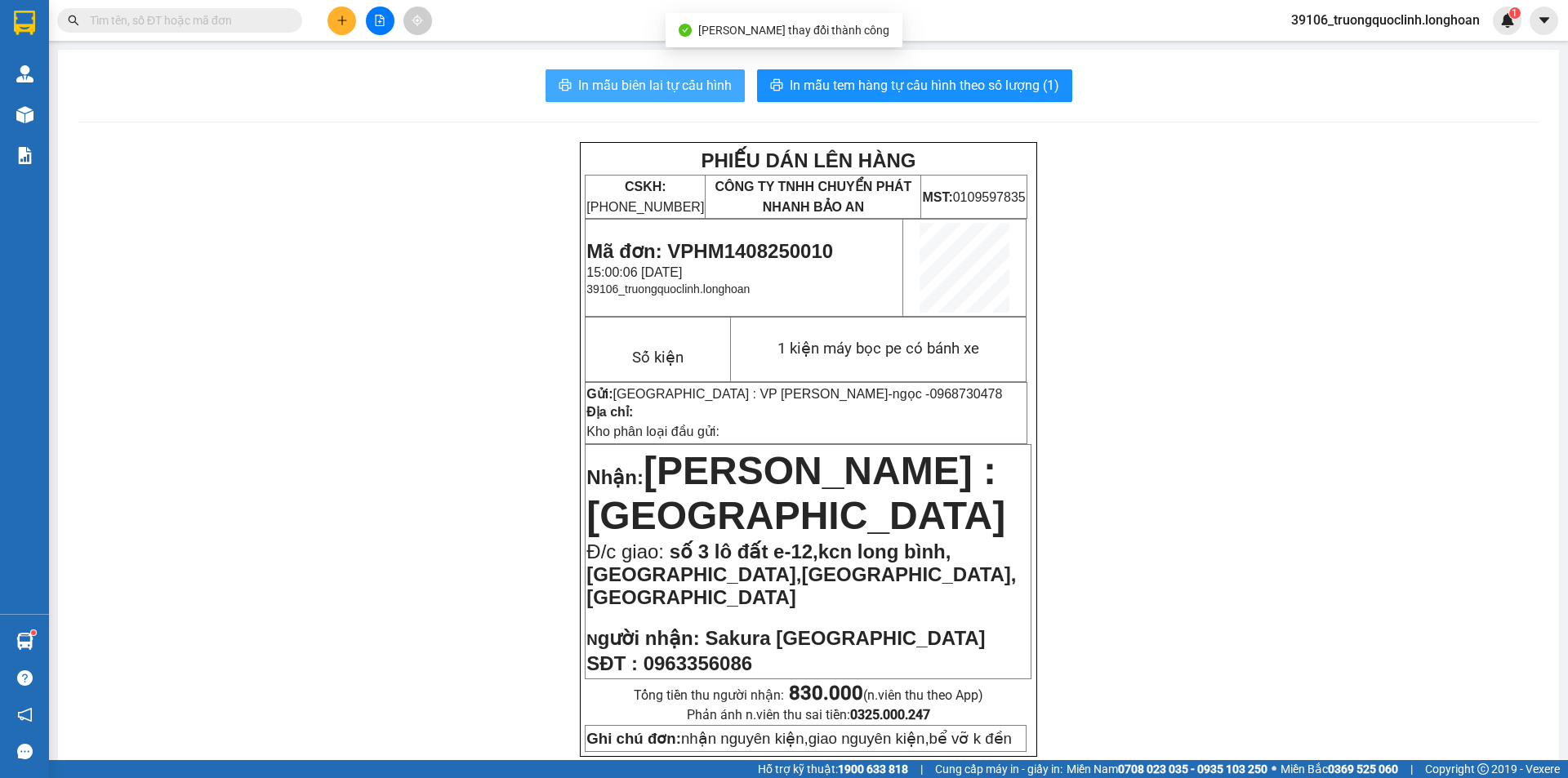
click at [678, 83] on span "In mẫu biên lai tự cấu hình" at bounding box center [655, 85] width 154 height 20
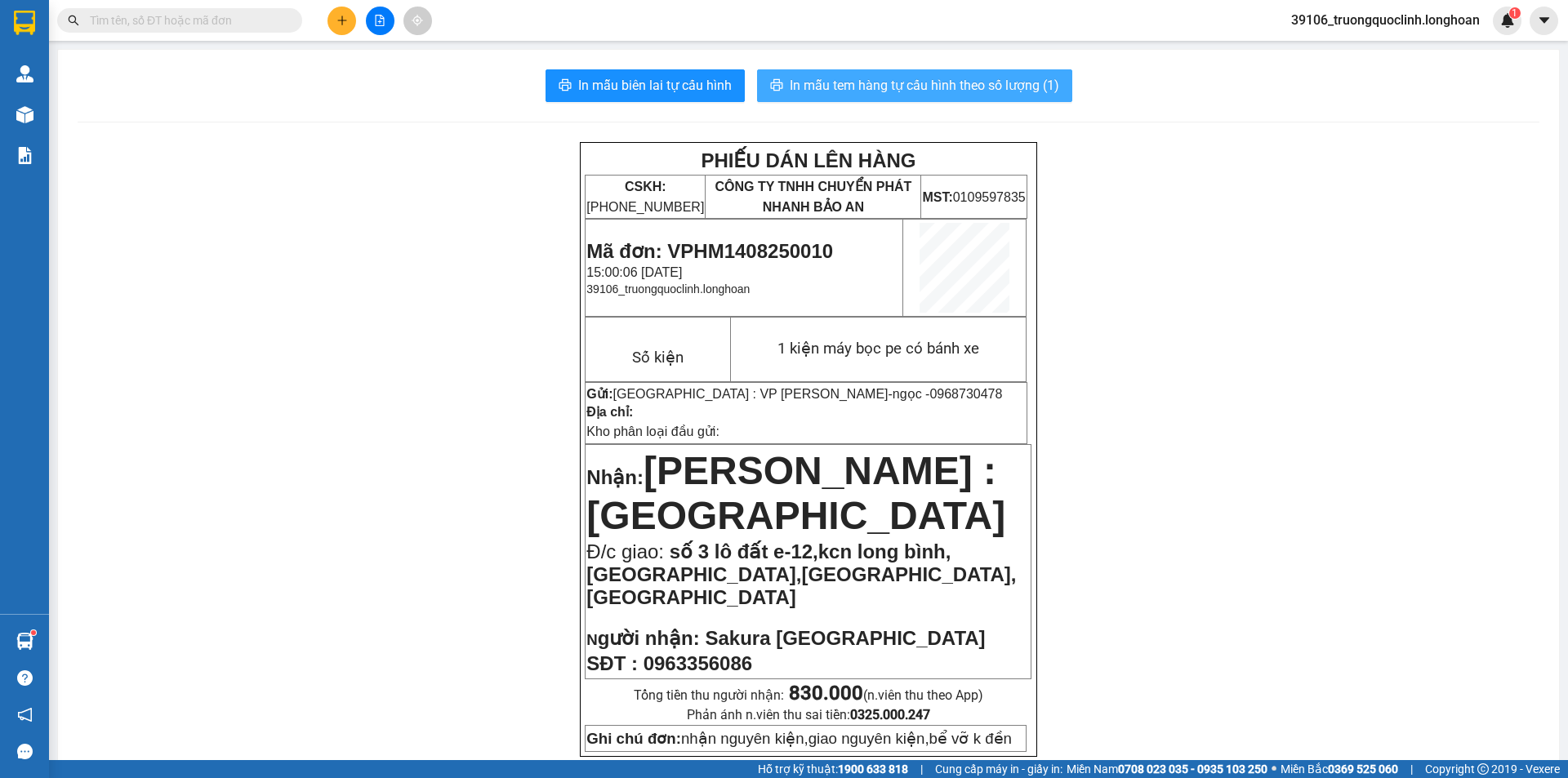
click at [964, 90] on span "In mẫu tem hàng tự cấu hình theo số lượng (1)" at bounding box center [925, 85] width 270 height 20
click at [740, 248] on span "Mã đơn: VPHM1408250010" at bounding box center [710, 251] width 247 height 22
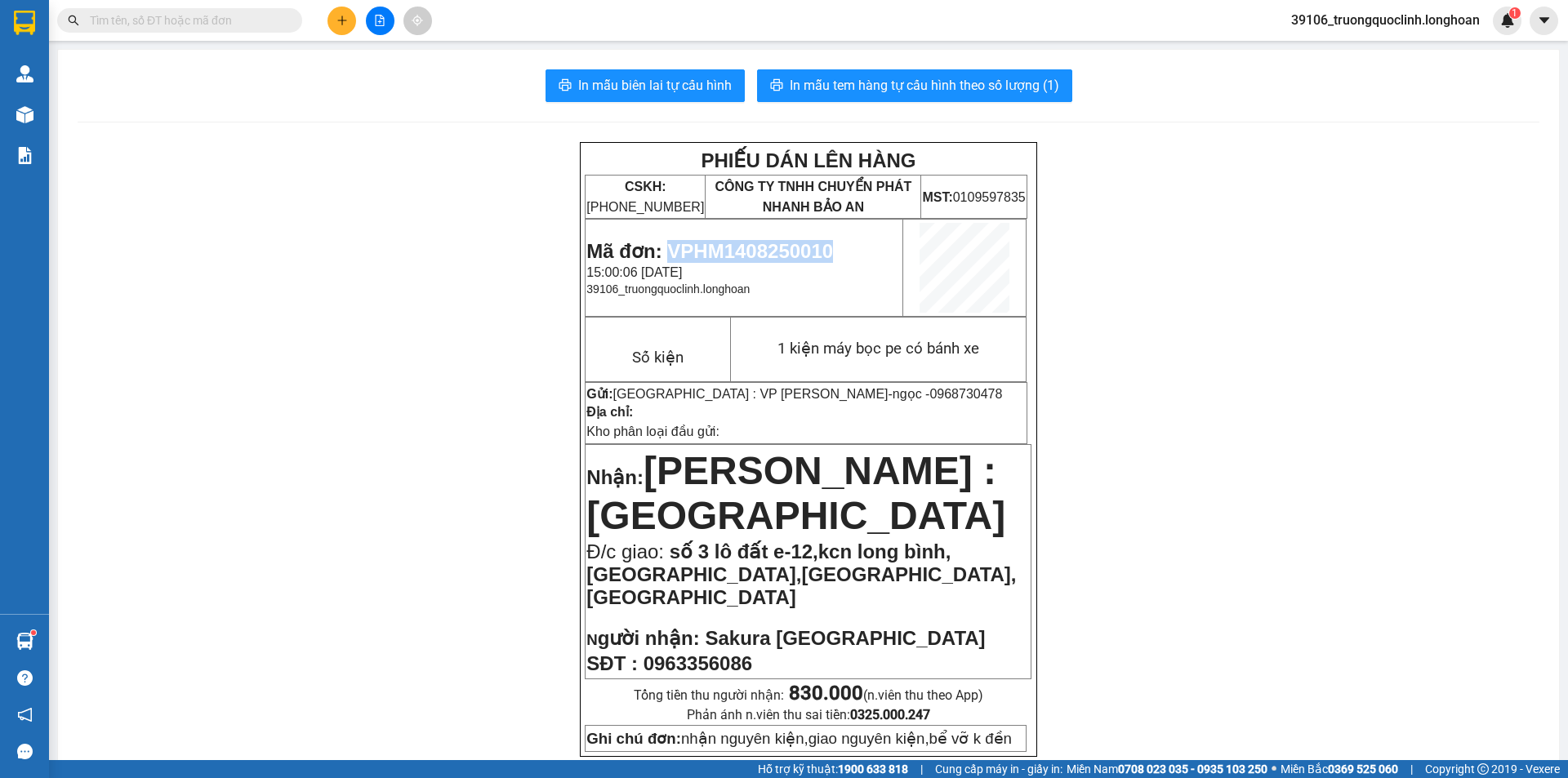
click at [740, 248] on span "Mã đơn: VPHM1408250010" at bounding box center [710, 251] width 247 height 22
copy span "VPHM1408250010"
click at [339, 20] on icon "plus" at bounding box center [342, 20] width 11 height 11
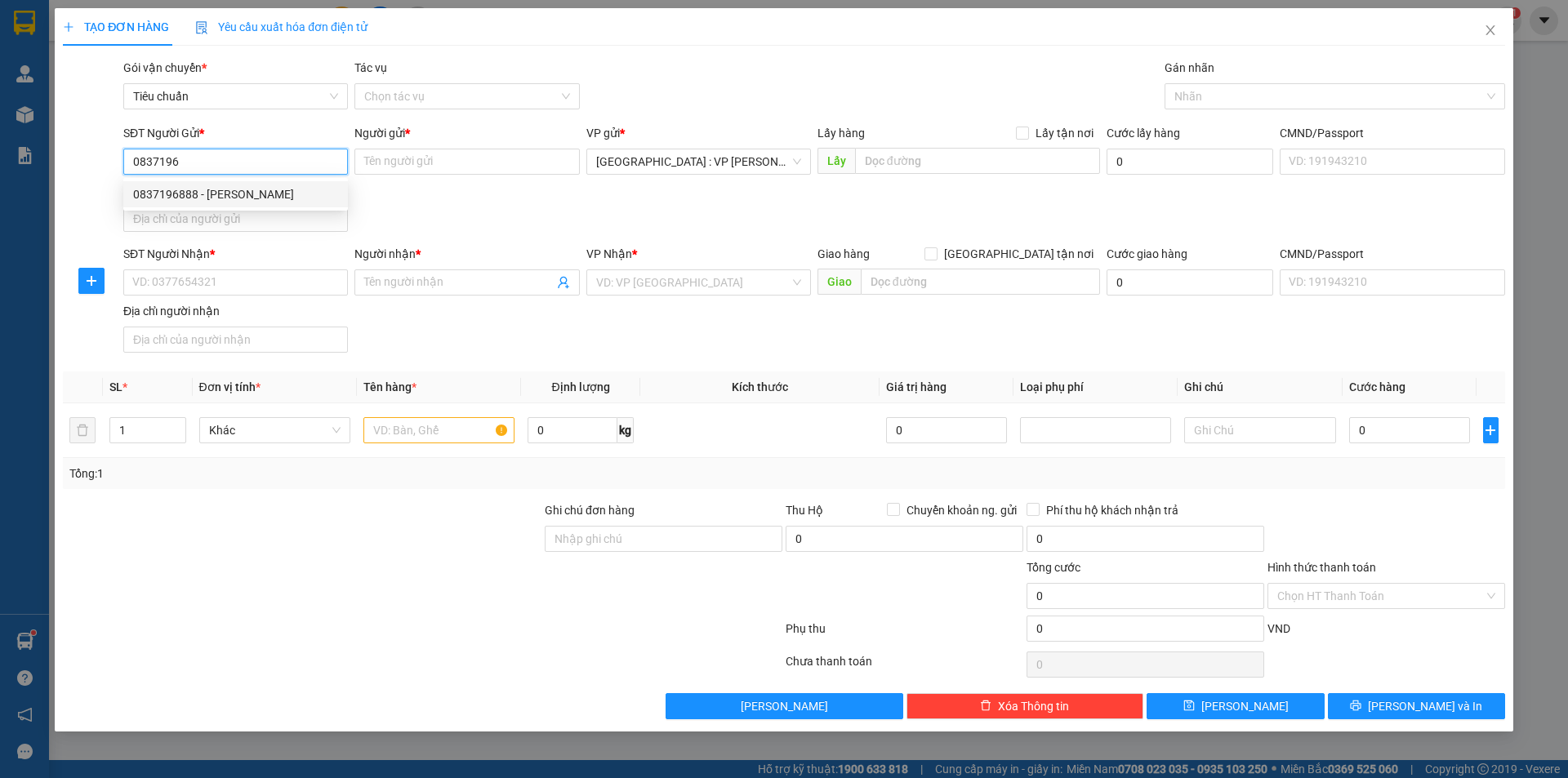
drag, startPoint x: 230, startPoint y: 184, endPoint x: 243, endPoint y: 179, distance: 13.9
click at [230, 186] on div "0837196888 - CTY Hoa Hồng" at bounding box center [236, 194] width 224 height 26
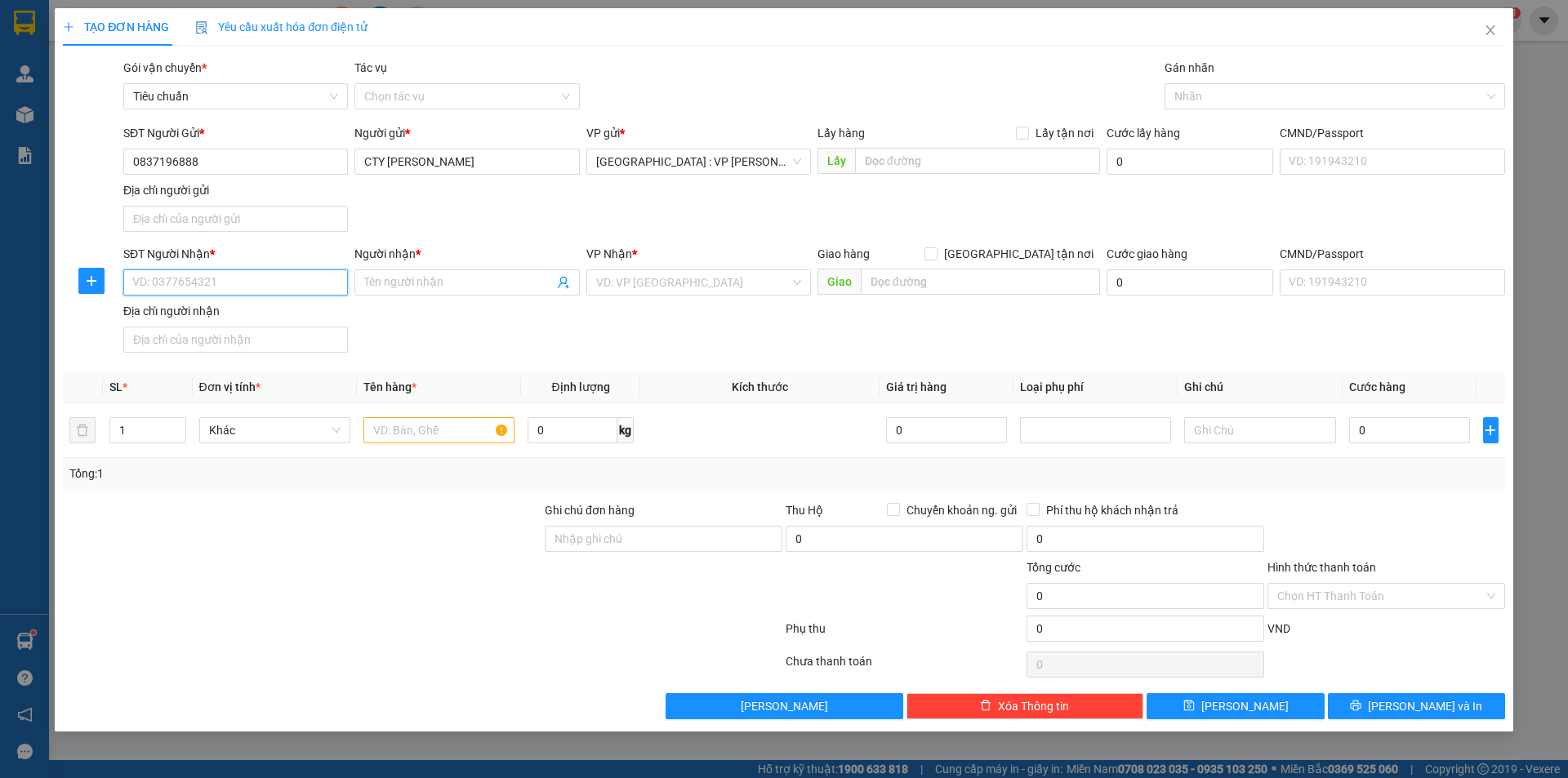
drag, startPoint x: 289, startPoint y: 294, endPoint x: 267, endPoint y: 278, distance: 27.2
click at [288, 294] on input "SĐT Người Nhận *" at bounding box center [236, 282] width 224 height 26
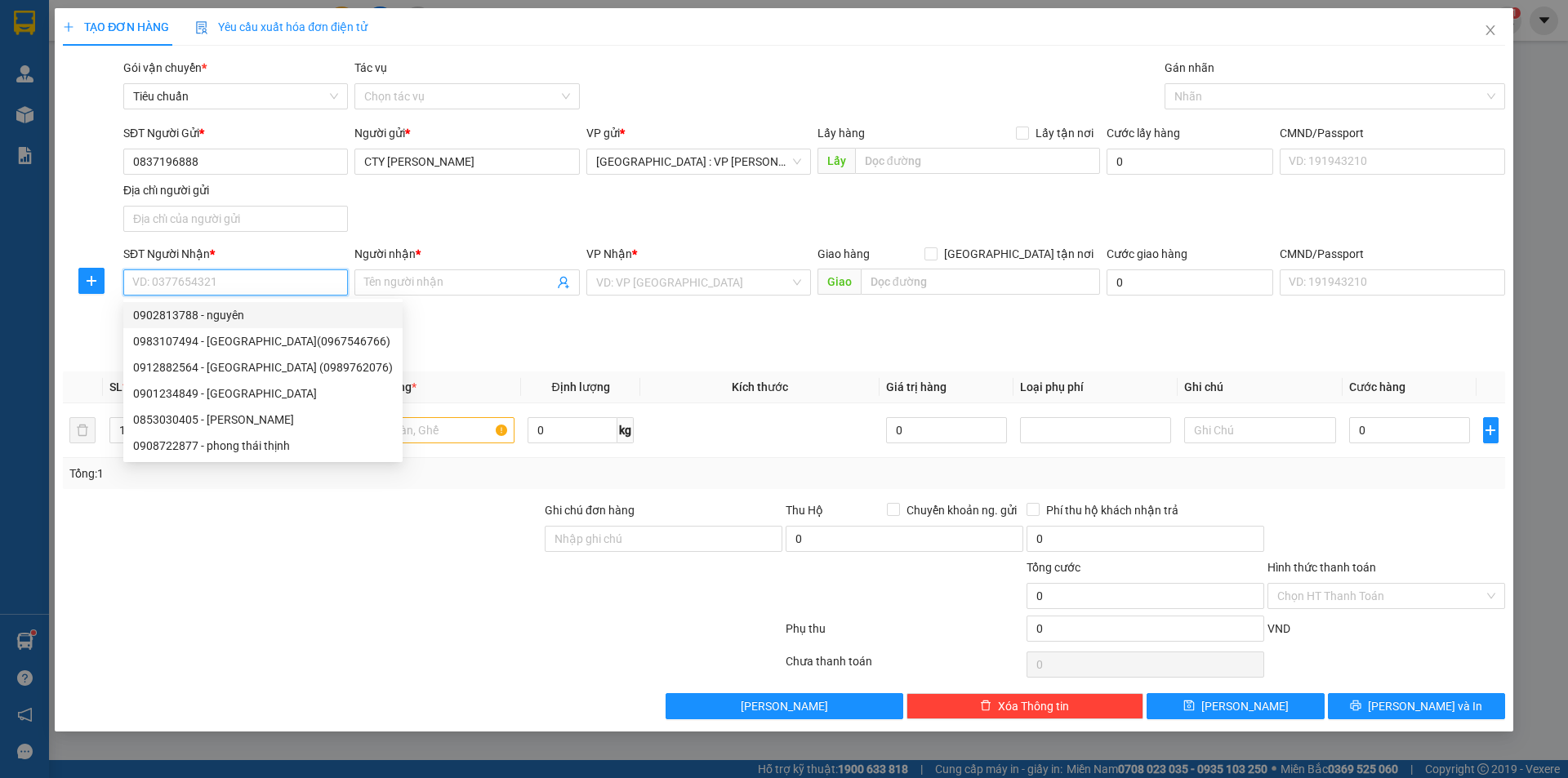
click at [265, 322] on div "0902813788 - nguyên" at bounding box center [262, 314] width 259 height 18
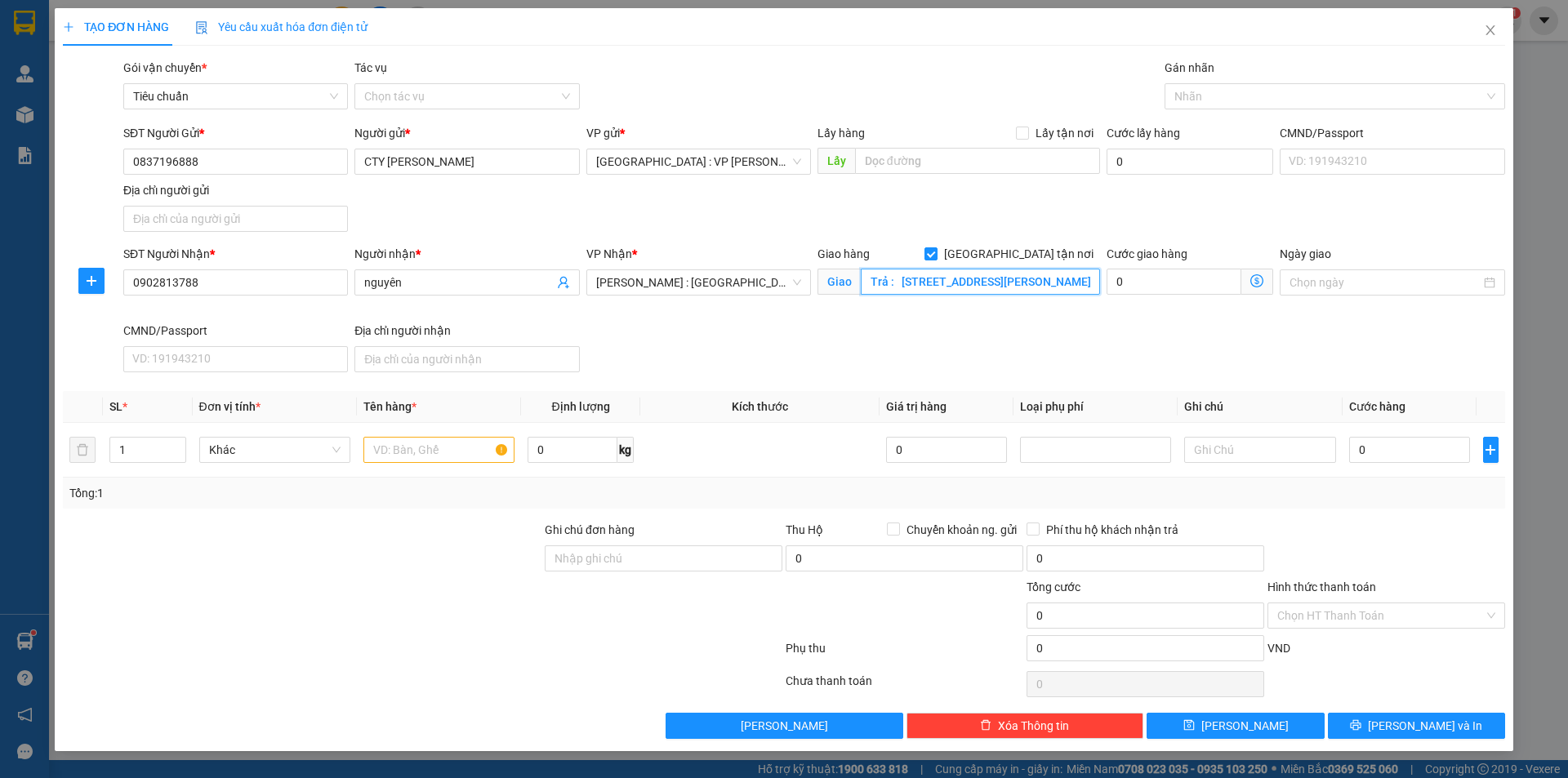
click at [894, 278] on input "Trả : 176 lê hồng phong, phường 3,quận 5, tp hcm" at bounding box center [981, 281] width 239 height 26
click at [1245, 103] on div at bounding box center [1327, 96] width 316 height 20
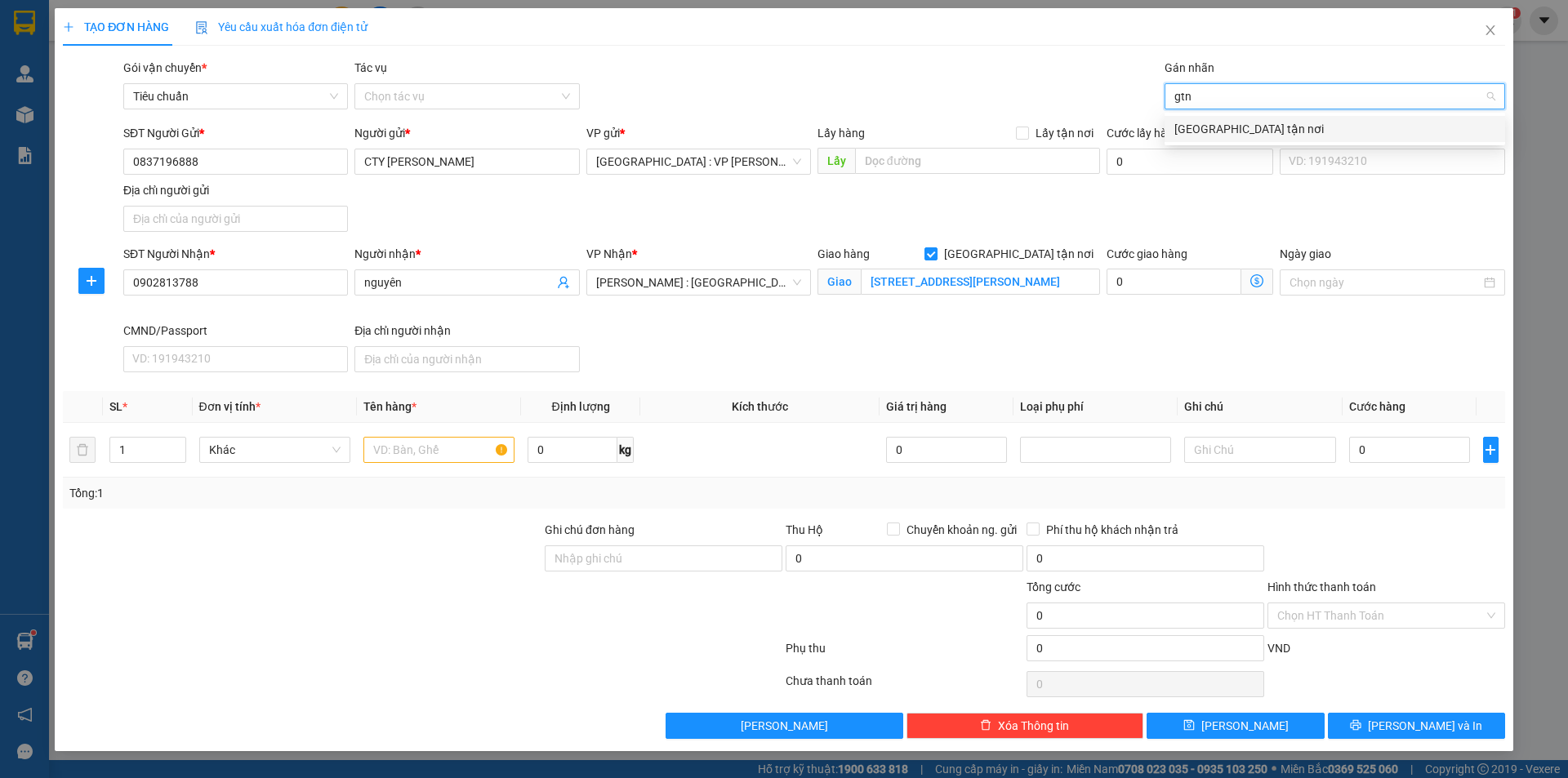
click at [1228, 127] on div "[GEOGRAPHIC_DATA] tận nơi" at bounding box center [1335, 128] width 321 height 18
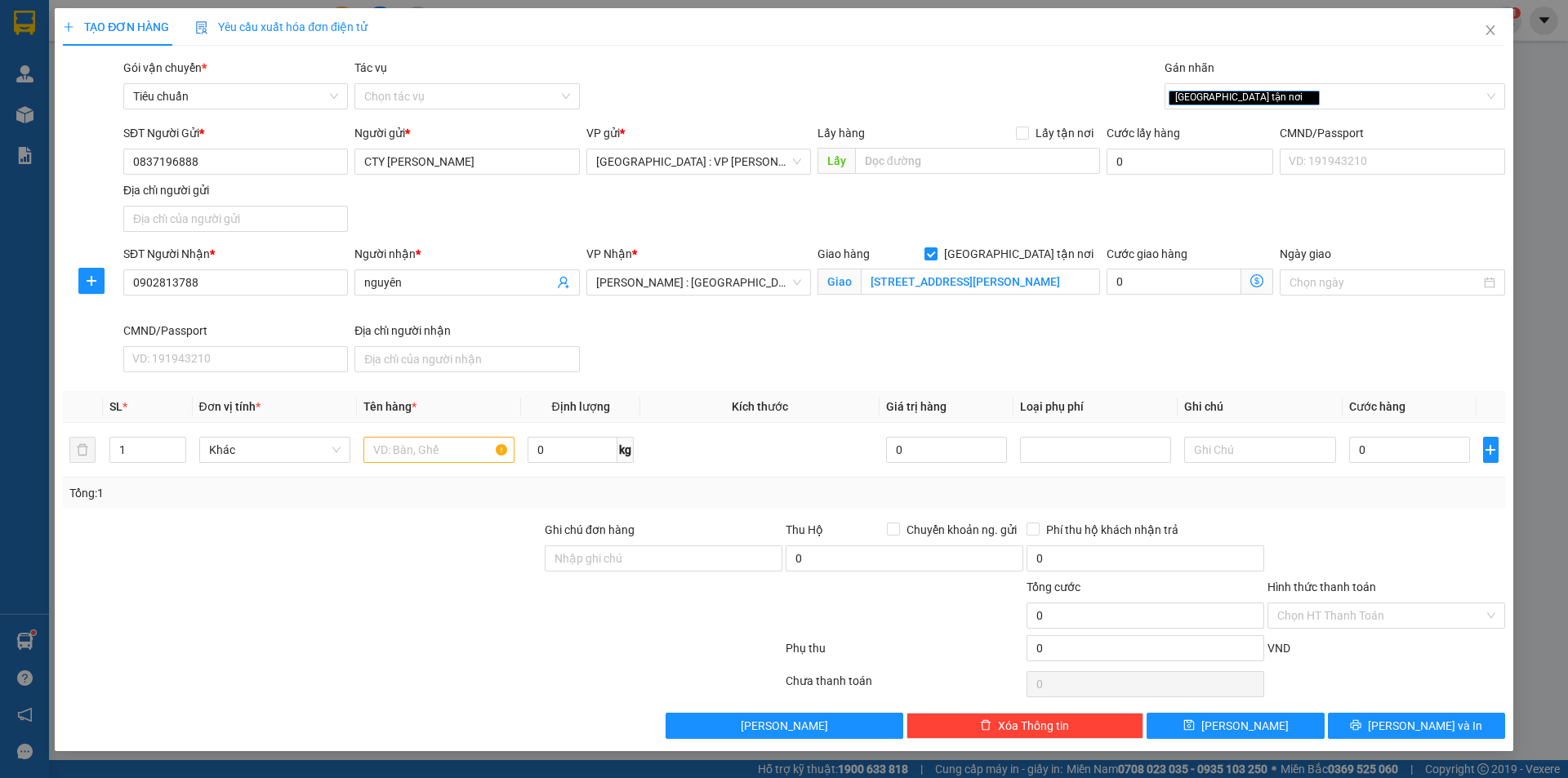
click at [990, 90] on div "Gói vận chuyển * Tiêu chuẩn Tác vụ Chọn tác vụ Gán nhãn Giao tận nơi" at bounding box center [813, 87] width 1388 height 57
click at [444, 455] on input "text" at bounding box center [438, 449] width 151 height 26
click at [1403, 465] on div "0" at bounding box center [1410, 449] width 122 height 32
click at [1398, 455] on input "0" at bounding box center [1410, 449] width 122 height 26
drag, startPoint x: 1410, startPoint y: 712, endPoint x: 1408, endPoint y: 722, distance: 10.2
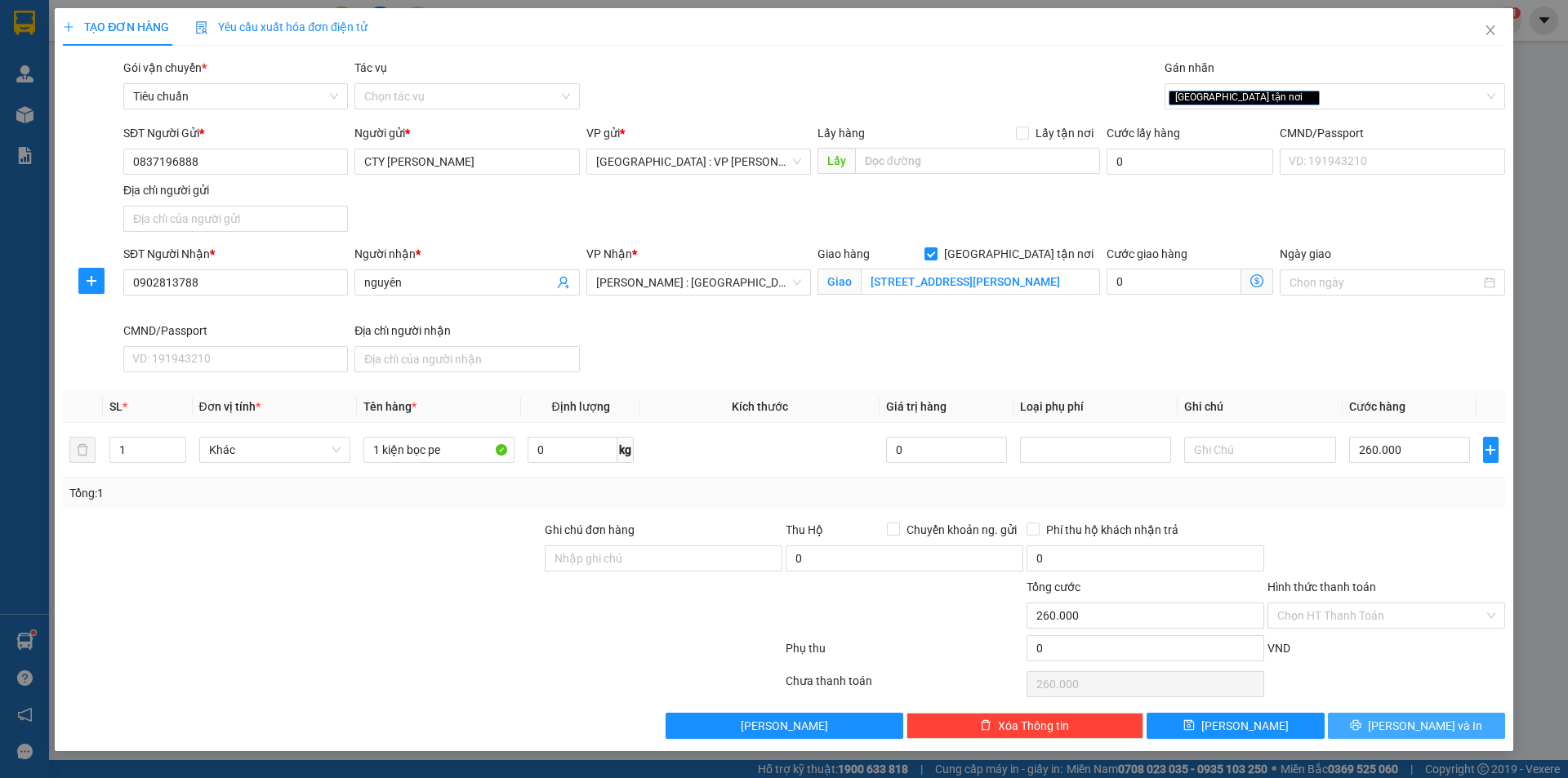
click at [1408, 720] on button "[PERSON_NAME] và In" at bounding box center [1416, 725] width 177 height 26
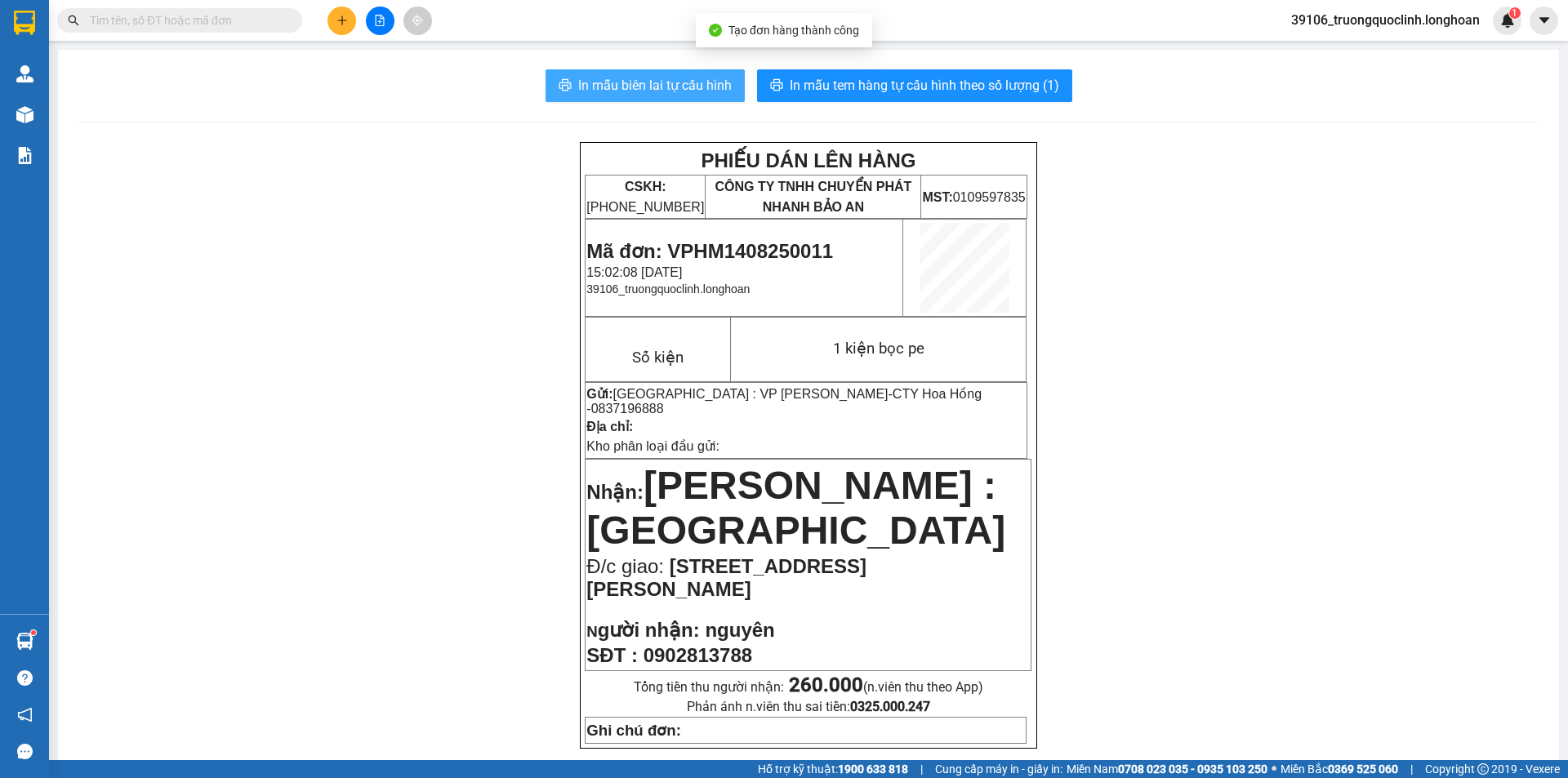
click at [642, 96] on button "In mẫu biên lai tự cấu hình" at bounding box center [645, 85] width 200 height 32
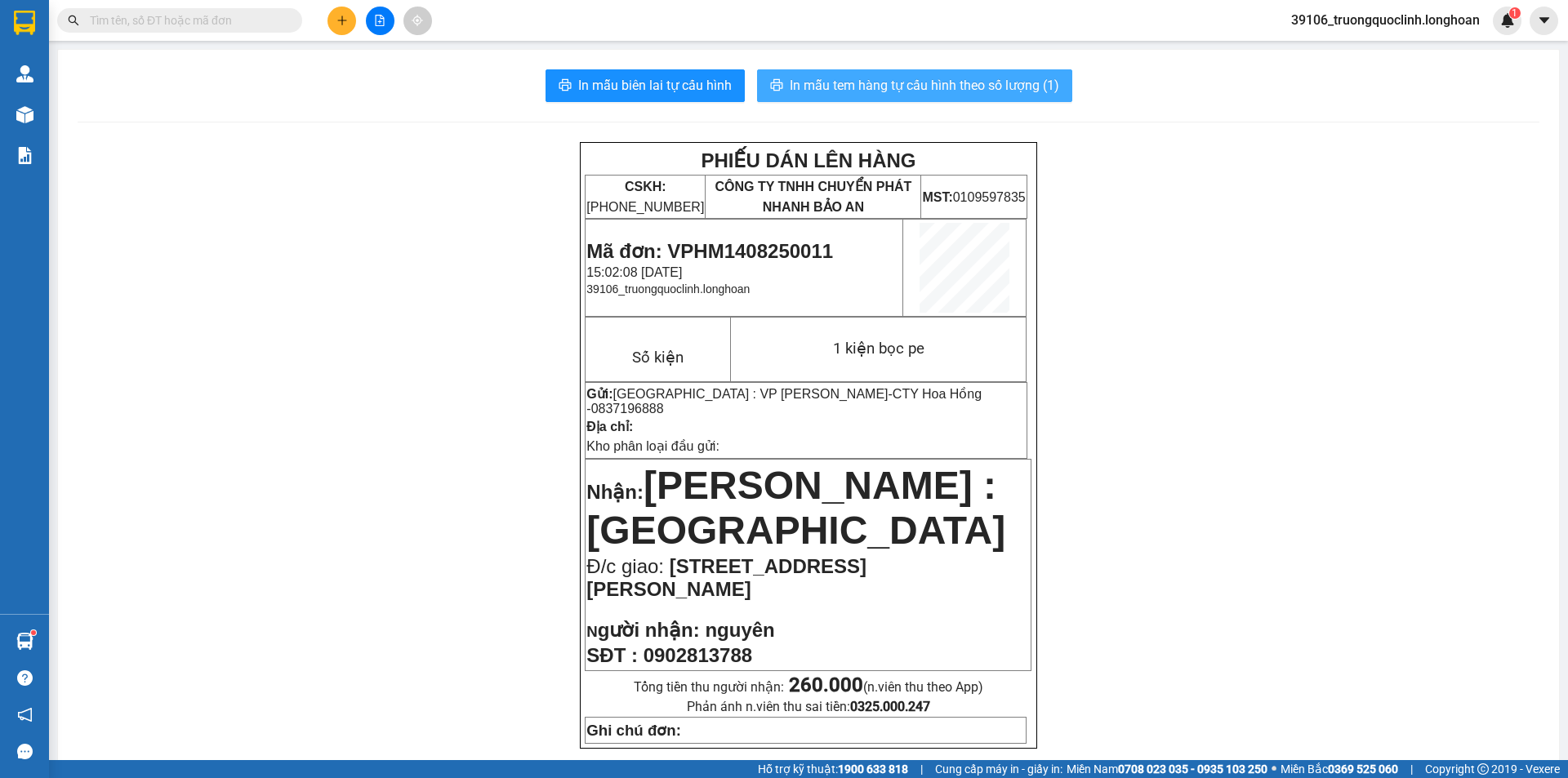
click at [938, 96] on button "In mẫu tem hàng tự cấu hình theo số lượng (1)" at bounding box center [915, 85] width 316 height 32
click at [735, 248] on span "Mã đơn: VPHM1408250011" at bounding box center [710, 251] width 247 height 22
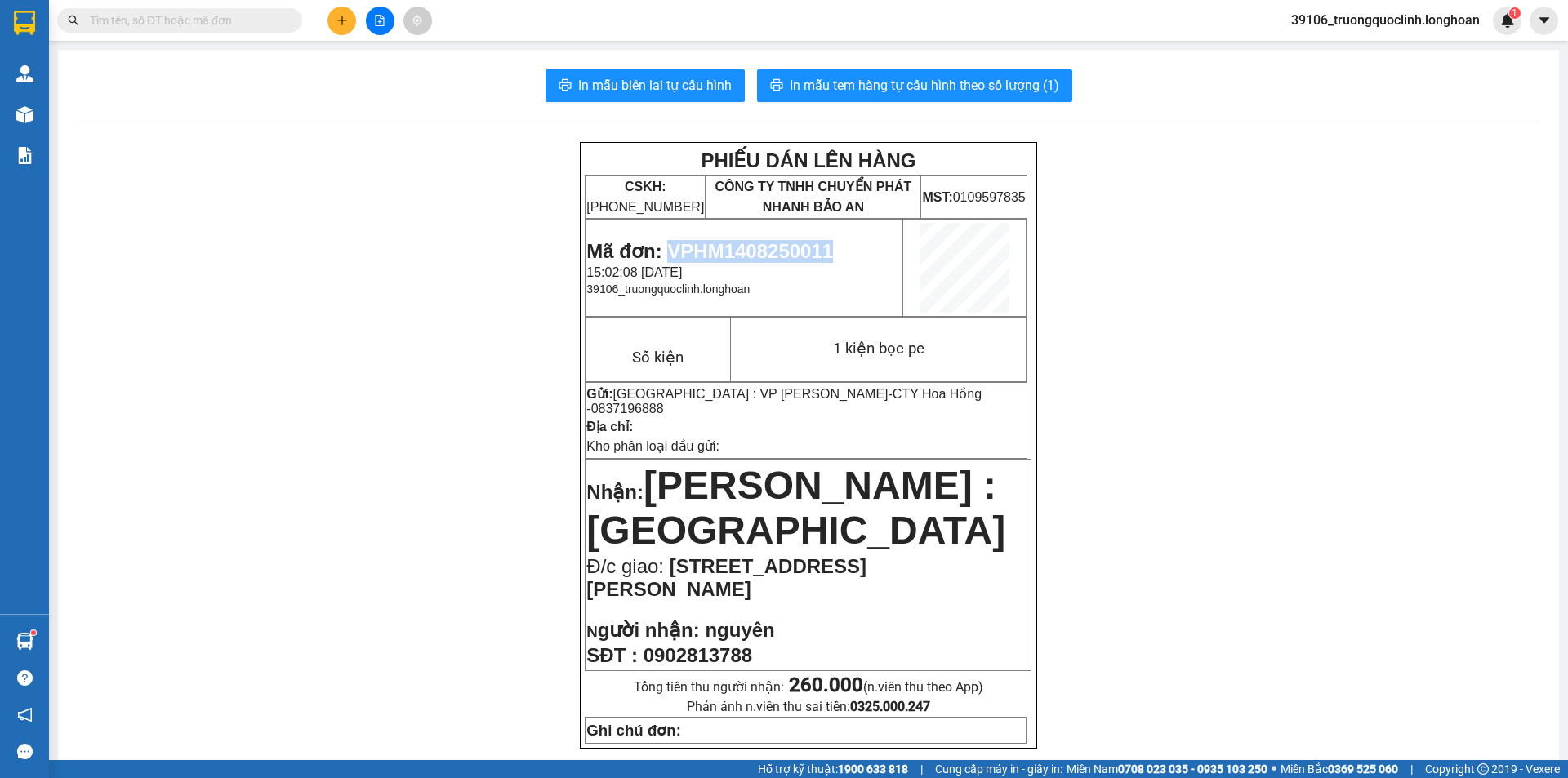
click at [735, 248] on span "Mã đơn: VPHM1408250011" at bounding box center [710, 251] width 247 height 22
copy span "VPHM1408250011"
click at [660, 201] on span "CSKH: 1900.06.88.33" at bounding box center [645, 197] width 118 height 34
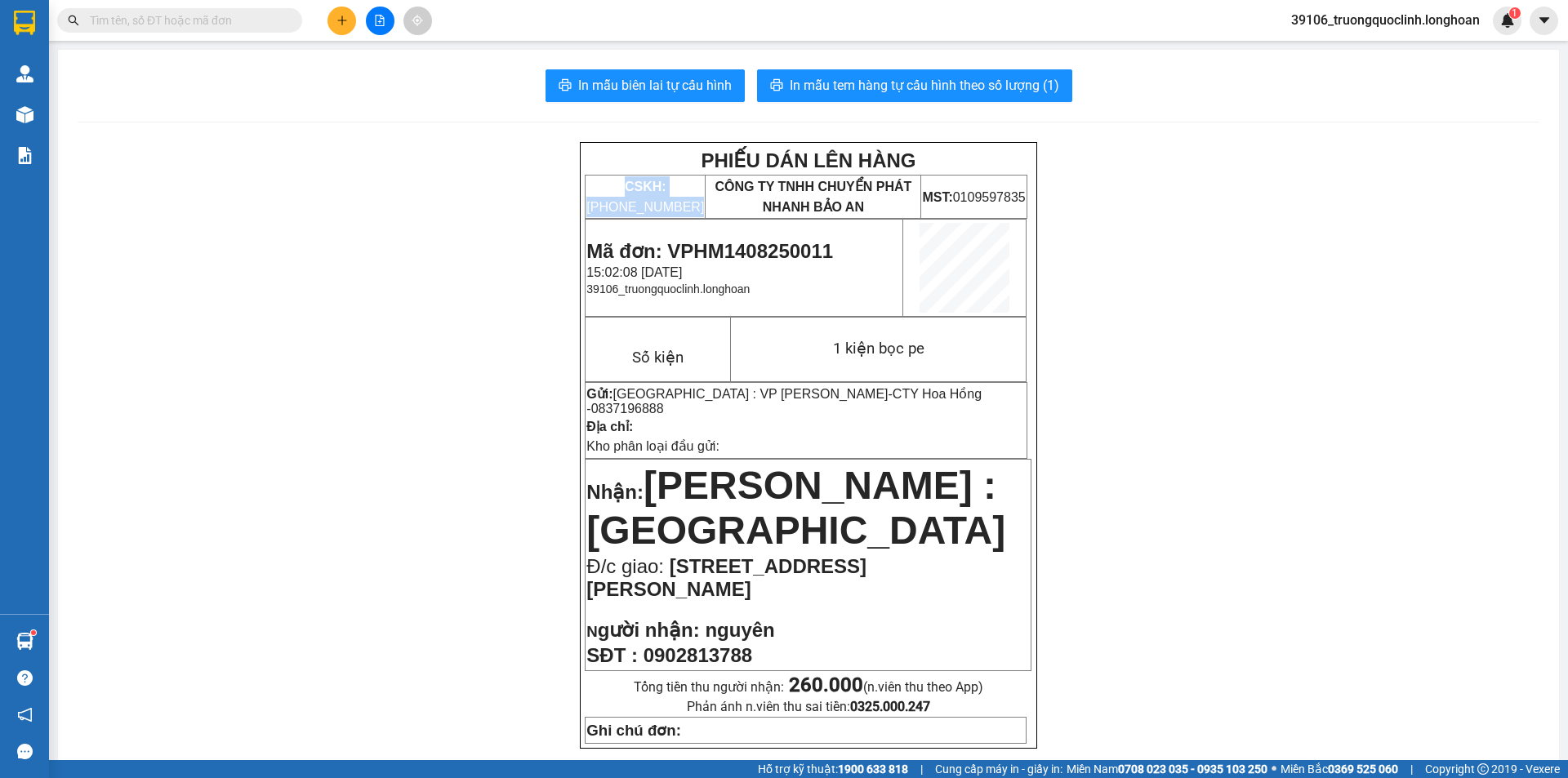
click at [660, 201] on span "CSKH: 1900.06.88.33" at bounding box center [645, 197] width 118 height 34
click at [658, 209] on span "CSKH: 1900.06.88.33" at bounding box center [645, 197] width 118 height 34
copy span "[PHONE_NUMBER]"
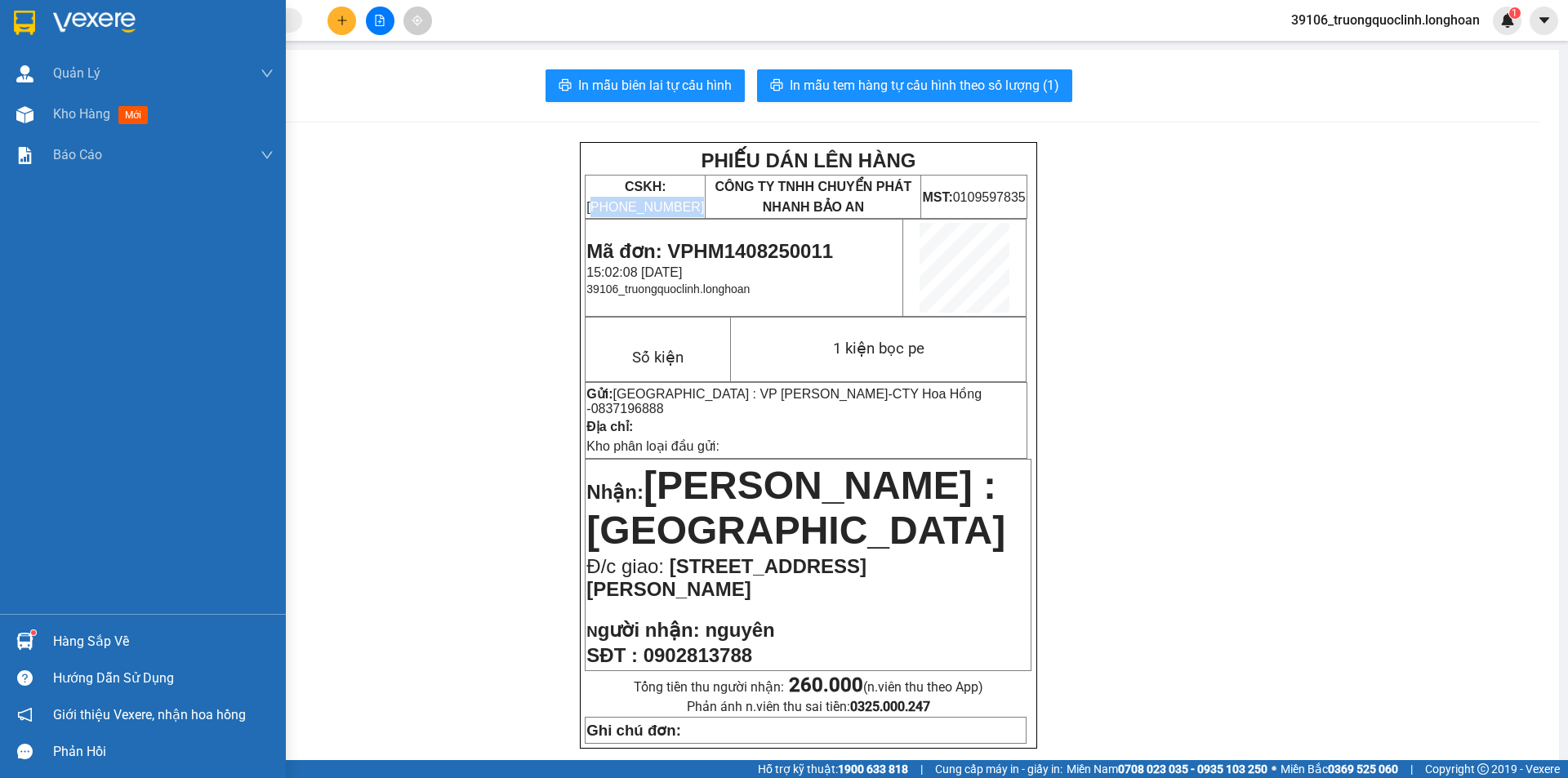
click at [23, 27] on img at bounding box center [25, 23] width 21 height 25
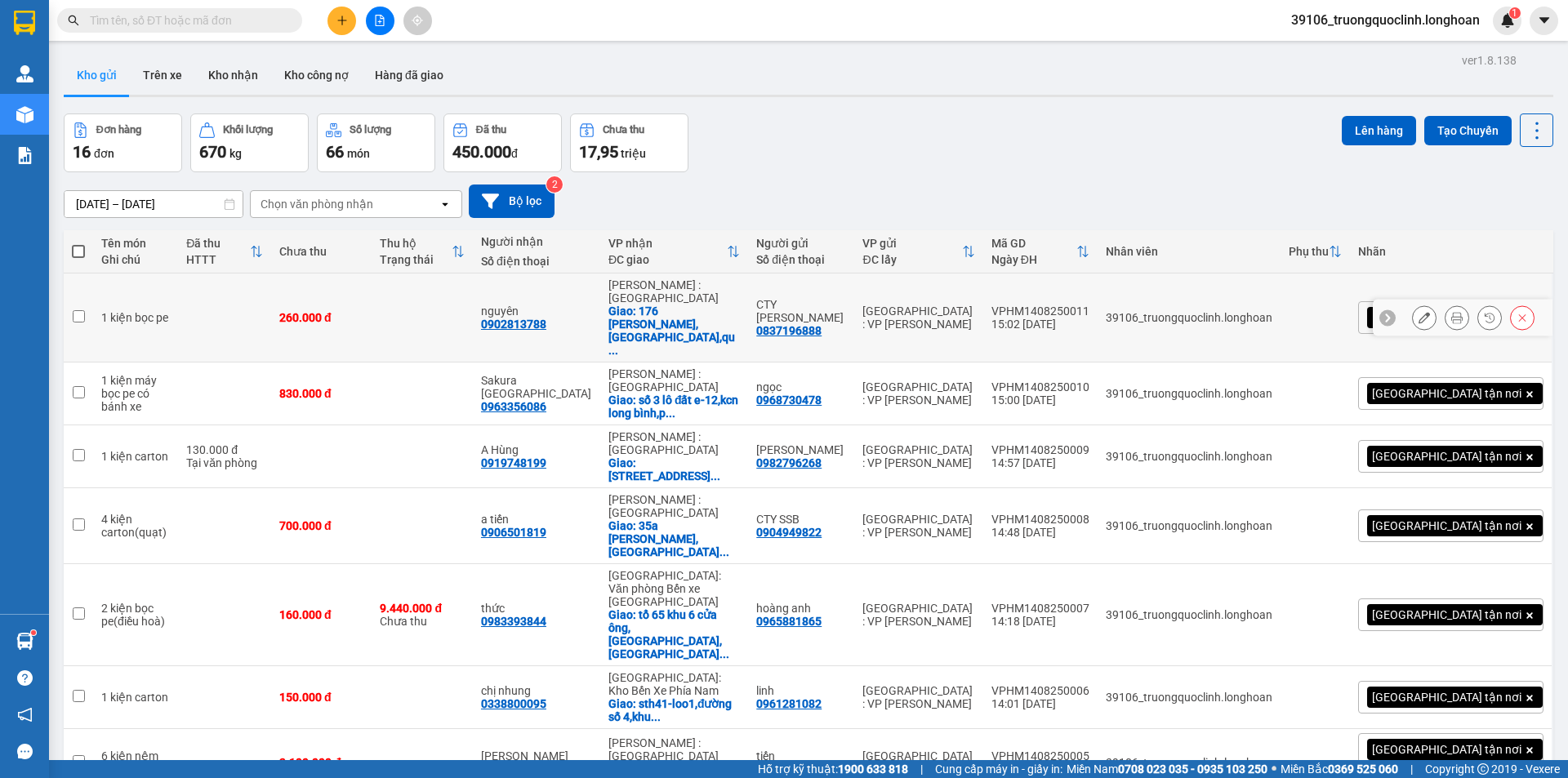
click at [1089, 305] on div "VPHM1408250011" at bounding box center [1040, 312] width 98 height 13
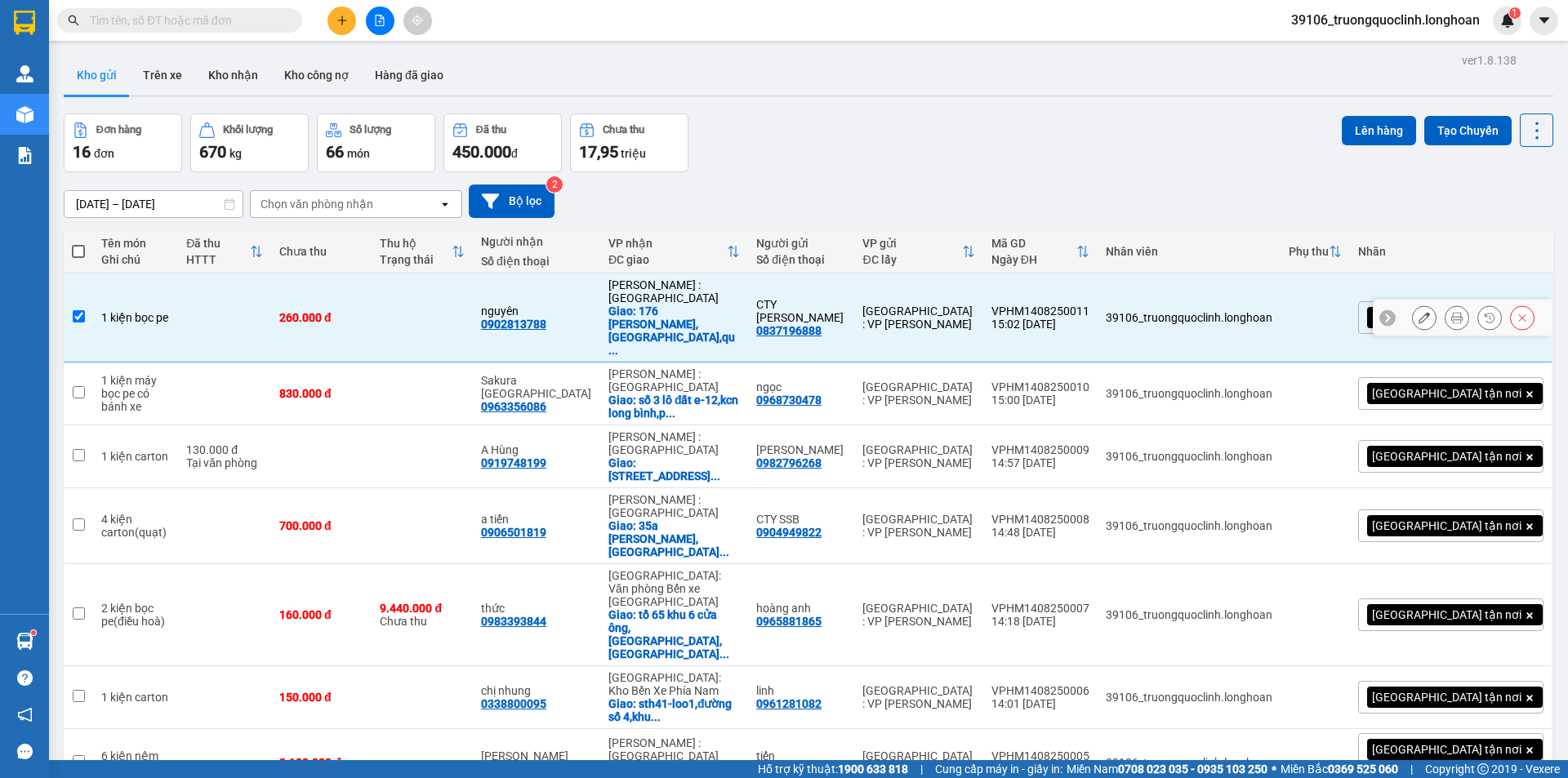
click at [1089, 305] on div "VPHM1408250011" at bounding box center [1040, 312] width 98 height 13
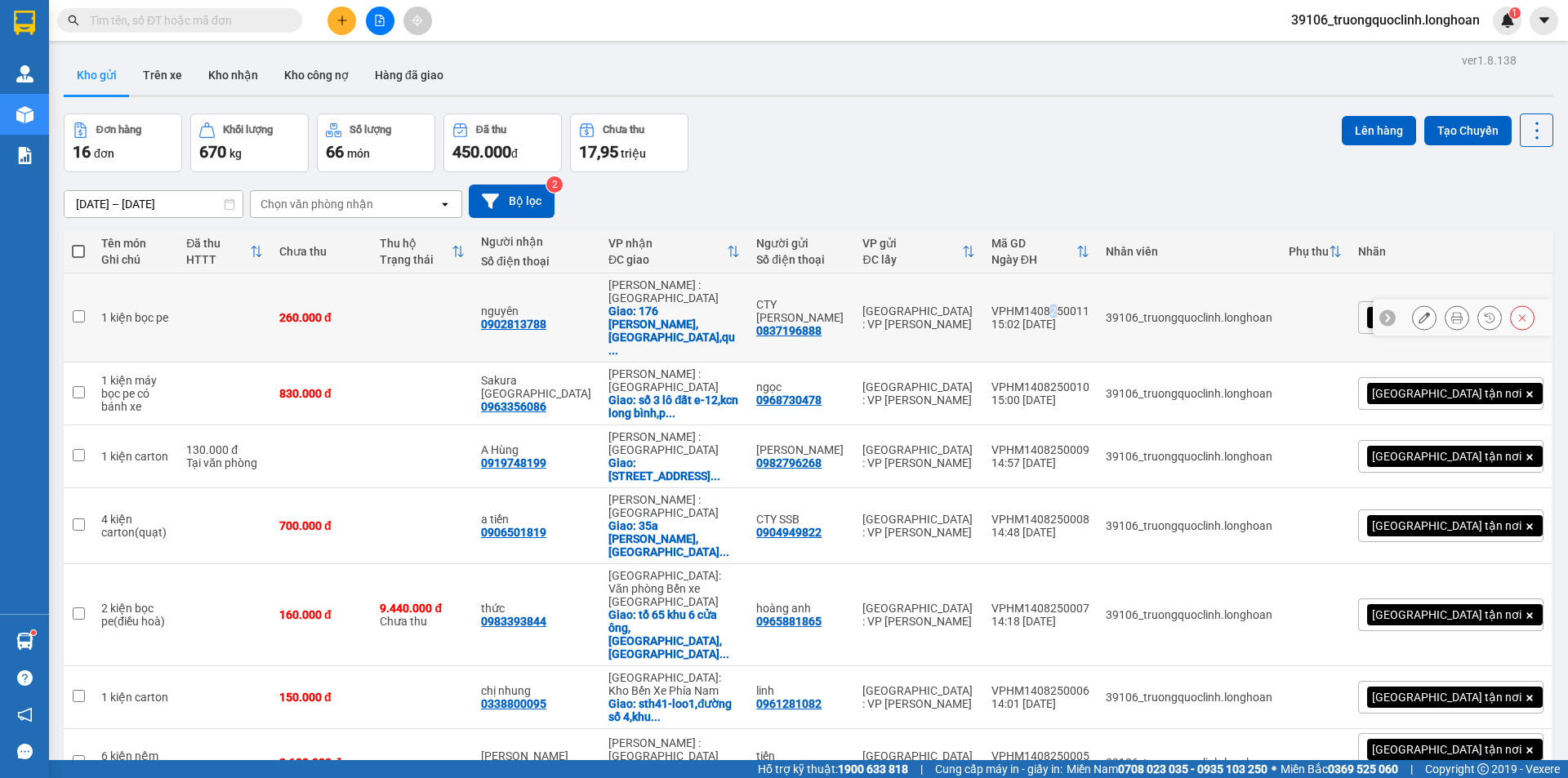
click at [1089, 305] on div "VPHM1408250011" at bounding box center [1040, 312] width 98 height 13
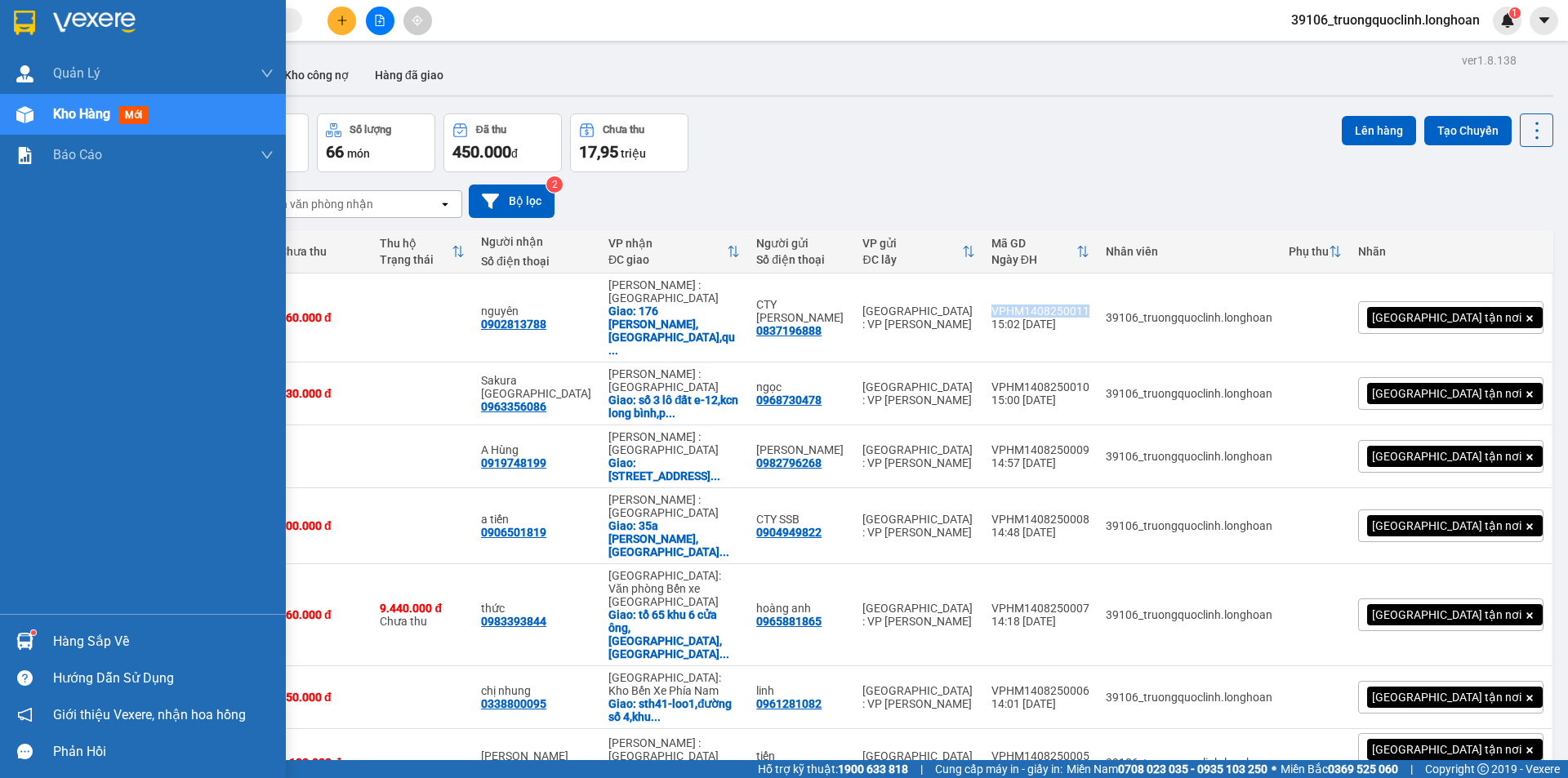
click at [15, 23] on img at bounding box center [25, 23] width 21 height 25
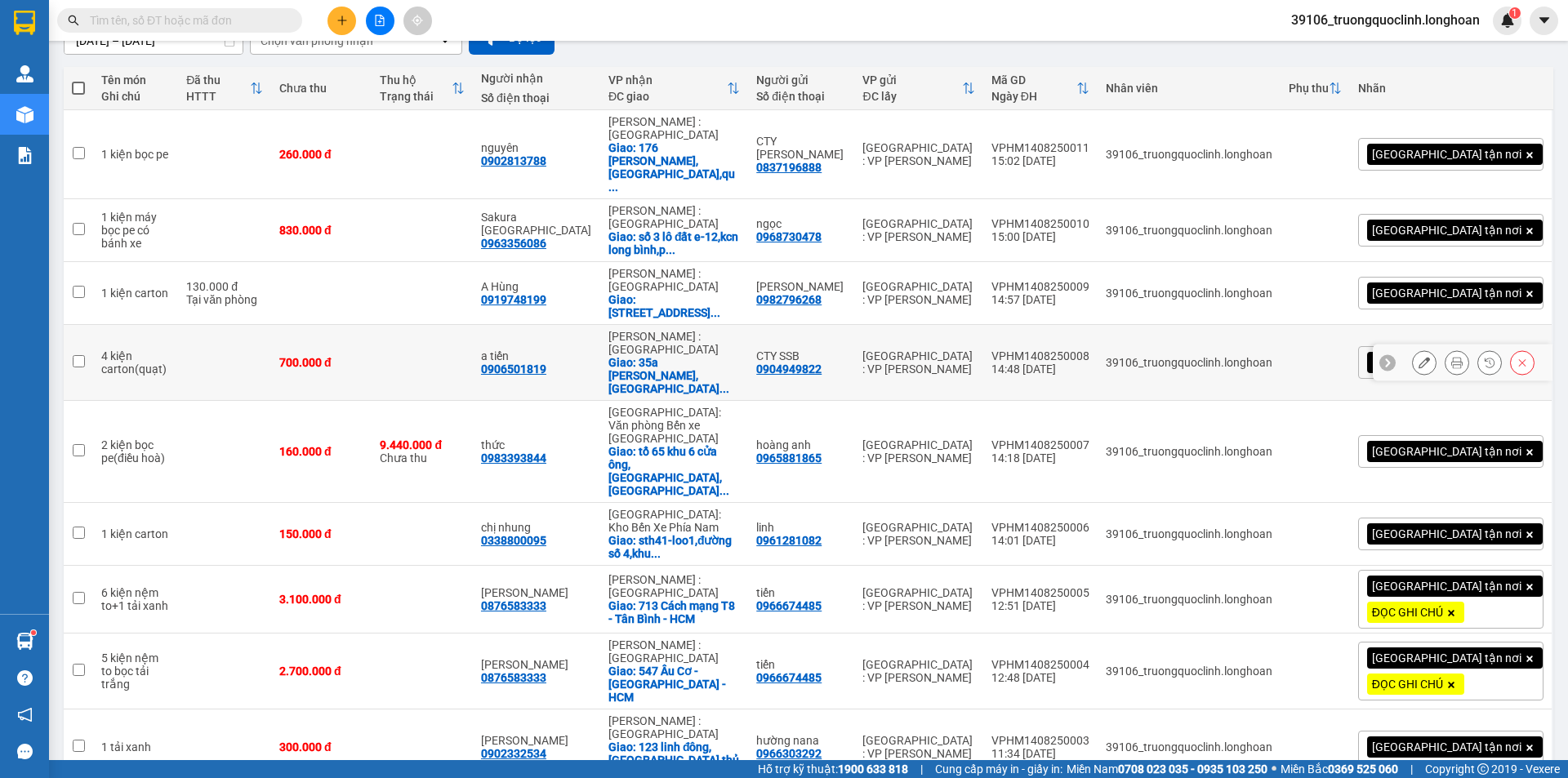
scroll to position [232, 0]
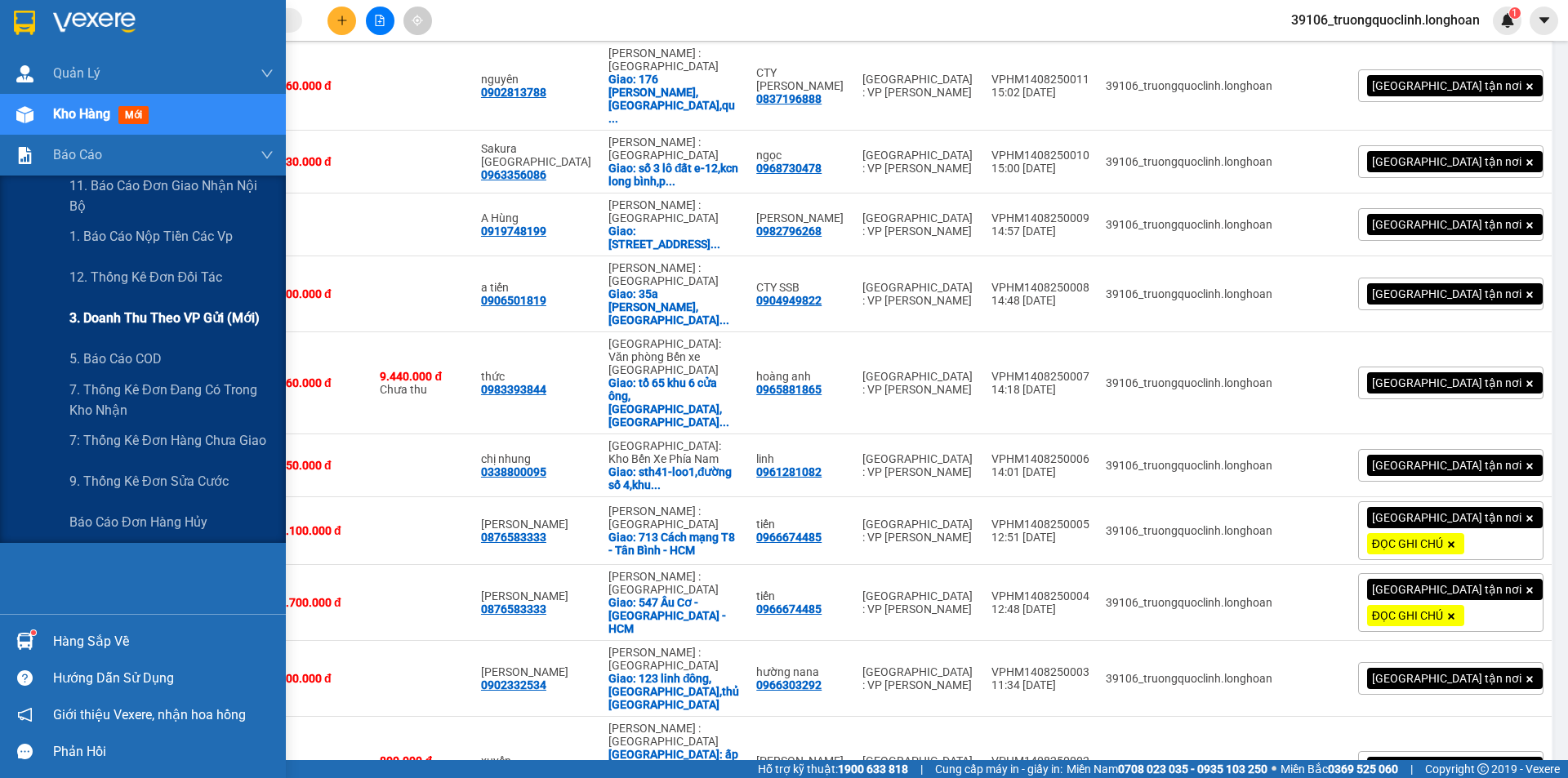
click at [151, 311] on span "3. Doanh Thu theo VP Gửi (mới)" at bounding box center [164, 317] width 190 height 20
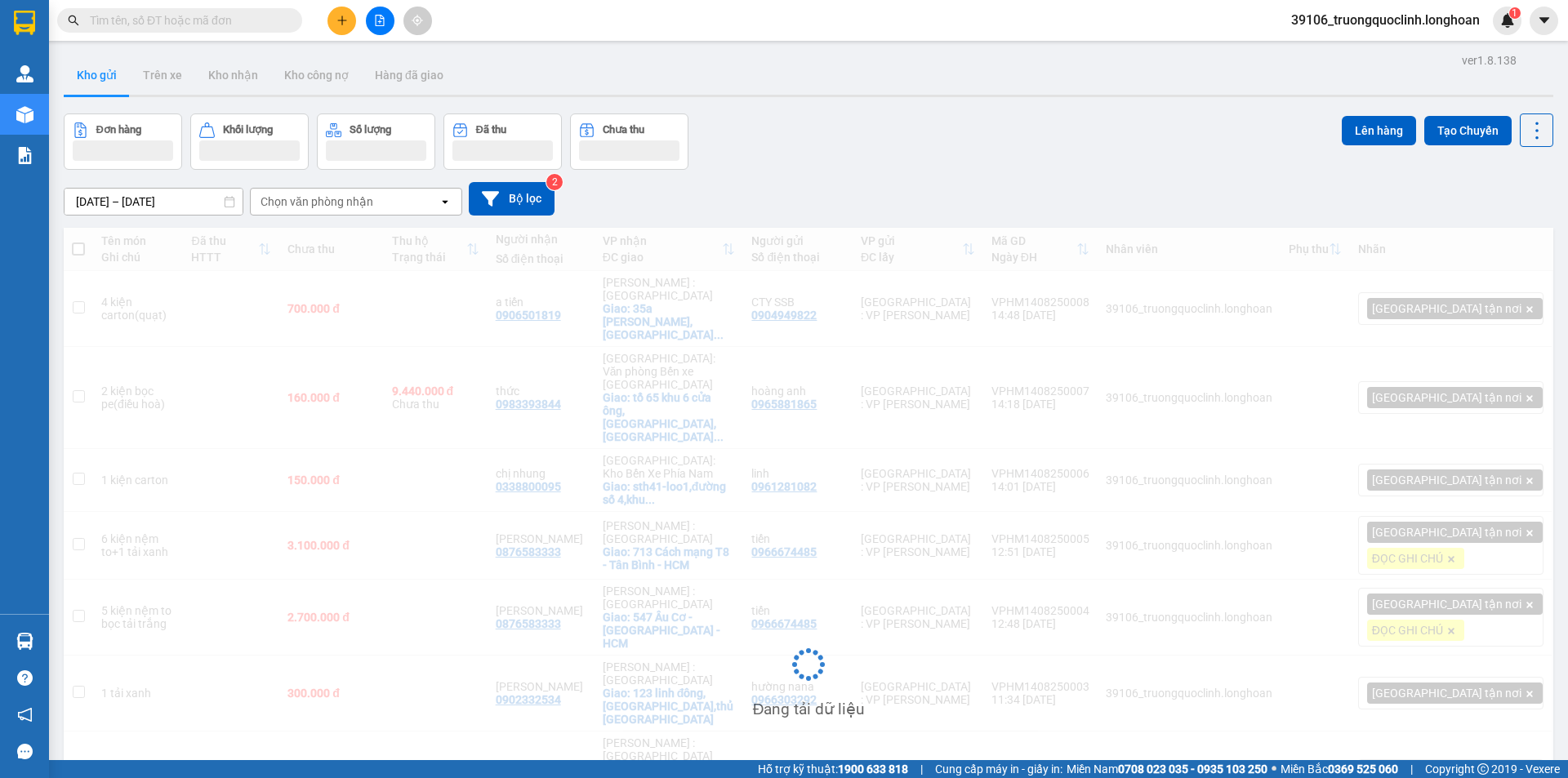
click at [341, 20] on icon "plus" at bounding box center [341, 20] width 9 height 1
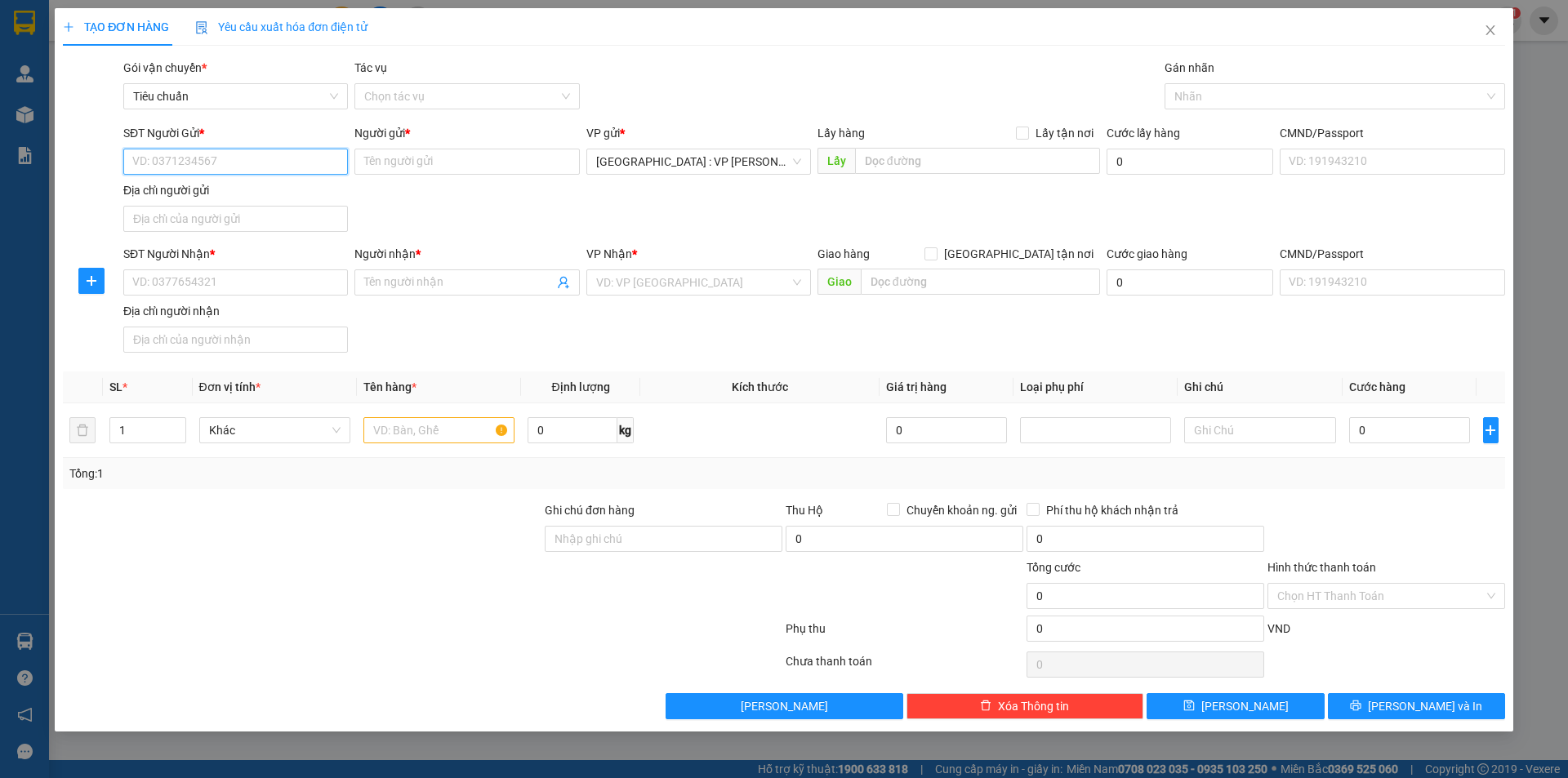
click at [257, 167] on input "SĐT Người Gửi *" at bounding box center [236, 161] width 224 height 26
type input "0982796268"
click at [218, 197] on div "0982796268 - [PERSON_NAME]" at bounding box center [236, 194] width 205 height 18
type input "[PERSON_NAME]"
checkbox input "true"
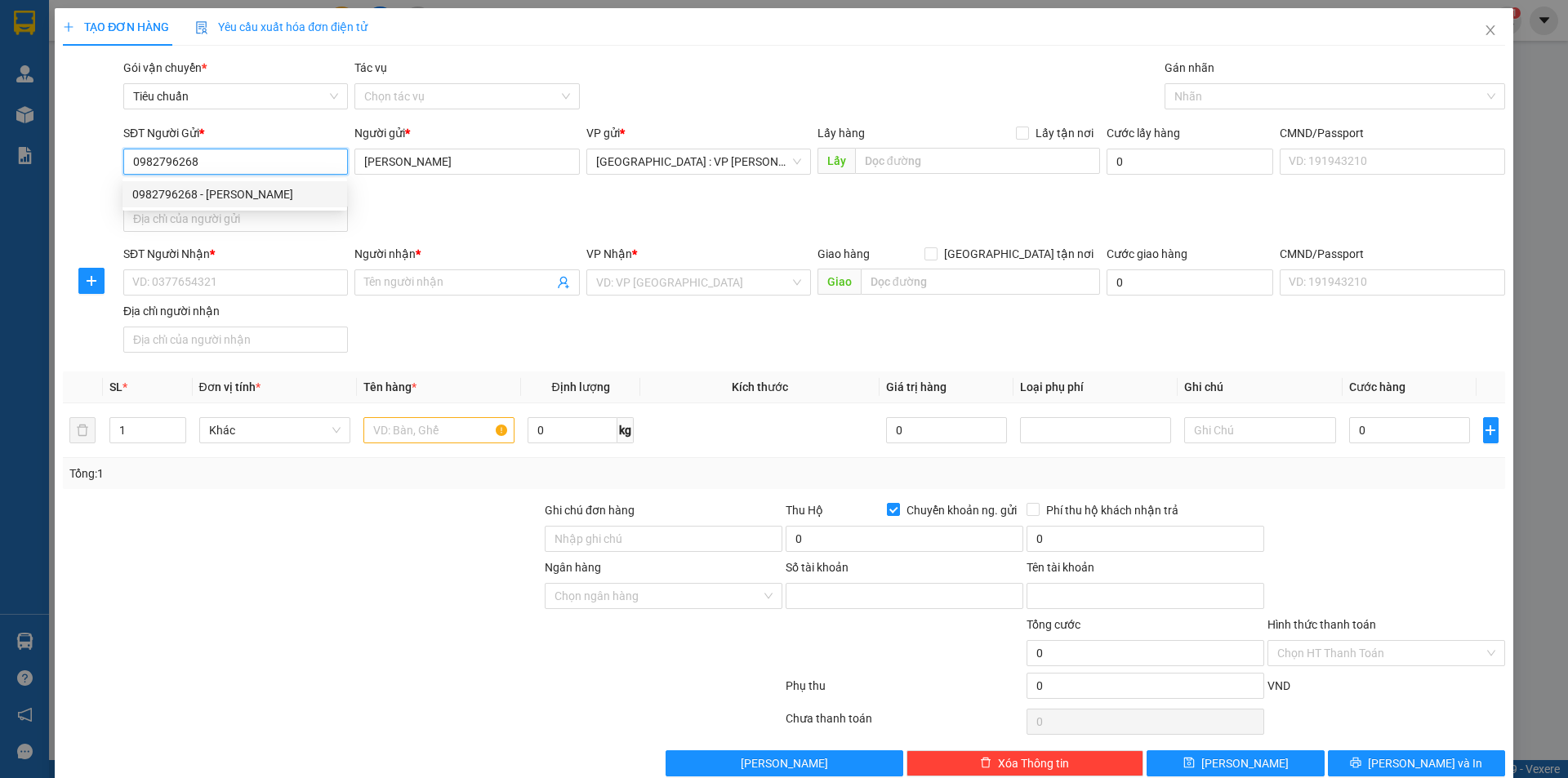
type input "0982796268"
type input "vu thi van"
type input "0982796268"
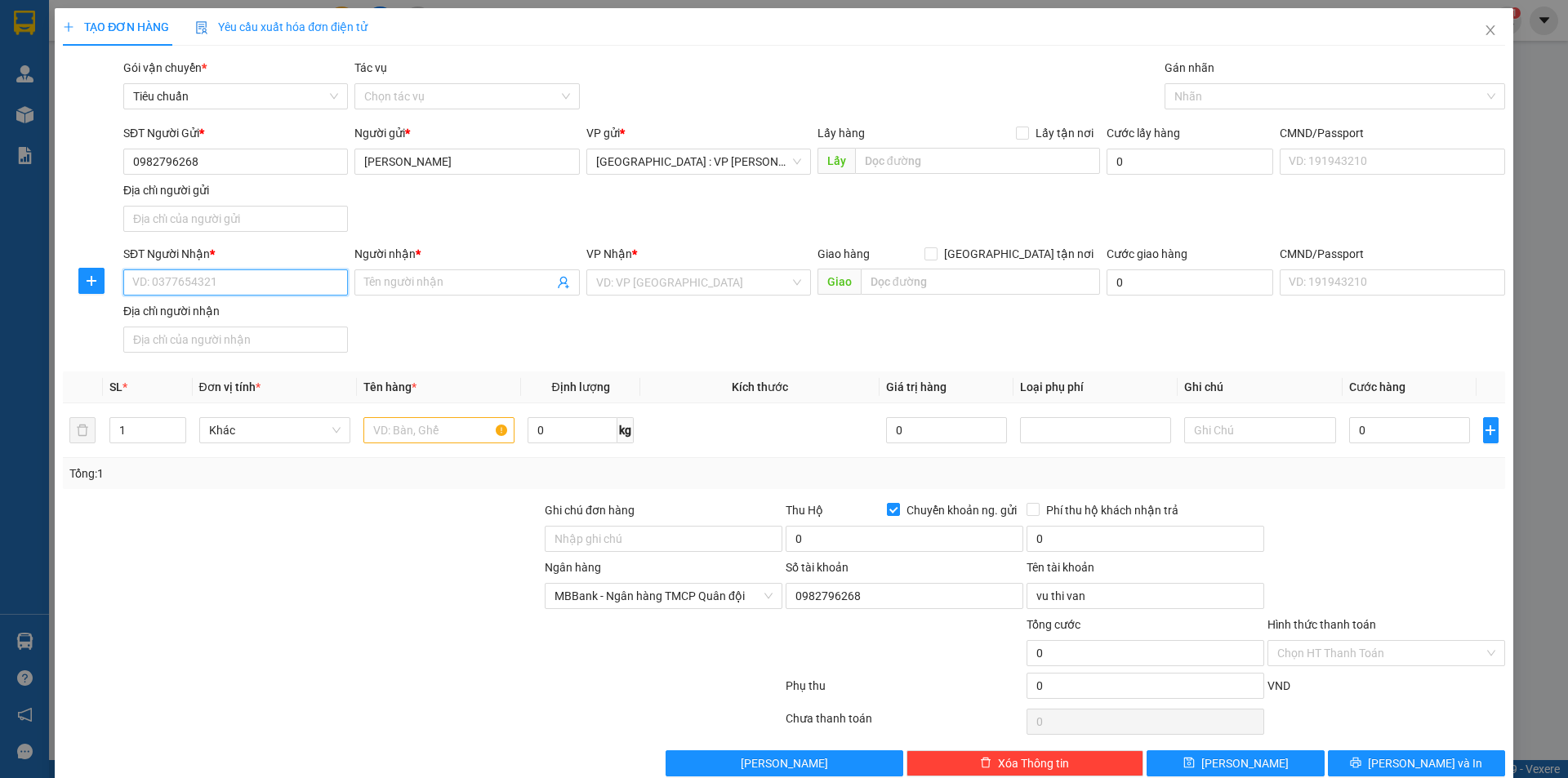
click at [251, 283] on input "SĐT Người Nhận *" at bounding box center [236, 282] width 224 height 26
click at [224, 333] on div "0919748199 - A Hùng" at bounding box center [234, 341] width 203 height 18
type input "0919748199"
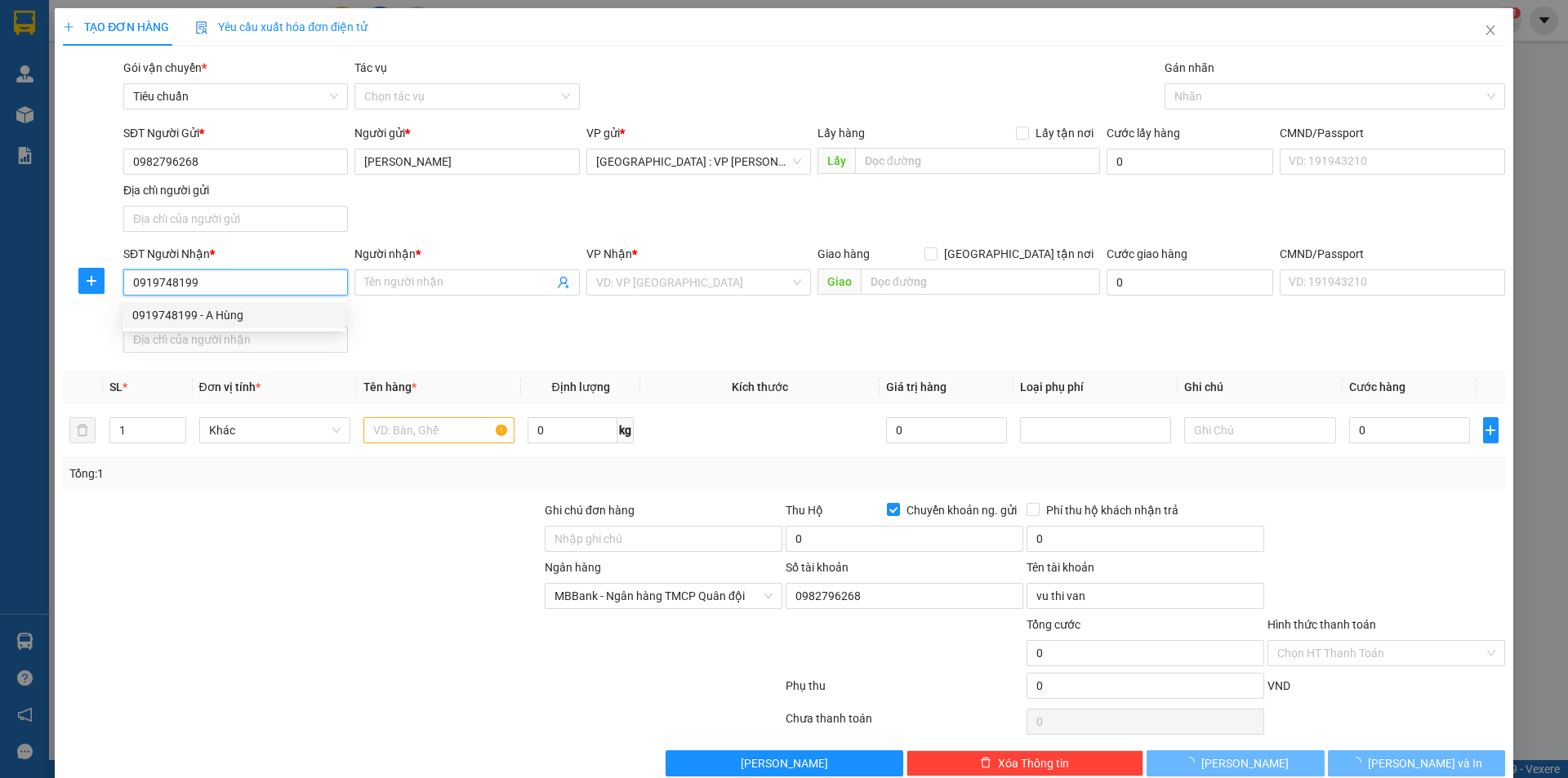
type input "A Hùng"
checkbox input "true"
type input "[STREET_ADDRESS]"
checkbox input "false"
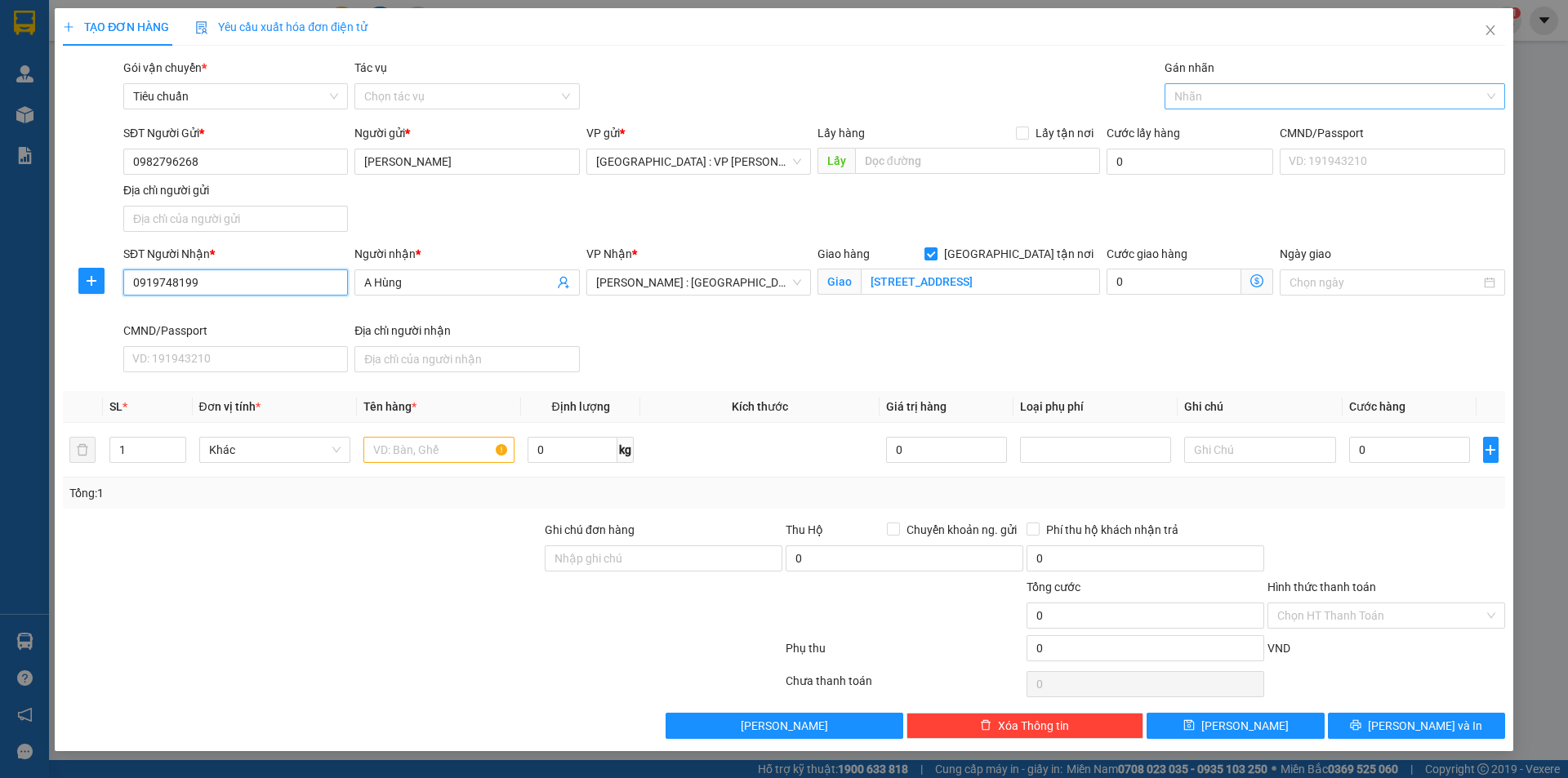
click at [1251, 93] on div at bounding box center [1327, 96] width 316 height 20
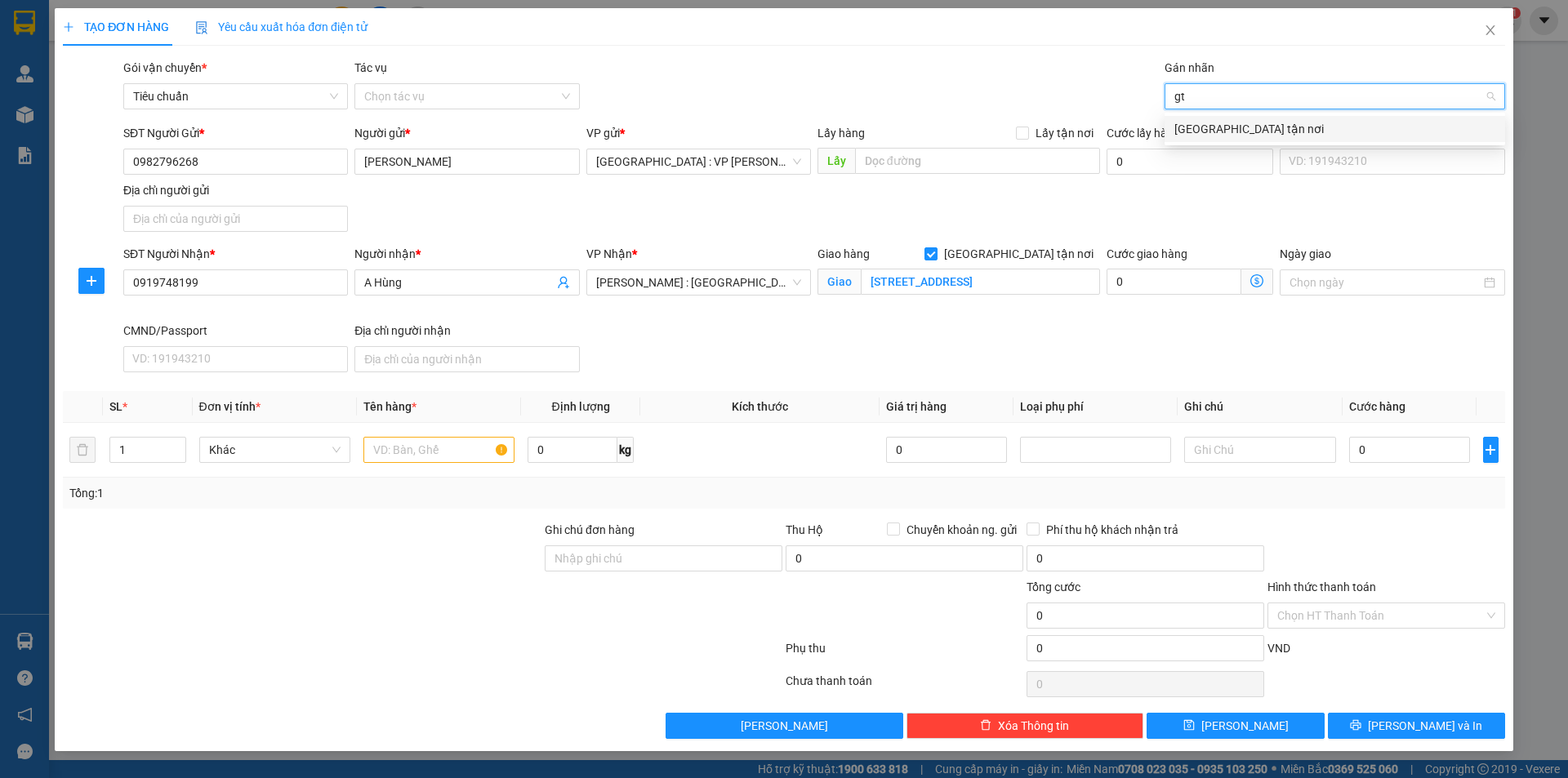
type input "gtn"
click at [1233, 131] on div "[GEOGRAPHIC_DATA] tận nơi" at bounding box center [1335, 128] width 321 height 18
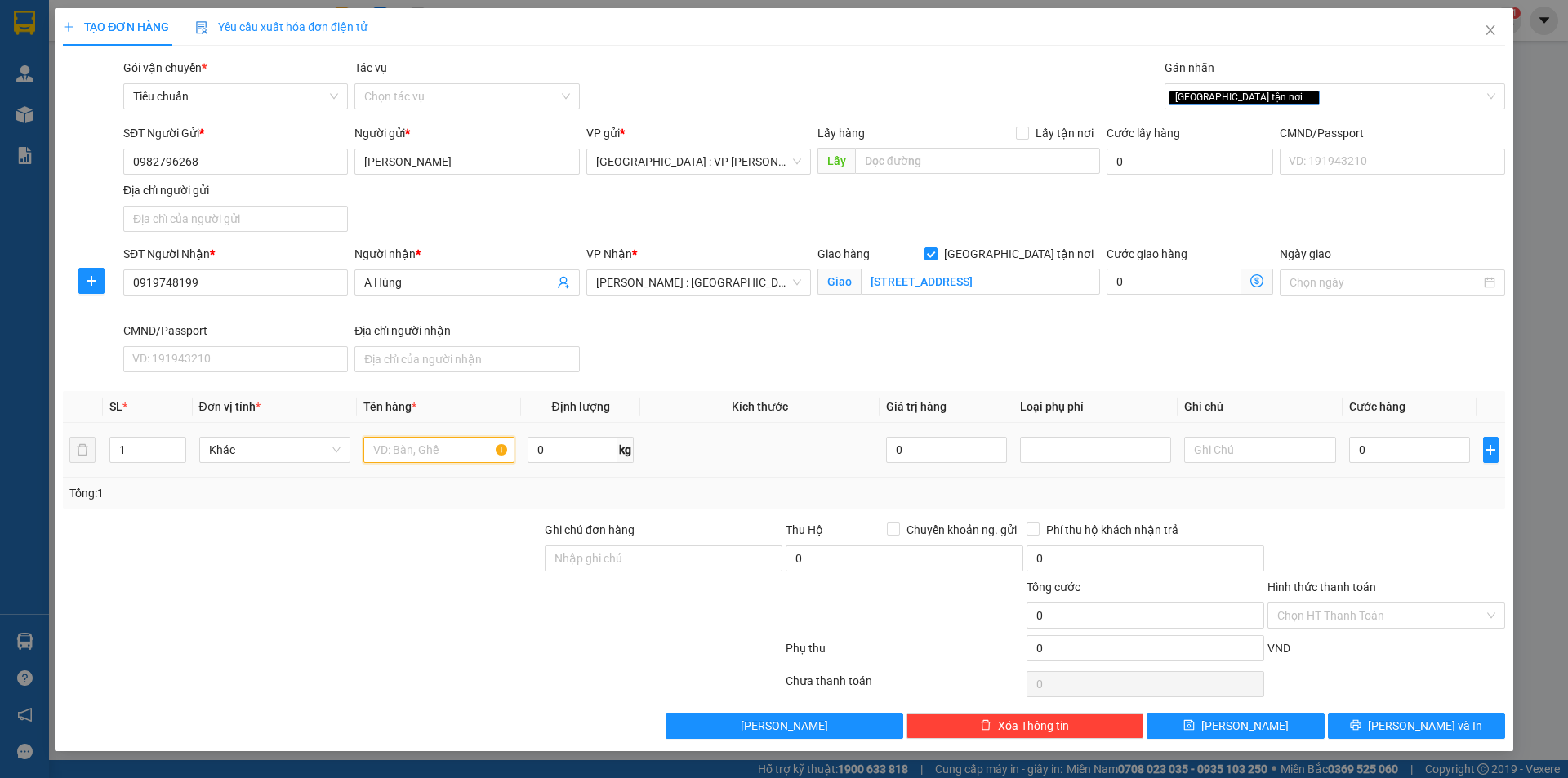
click at [422, 458] on input "text" at bounding box center [438, 449] width 151 height 26
type input "1 kiện carton"
click at [1420, 462] on input "0" at bounding box center [1410, 449] width 122 height 26
type input "1"
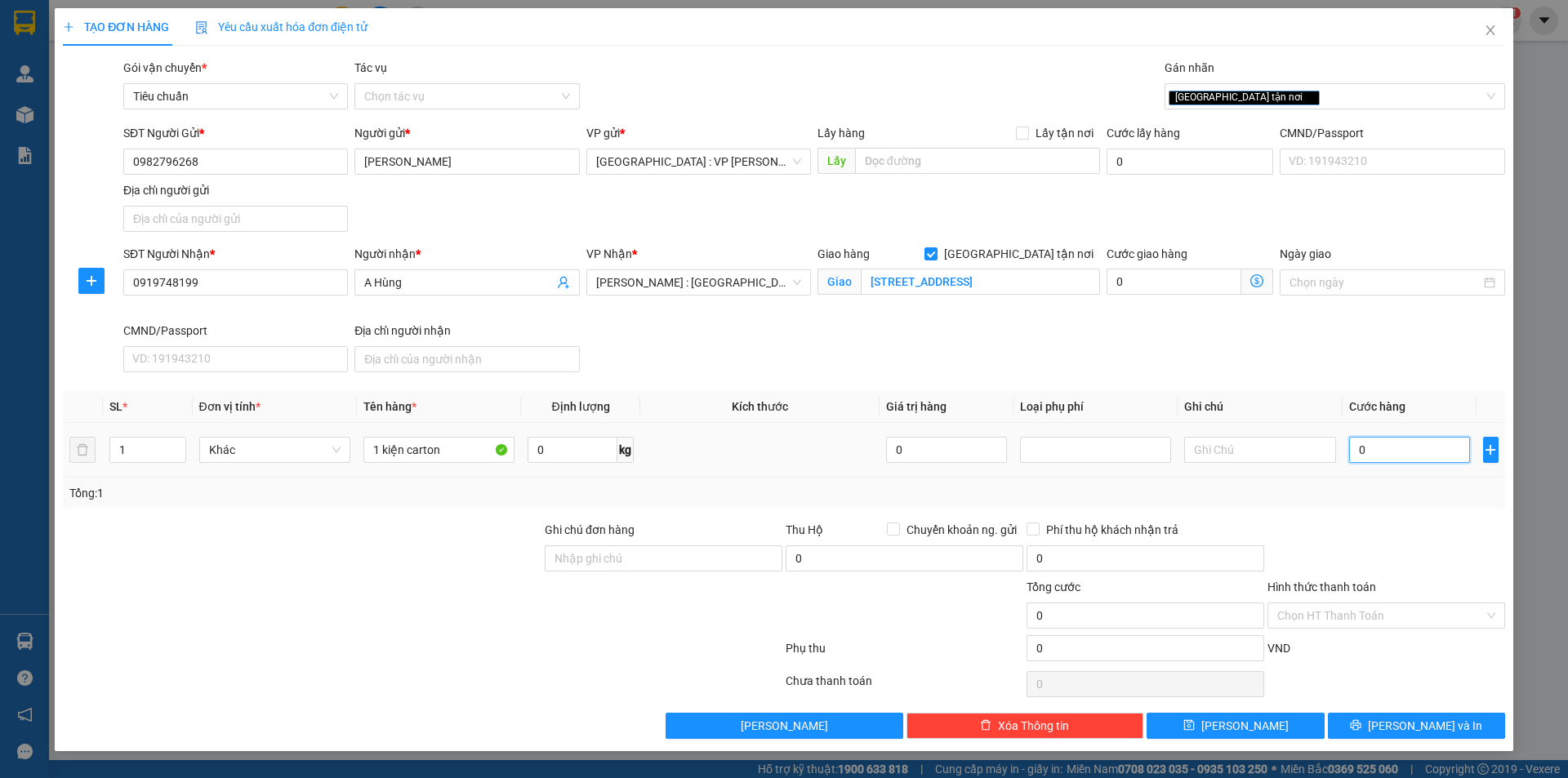
type input "1"
type input "13"
type input "130"
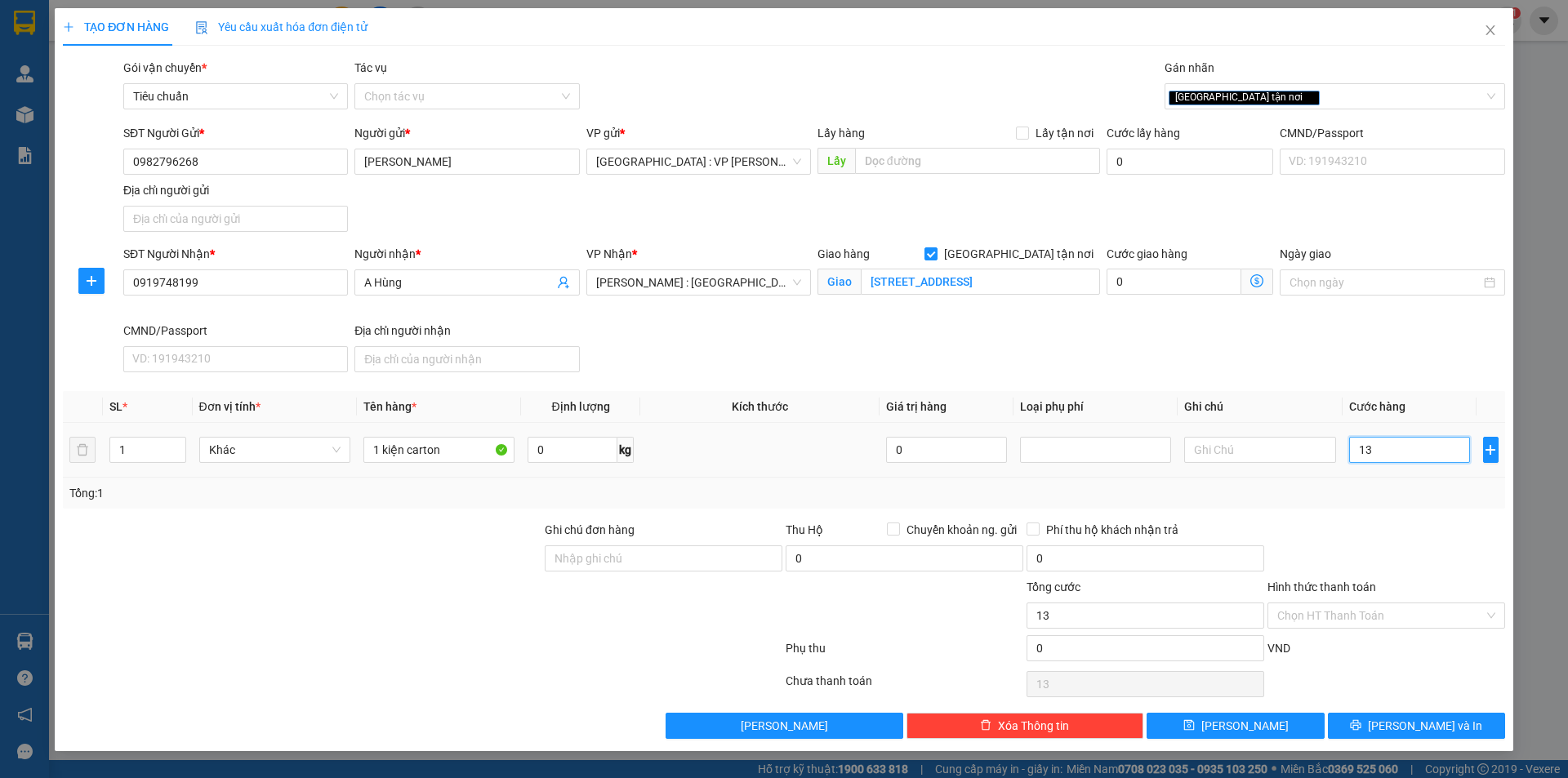
type input "130"
type input "1.300"
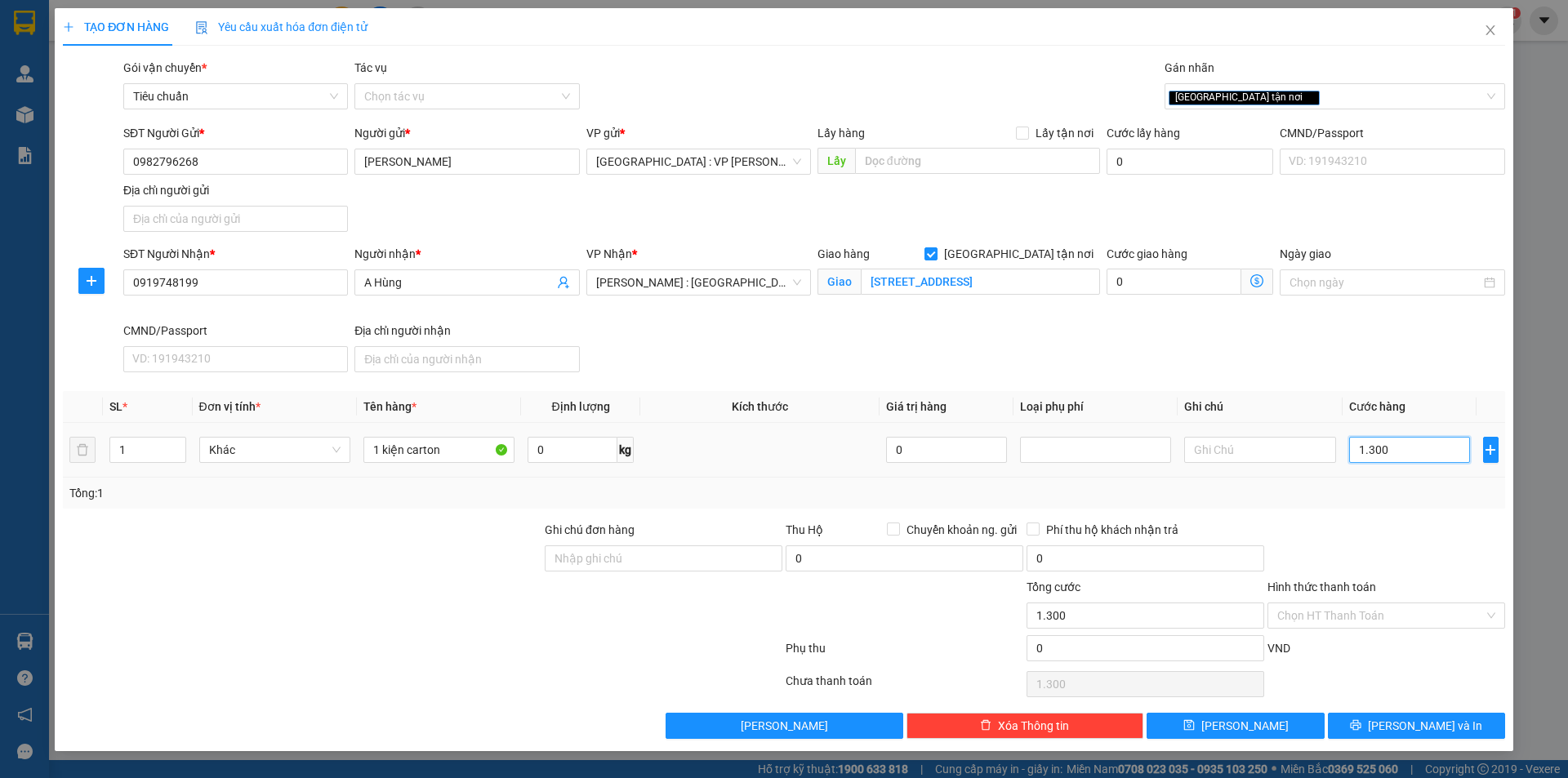
type input "13.000"
type input "130.000"
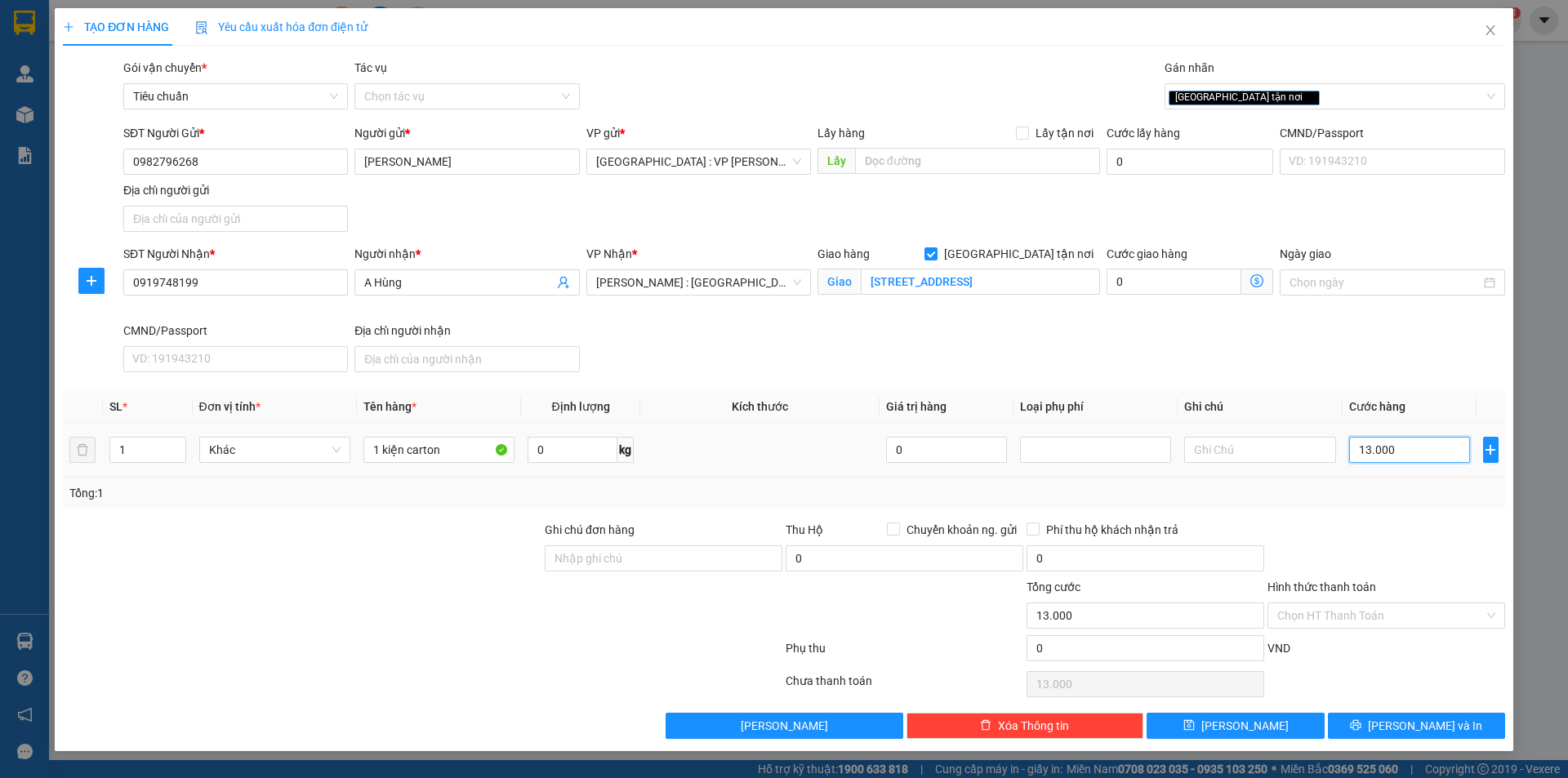
type input "130.000"
click at [1356, 609] on input "Hình thức thanh toán" at bounding box center [1380, 616] width 206 height 25
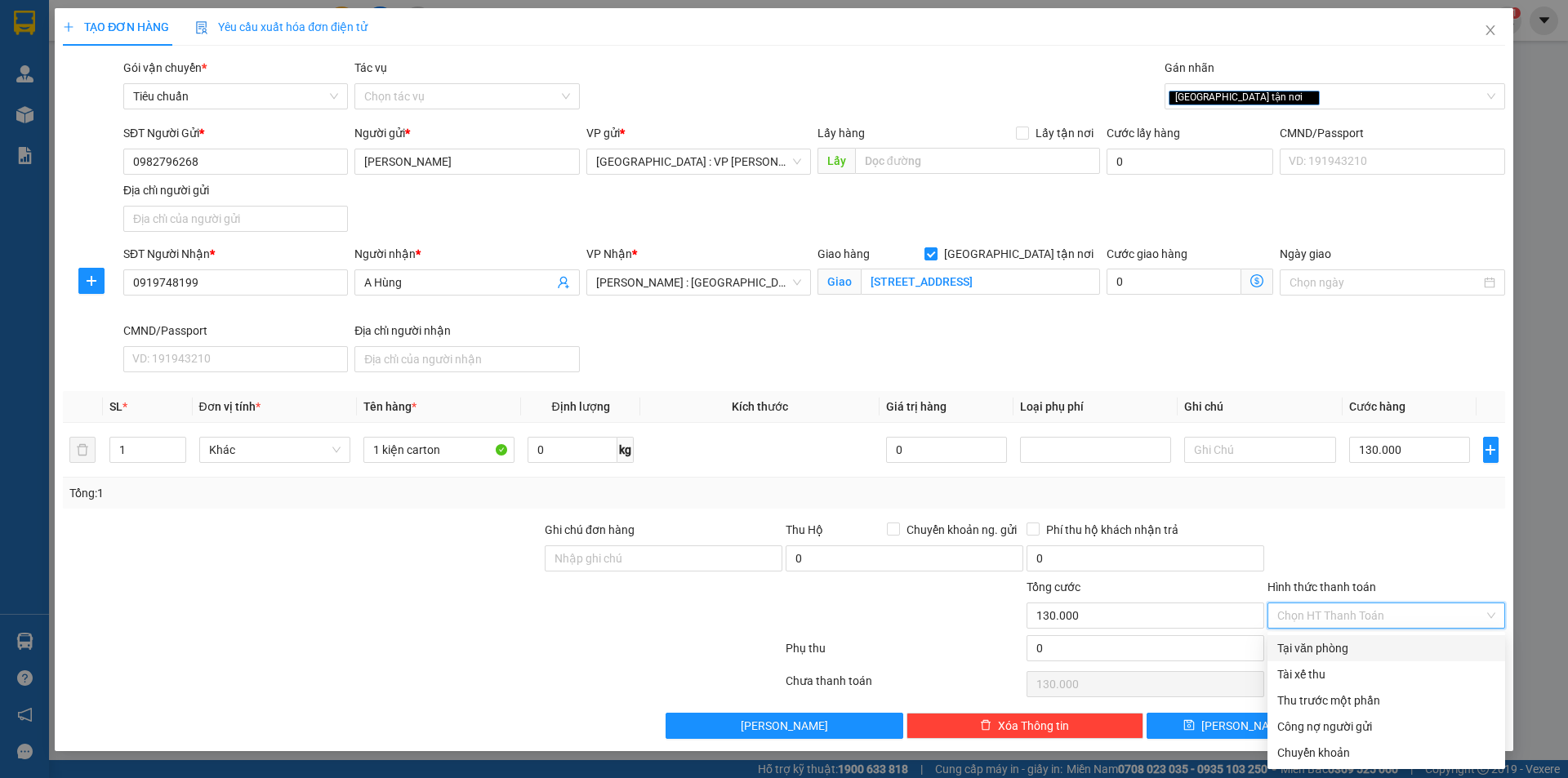
drag, startPoint x: 1343, startPoint y: 642, endPoint x: 1387, endPoint y: 664, distance: 49.2
click at [1343, 643] on div "Tại văn phòng" at bounding box center [1386, 648] width 218 height 18
type input "0"
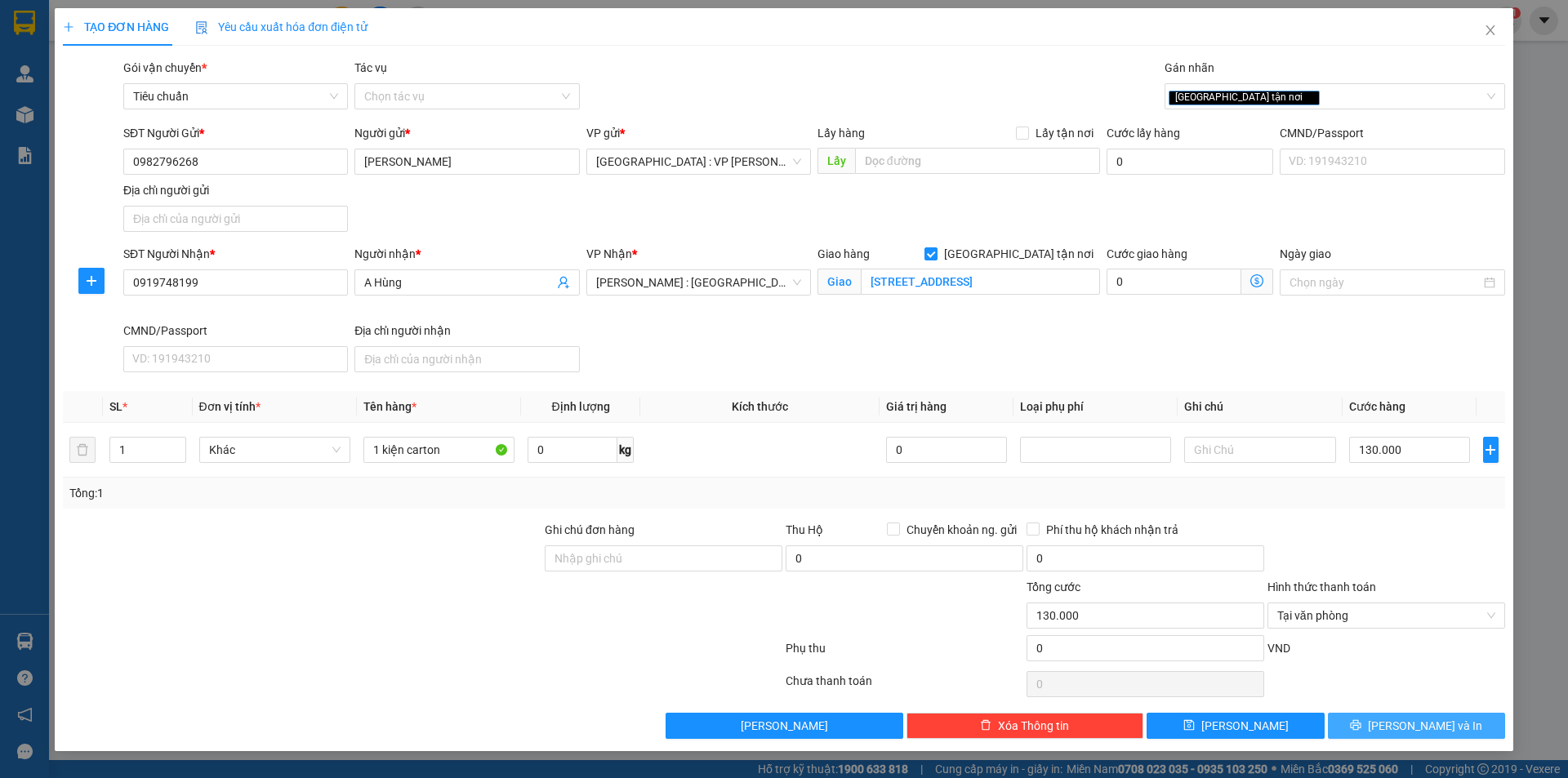
click at [1399, 723] on button "[PERSON_NAME] và In" at bounding box center [1416, 725] width 177 height 26
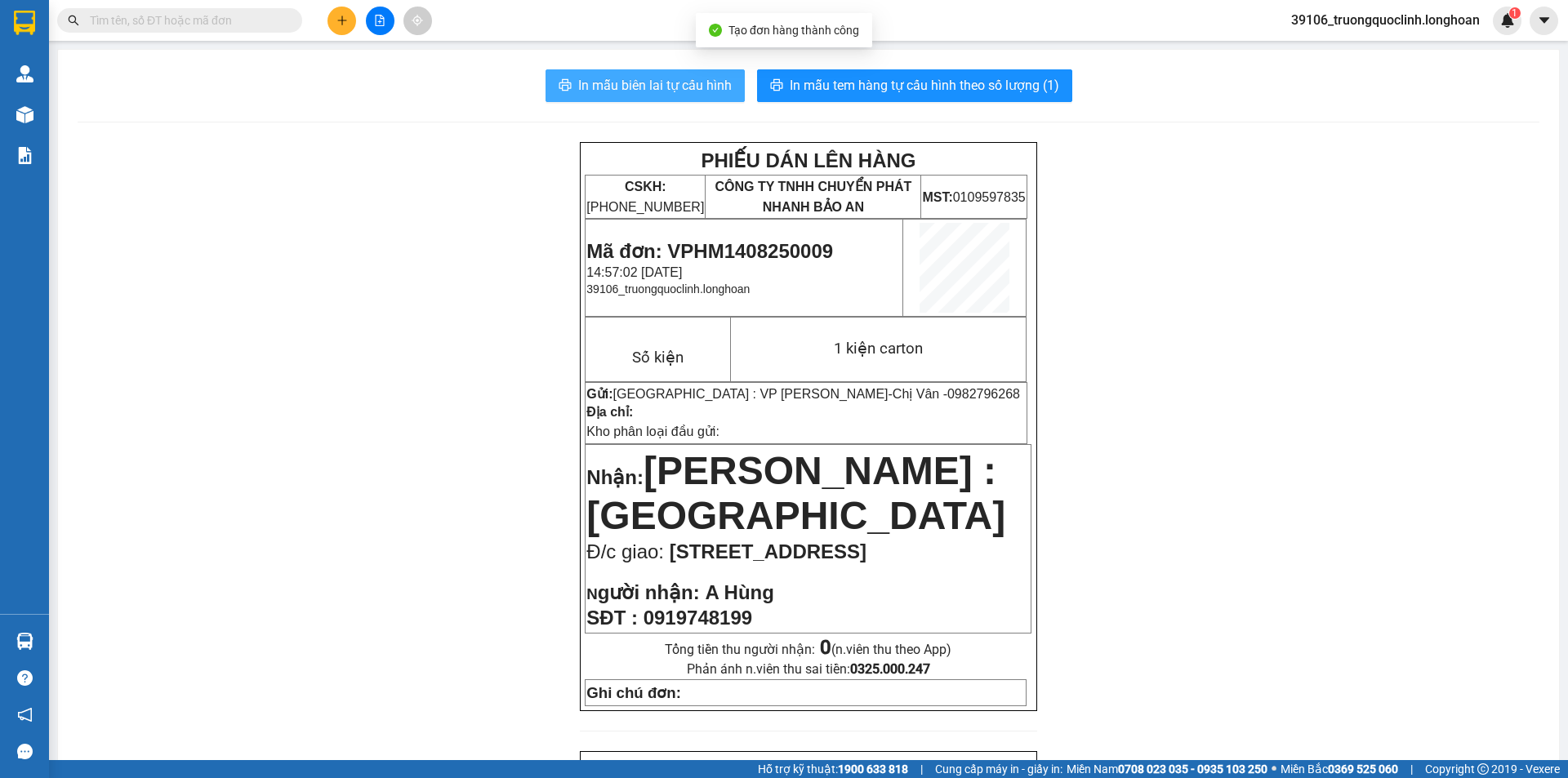
click at [652, 87] on span "In mẫu biên lai tự cấu hình" at bounding box center [655, 85] width 154 height 20
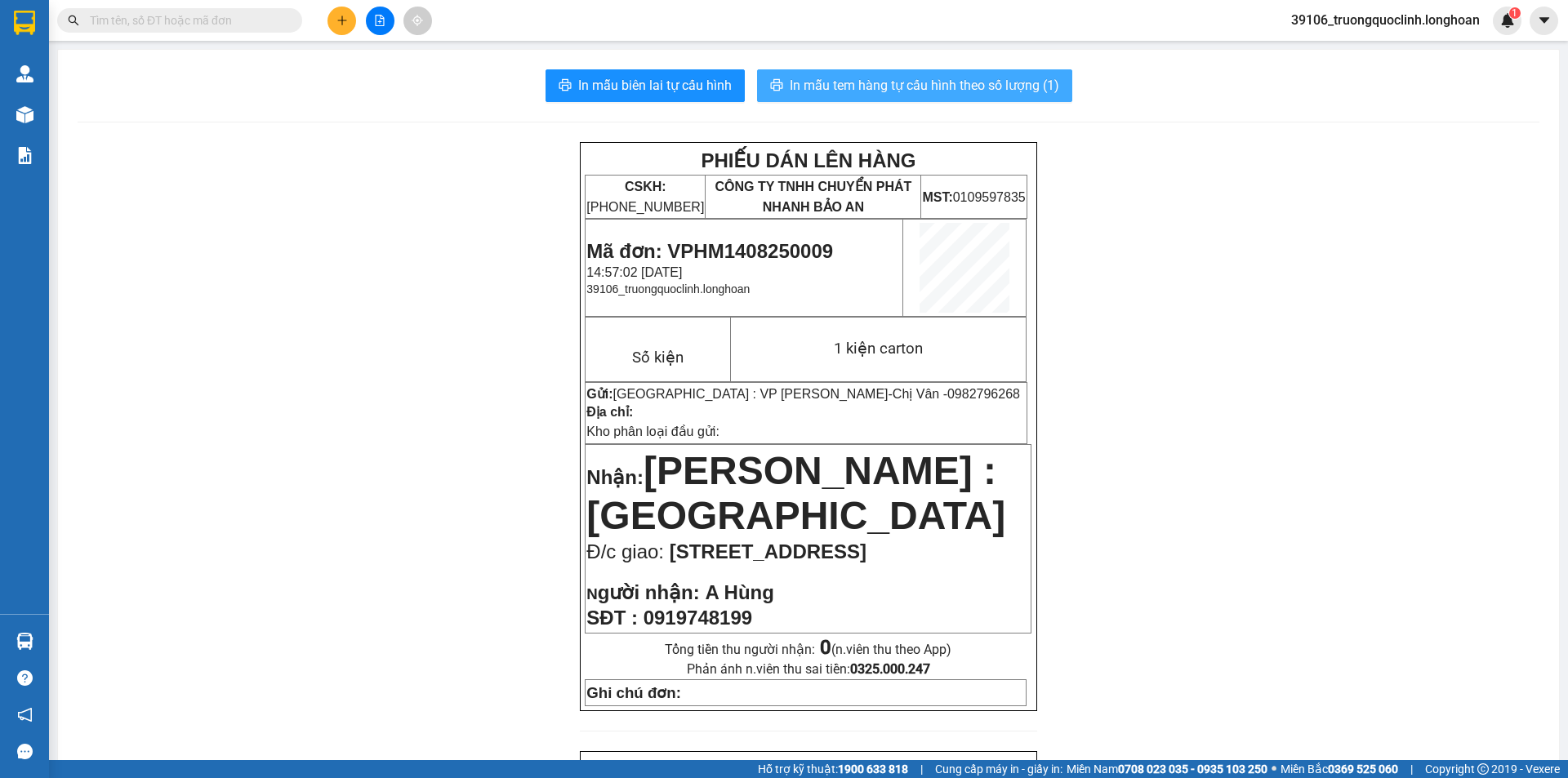
click at [1004, 86] on span "In mẫu tem hàng tự cấu hình theo số lượng (1)" at bounding box center [925, 85] width 270 height 20
